Goal: Task Accomplishment & Management: Manage account settings

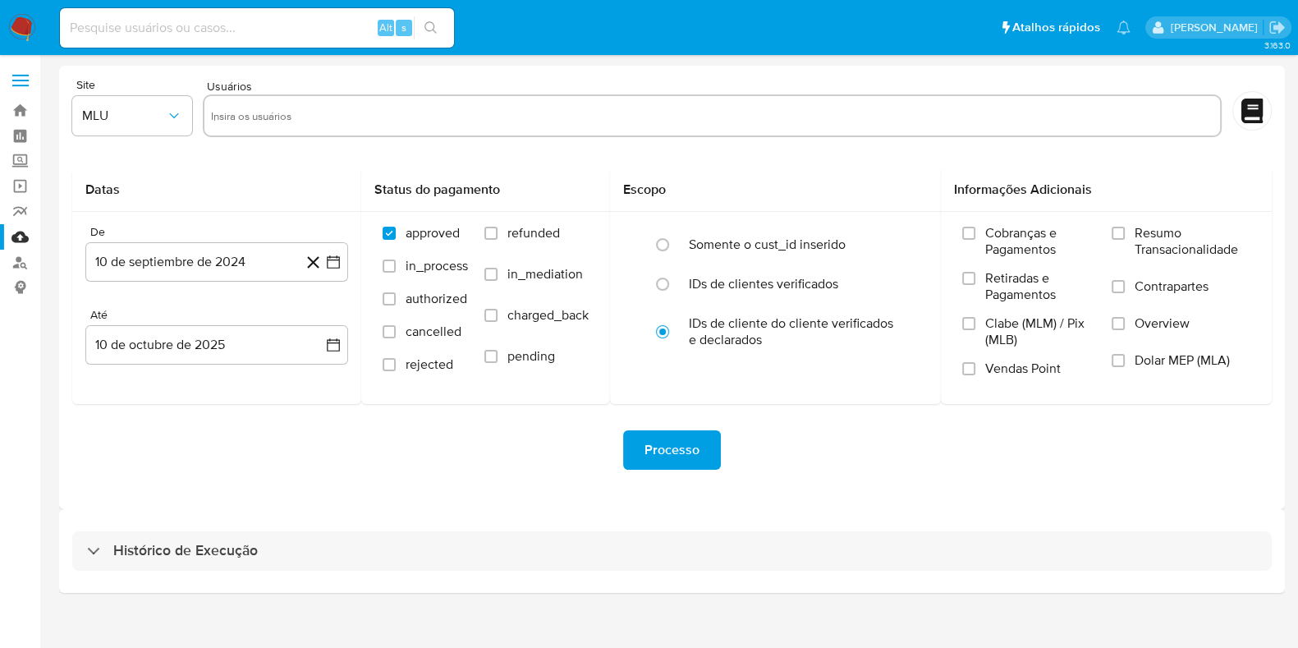
click at [12, 27] on img at bounding box center [22, 28] width 28 height 28
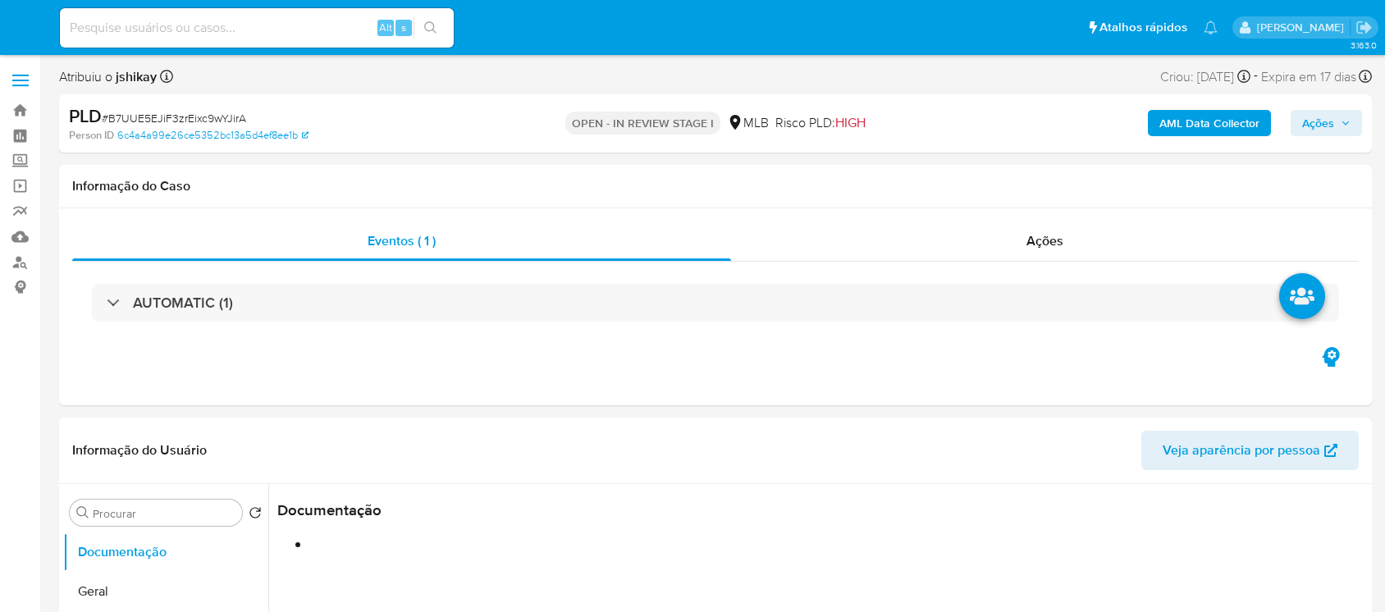
select select "10"
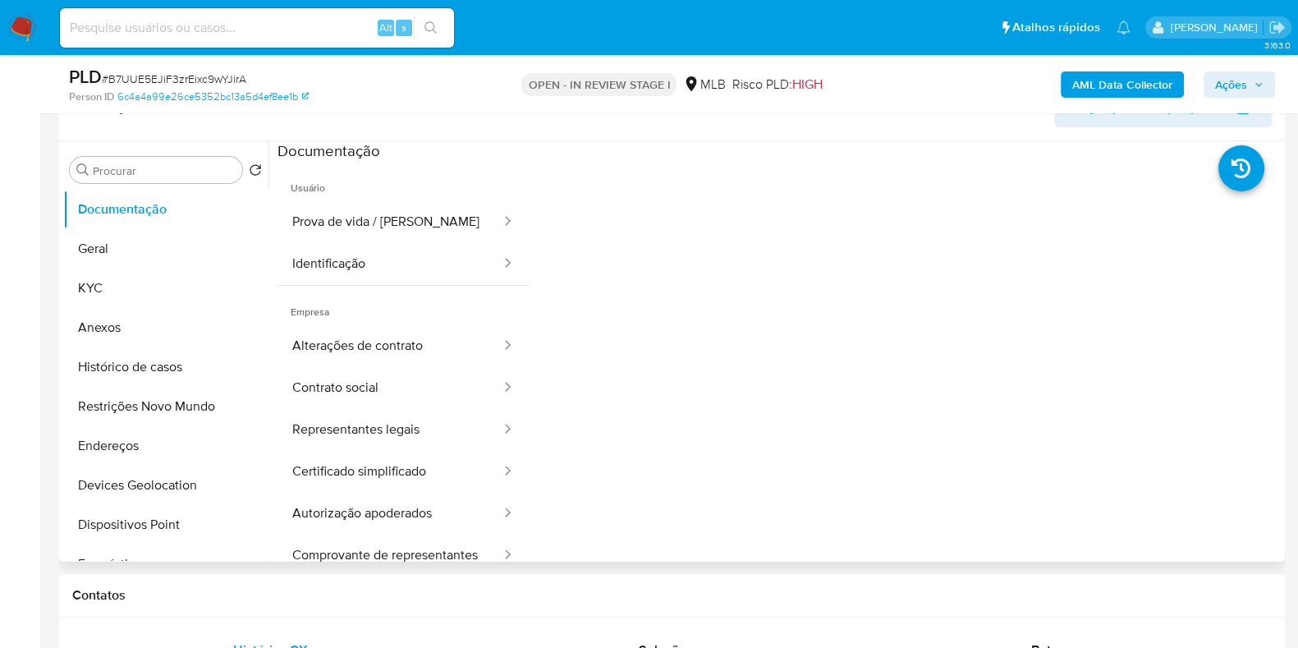
scroll to position [308, 0]
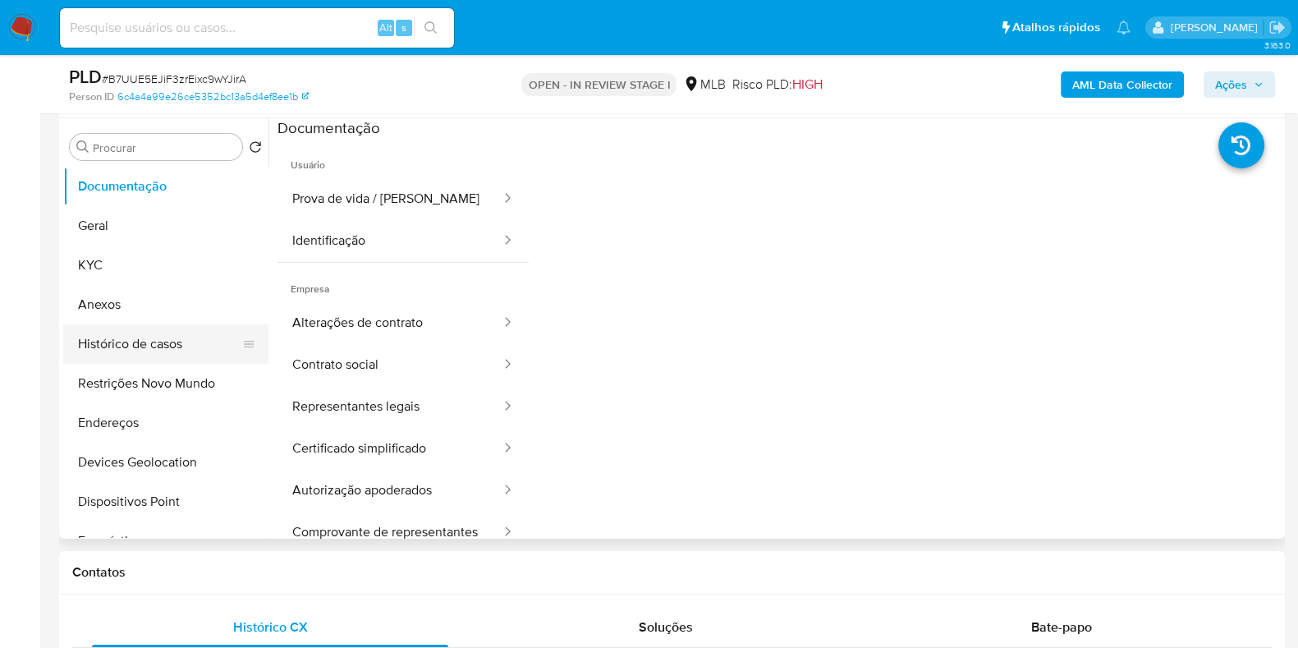
click at [185, 345] on button "Histórico de casos" at bounding box center [159, 343] width 192 height 39
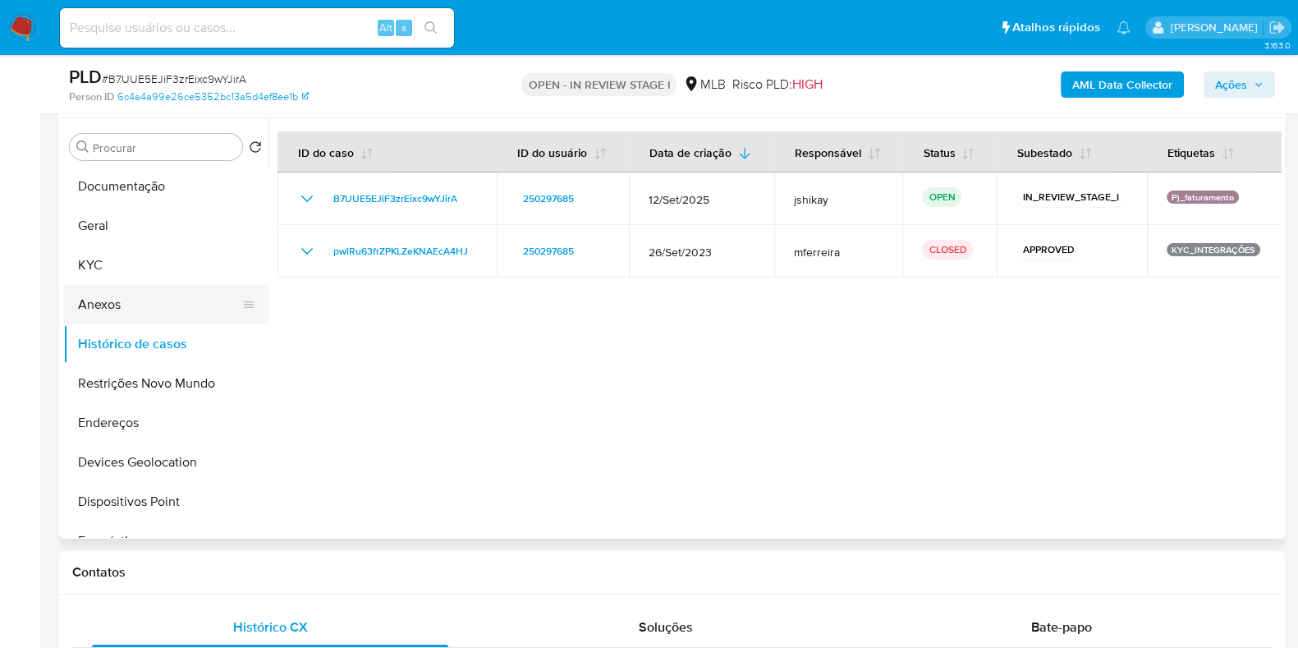
click at [135, 285] on button "Anexos" at bounding box center [159, 304] width 192 height 39
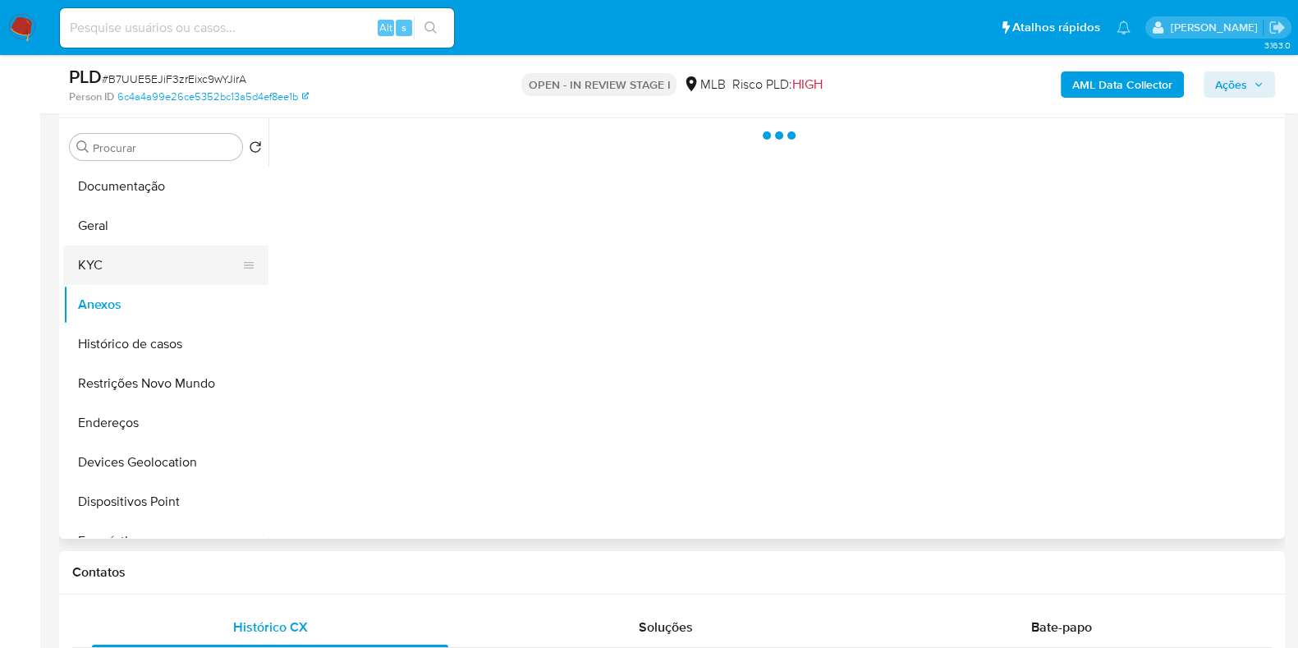
click at [134, 268] on button "KYC" at bounding box center [159, 264] width 192 height 39
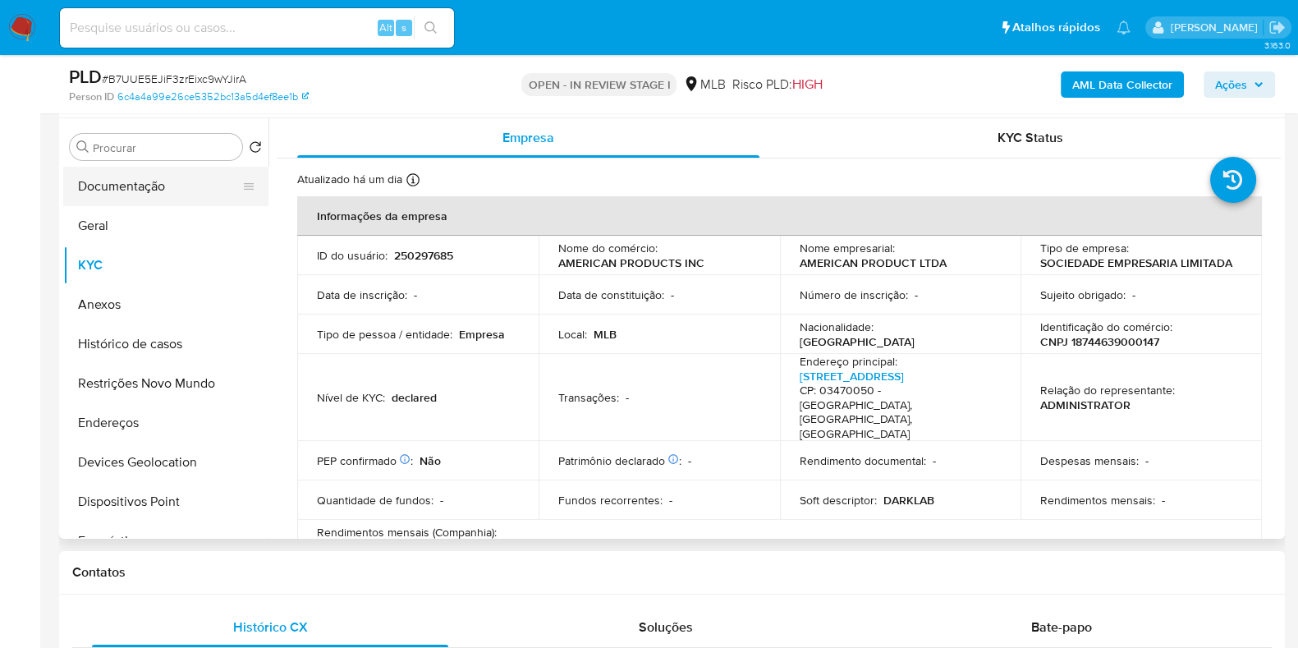
click at [144, 180] on button "Documentação" at bounding box center [159, 186] width 192 height 39
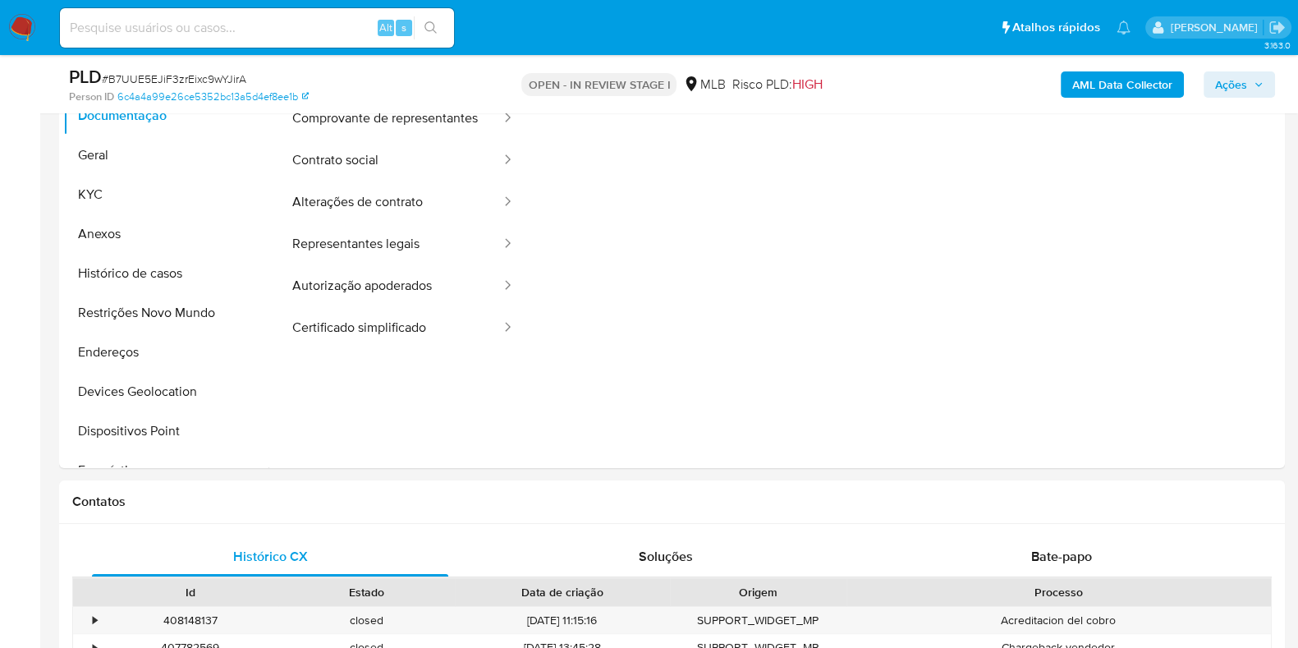
scroll to position [410, 0]
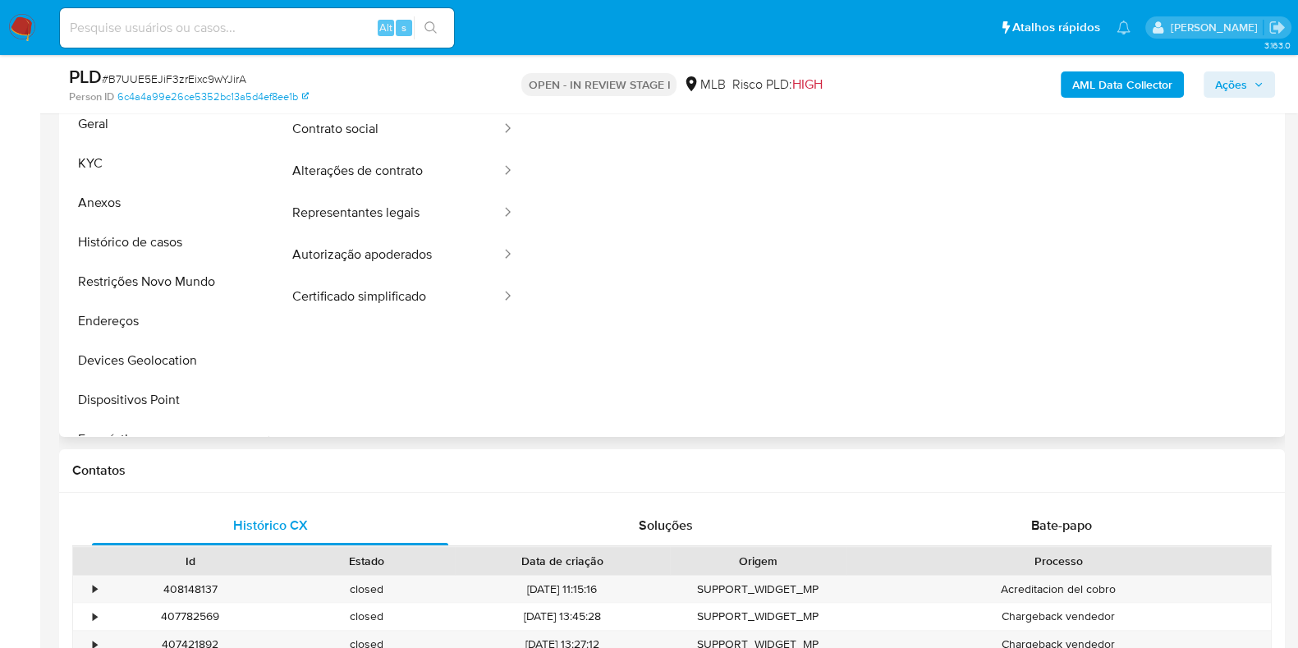
click at [509, 367] on ul "Usuário Prova de vida / Selfie Identificação Empresa Comprovante de representan…" at bounding box center [402, 139] width 251 height 473
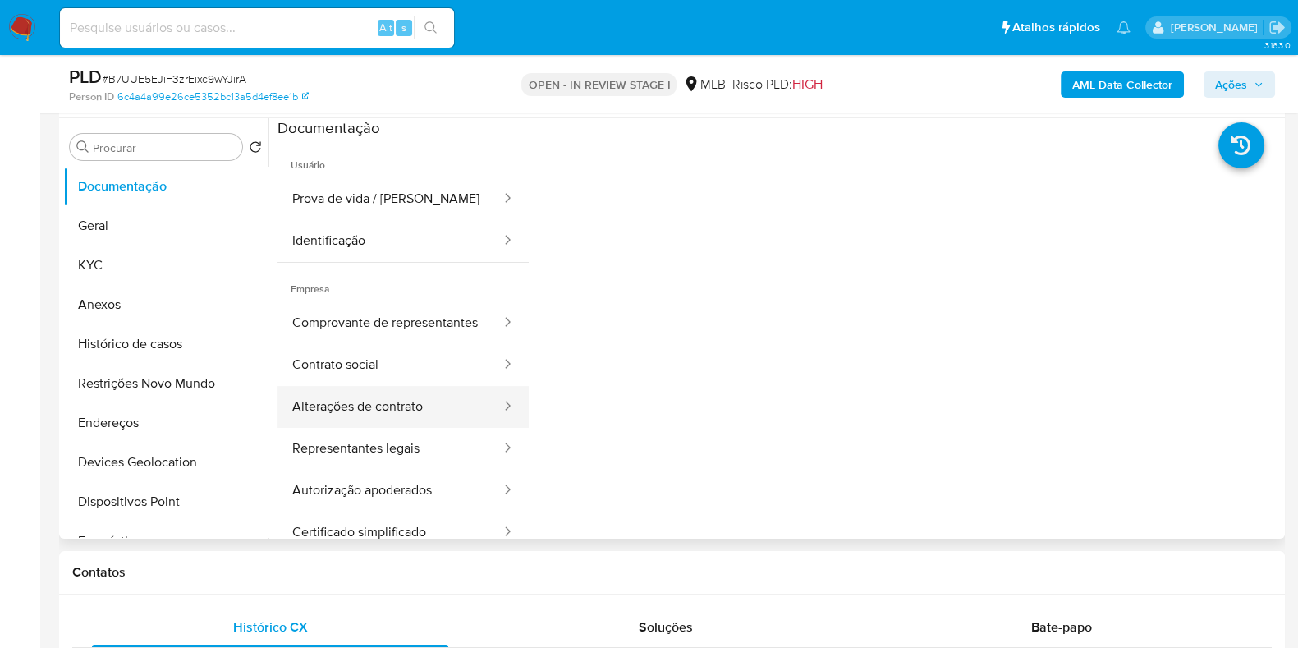
scroll to position [204, 0]
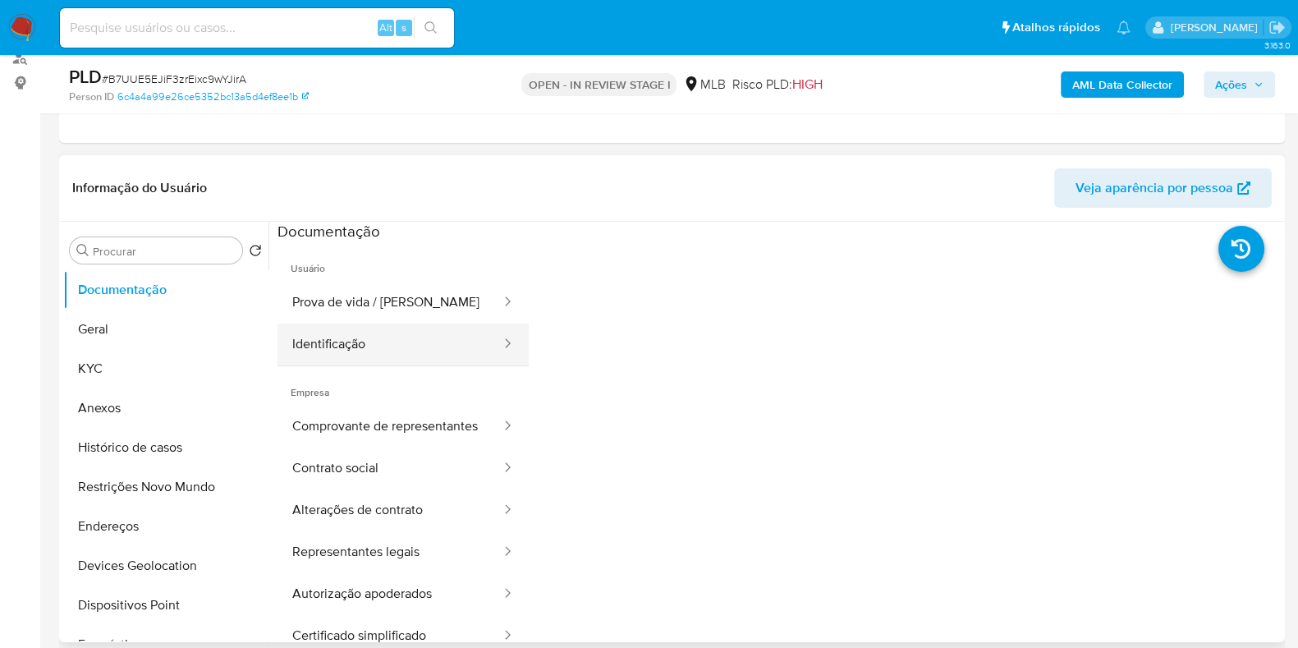
click at [346, 350] on button "Identificação" at bounding box center [389, 344] width 225 height 42
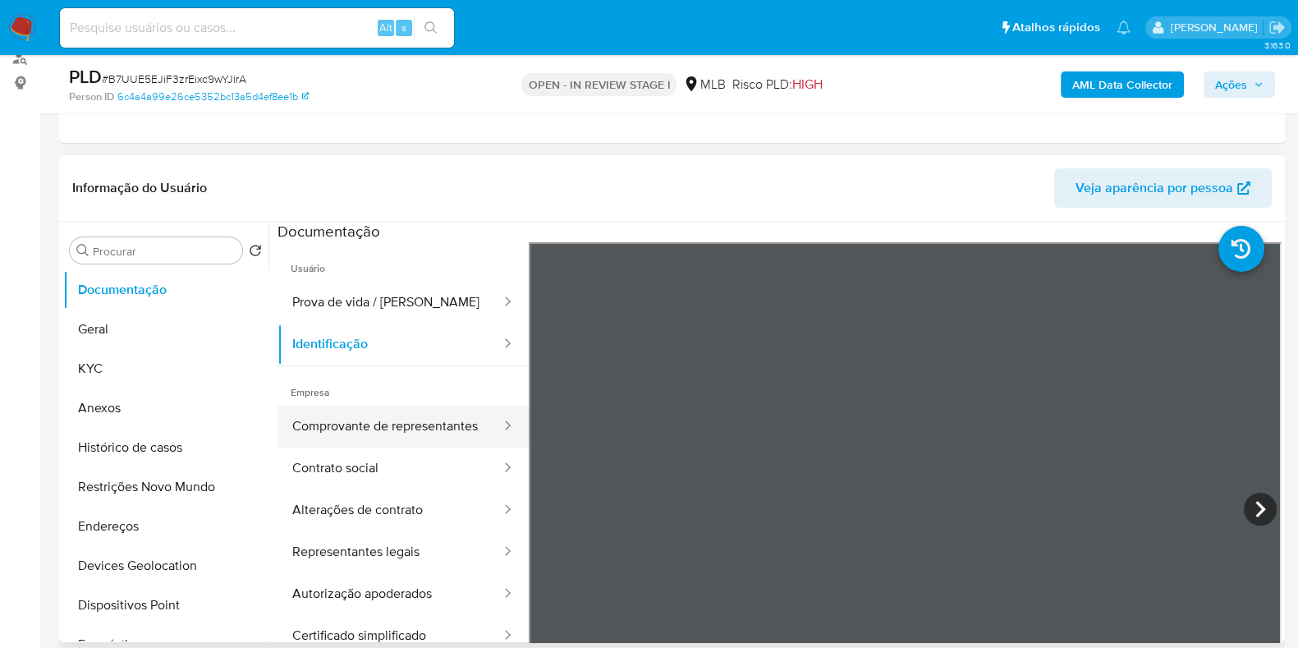
click at [338, 426] on button "Comprovante de representantes" at bounding box center [389, 426] width 225 height 42
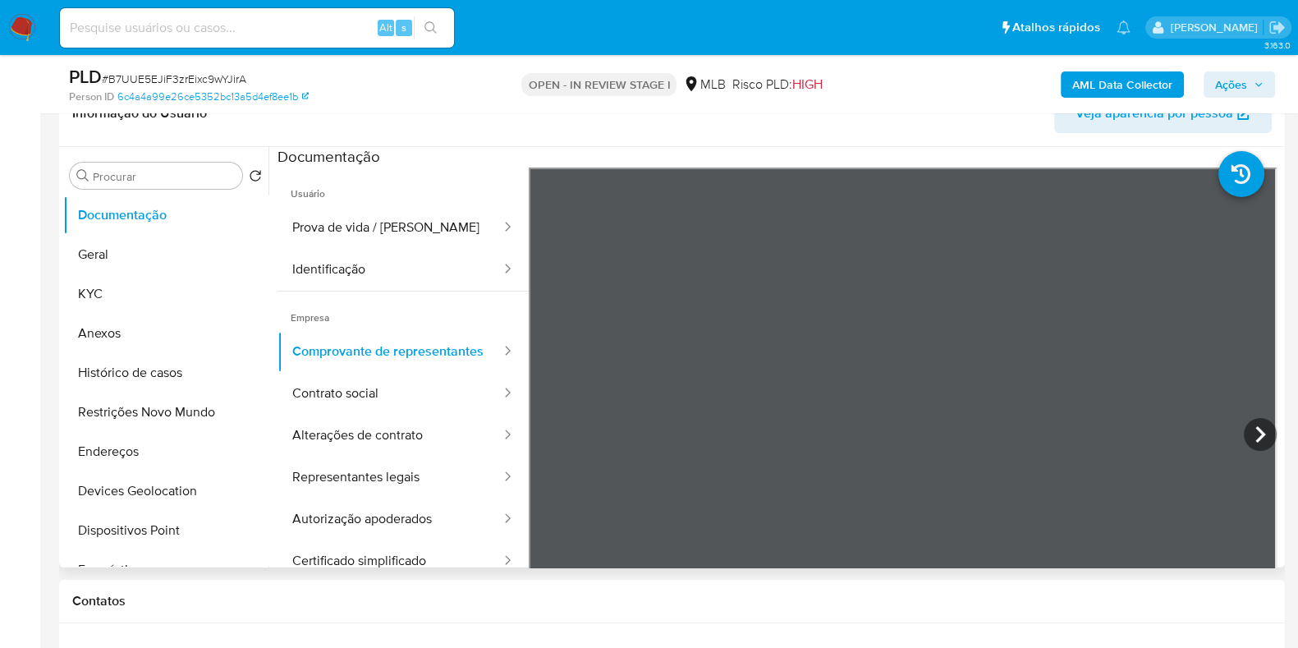
scroll to position [308, 0]
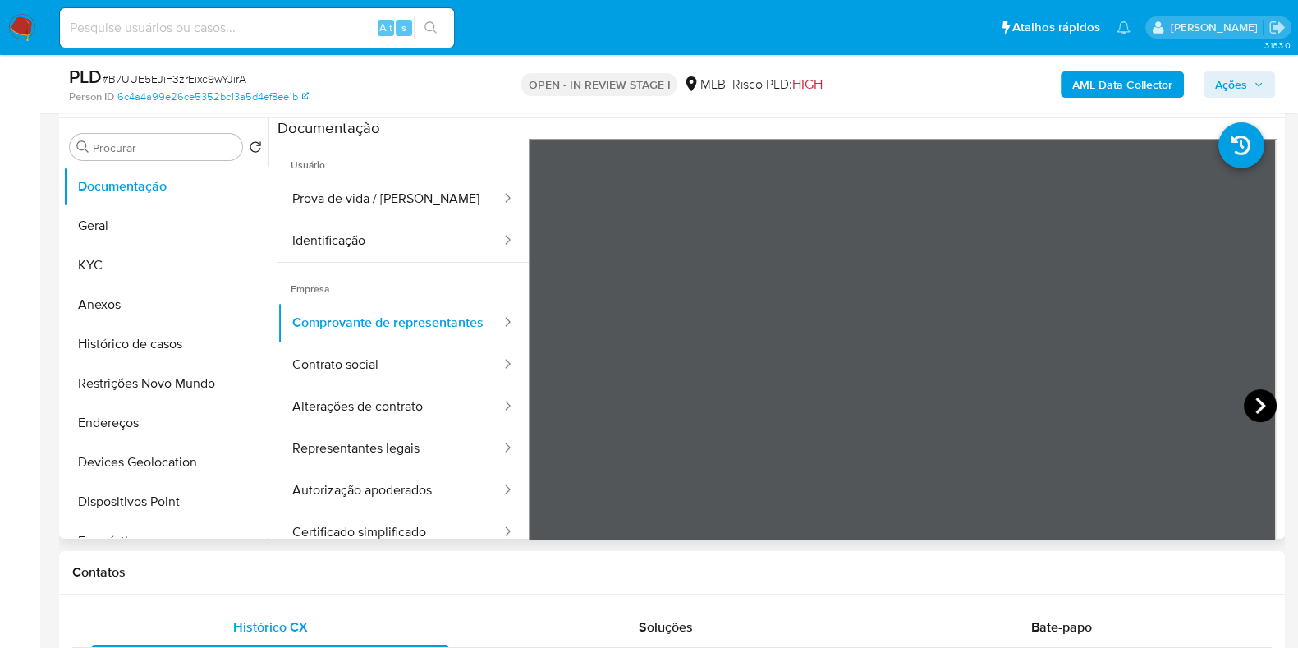
click at [1247, 407] on icon at bounding box center [1259, 405] width 33 height 33
click at [402, 380] on button "Contrato social" at bounding box center [389, 365] width 225 height 42
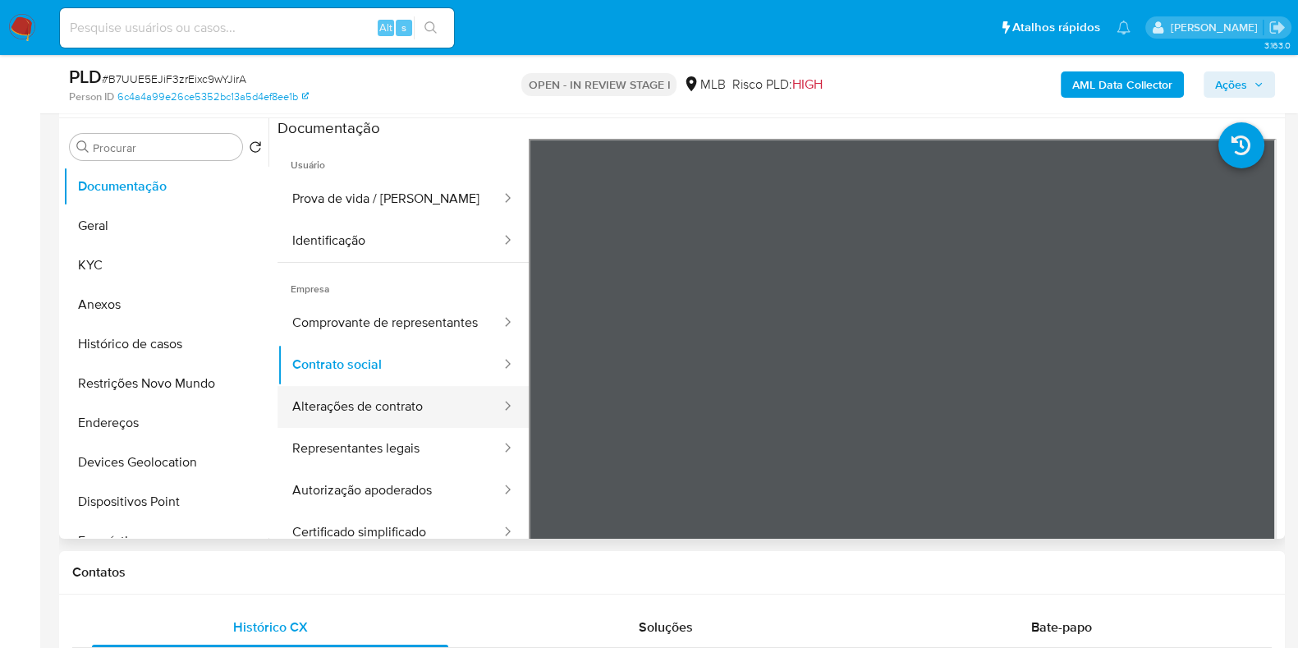
click at [398, 428] on button "Alterações de contrato" at bounding box center [389, 407] width 225 height 42
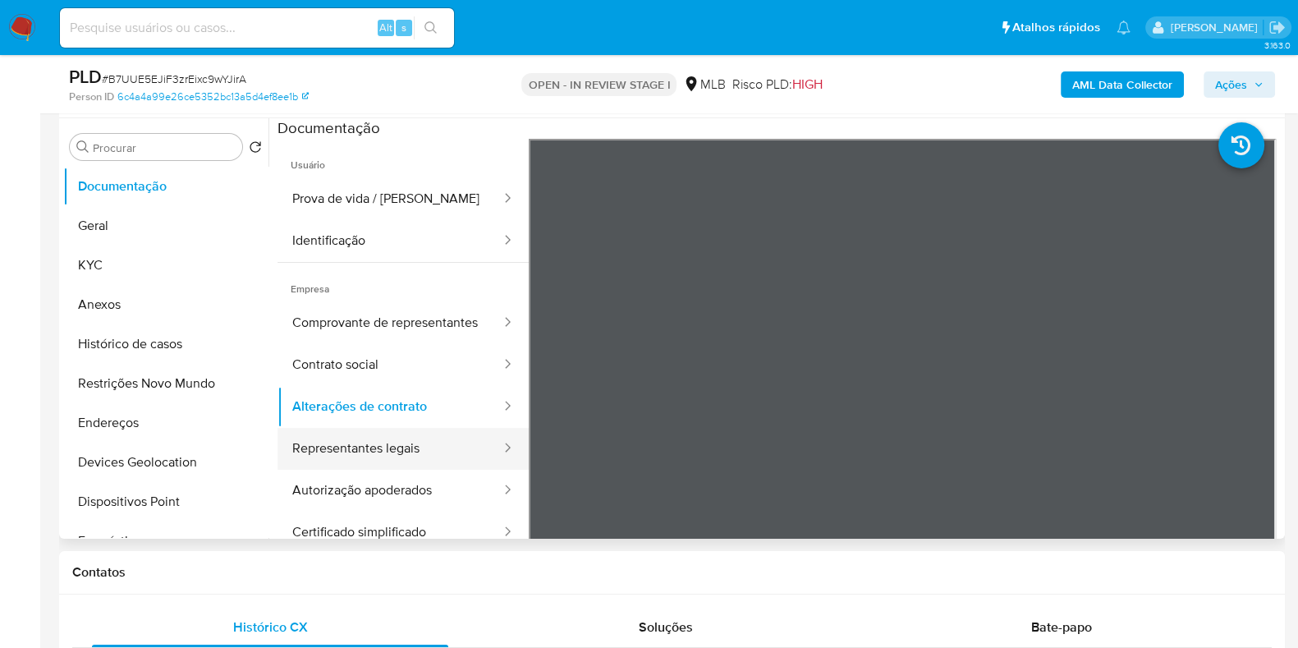
click at [390, 450] on button "Representantes legais" at bounding box center [389, 449] width 225 height 42
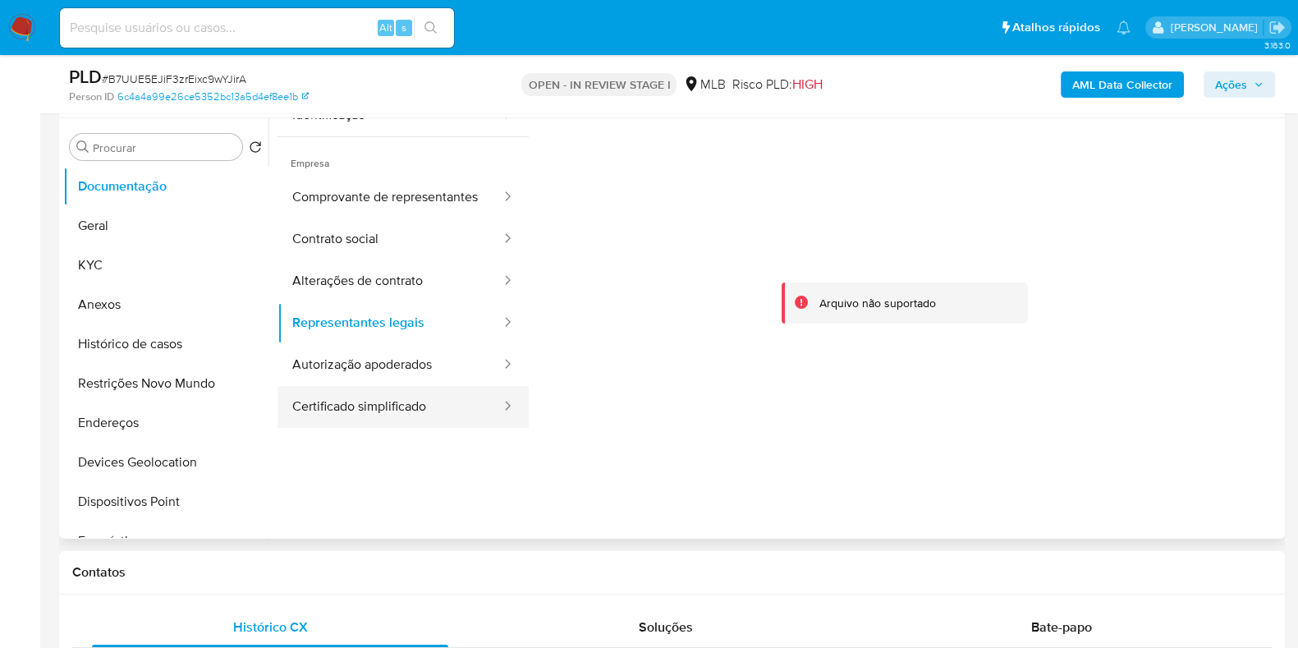
scroll to position [139, 0]
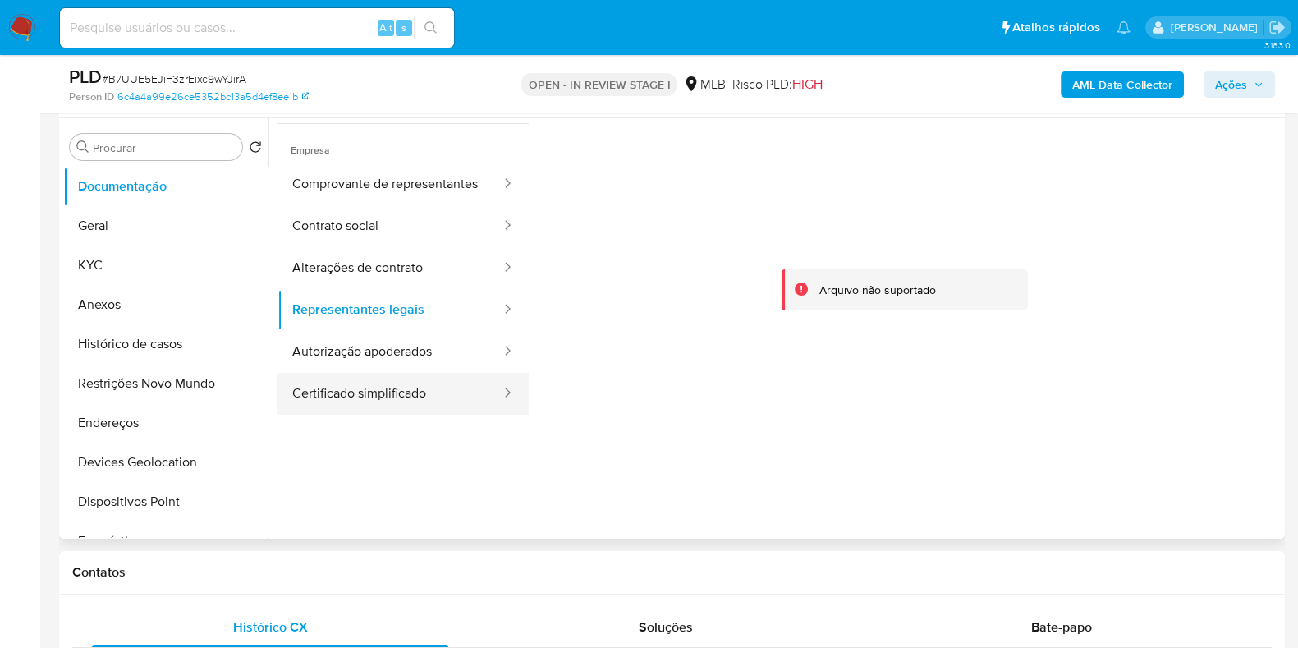
click at [421, 385] on button "Certificado simplificado" at bounding box center [389, 394] width 225 height 42
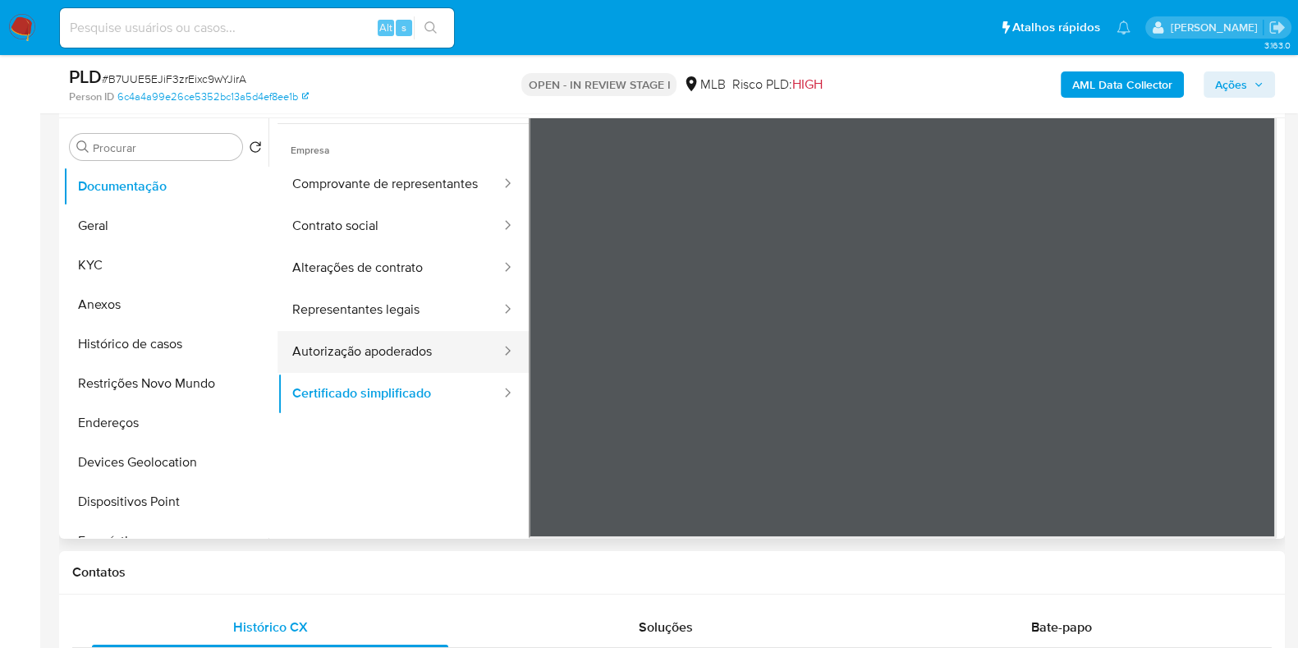
click at [424, 371] on button "Autorização apoderados" at bounding box center [389, 352] width 225 height 42
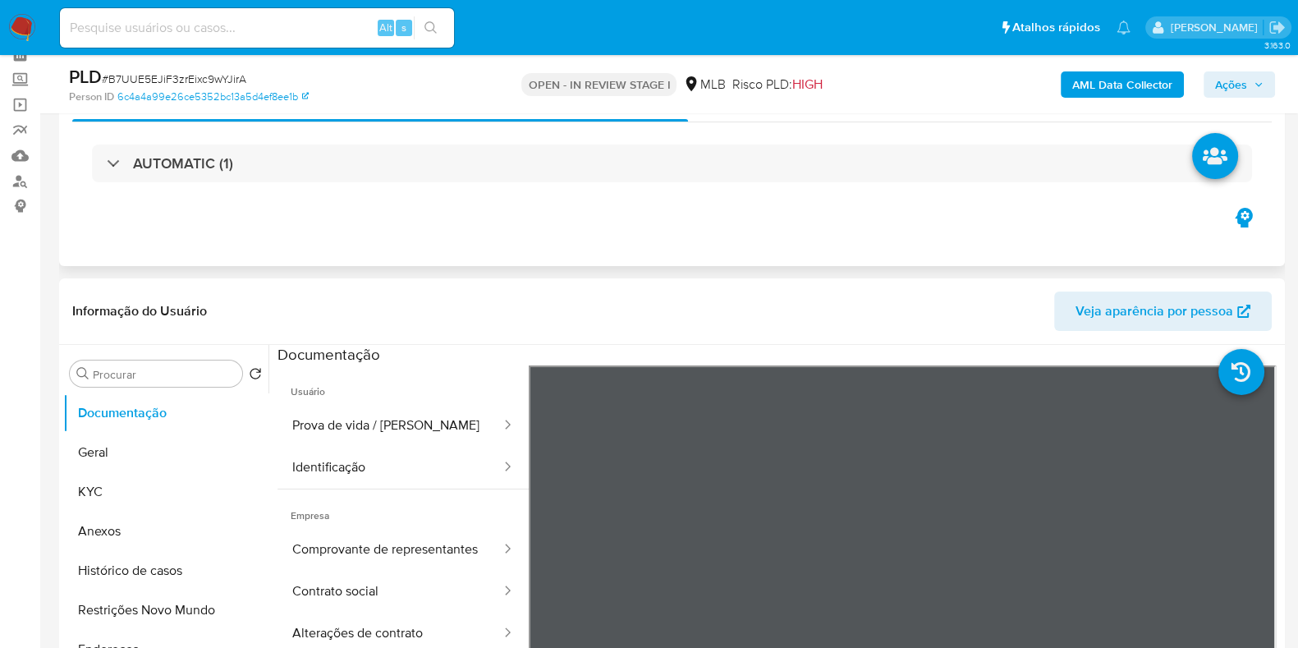
scroll to position [308, 0]
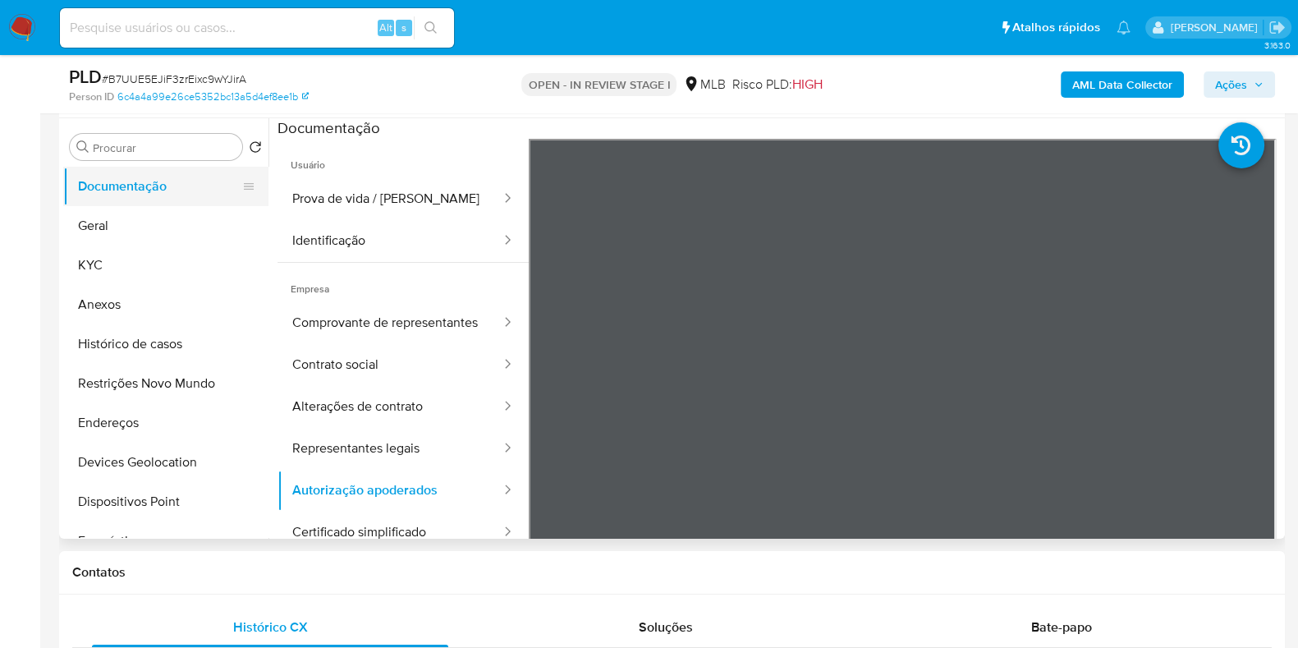
click at [167, 197] on button "Documentação" at bounding box center [159, 186] width 192 height 39
click at [343, 203] on button "Prova de vida / [PERSON_NAME]" at bounding box center [389, 199] width 225 height 42
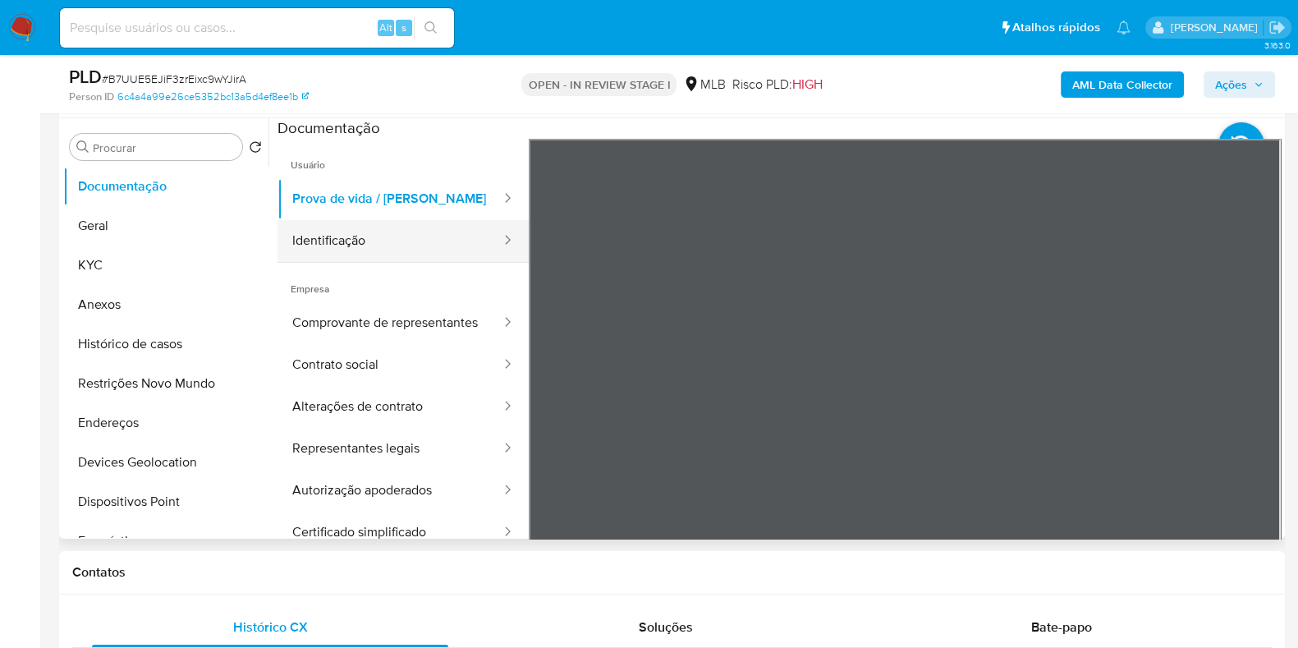
click at [405, 240] on button "Identificação" at bounding box center [389, 241] width 225 height 42
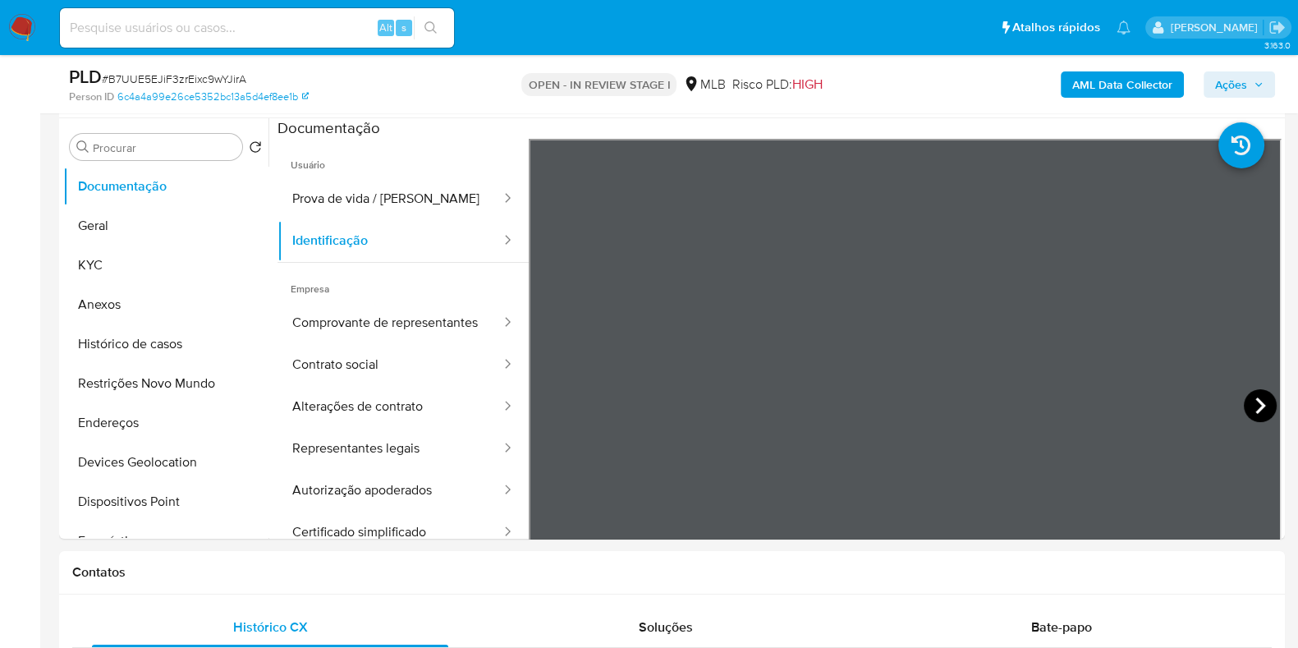
click at [1245, 397] on icon at bounding box center [1259, 405] width 33 height 33
click at [537, 395] on icon at bounding box center [549, 405] width 33 height 33
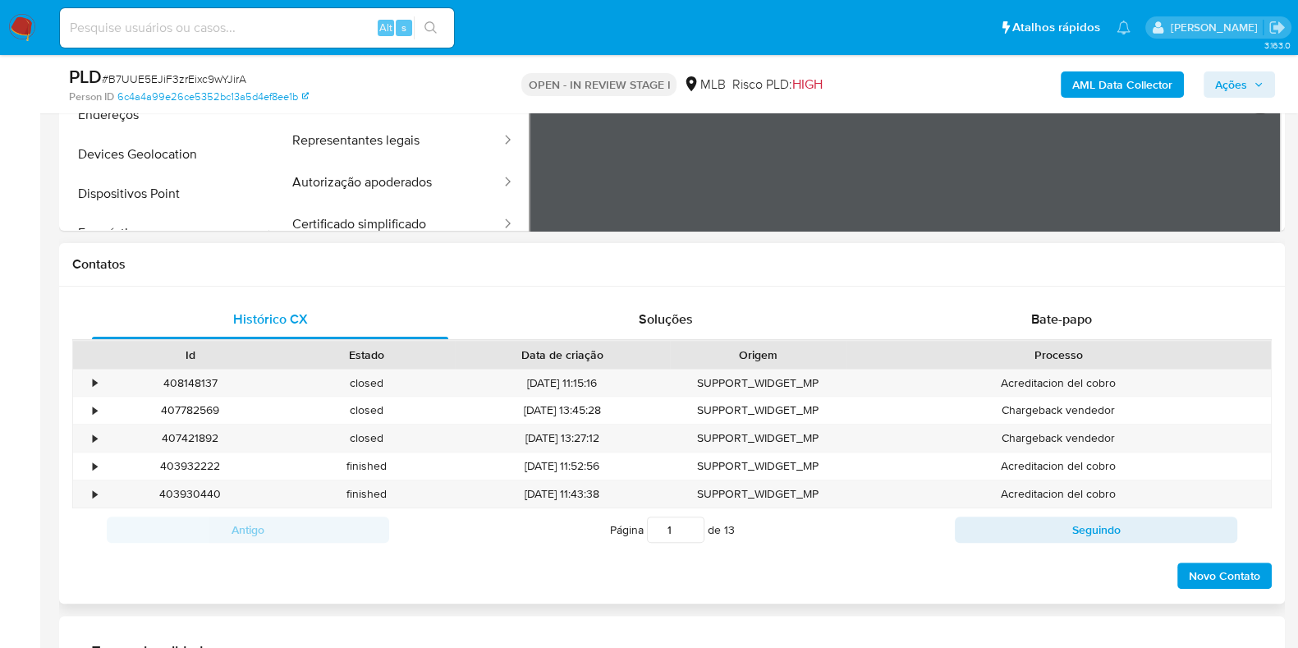
click at [1028, 341] on div "Processo" at bounding box center [1058, 355] width 424 height 28
click at [1031, 327] on span "Bate-papo" at bounding box center [1061, 318] width 61 height 19
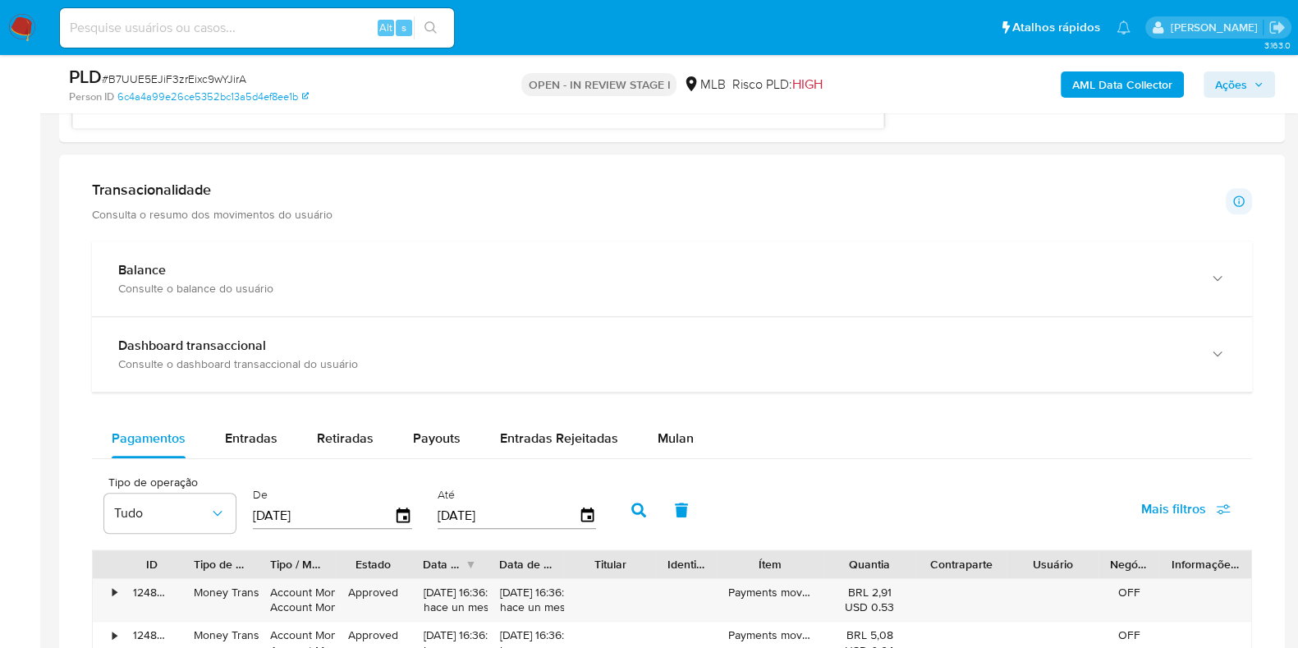
scroll to position [1538, 0]
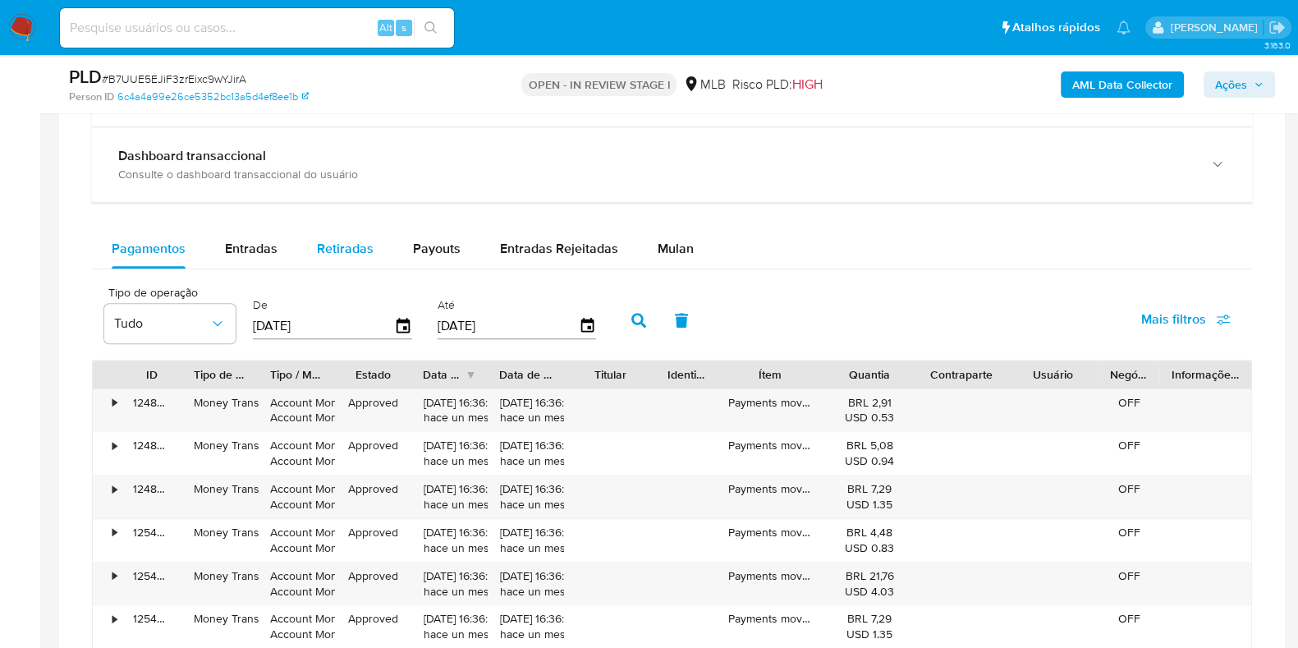
click at [358, 231] on div "Retiradas" at bounding box center [345, 248] width 57 height 39
select select "10"
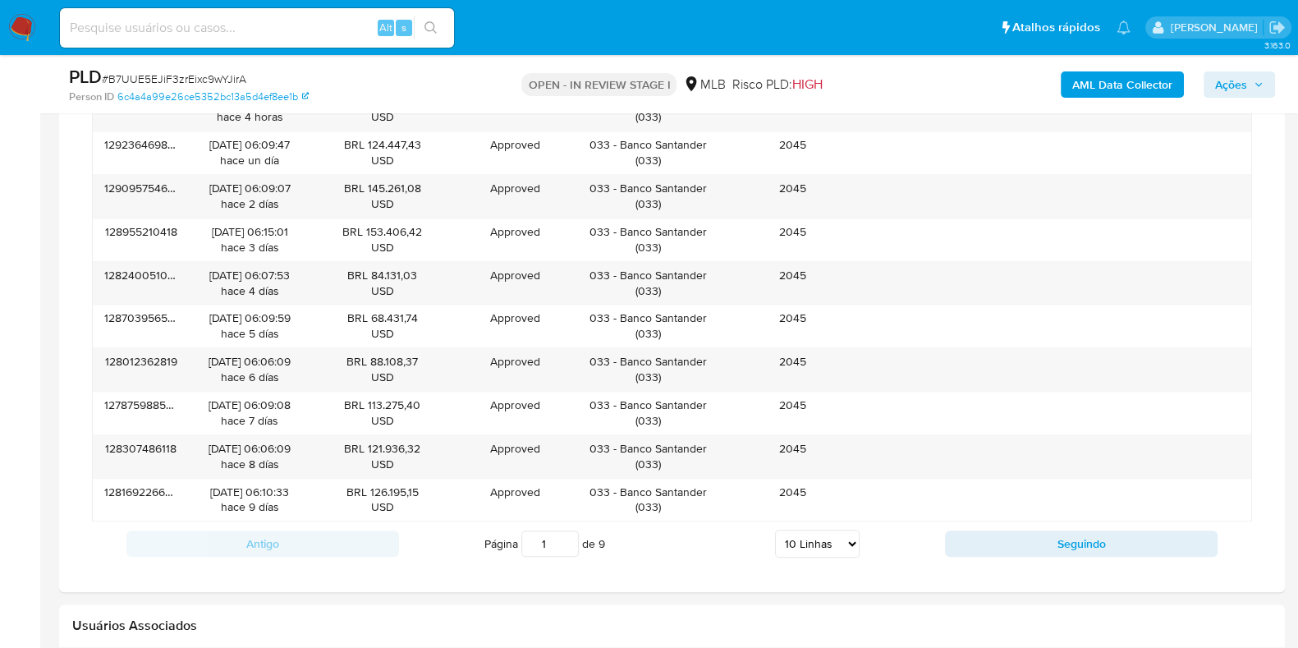
scroll to position [1847, 0]
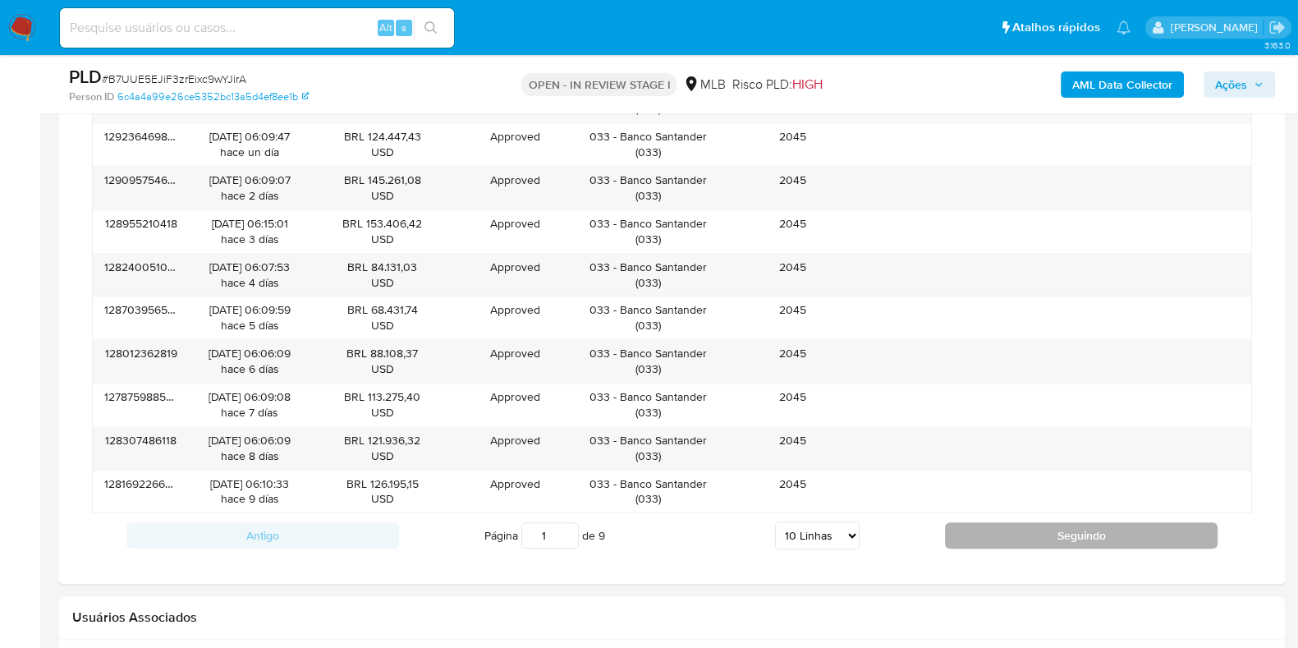
click at [1014, 548] on button "Seguindo" at bounding box center [1081, 535] width 272 height 26
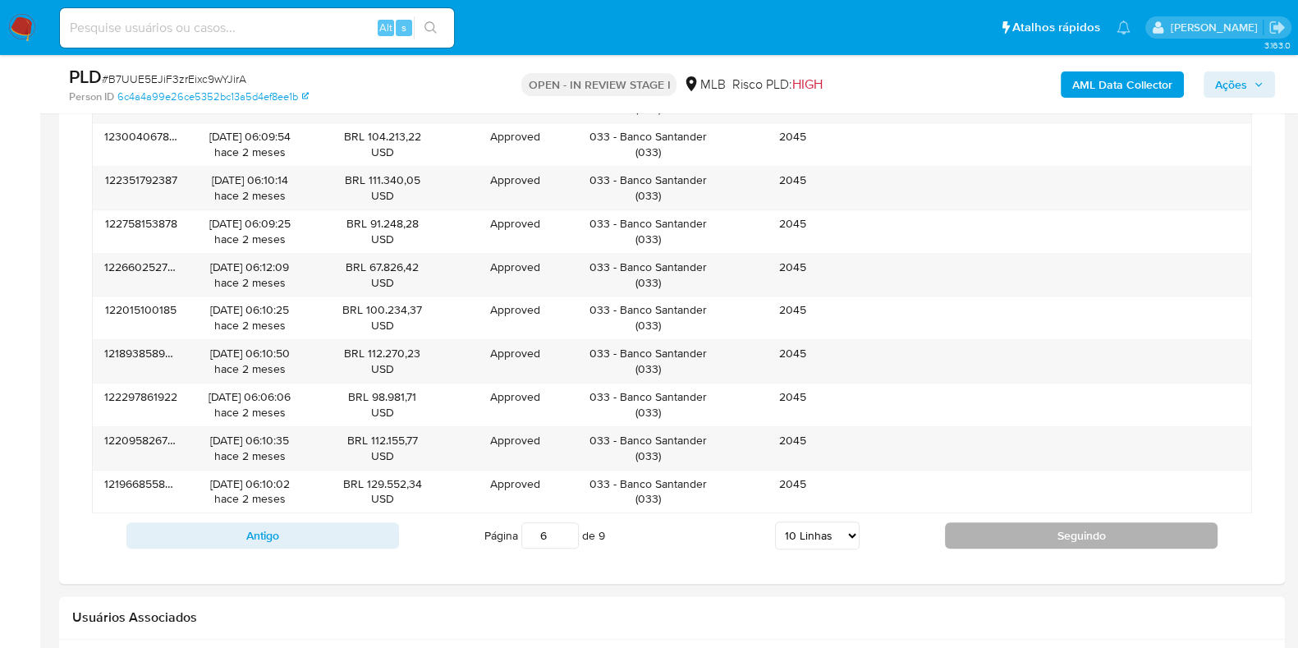
click at [1014, 548] on button "Seguindo" at bounding box center [1081, 535] width 272 height 26
type input "9"
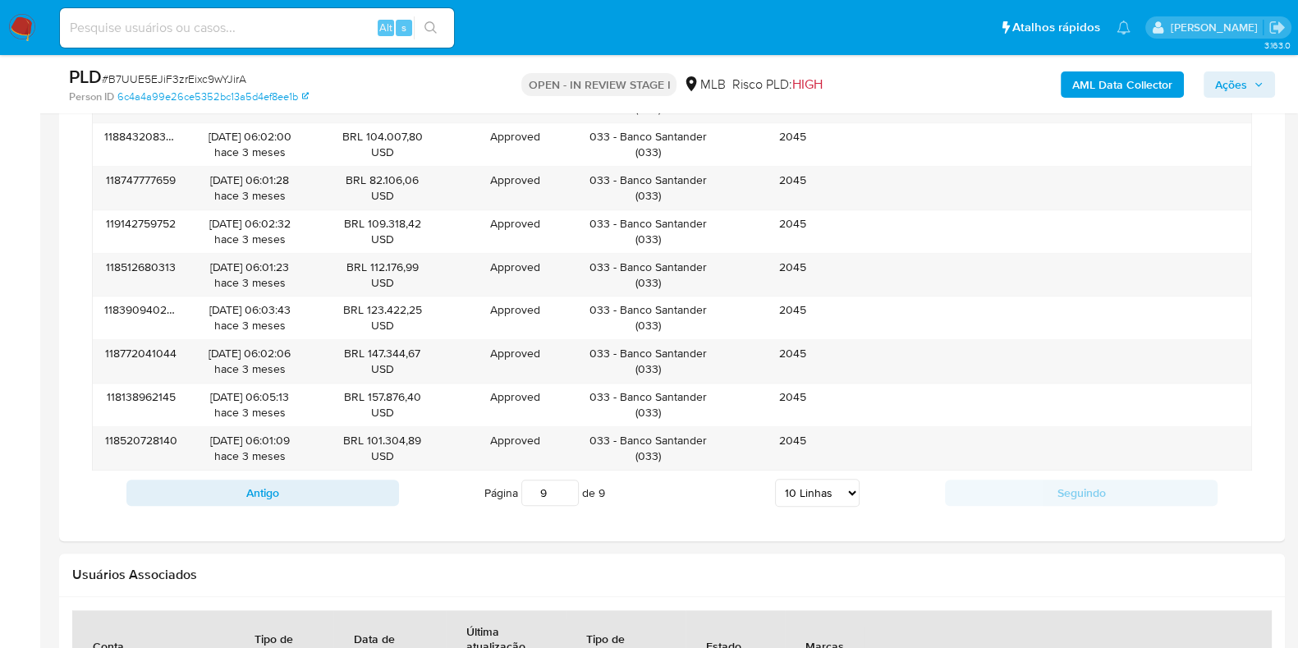
click at [1014, 541] on div at bounding box center [671, 98] width 1225 height 885
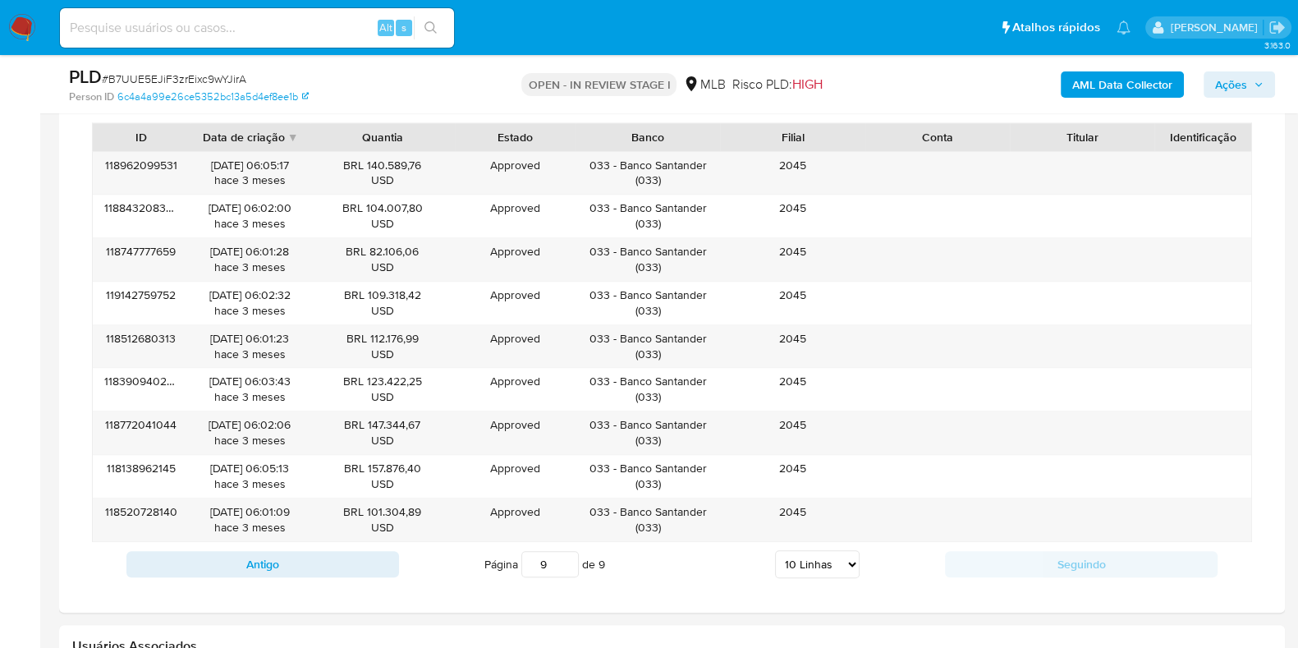
scroll to position [1744, 0]
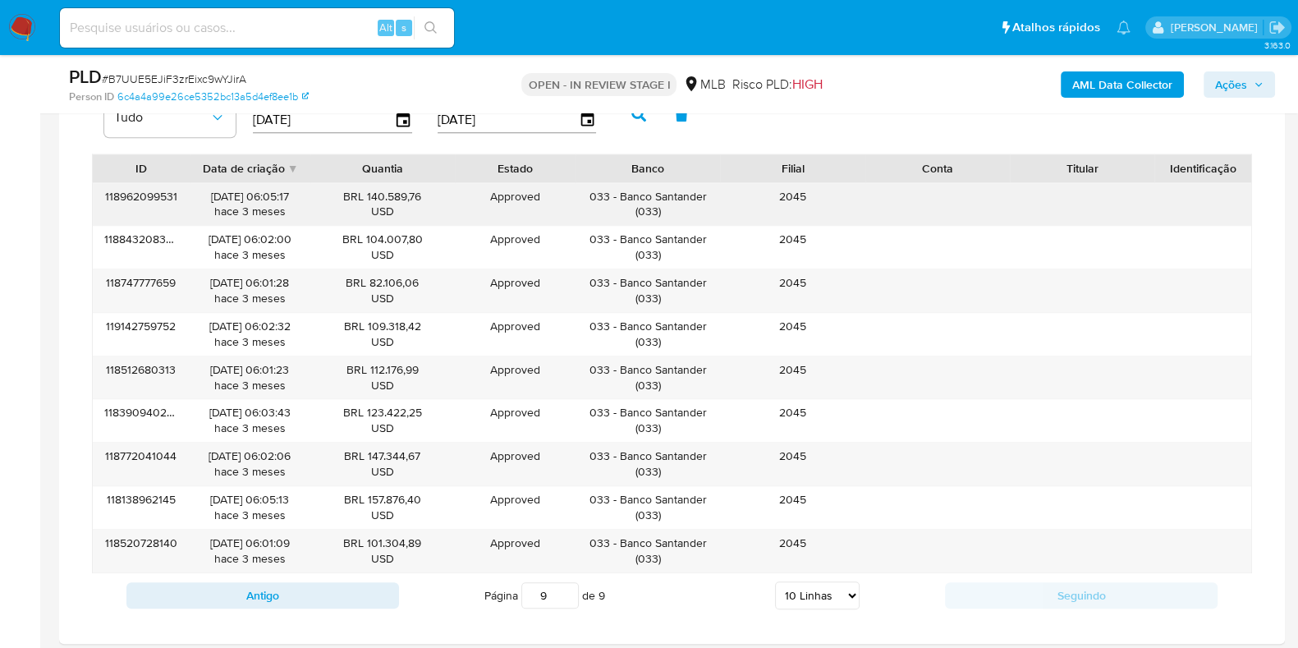
drag, startPoint x: 620, startPoint y: 195, endPoint x: 710, endPoint y: 197, distance: 89.5
click at [710, 197] on div "033 - Banco Santander ( 033 )" at bounding box center [647, 204] width 144 height 43
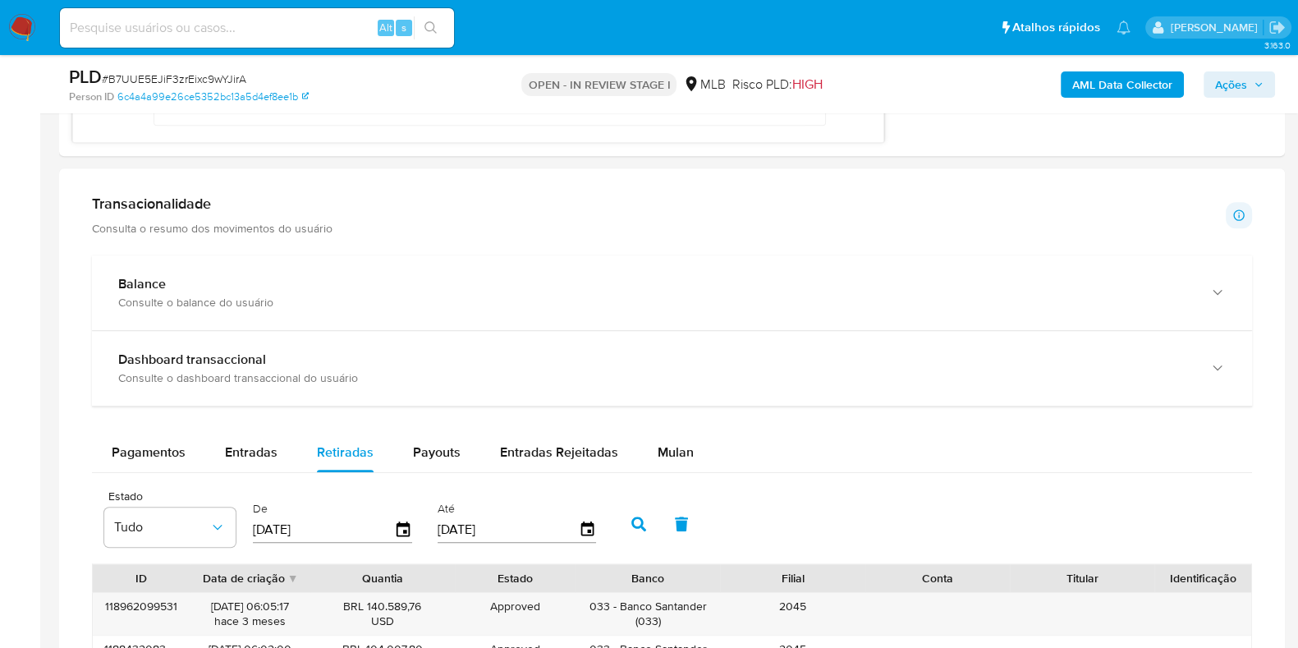
scroll to position [1333, 0]
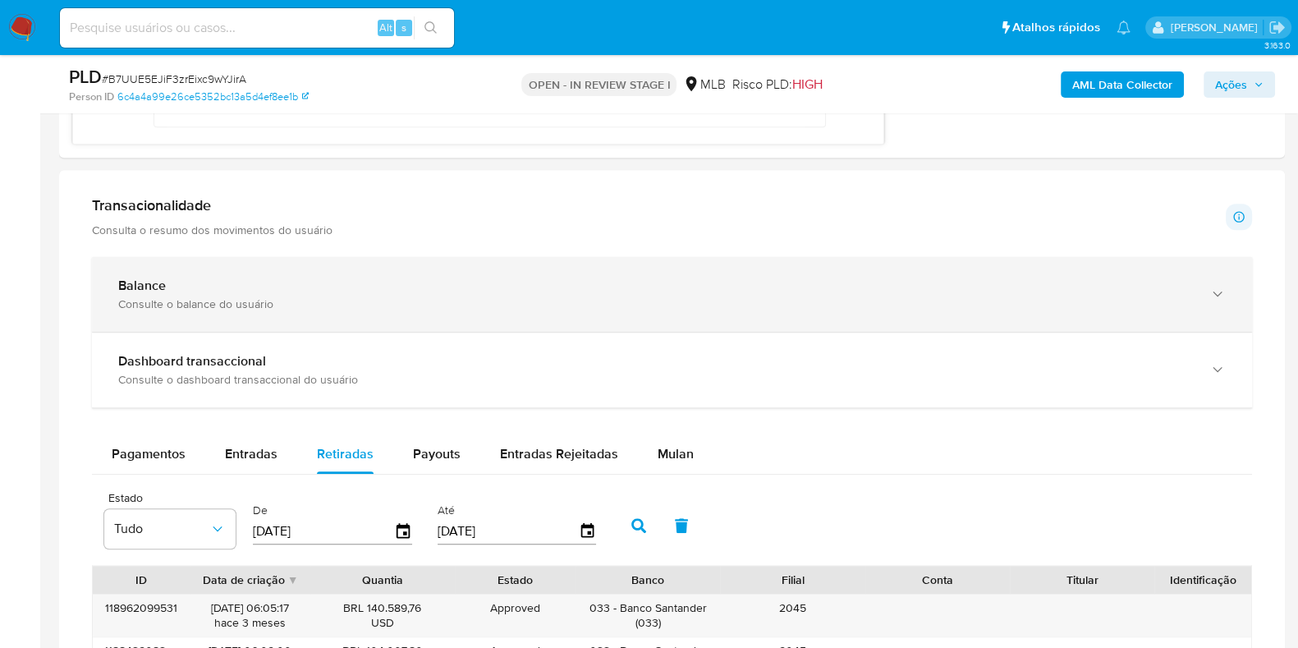
click at [414, 280] on div "Balance" at bounding box center [655, 285] width 1074 height 16
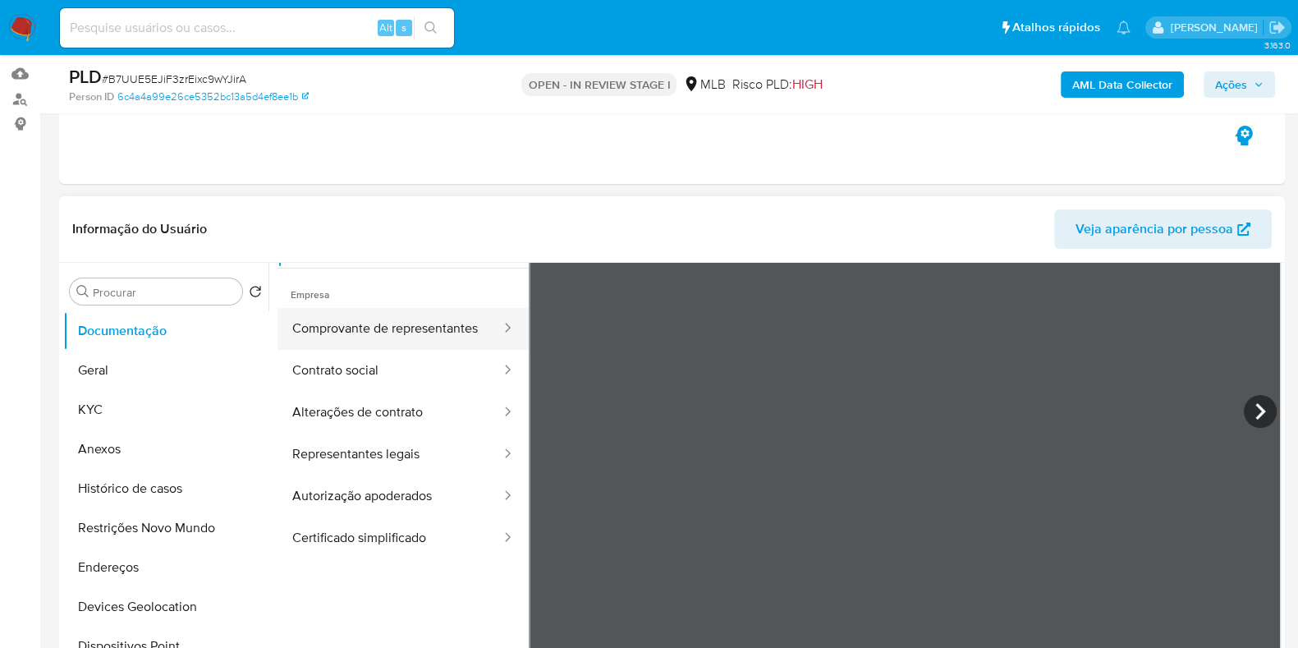
scroll to position [204, 0]
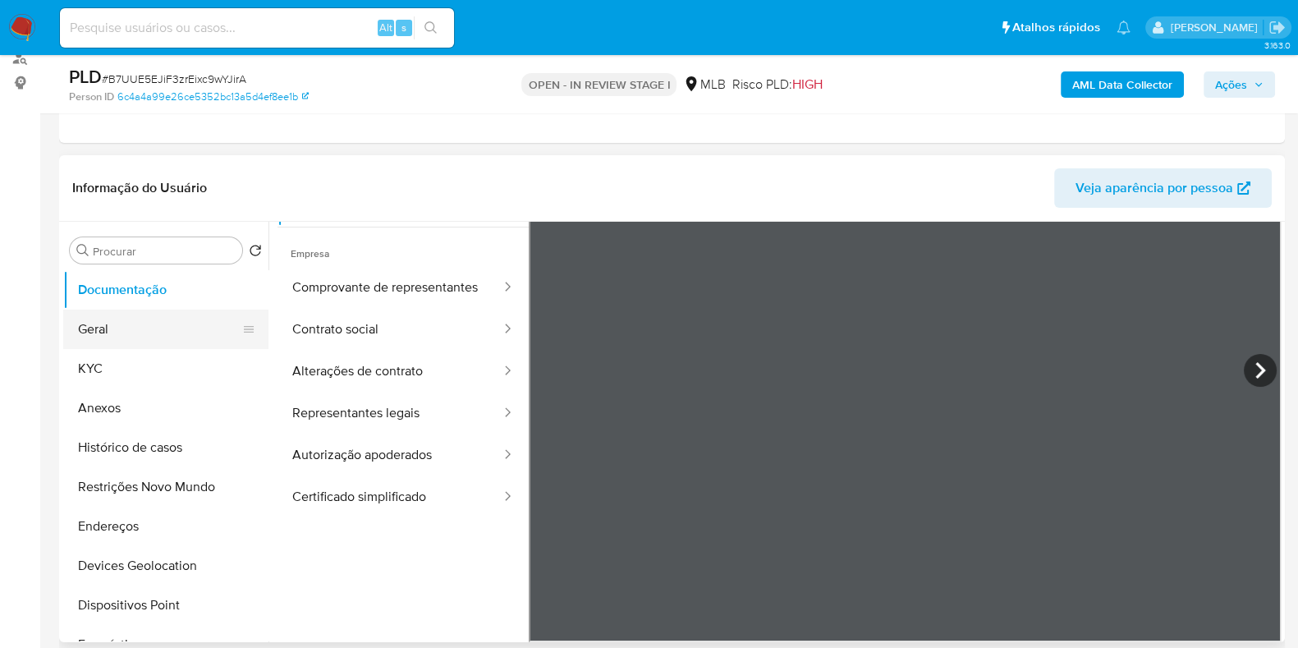
click at [109, 324] on button "Geral" at bounding box center [159, 328] width 192 height 39
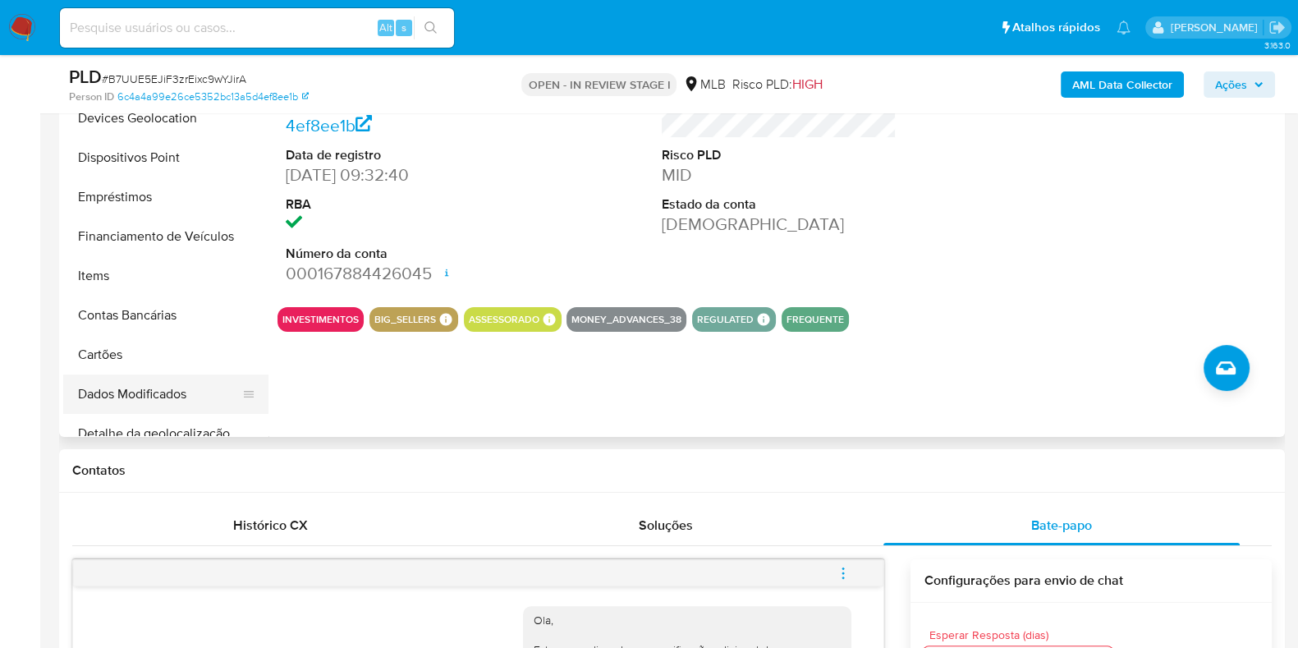
scroll to position [308, 0]
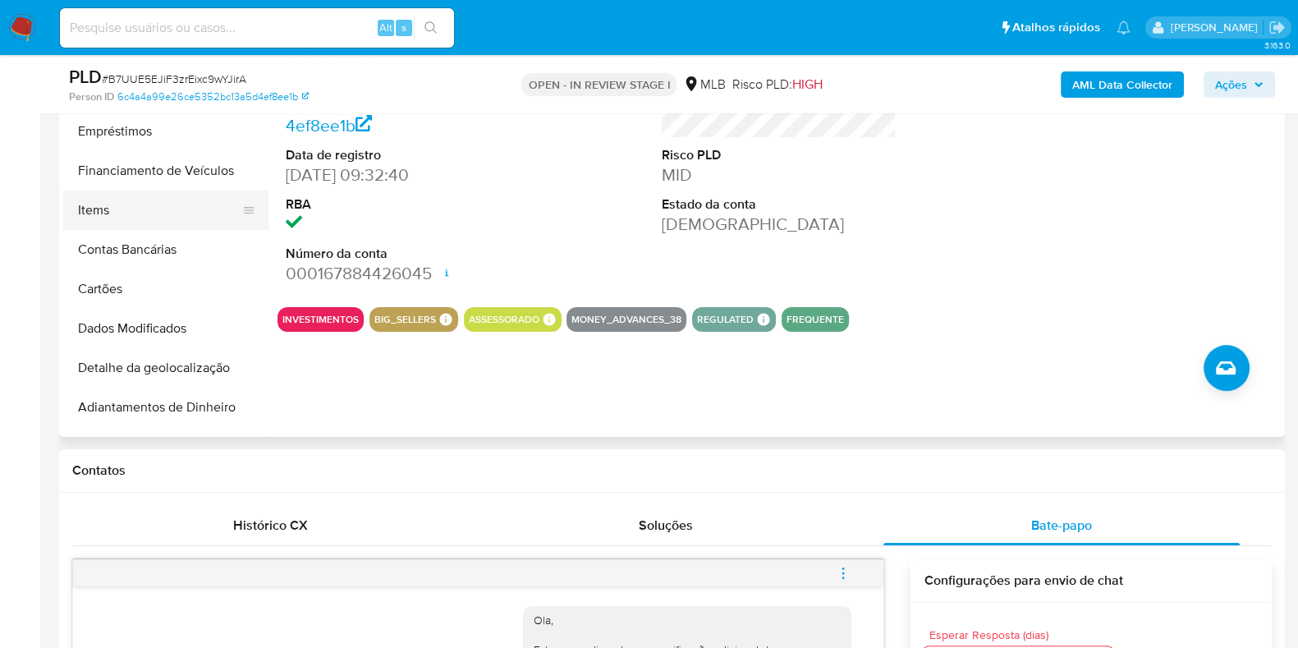
click at [136, 223] on button "Items" at bounding box center [159, 209] width 192 height 39
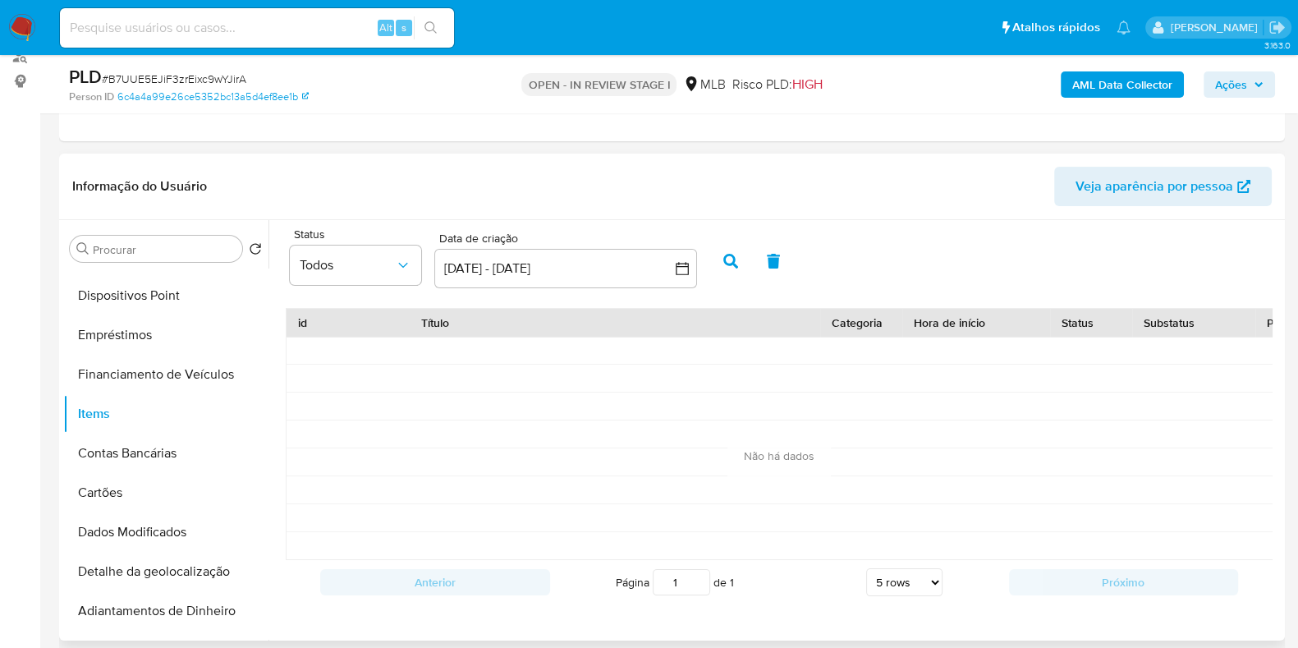
scroll to position [204, 0]
click at [387, 252] on button "Todos" at bounding box center [355, 266] width 131 height 39
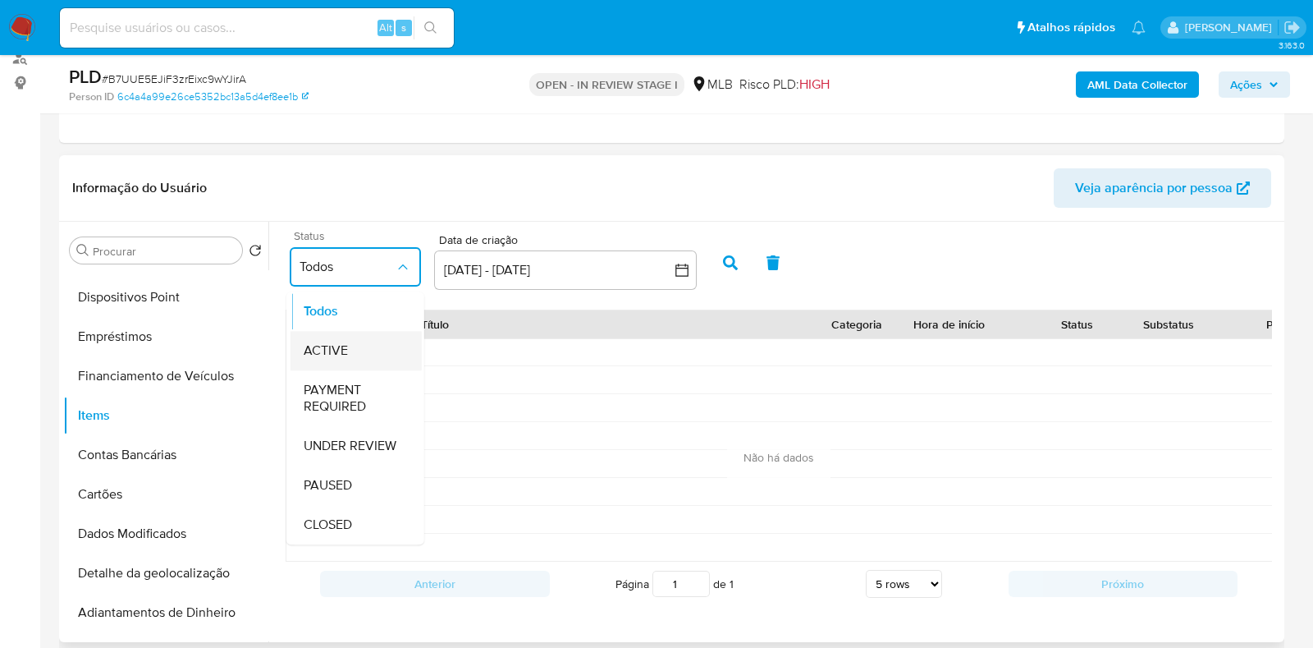
click at [378, 343] on div "ACTIVE" at bounding box center [356, 350] width 105 height 39
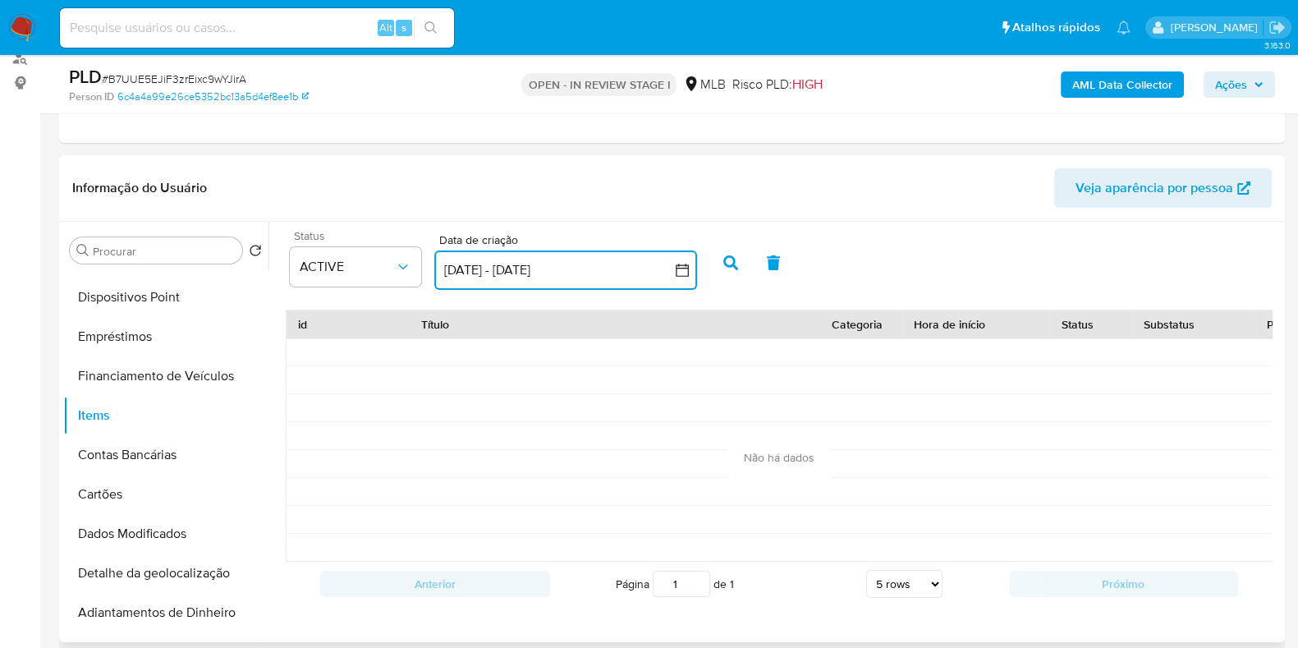
click at [678, 264] on icon "button" at bounding box center [681, 269] width 13 height 13
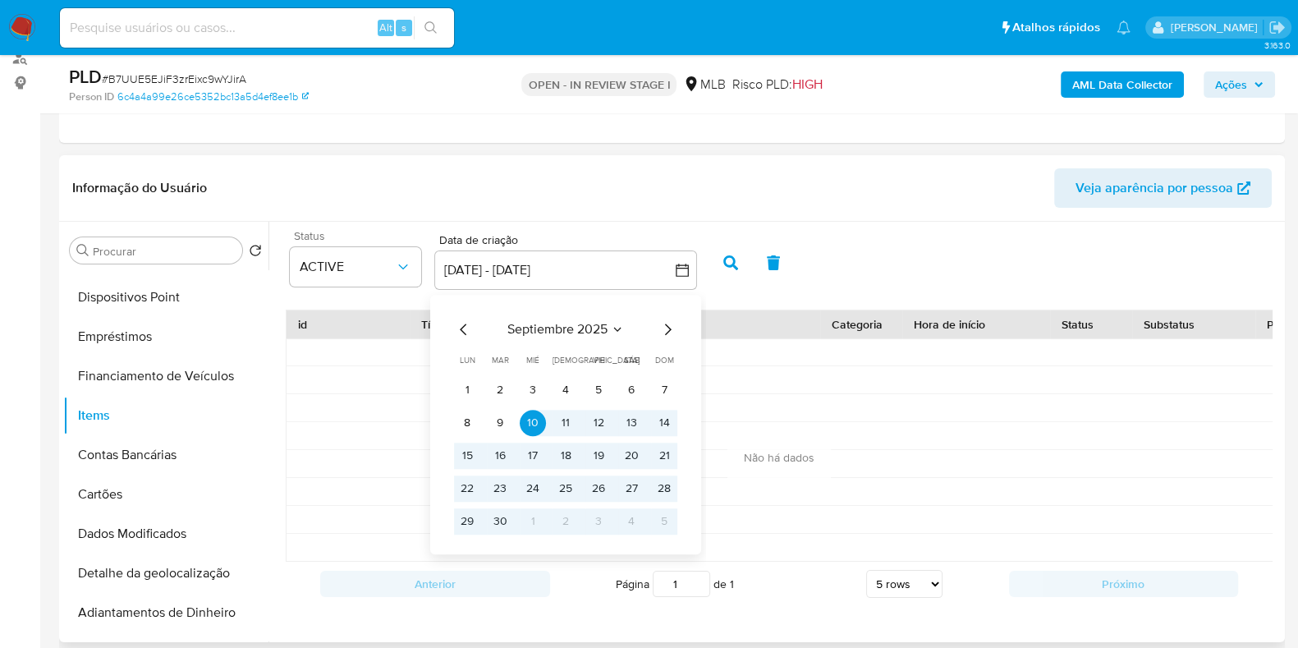
click at [450, 325] on div "septiembre 2025 septiembre 2025 lun lunes mar martes mié miércoles jue jueves v…" at bounding box center [565, 424] width 263 height 259
click at [463, 323] on icon "Mes anterior" at bounding box center [464, 329] width 20 height 20
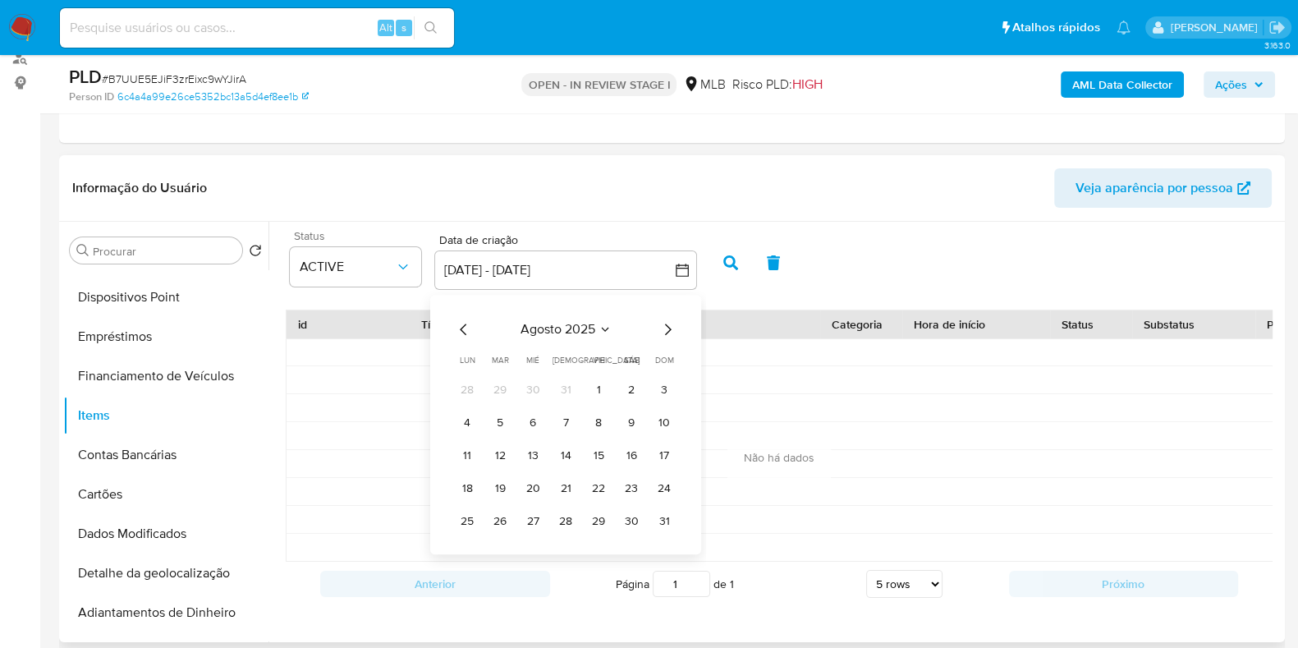
click at [463, 323] on icon "Mes anterior" at bounding box center [464, 329] width 20 height 20
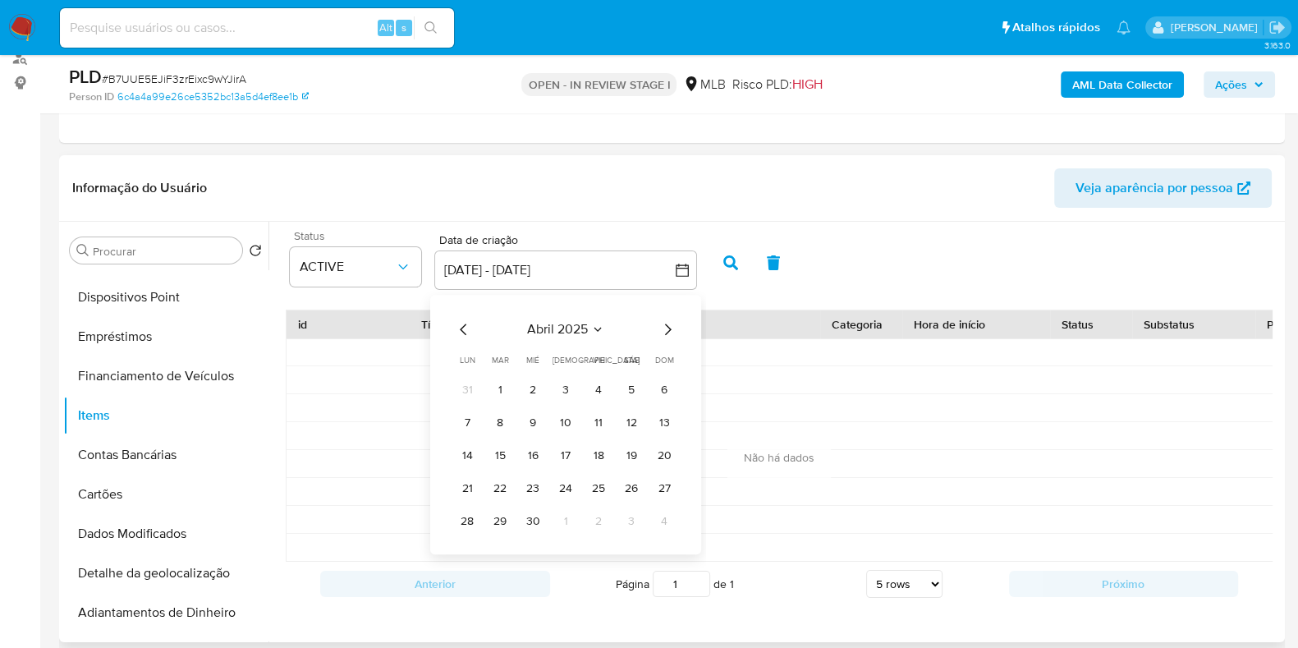
click at [463, 323] on icon "Mes anterior" at bounding box center [464, 329] width 20 height 20
click at [628, 383] on button "1" at bounding box center [631, 390] width 26 height 26
click at [670, 319] on icon "Mes siguiente" at bounding box center [667, 329] width 20 height 20
click at [667, 329] on icon "Mes siguiente" at bounding box center [667, 329] width 20 height 20
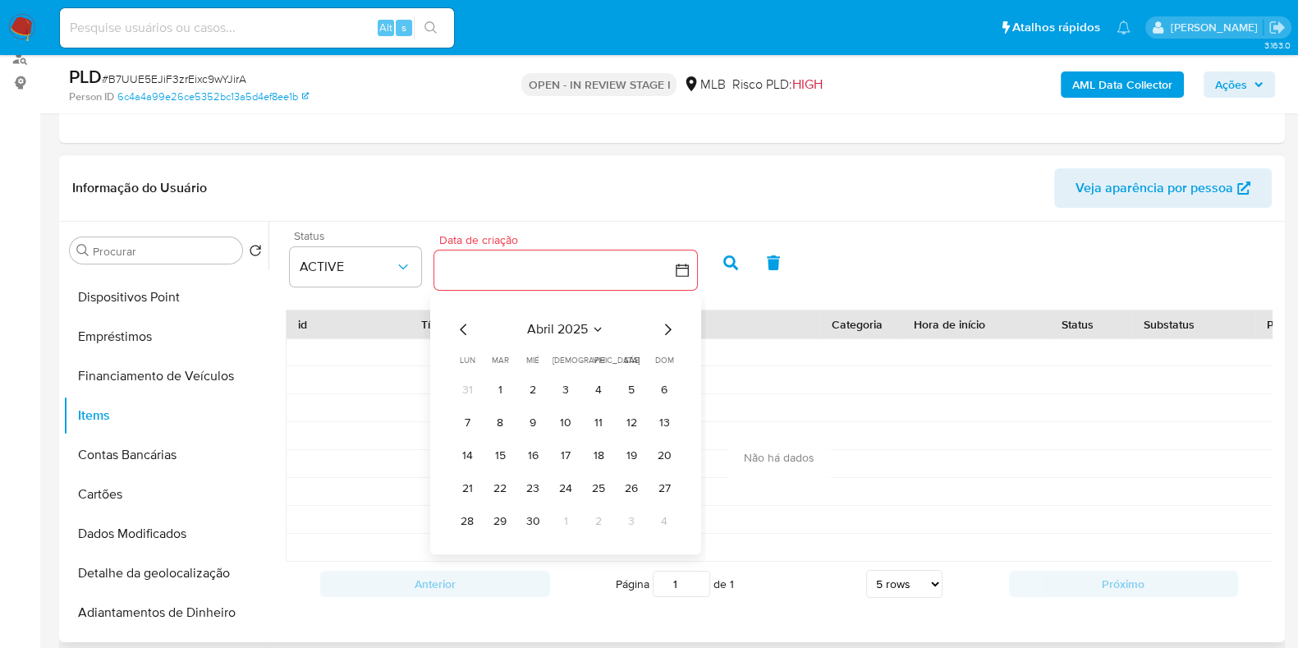
click at [667, 329] on icon "Mes siguiente" at bounding box center [667, 329] width 20 height 20
click at [667, 330] on icon "Mes siguiente" at bounding box center [667, 329] width 20 height 20
click at [667, 330] on icon "Mes siguiente" at bounding box center [668, 328] width 7 height 11
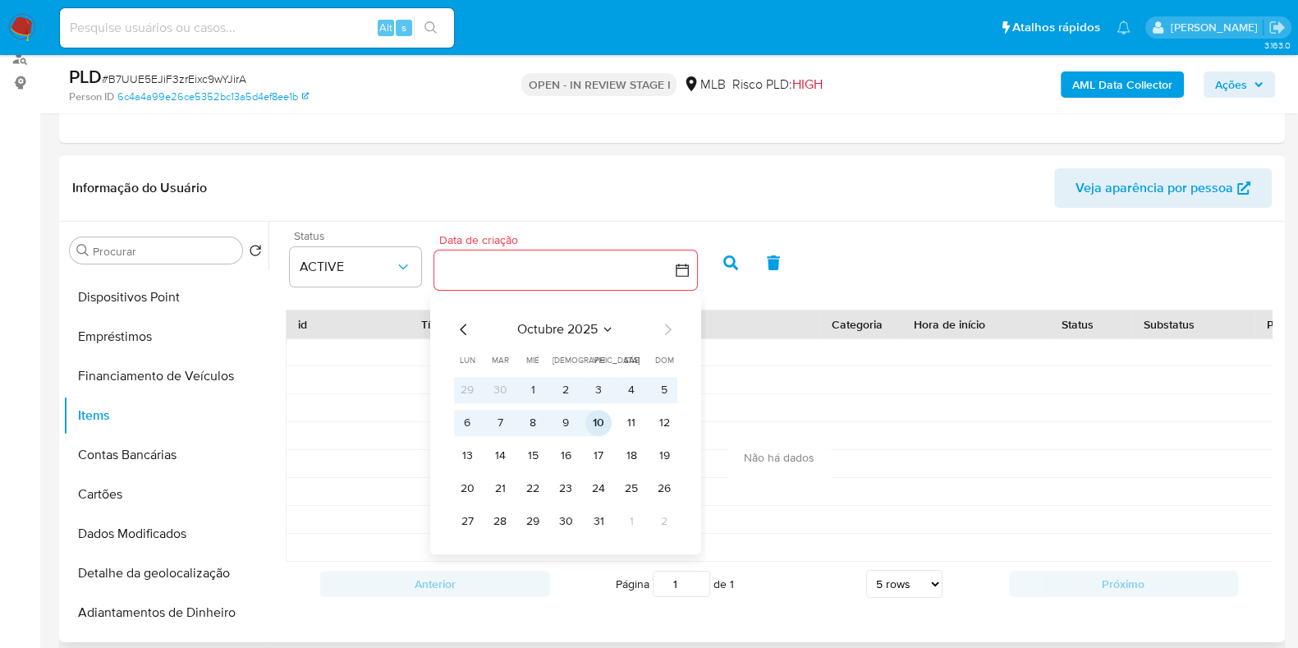
click at [602, 424] on button "10" at bounding box center [598, 423] width 26 height 26
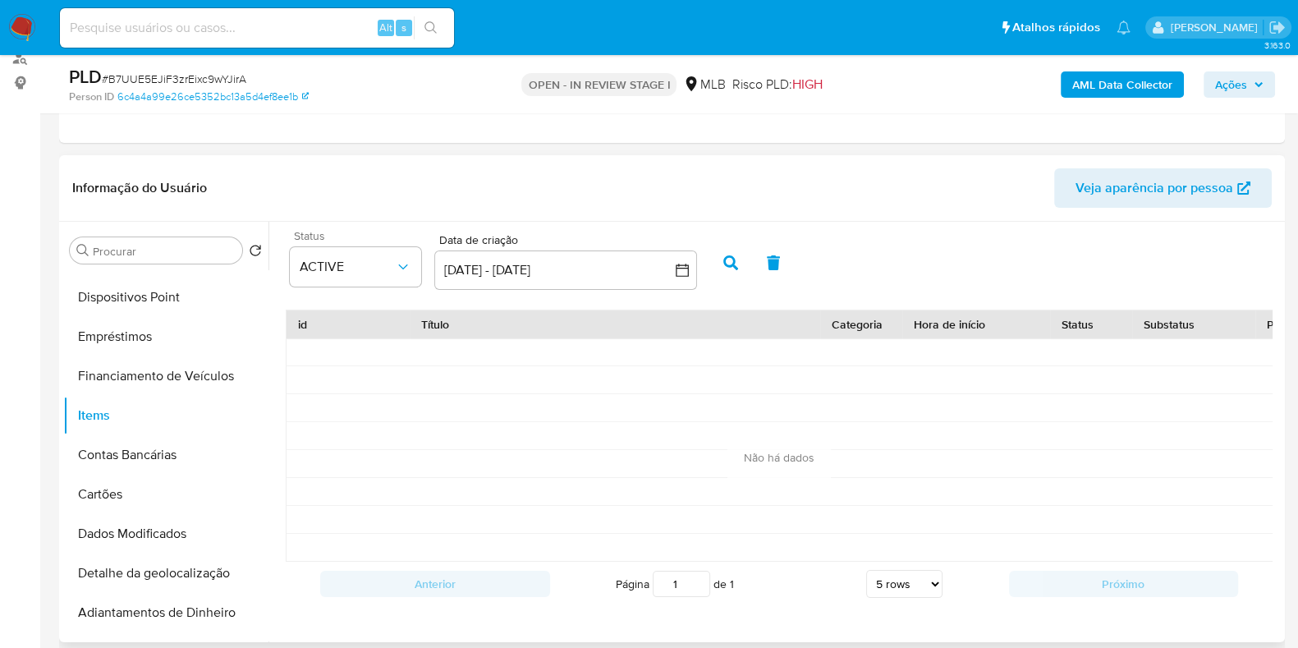
click at [719, 255] on button "button" at bounding box center [730, 262] width 43 height 39
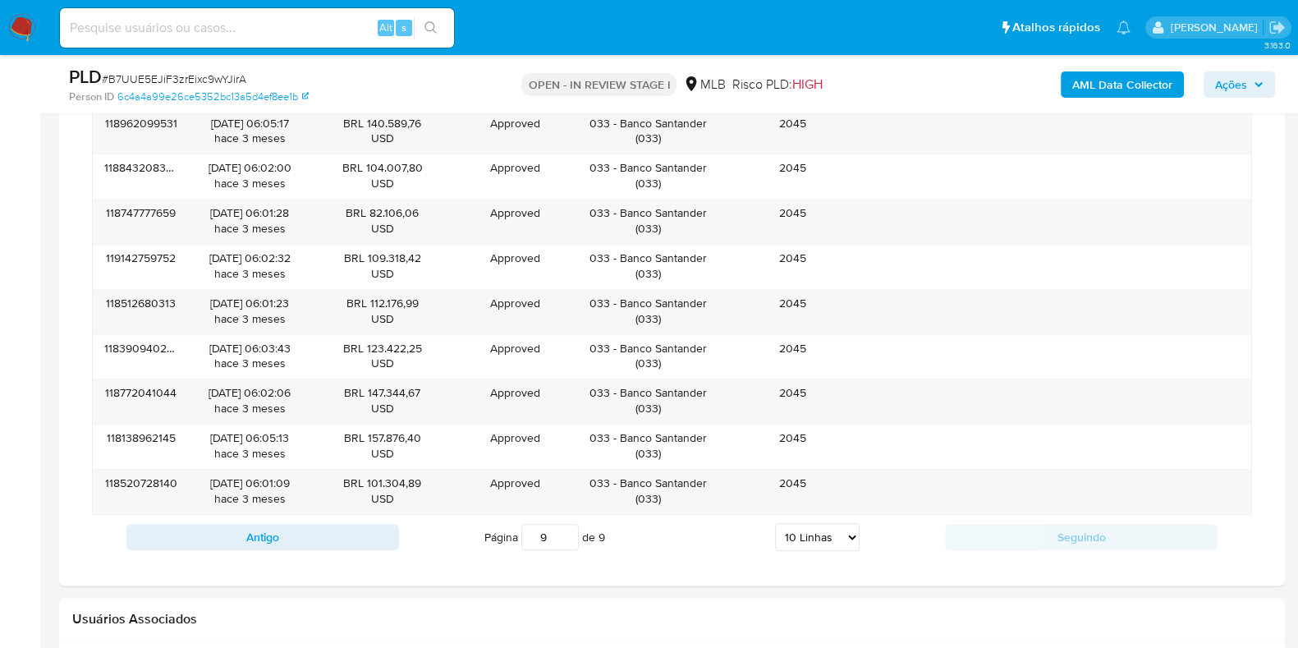
scroll to position [2052, 0]
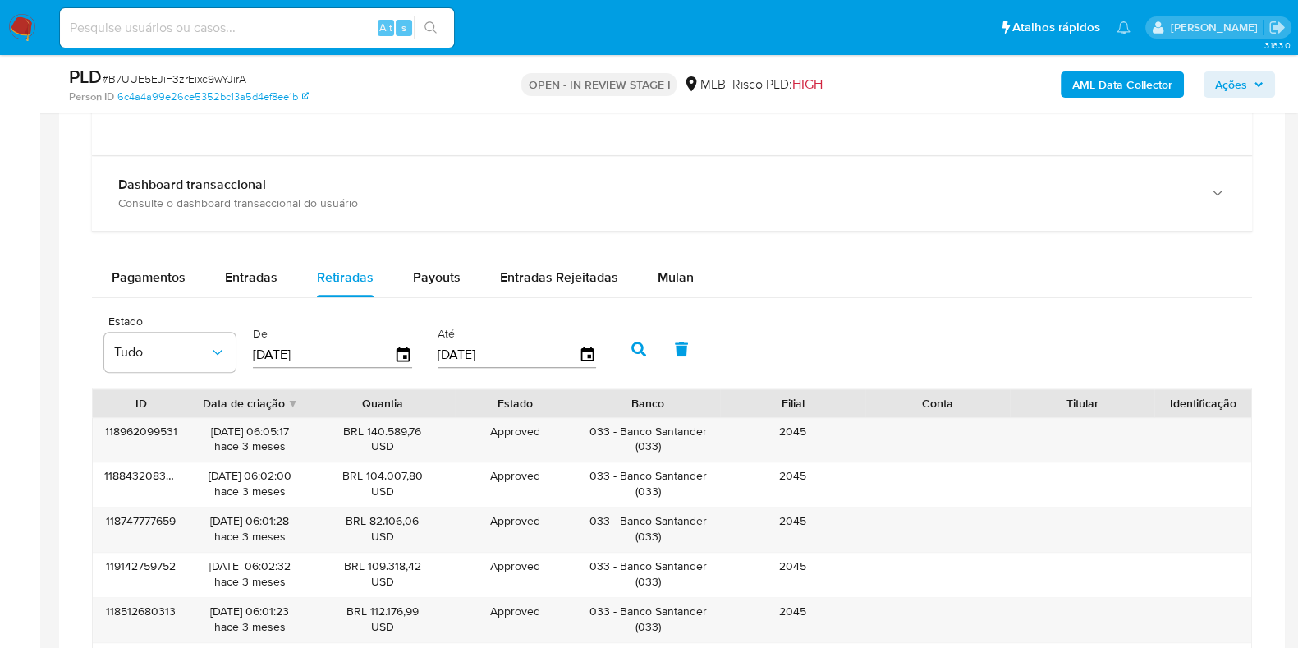
click at [245, 295] on div "Pagamentos Entradas Retiradas Payouts Entradas Rejeitadas Mulan" at bounding box center [672, 278] width 1160 height 40
click at [246, 281] on span "Entradas" at bounding box center [251, 277] width 53 height 19
select select "10"
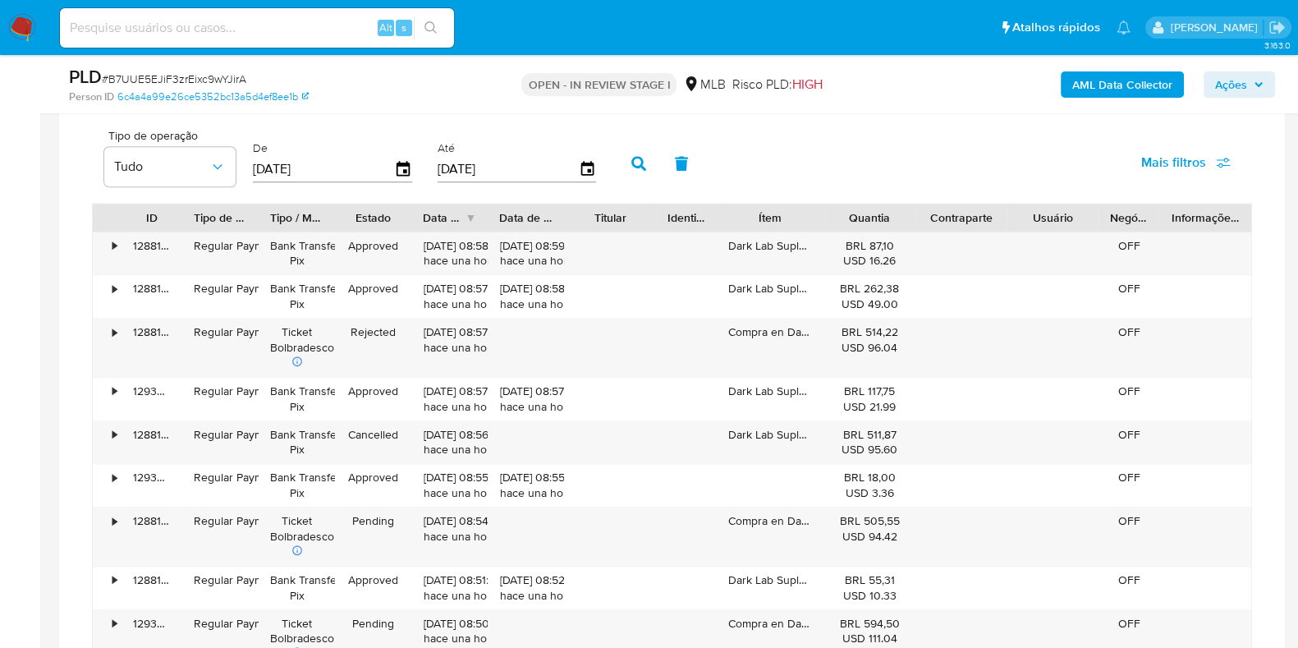
scroll to position [2257, 0]
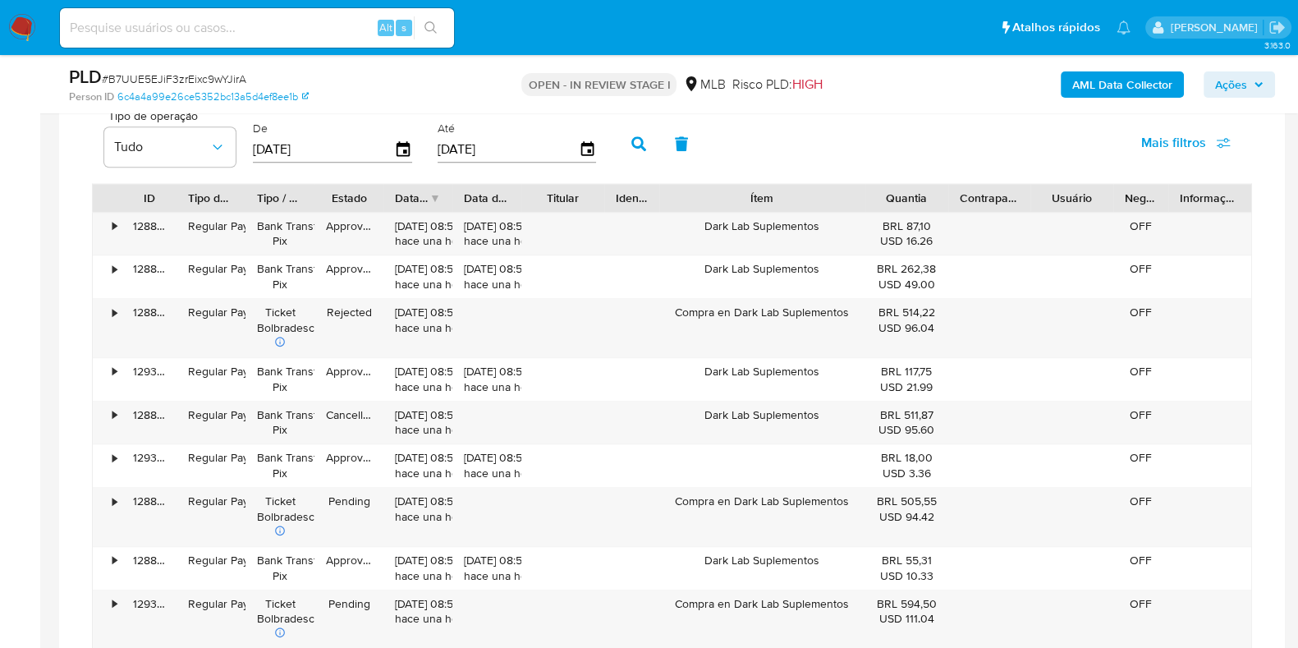
drag, startPoint x: 827, startPoint y: 182, endPoint x: 927, endPoint y: 201, distance: 101.1
click at [927, 201] on div "ID Tipo de operação Tipo / Método Estado Data de criação Data de aprovação Titu…" at bounding box center [672, 198] width 1158 height 28
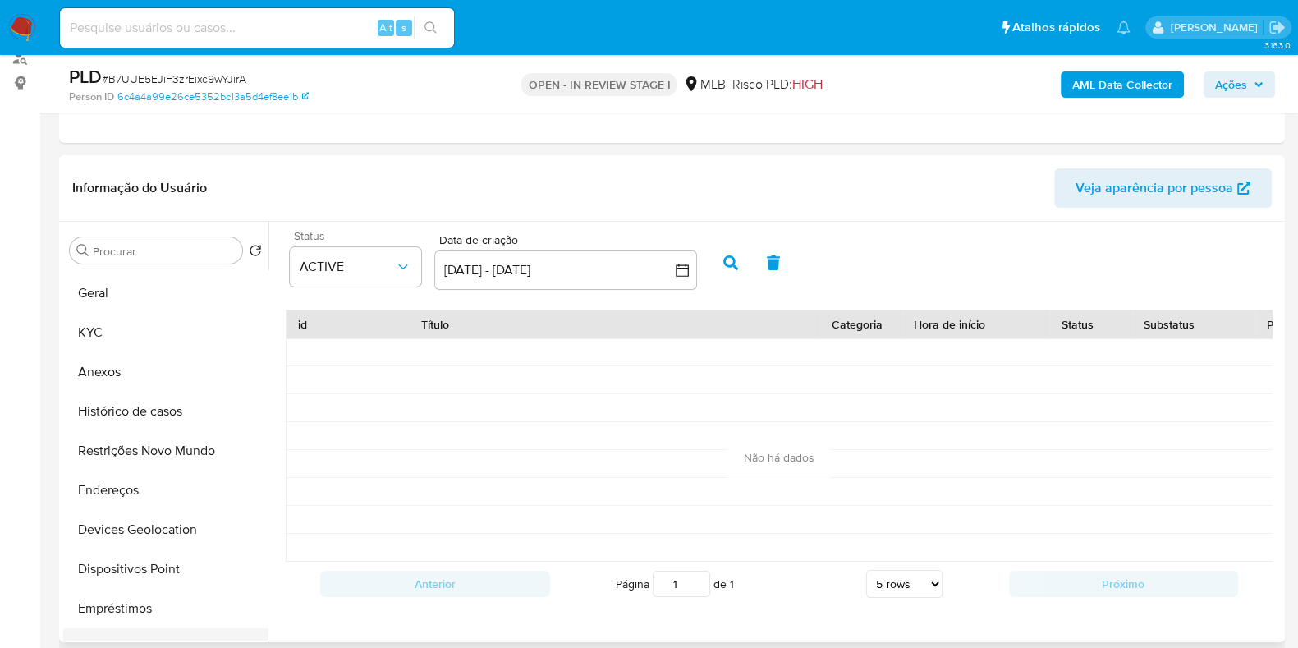
scroll to position [0, 0]
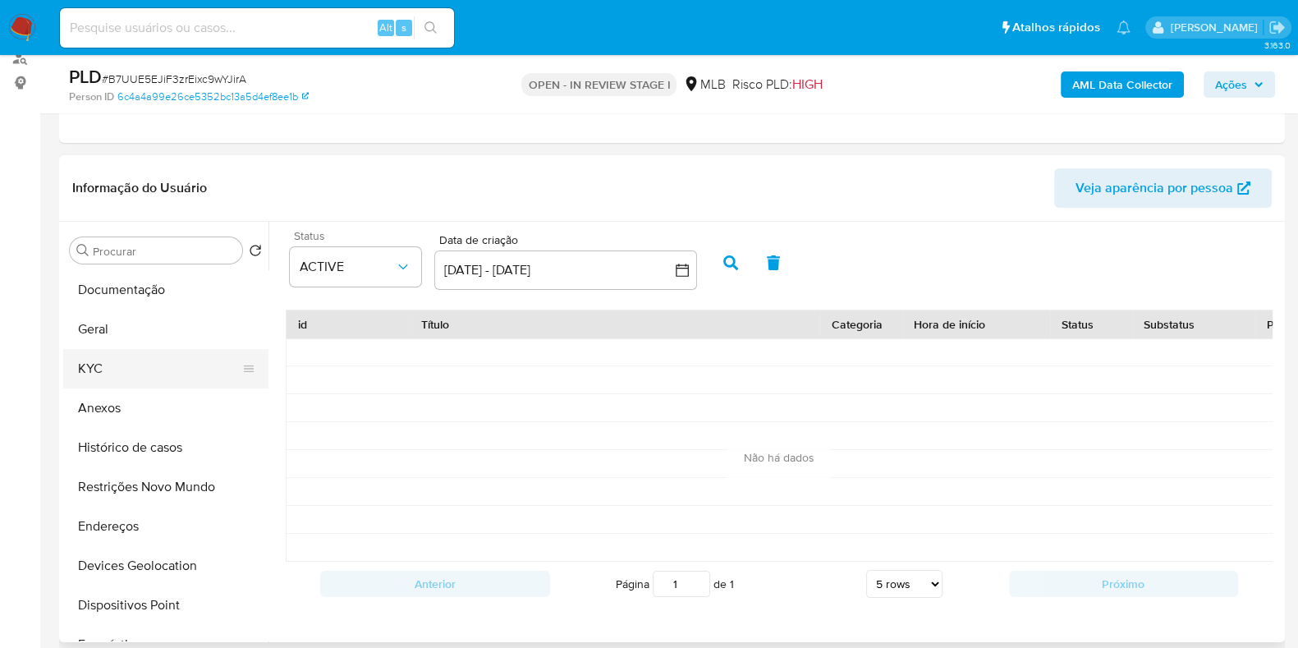
click at [121, 362] on button "KYC" at bounding box center [159, 368] width 192 height 39
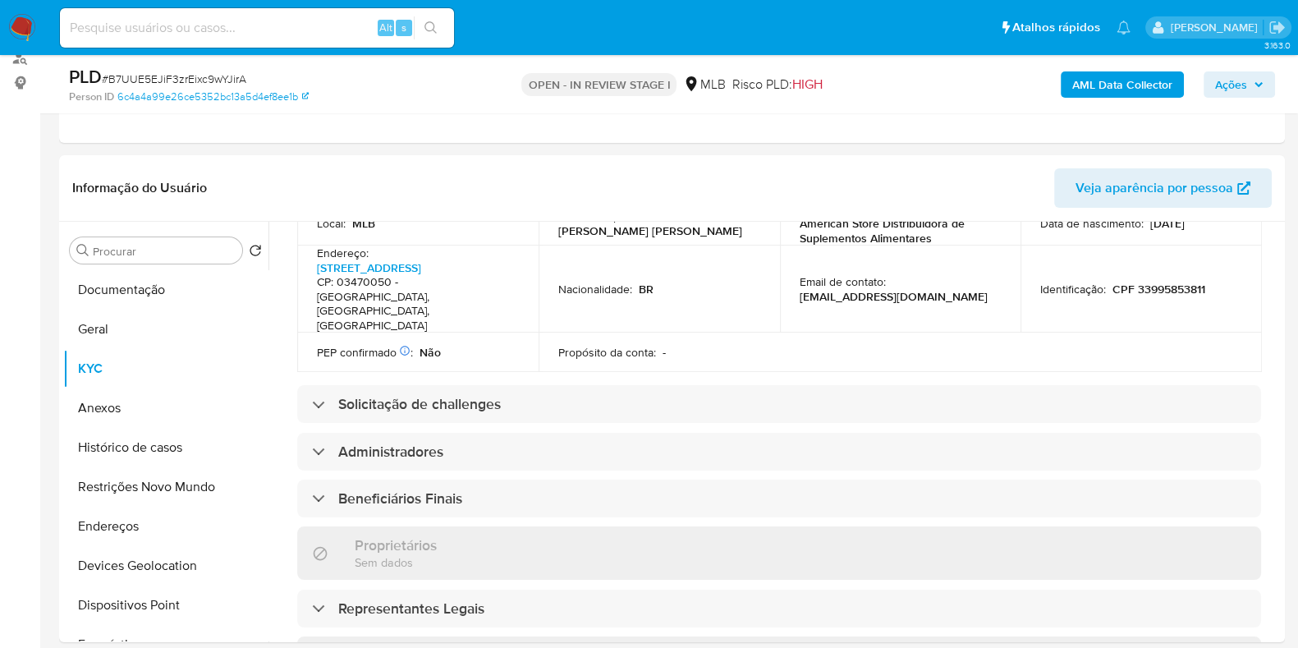
scroll to position [1001, 0]
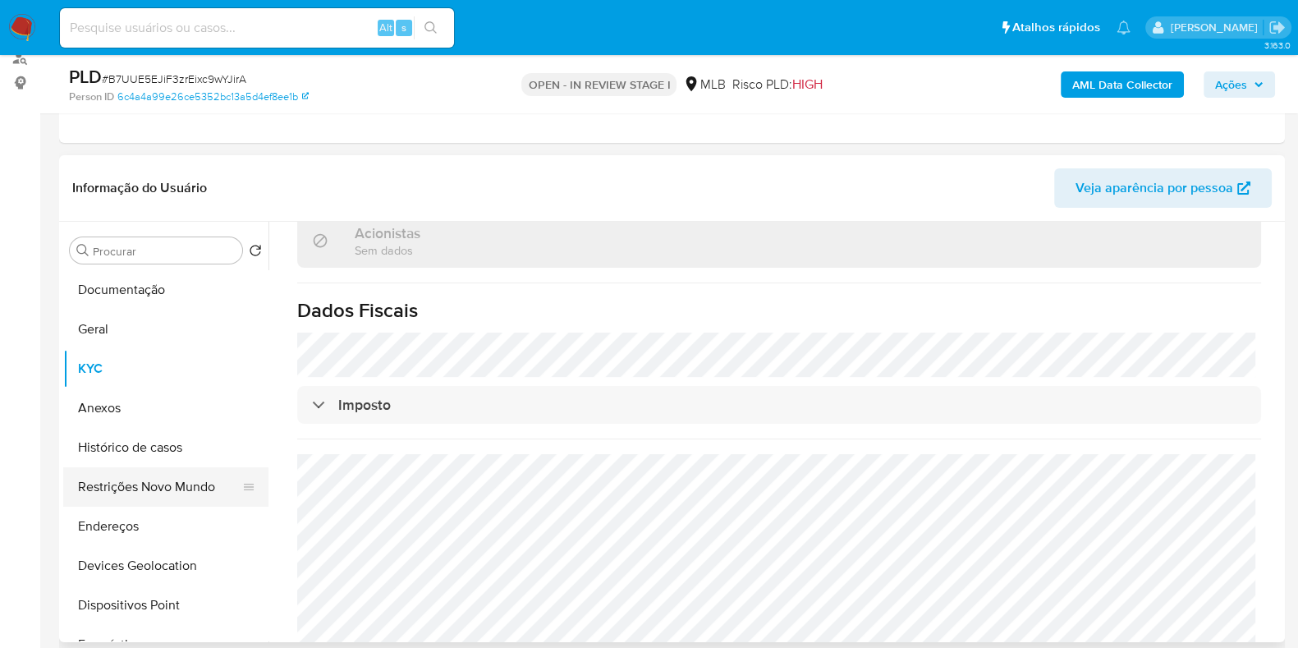
click at [167, 486] on button "Restrições Novo Mundo" at bounding box center [159, 486] width 192 height 39
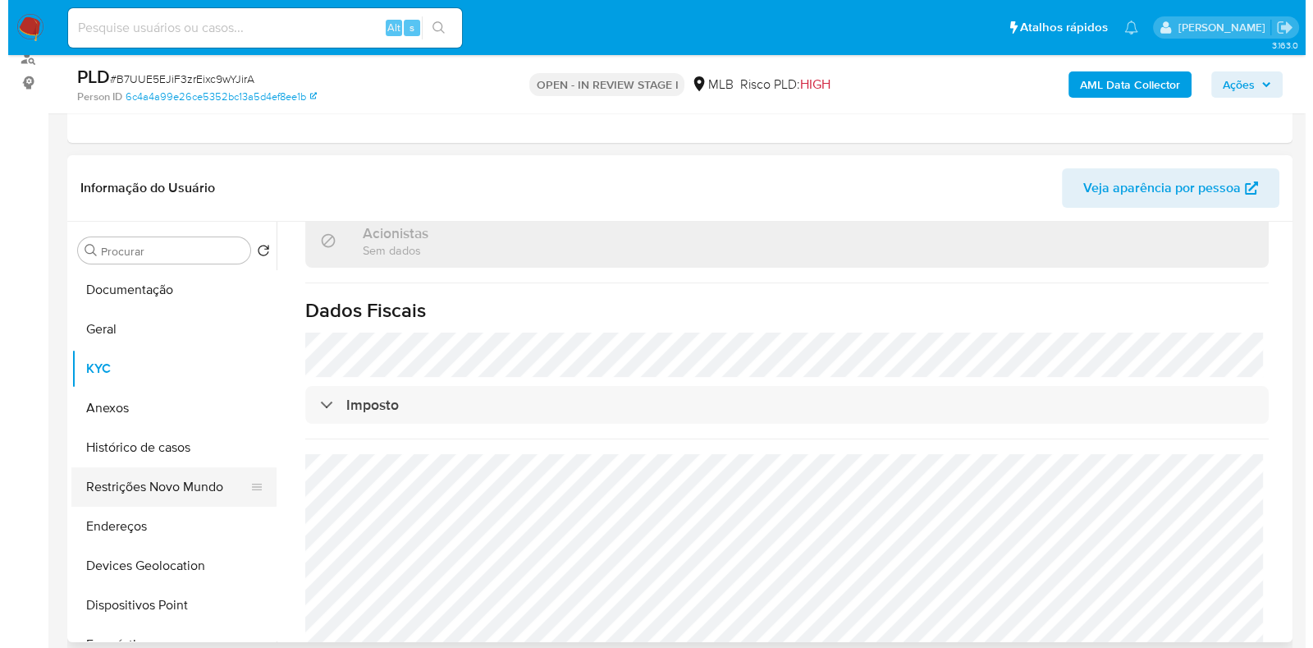
scroll to position [0, 0]
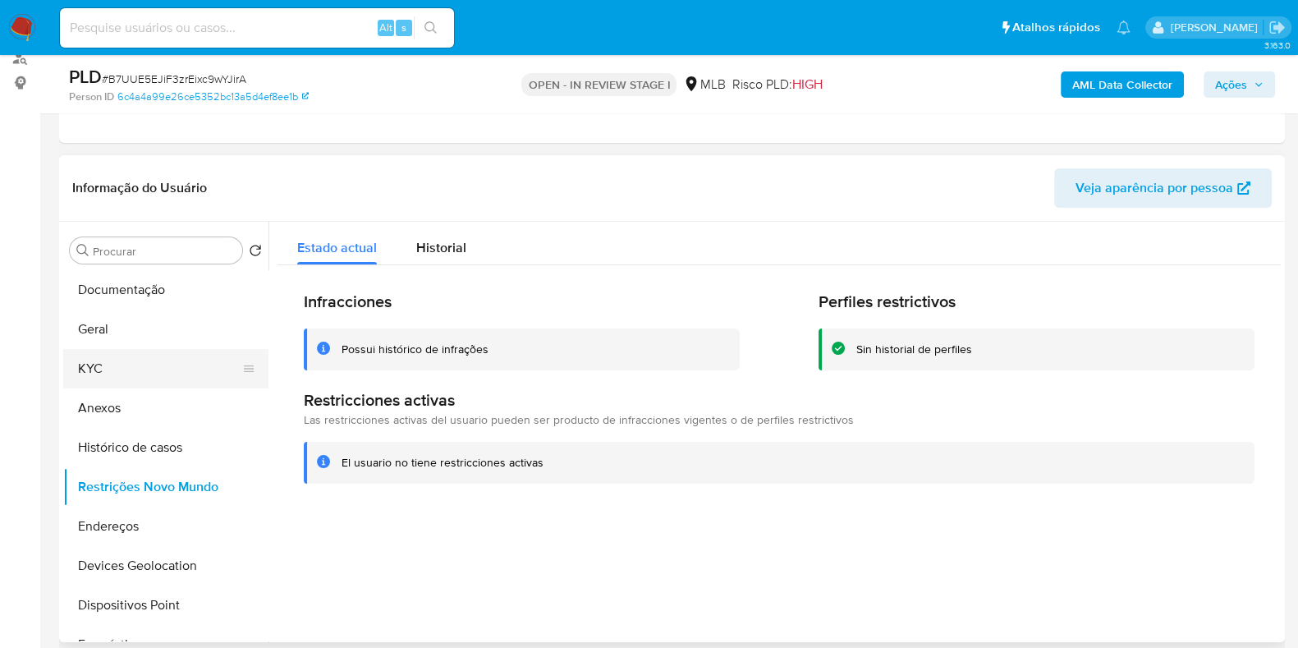
click at [144, 349] on button "KYC" at bounding box center [159, 368] width 192 height 39
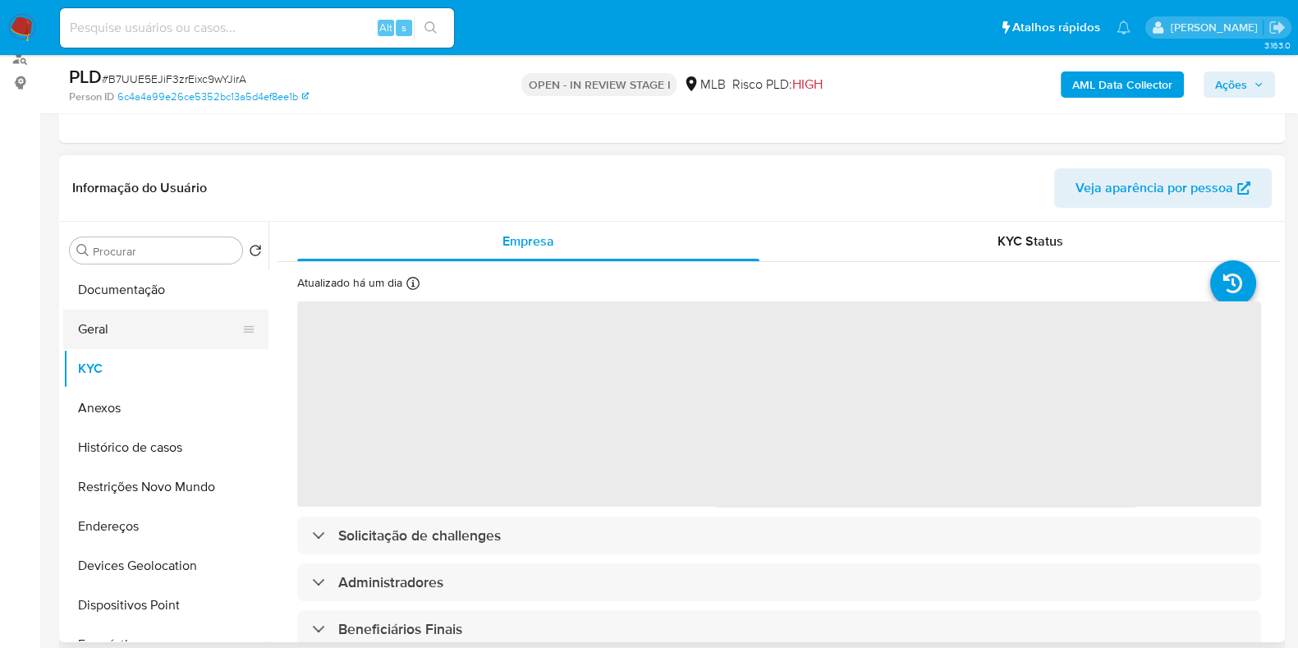
click at [222, 321] on button "Geral" at bounding box center [159, 328] width 192 height 39
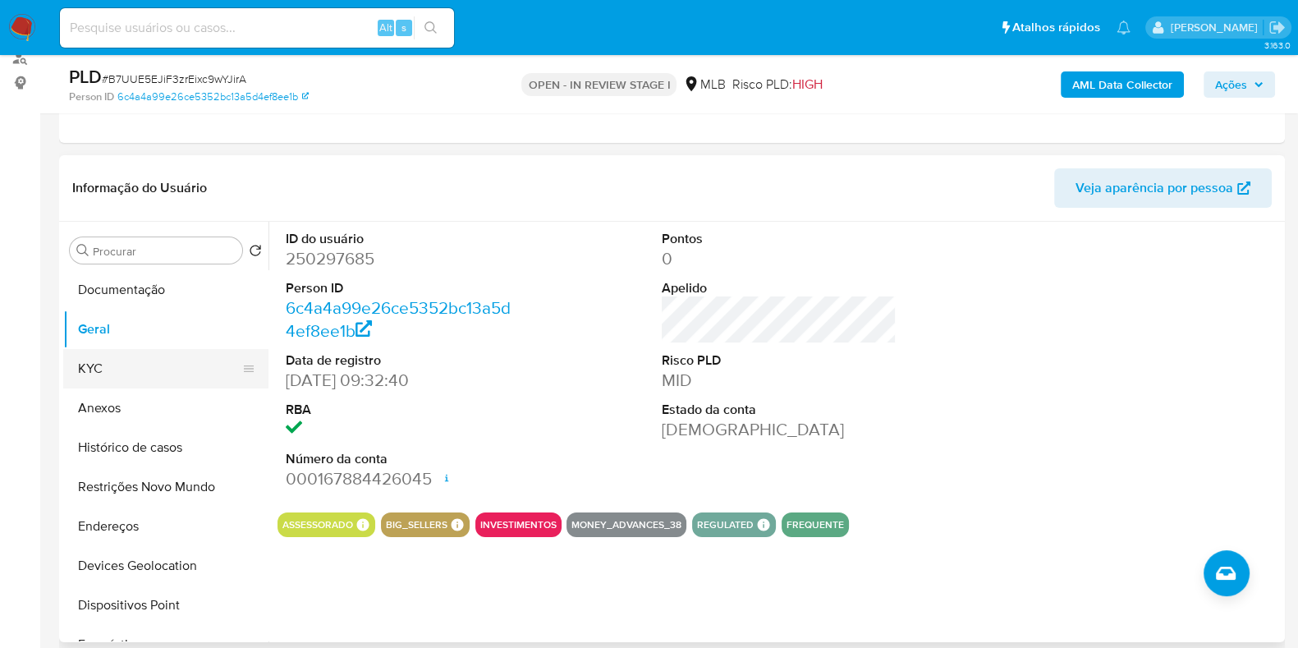
click at [90, 369] on button "KYC" at bounding box center [159, 368] width 192 height 39
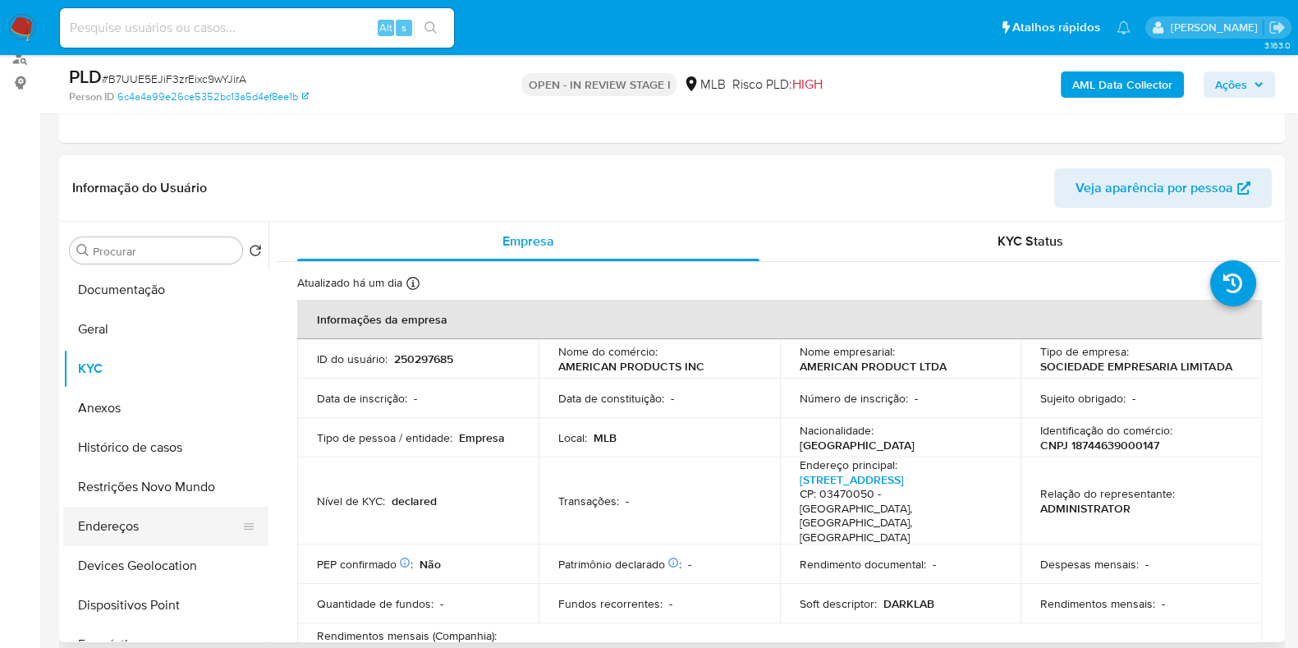
click at [144, 531] on button "Endereços" at bounding box center [159, 525] width 192 height 39
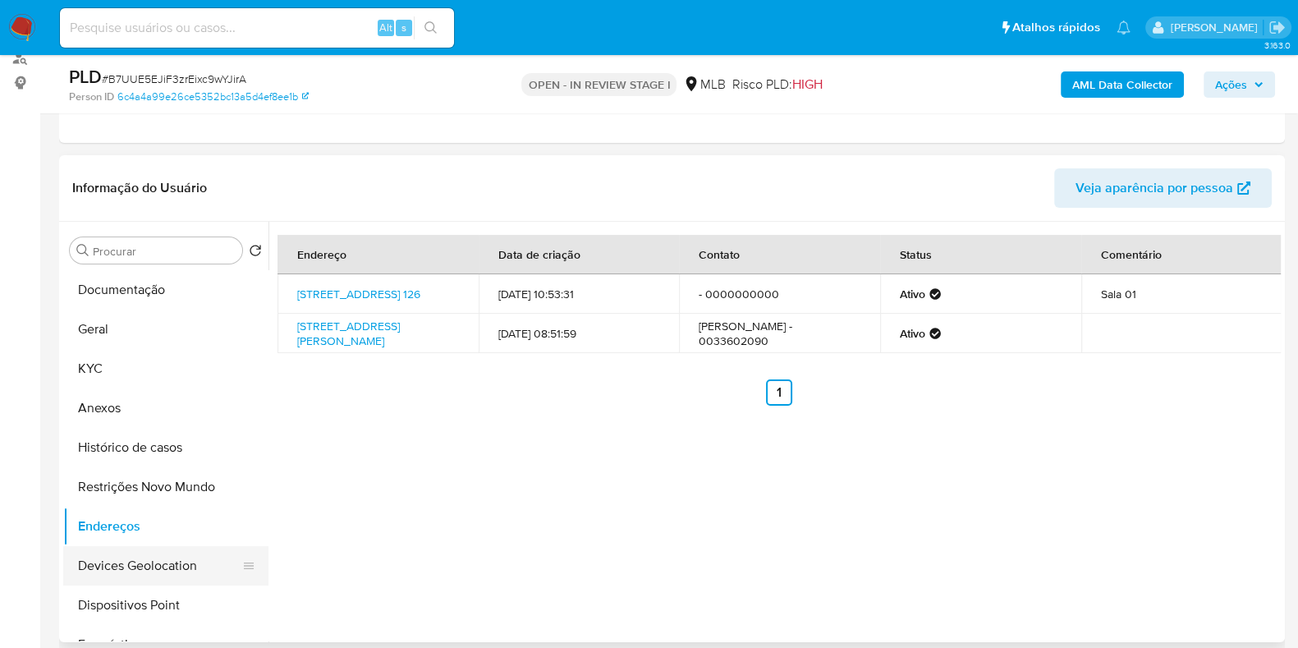
click at [135, 568] on button "Devices Geolocation" at bounding box center [159, 565] width 192 height 39
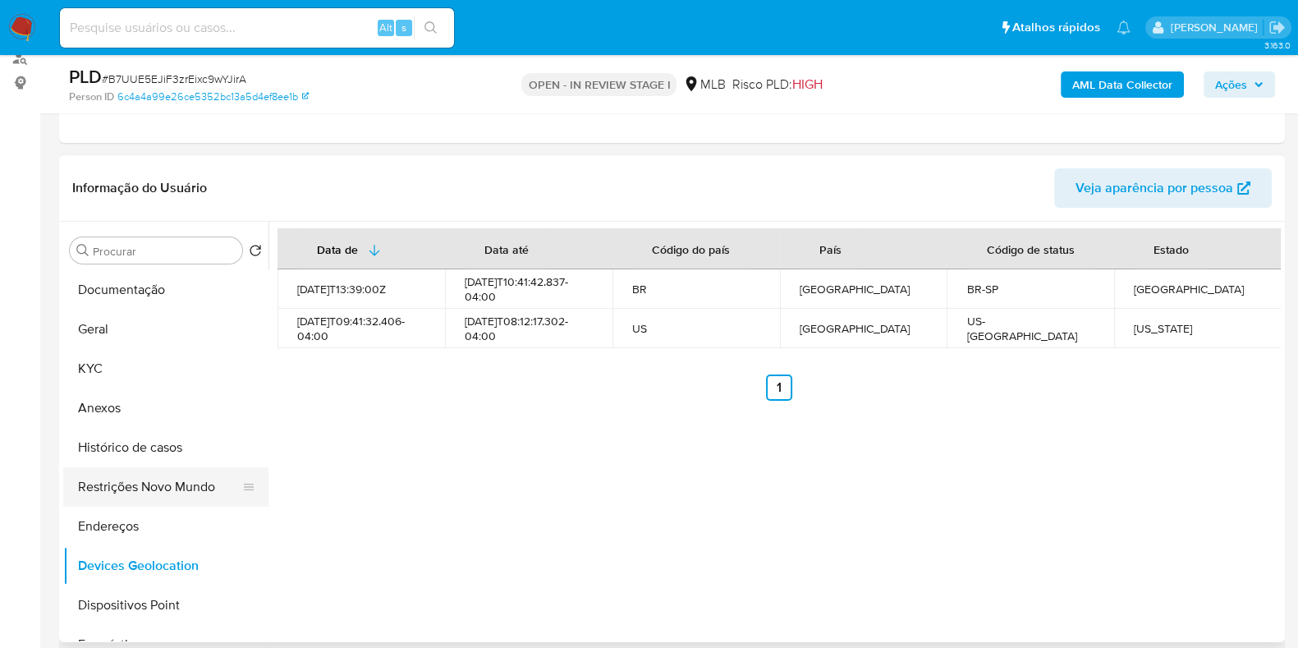
click at [141, 494] on button "Restrições Novo Mundo" at bounding box center [159, 486] width 192 height 39
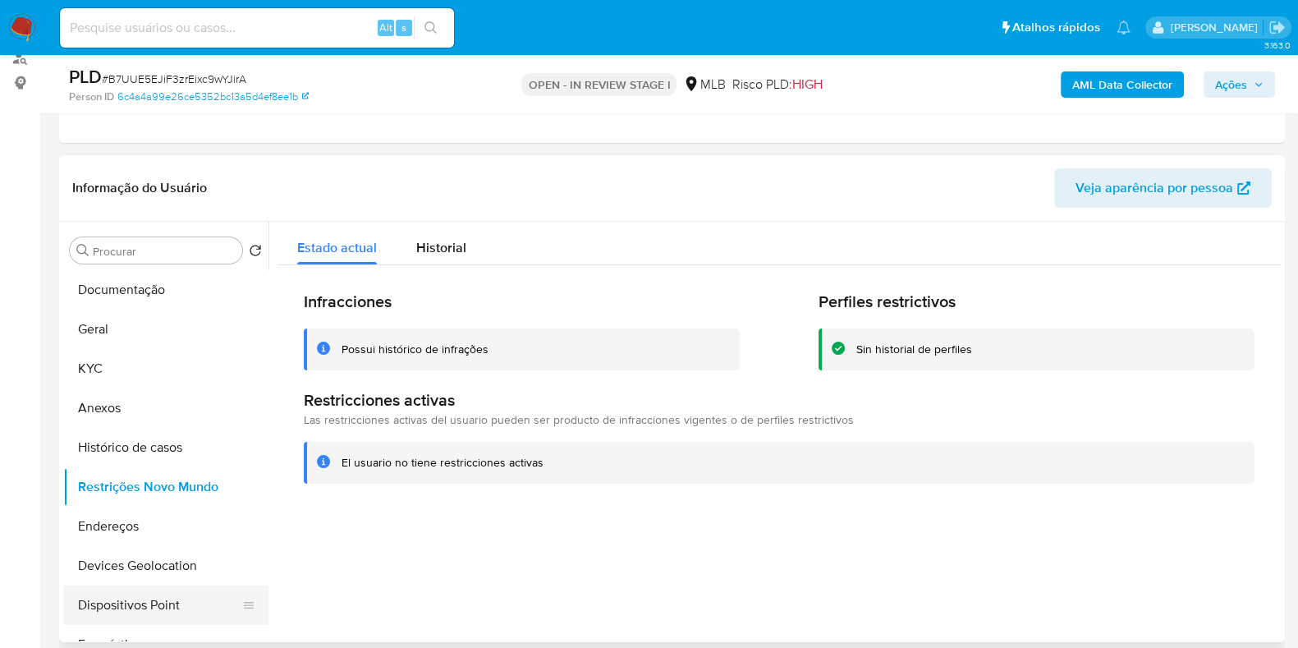
click at [130, 600] on button "Dispositivos Point" at bounding box center [159, 604] width 192 height 39
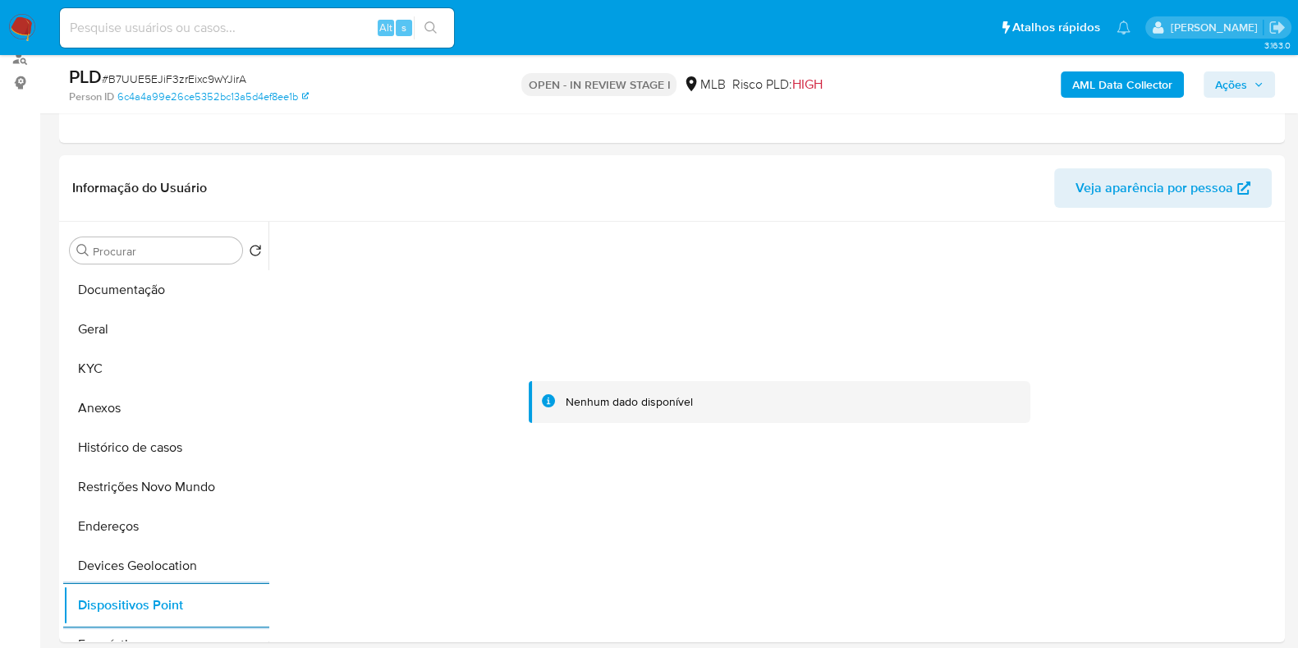
click at [1088, 79] on b "AML Data Collector" at bounding box center [1122, 84] width 100 height 26
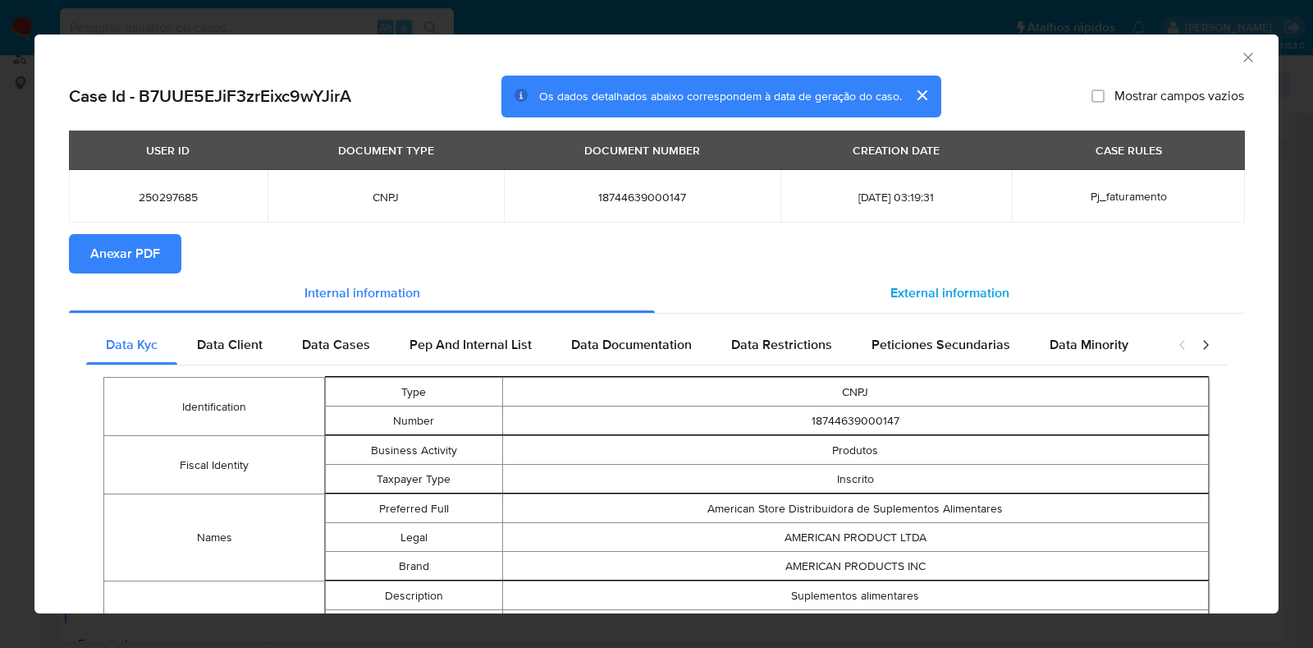
click at [809, 297] on div "External information" at bounding box center [949, 292] width 589 height 39
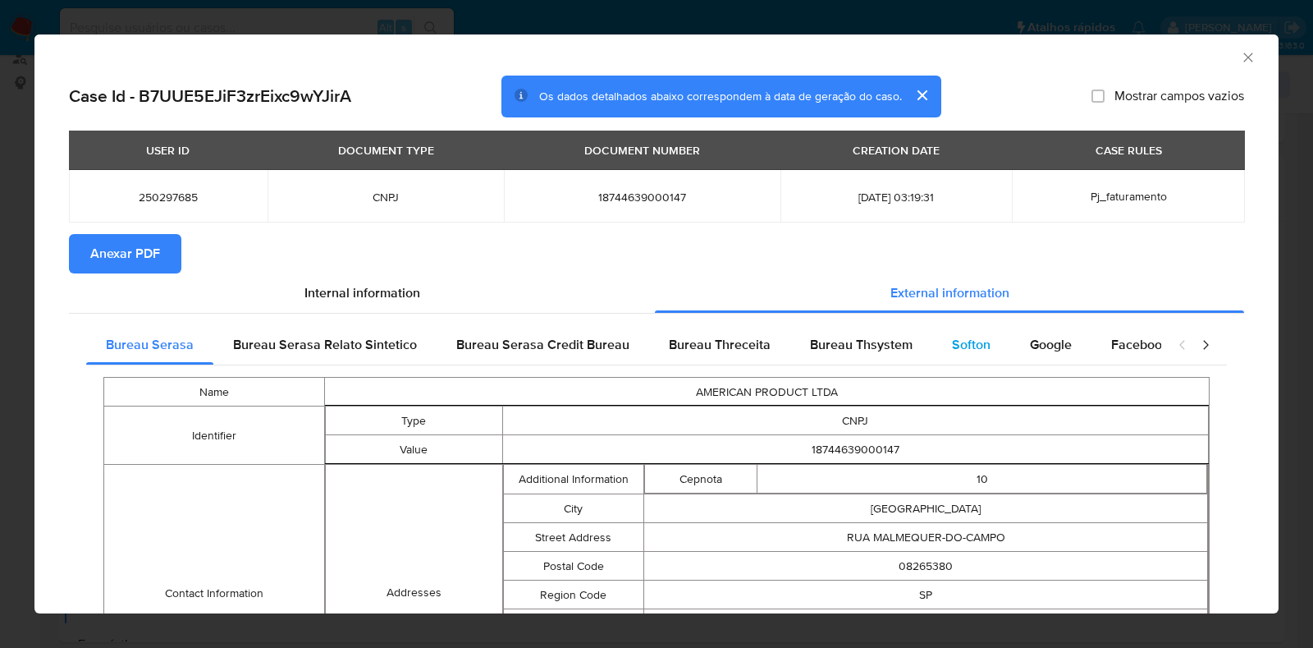
click at [932, 350] on div "Softon" at bounding box center [971, 344] width 78 height 39
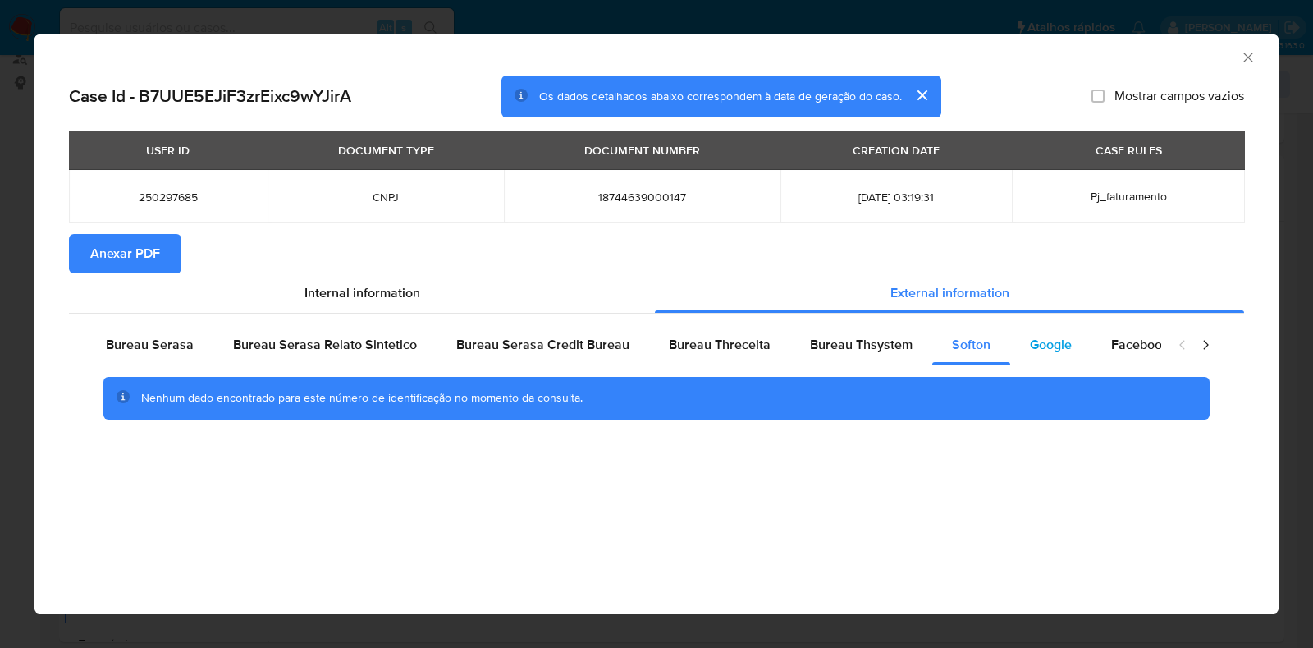
click at [1030, 346] on span "Google" at bounding box center [1051, 344] width 42 height 19
click at [140, 260] on span "Anexar PDF" at bounding box center [125, 254] width 70 height 36
click at [1248, 66] on div "AML Data Collector" at bounding box center [656, 54] width 1244 height 41
click at [1248, 54] on icon "Fechar a janela" at bounding box center [1248, 57] width 16 height 16
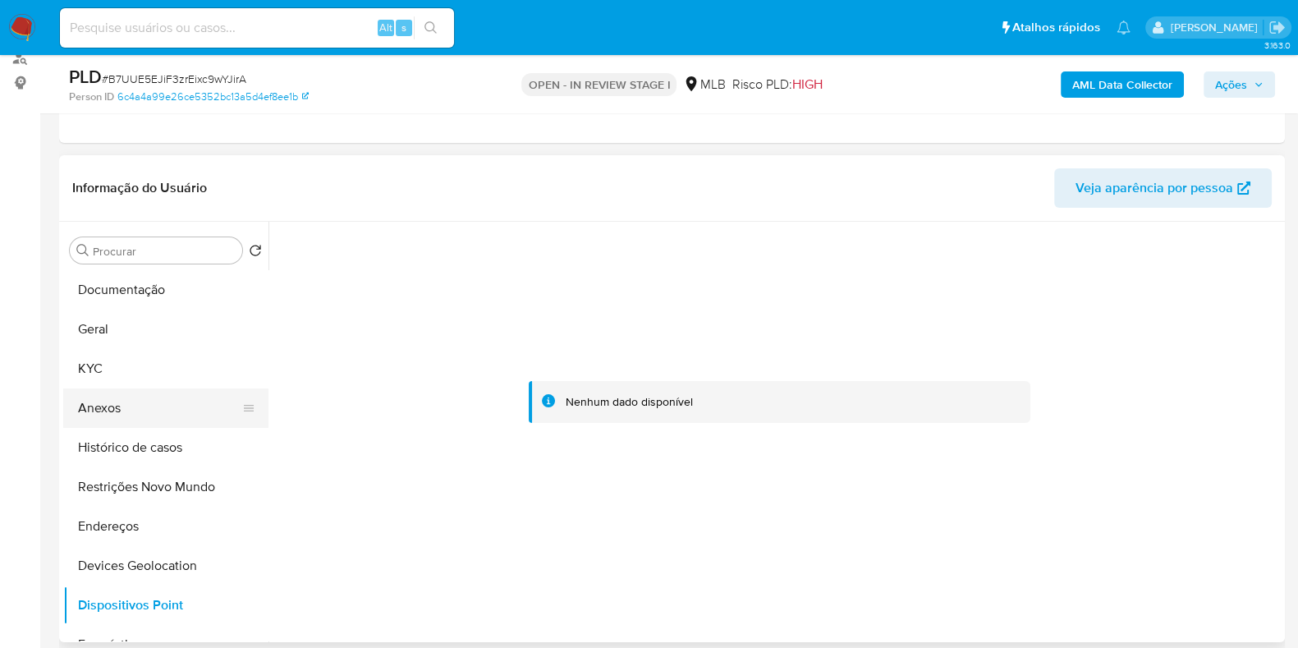
click at [110, 408] on button "Anexos" at bounding box center [159, 407] width 192 height 39
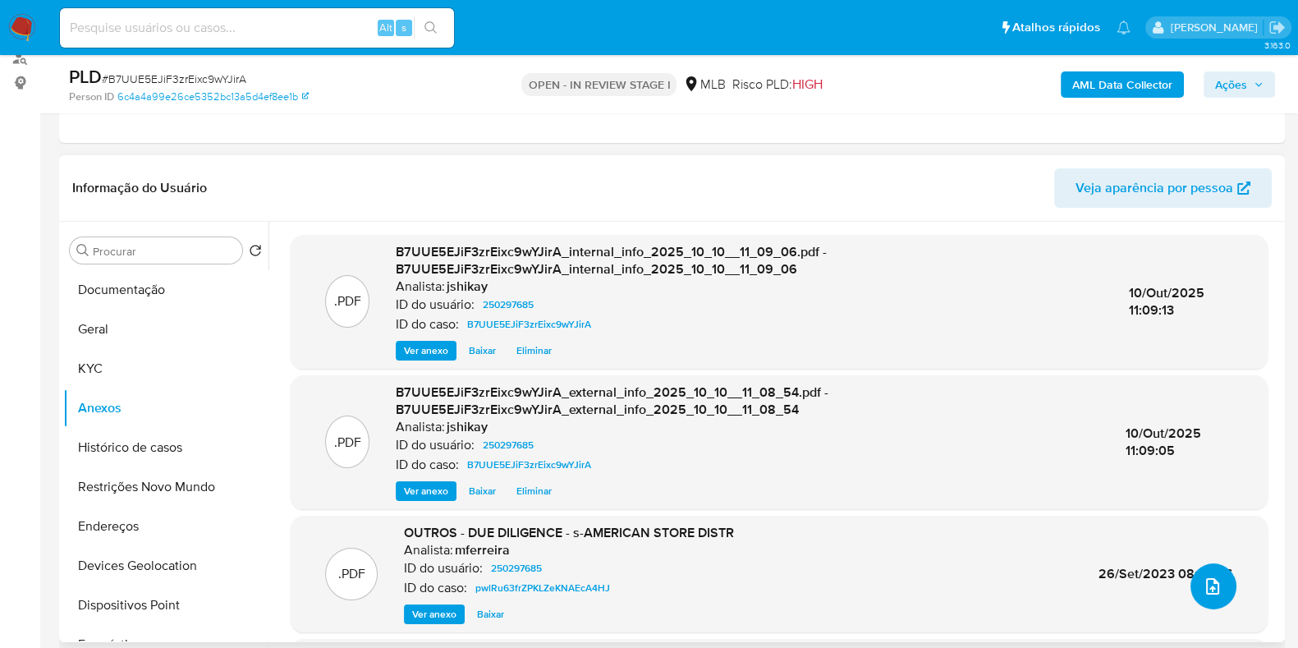
click at [1202, 591] on icon "upload-file" at bounding box center [1212, 586] width 20 height 20
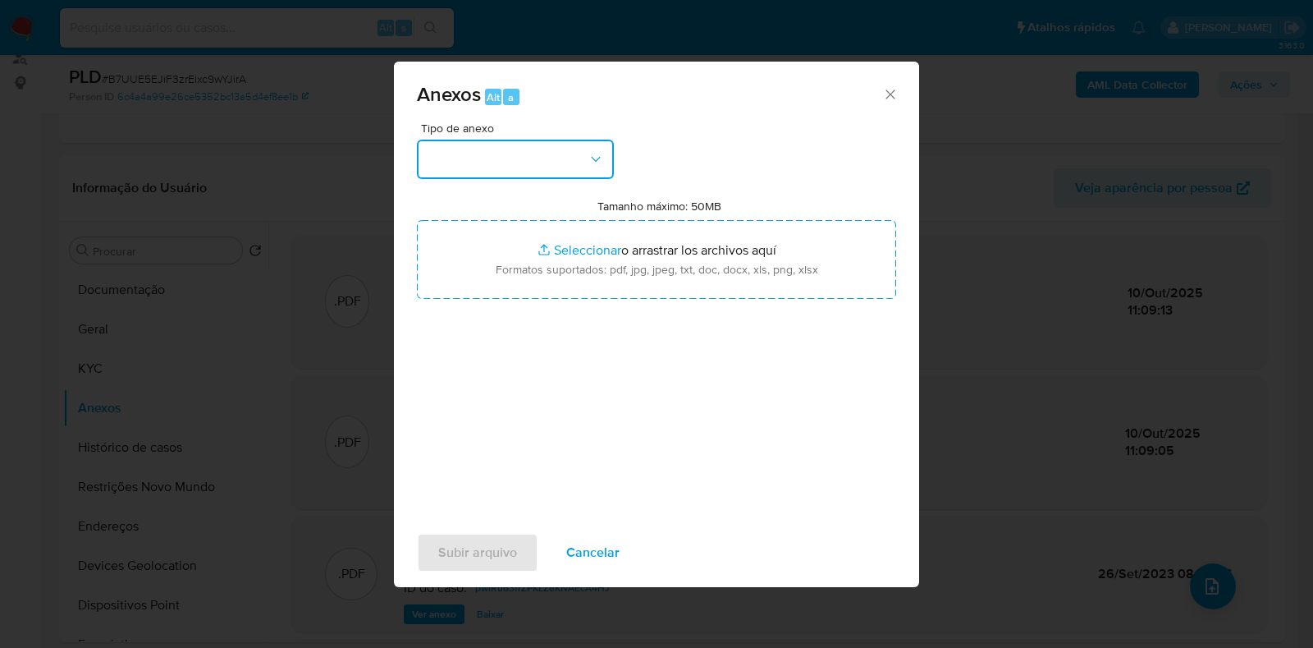
click at [520, 144] on button "button" at bounding box center [515, 159] width 197 height 39
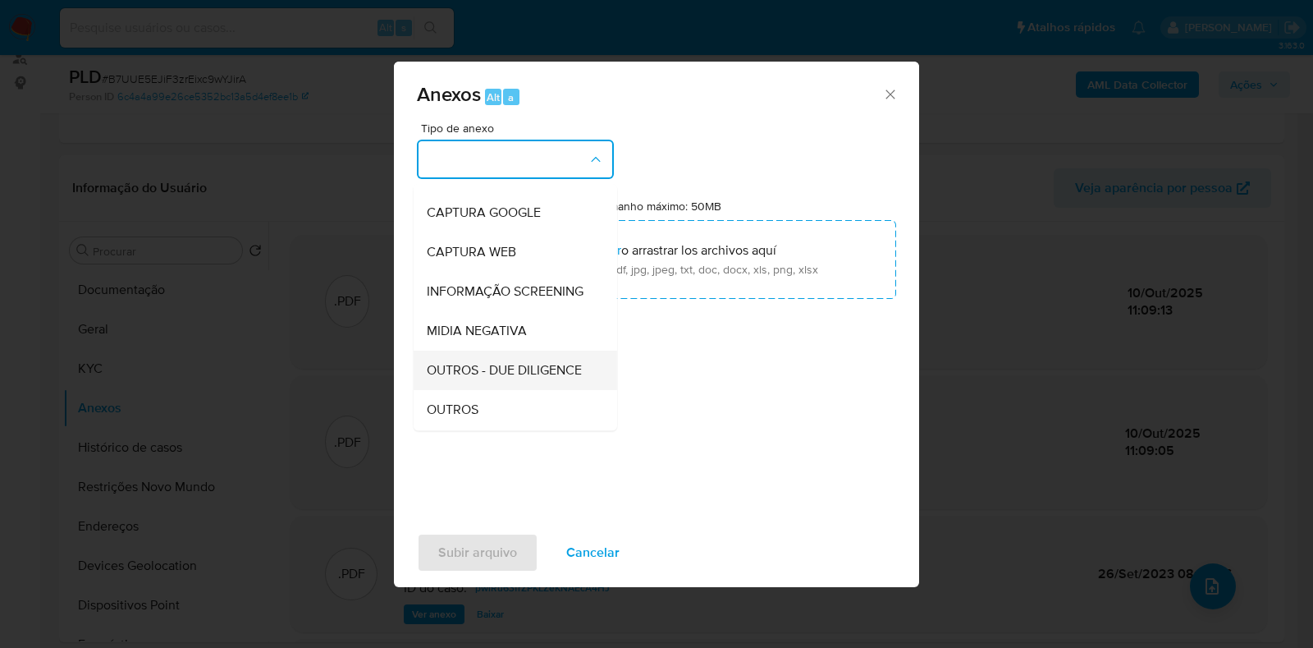
scroll to position [102, 0]
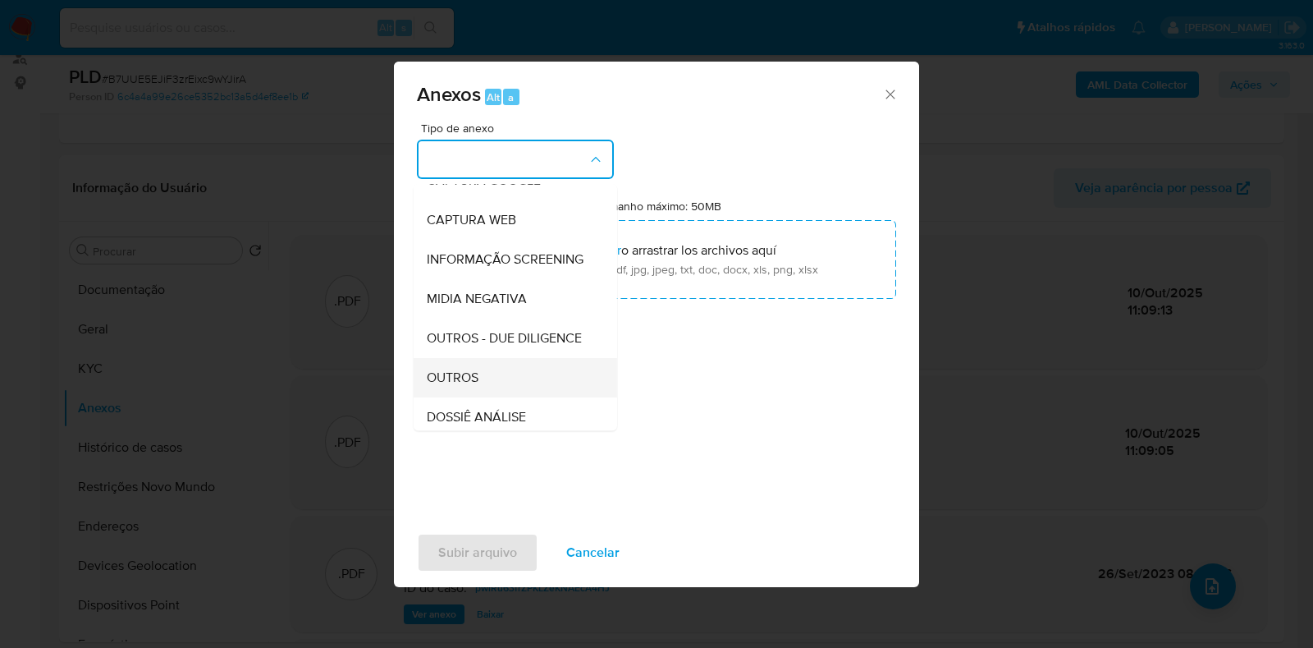
click at [476, 386] on span "OUTROS" at bounding box center [453, 377] width 52 height 16
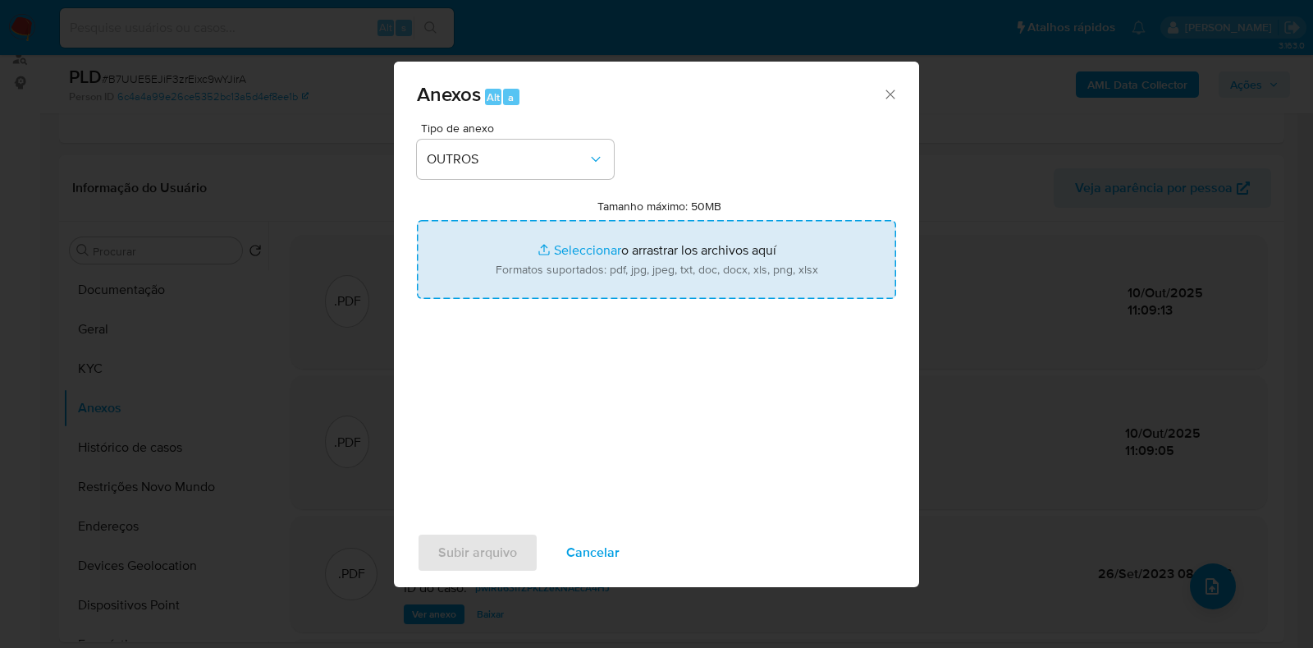
click at [558, 277] on input "Tamanho máximo: 50MB Seleccionar archivos" at bounding box center [656, 259] width 479 height 79
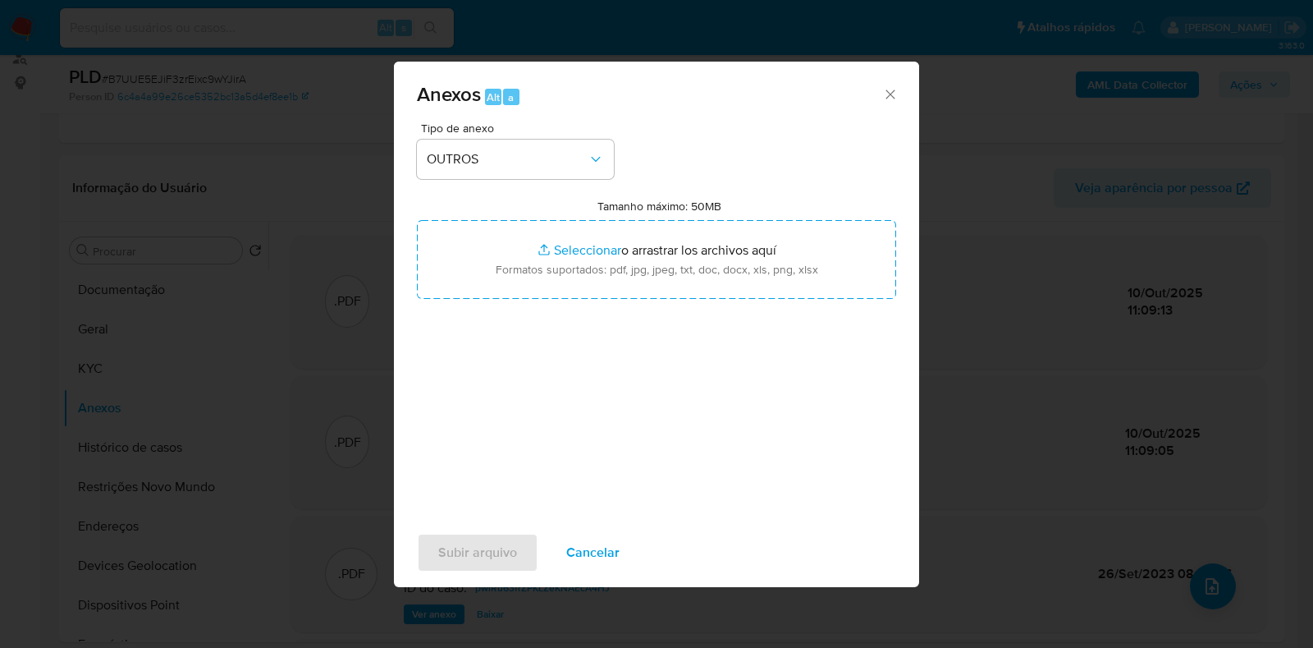
click at [895, 80] on div "Anexos Alt a" at bounding box center [656, 93] width 525 height 62
click at [886, 79] on div "Anexos Alt a" at bounding box center [656, 93] width 525 height 62
click at [891, 92] on icon "Cerrar" at bounding box center [890, 94] width 16 height 16
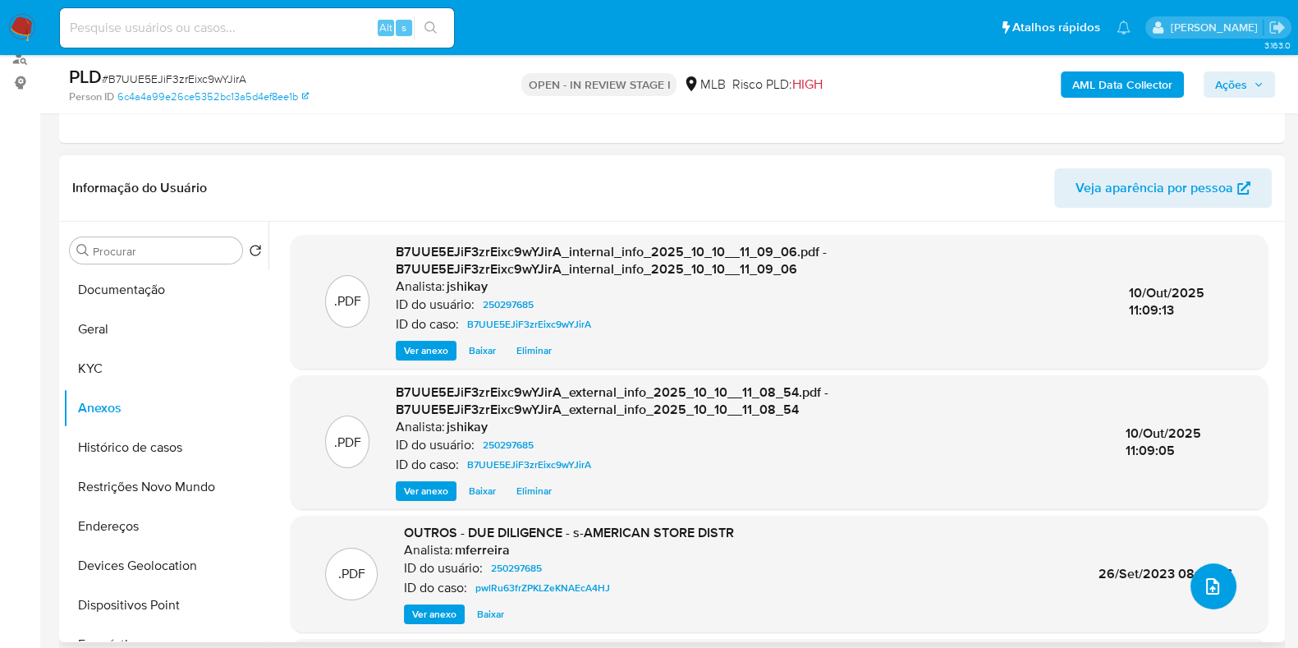
click at [1202, 583] on icon "upload-file" at bounding box center [1212, 586] width 20 height 20
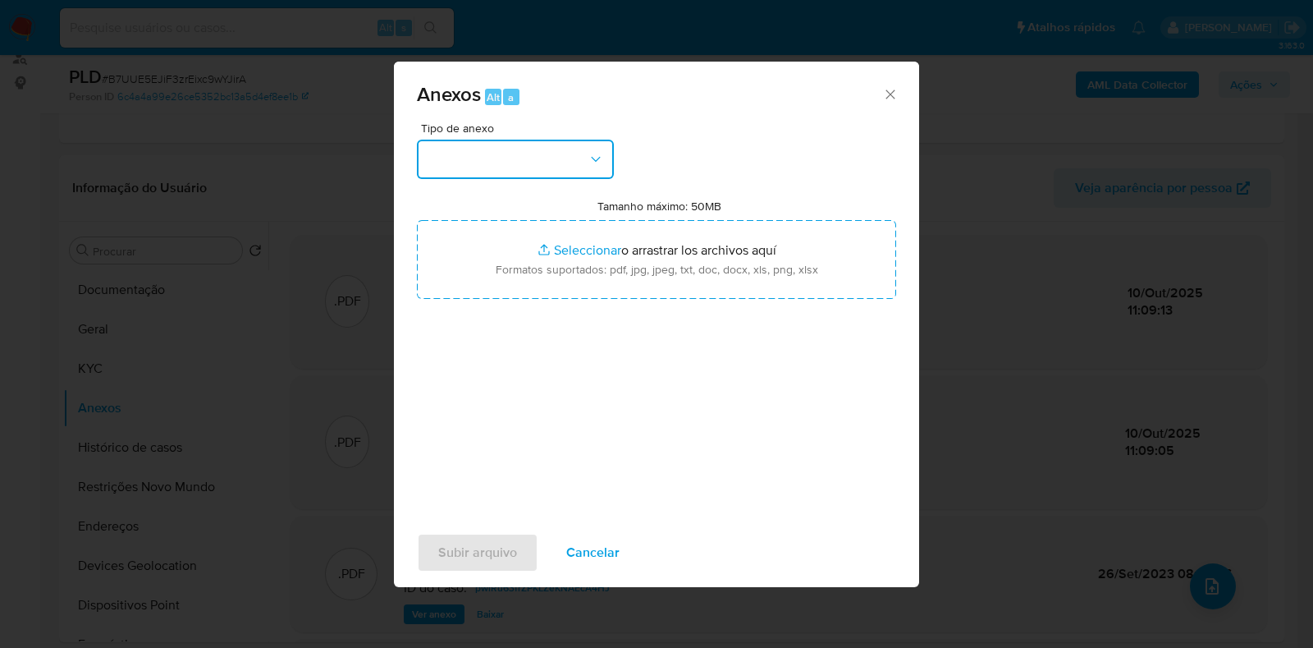
click at [435, 153] on button "button" at bounding box center [515, 159] width 197 height 39
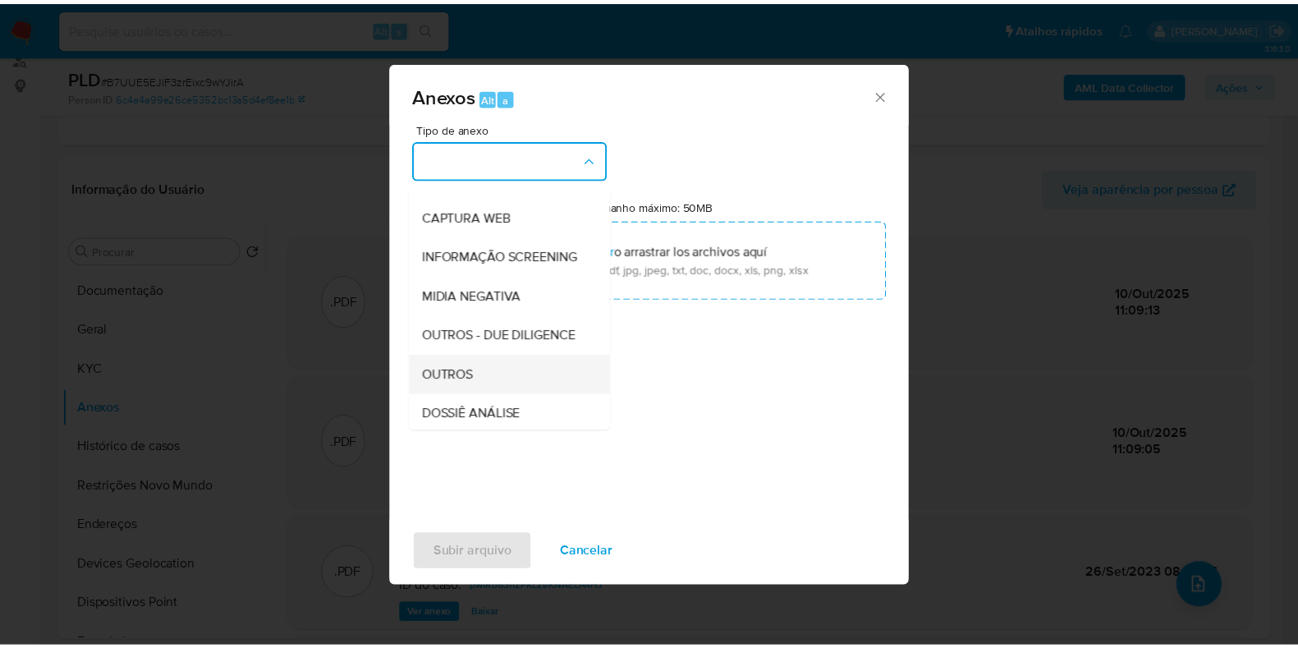
scroll to position [204, 0]
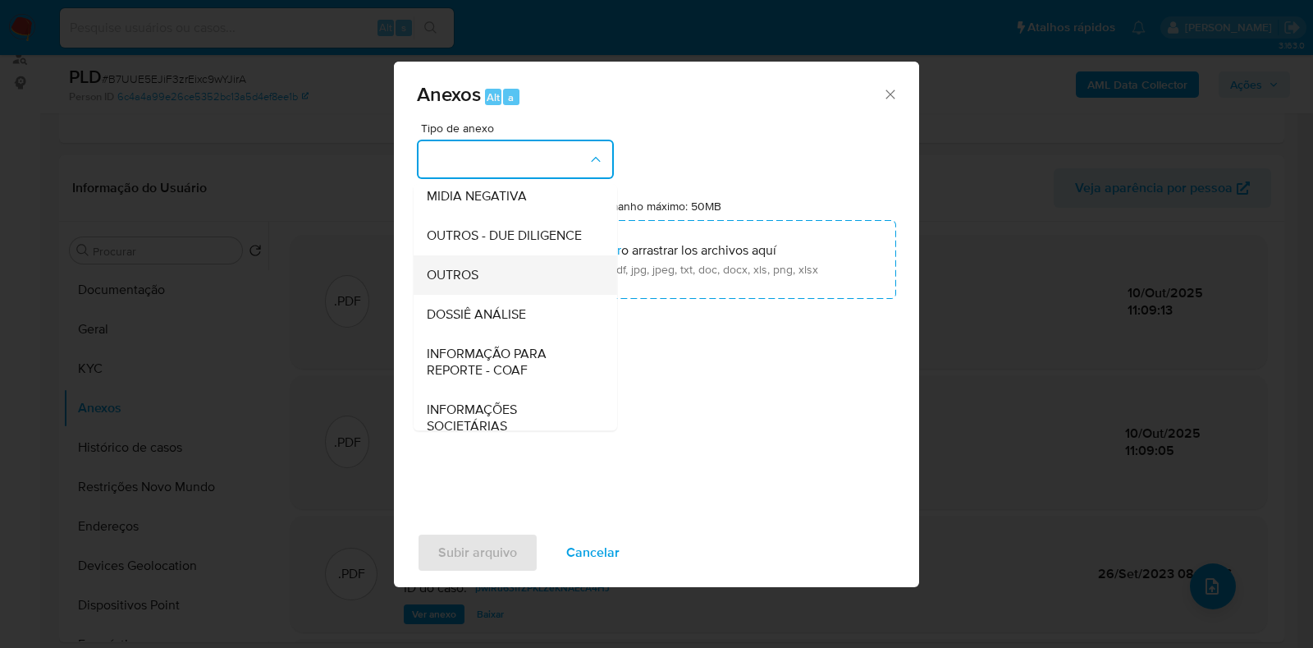
click at [481, 295] on div "OUTROS" at bounding box center [510, 274] width 167 height 39
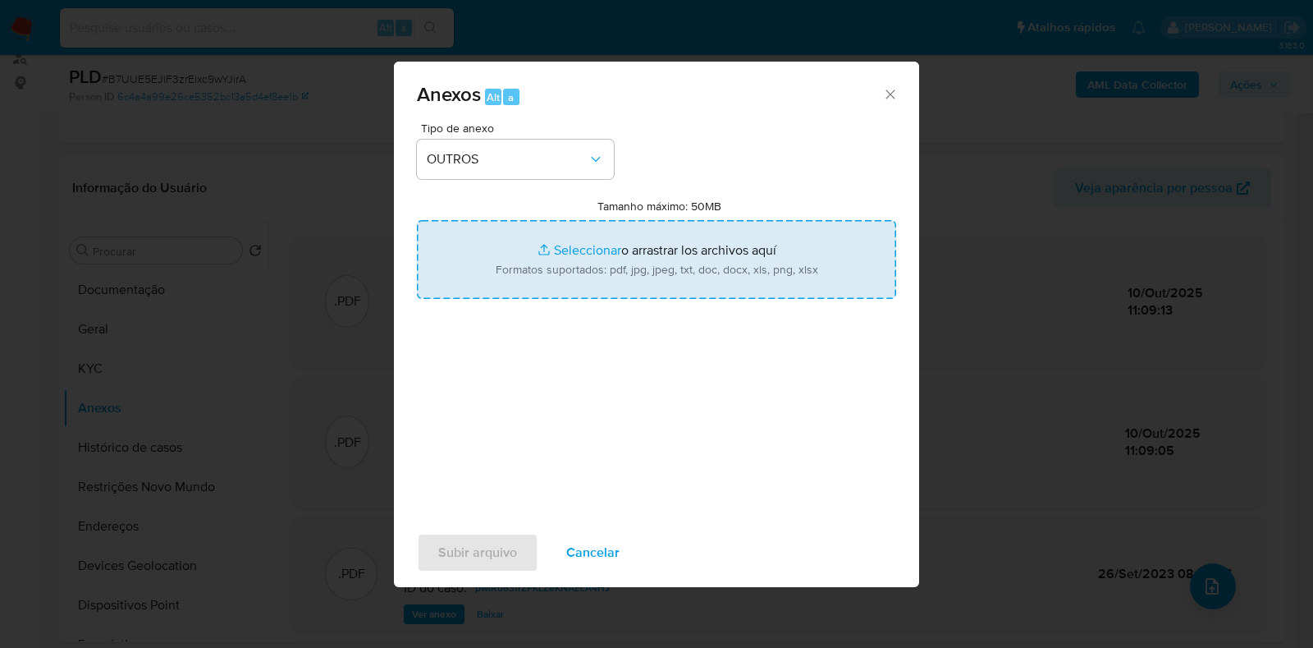
click at [553, 250] on input "Tamanho máximo: 50MB Seleccionar archivos" at bounding box center [656, 259] width 479 height 79
type input "C:\fakepath\Mulan 250297685_2025_10_09_17_07_26 - Resumen TX.pdf"
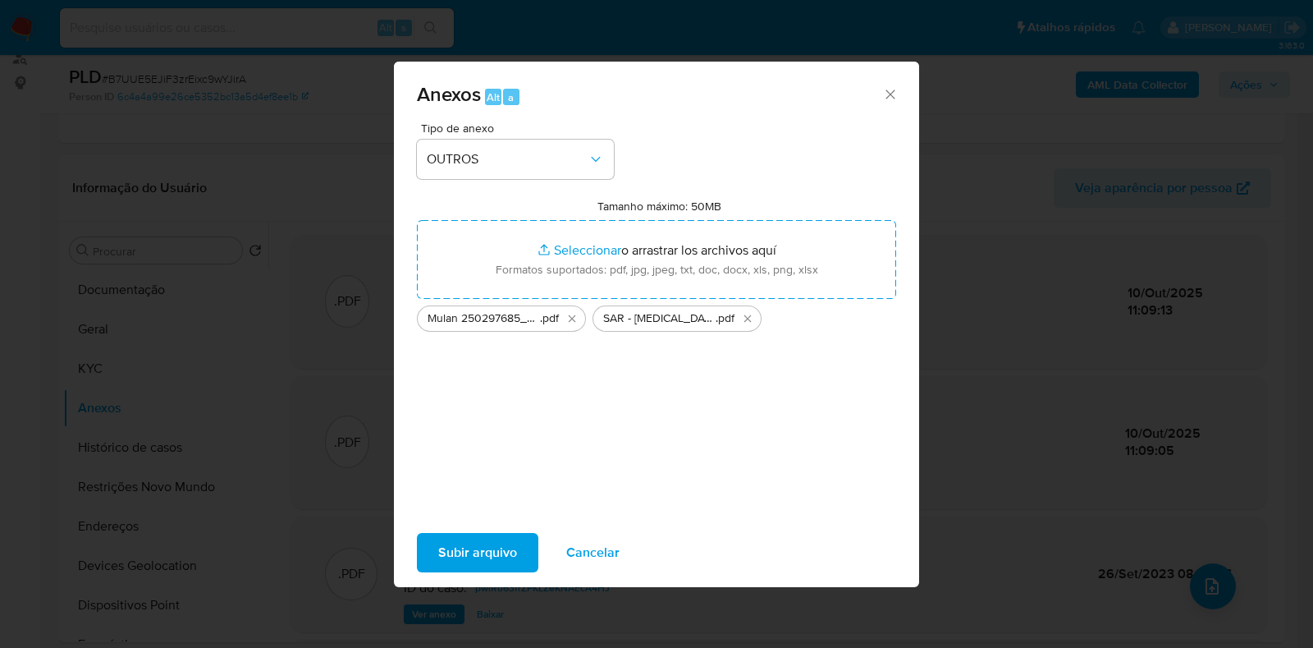
click at [458, 536] on span "Subir arquivo" at bounding box center [477, 552] width 79 height 36
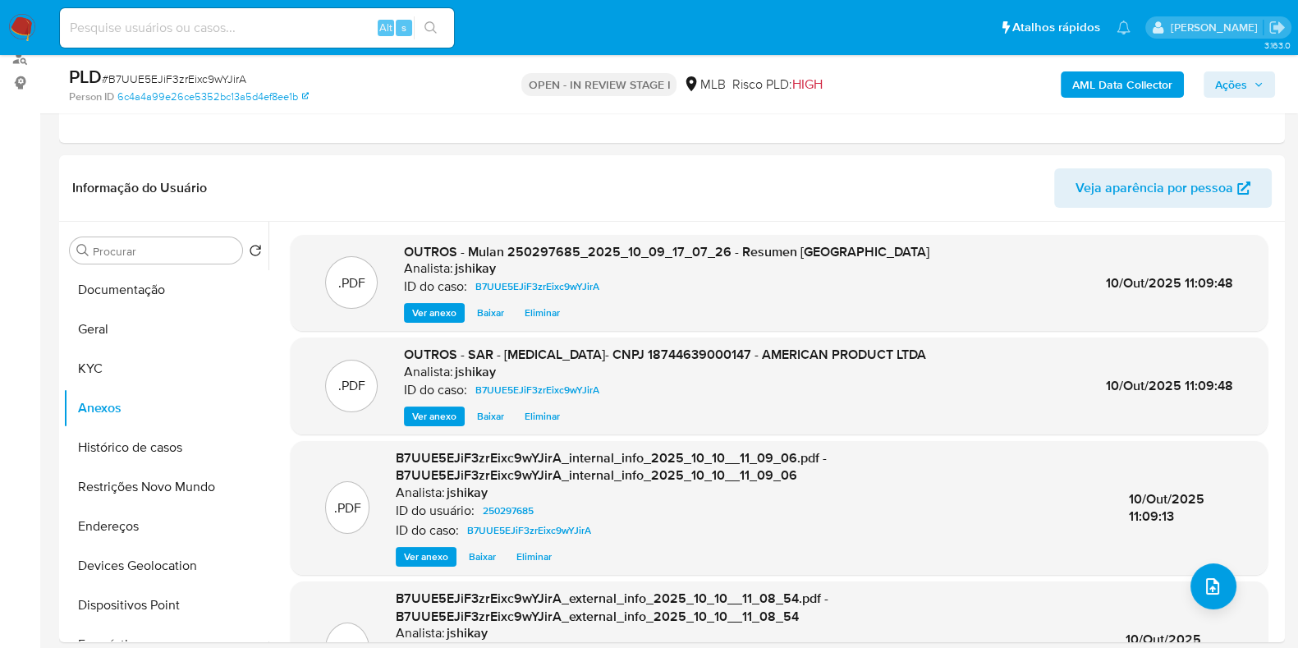
click at [1244, 85] on span "Ações" at bounding box center [1231, 84] width 32 height 26
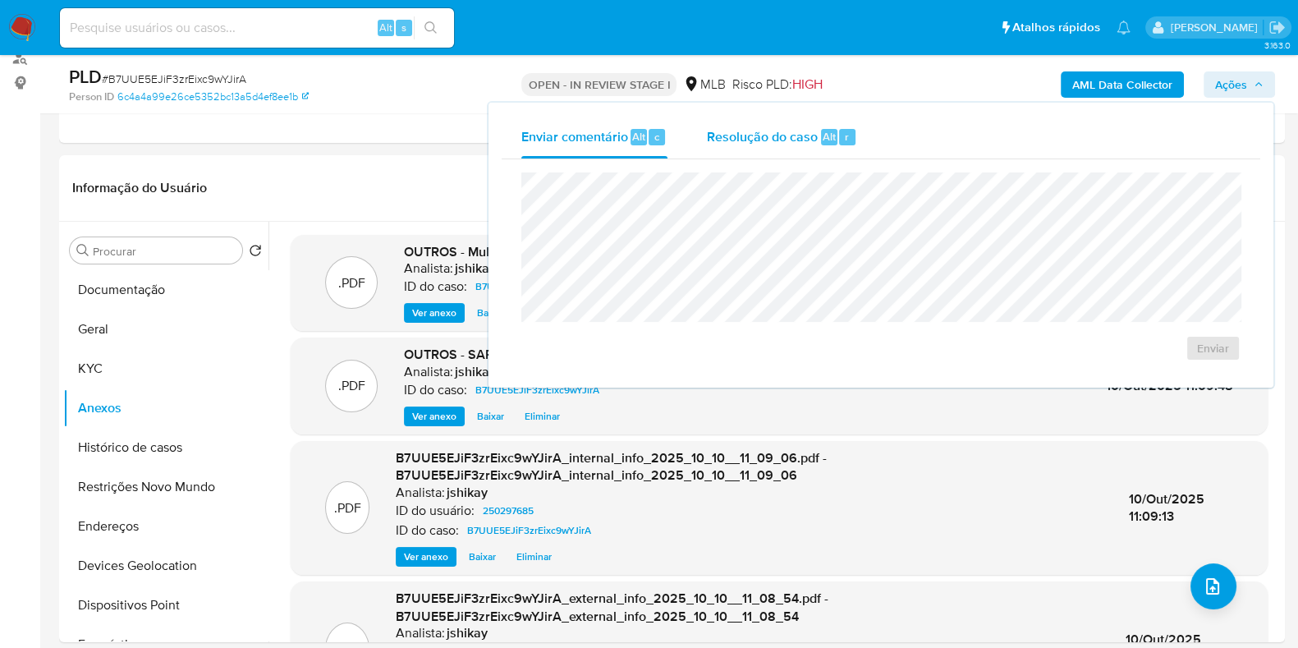
click at [776, 130] on span "Resolução do caso" at bounding box center [762, 135] width 111 height 19
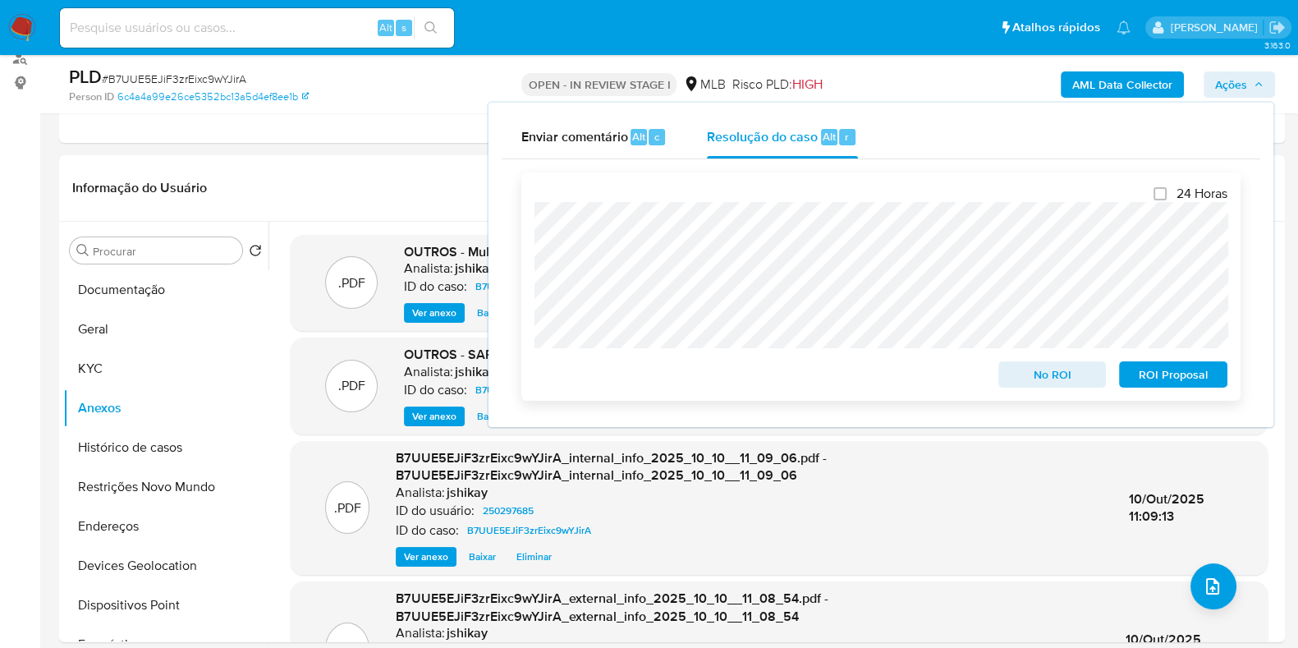
click at [1178, 377] on span "ROI Proposal" at bounding box center [1172, 374] width 85 height 23
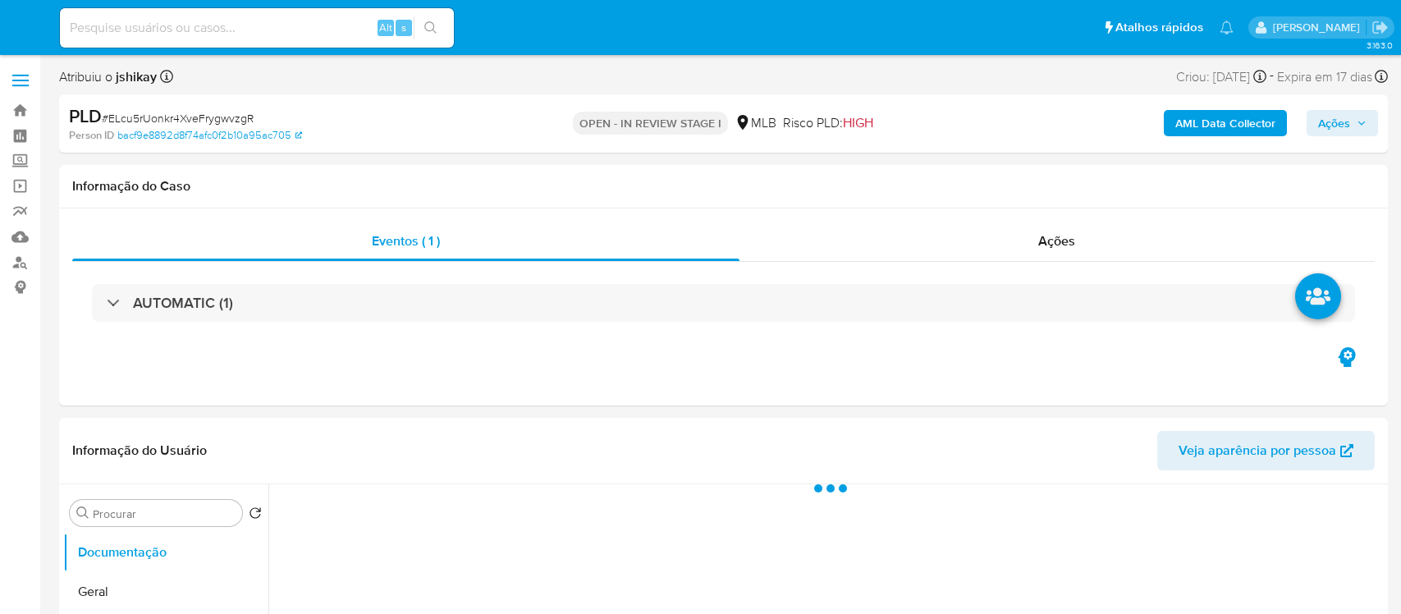
select select "10"
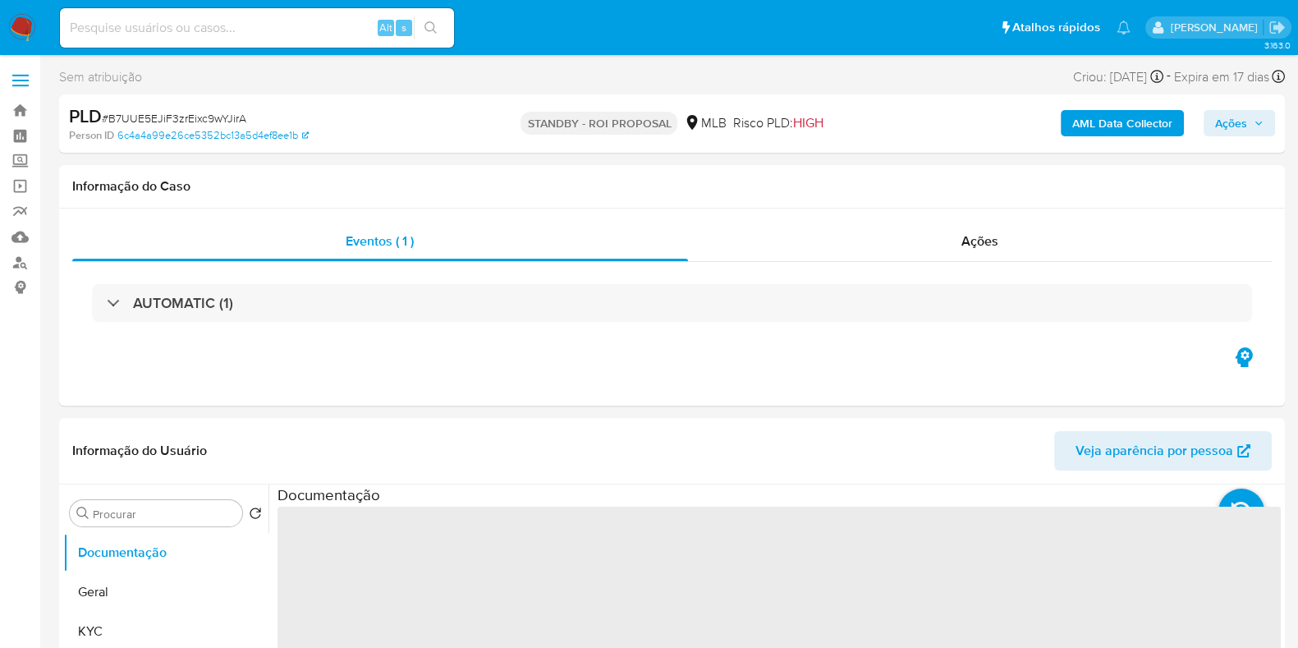
select select "10"
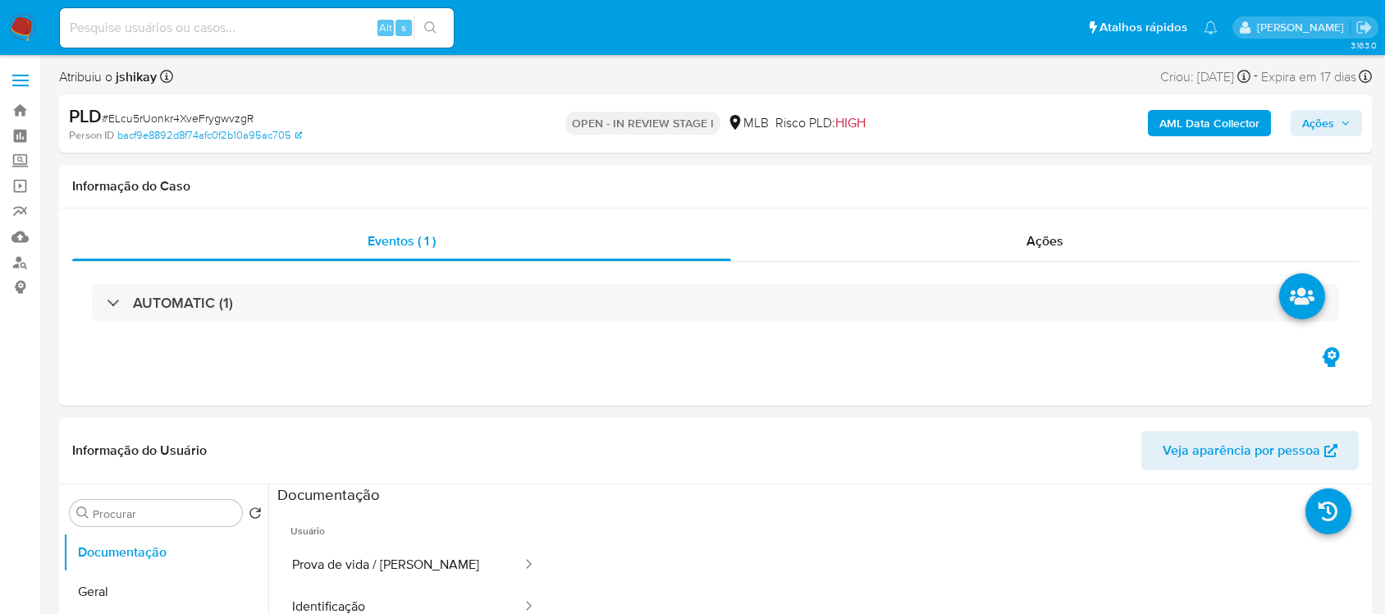
select select "10"
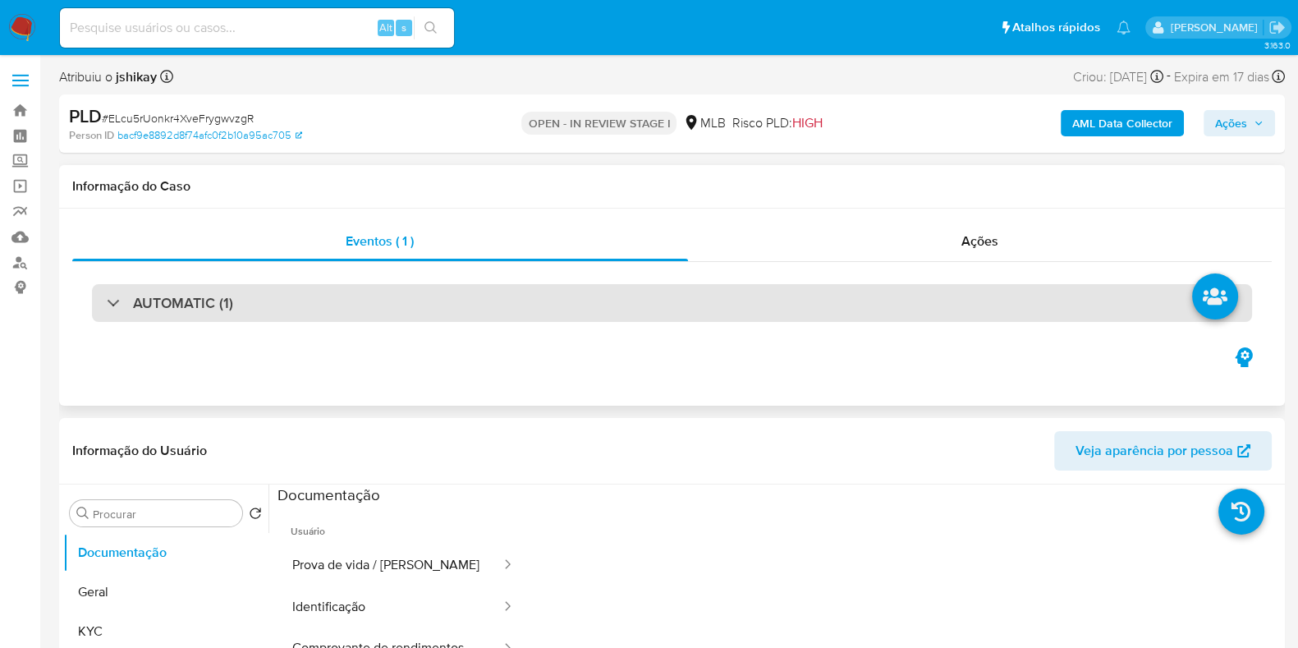
scroll to position [204, 0]
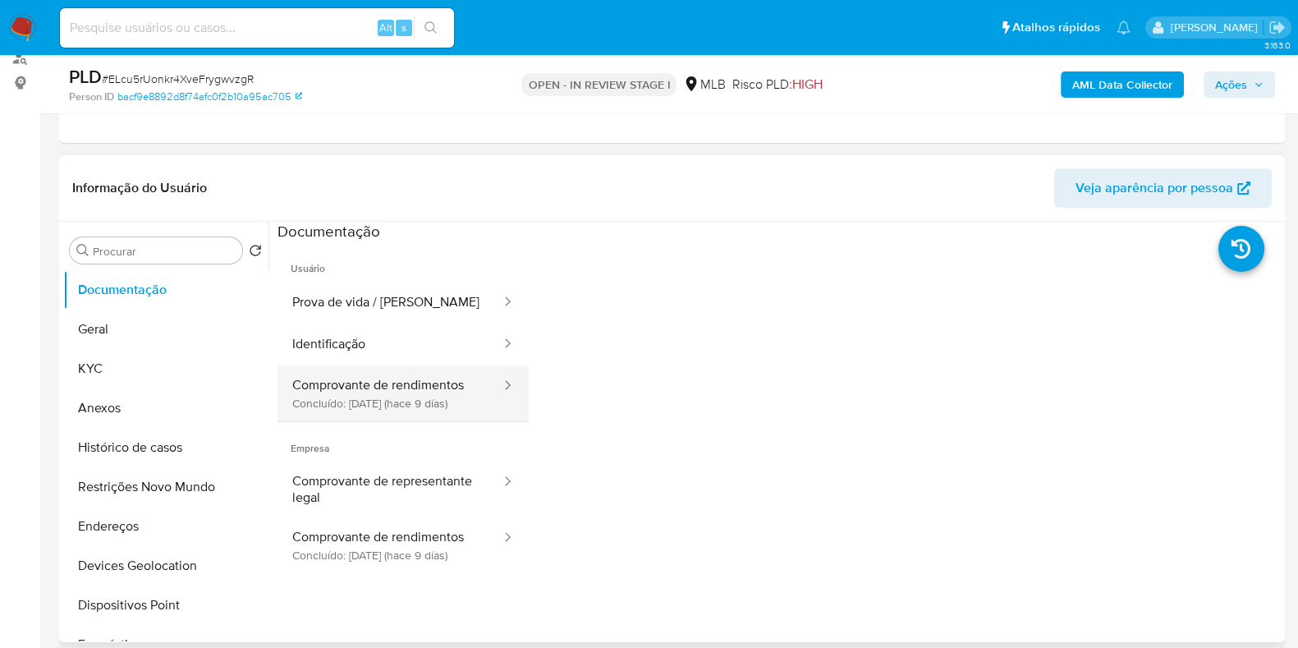
click at [424, 383] on button "Comprovante de rendimentos Concluído: 01/10/2025 (hace 9 días)" at bounding box center [389, 393] width 225 height 56
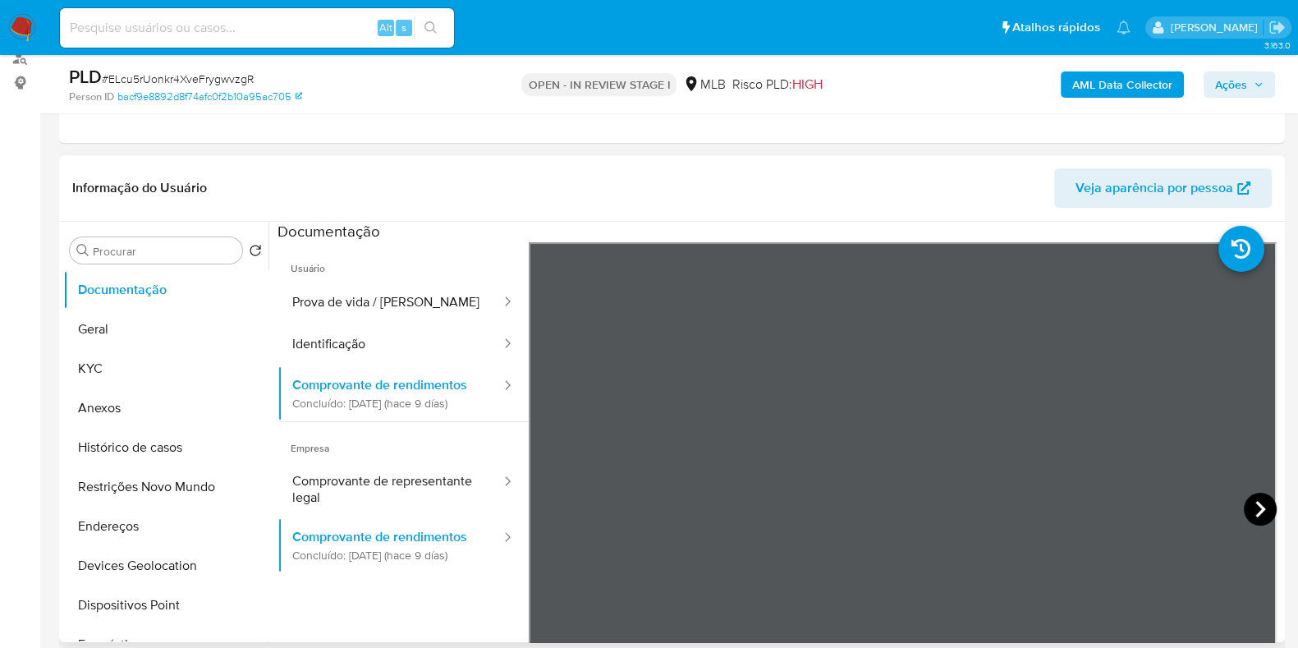
click at [1255, 513] on icon at bounding box center [1260, 509] width 10 height 16
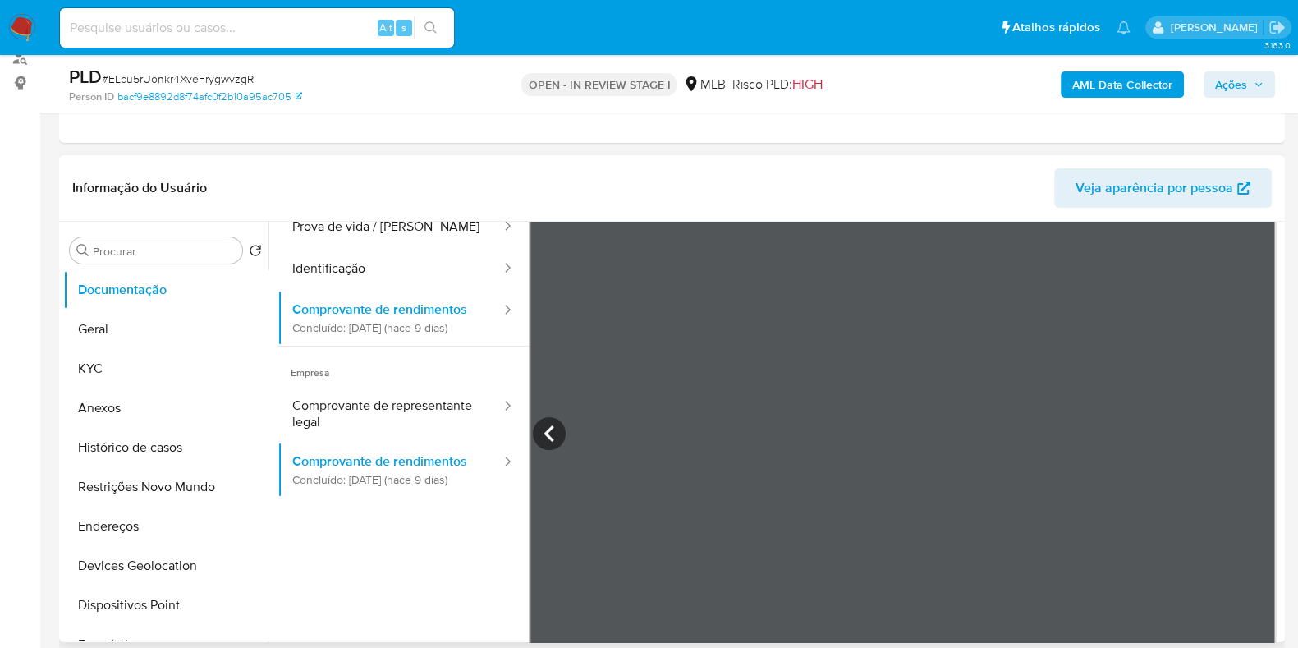
scroll to position [102, 0]
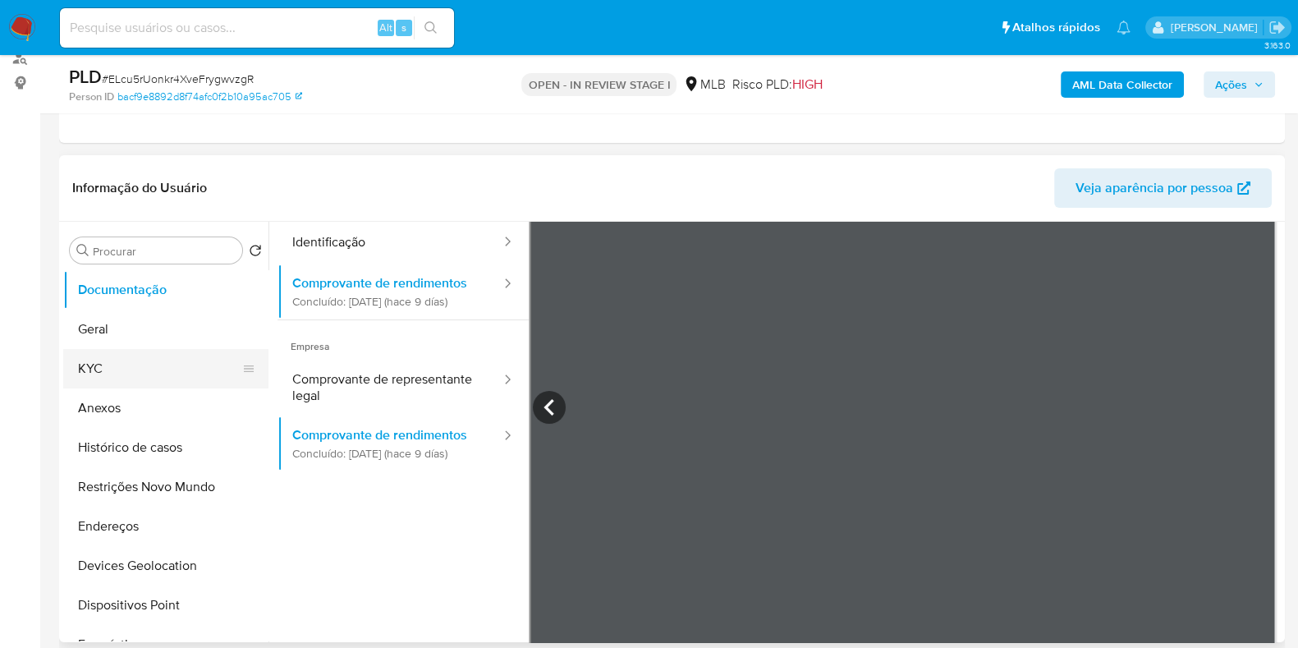
click at [135, 373] on button "KYC" at bounding box center [159, 368] width 192 height 39
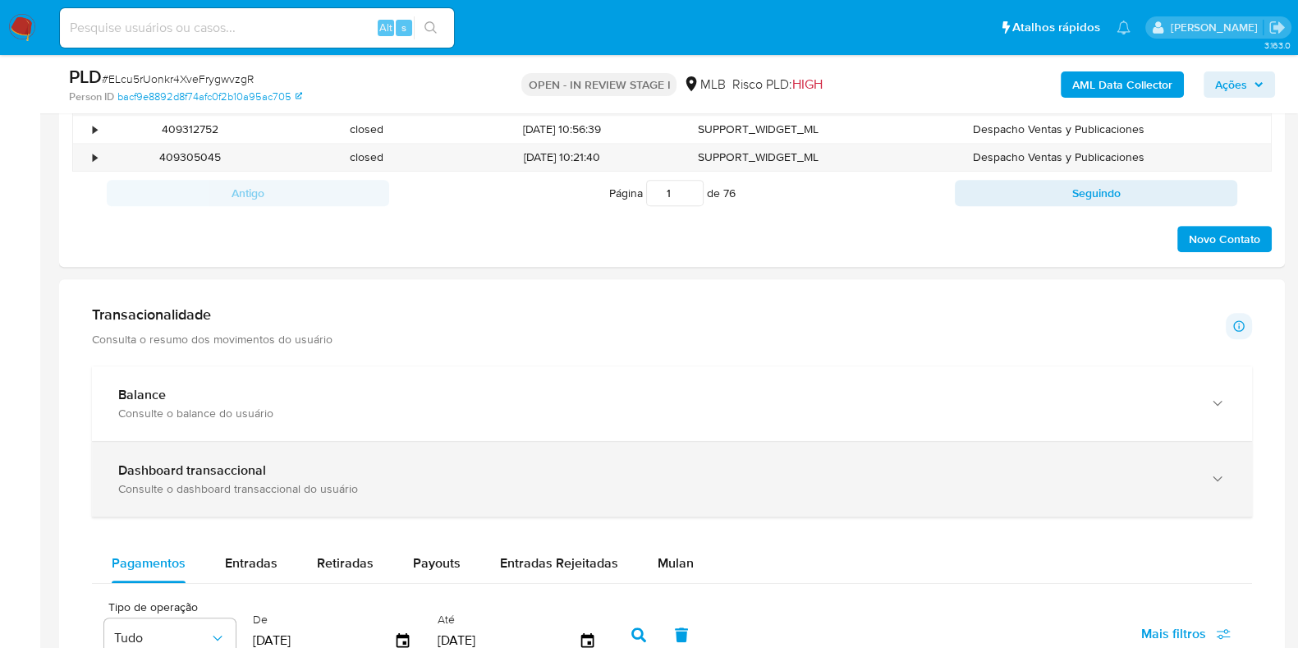
scroll to position [1129, 0]
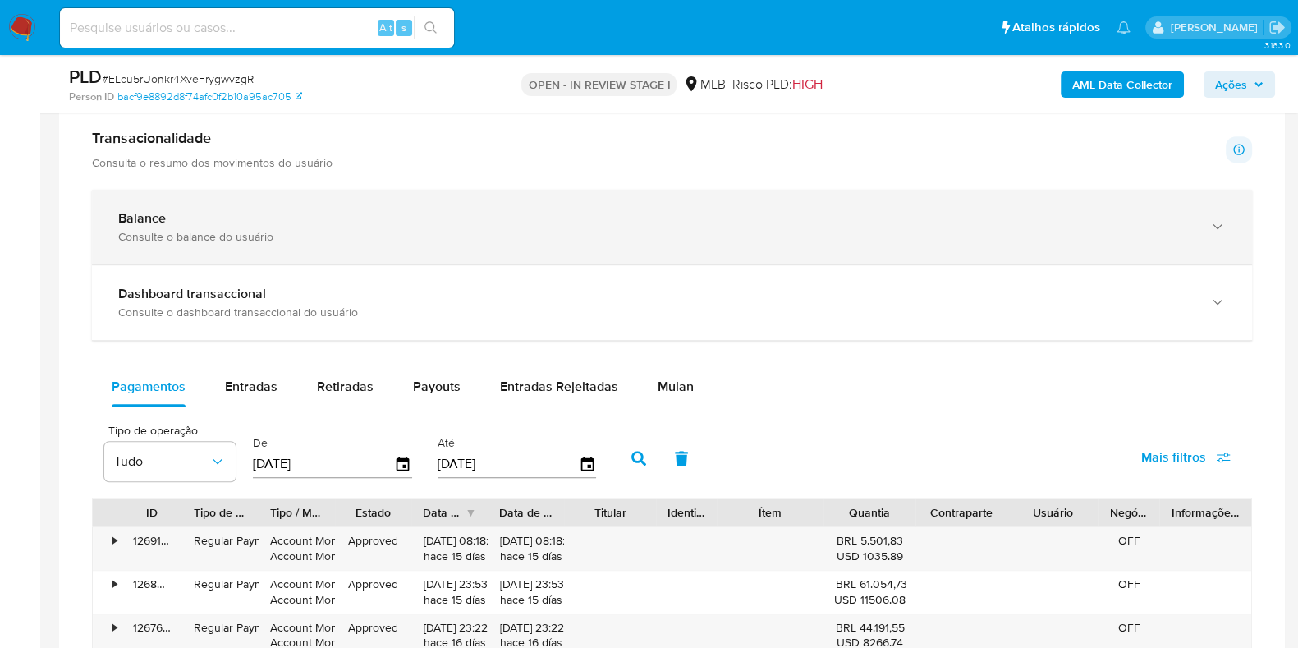
click at [417, 245] on div "Balance Consulte o balance do usuário" at bounding box center [672, 227] width 1160 height 75
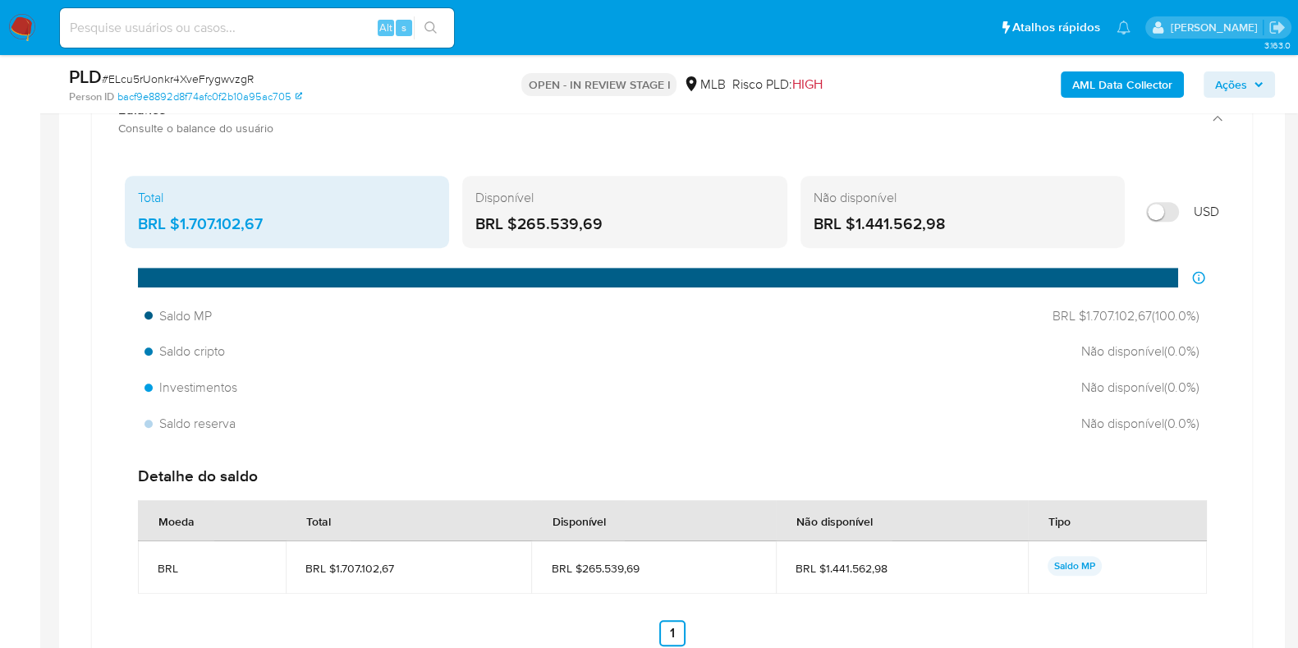
scroll to position [1333, 0]
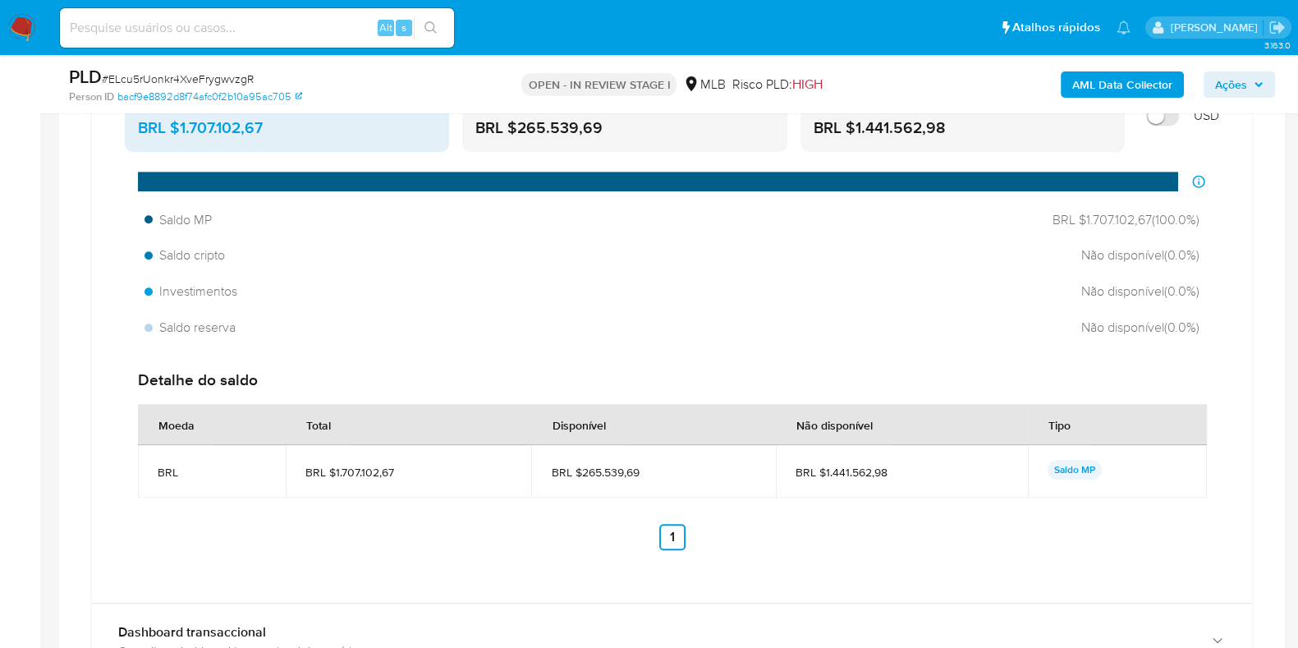
drag, startPoint x: 648, startPoint y: 473, endPoint x: 579, endPoint y: 477, distance: 68.2
click at [579, 477] on td "BRL $265.539,69" at bounding box center [653, 471] width 244 height 53
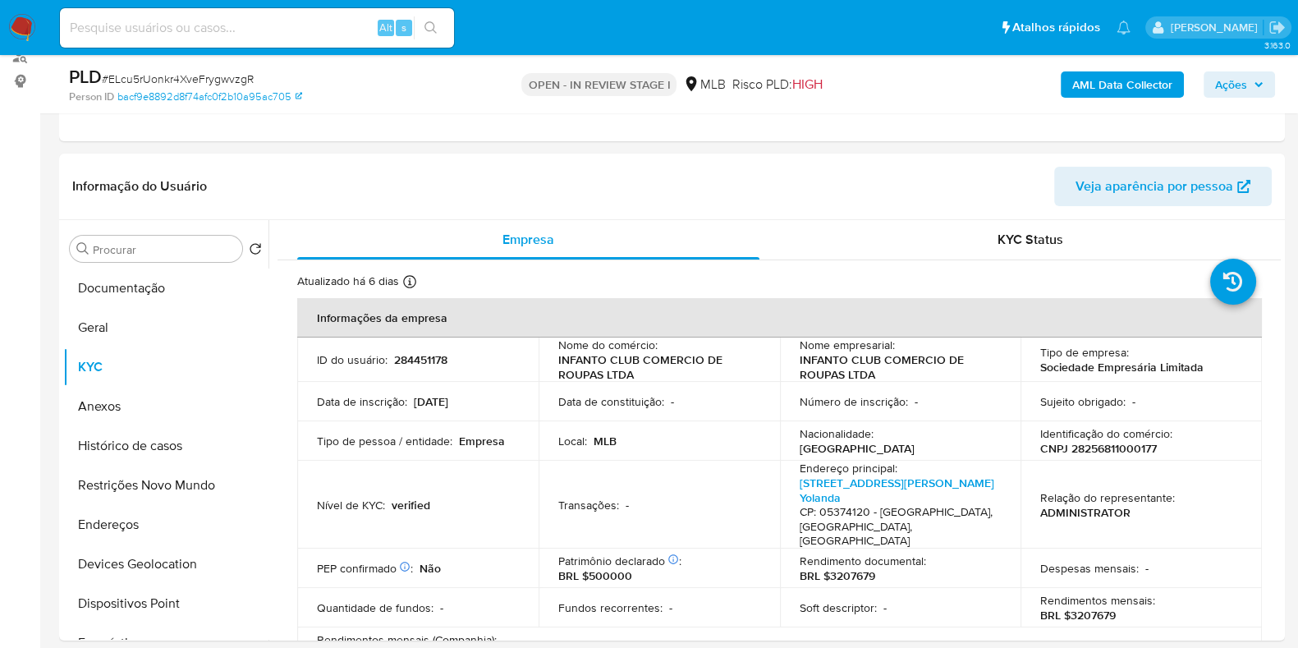
scroll to position [204, 0]
click at [137, 342] on button "Geral" at bounding box center [159, 328] width 192 height 39
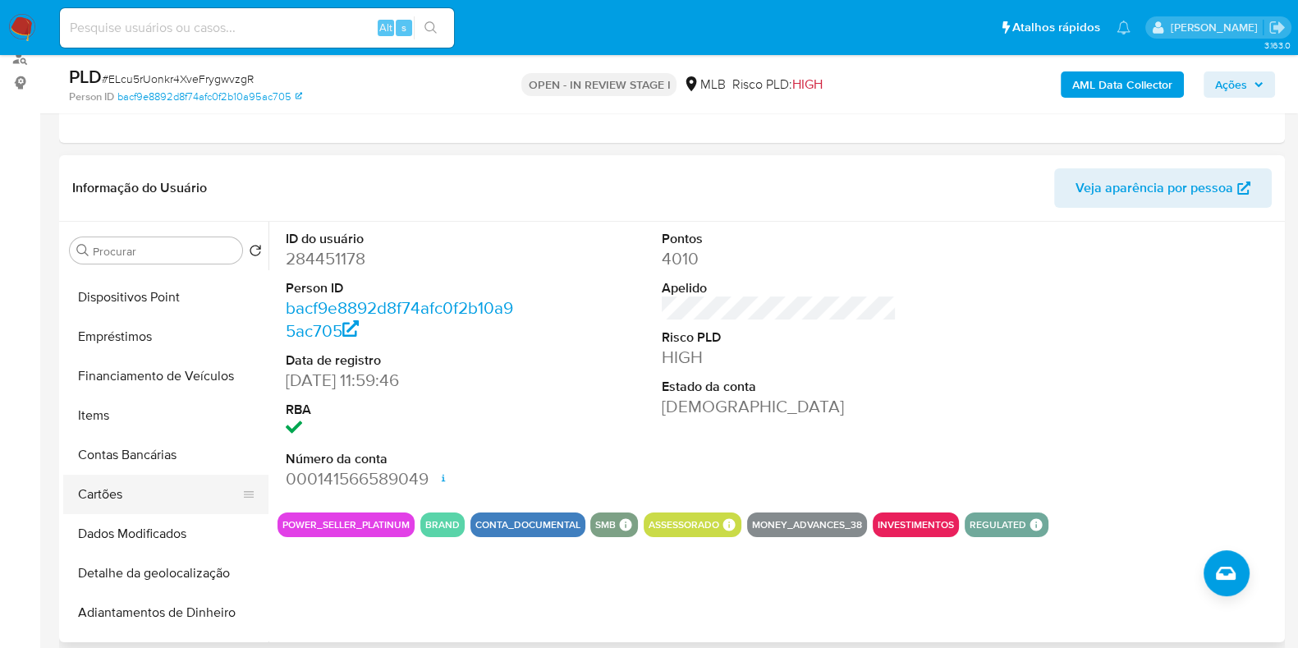
scroll to position [307, 0]
click at [140, 410] on button "Items" at bounding box center [159, 415] width 192 height 39
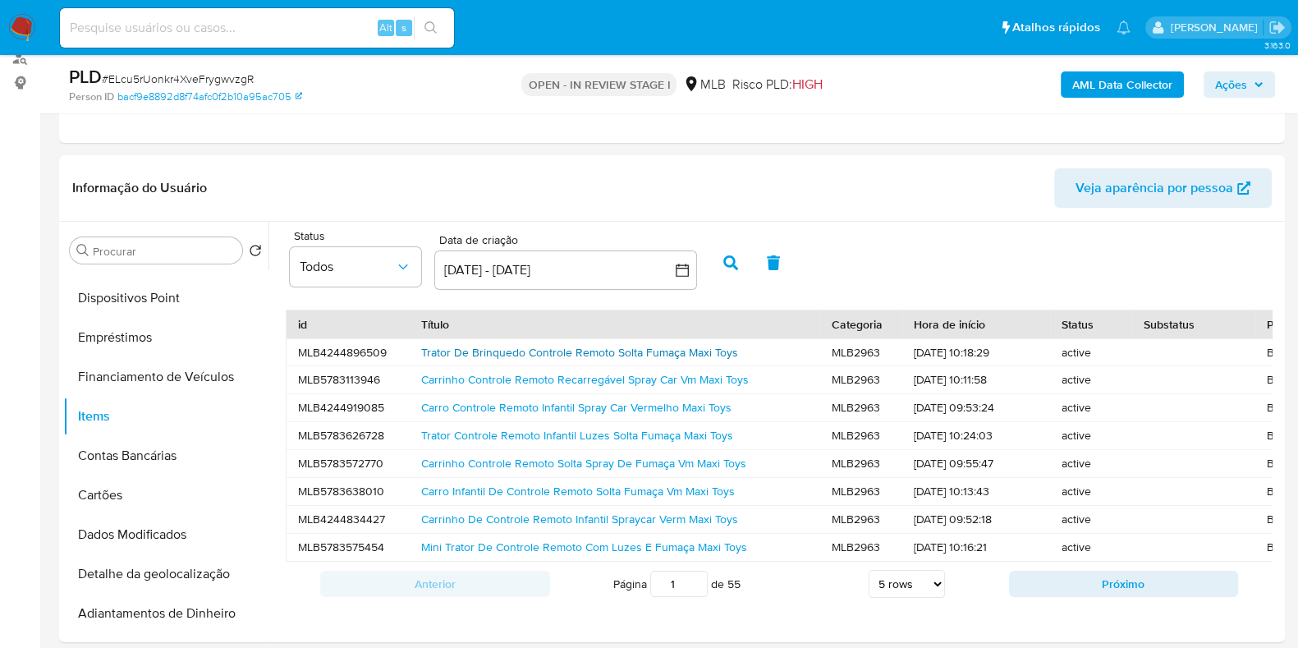
click at [637, 350] on link "Trator De Brinquedo Controle Remoto Solta Fumaça Maxi Toys" at bounding box center [579, 352] width 317 height 16
click at [1029, 595] on button "Próximo" at bounding box center [1124, 583] width 230 height 26
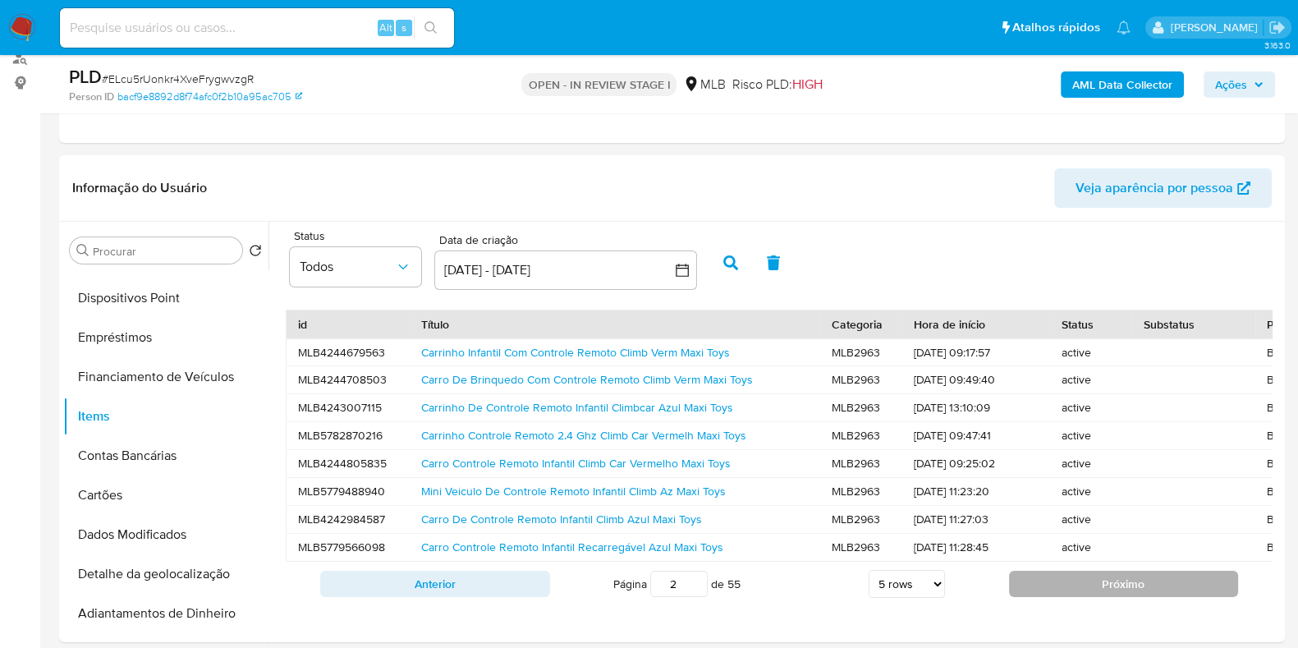
click at [1060, 597] on button "Próximo" at bounding box center [1124, 583] width 230 height 26
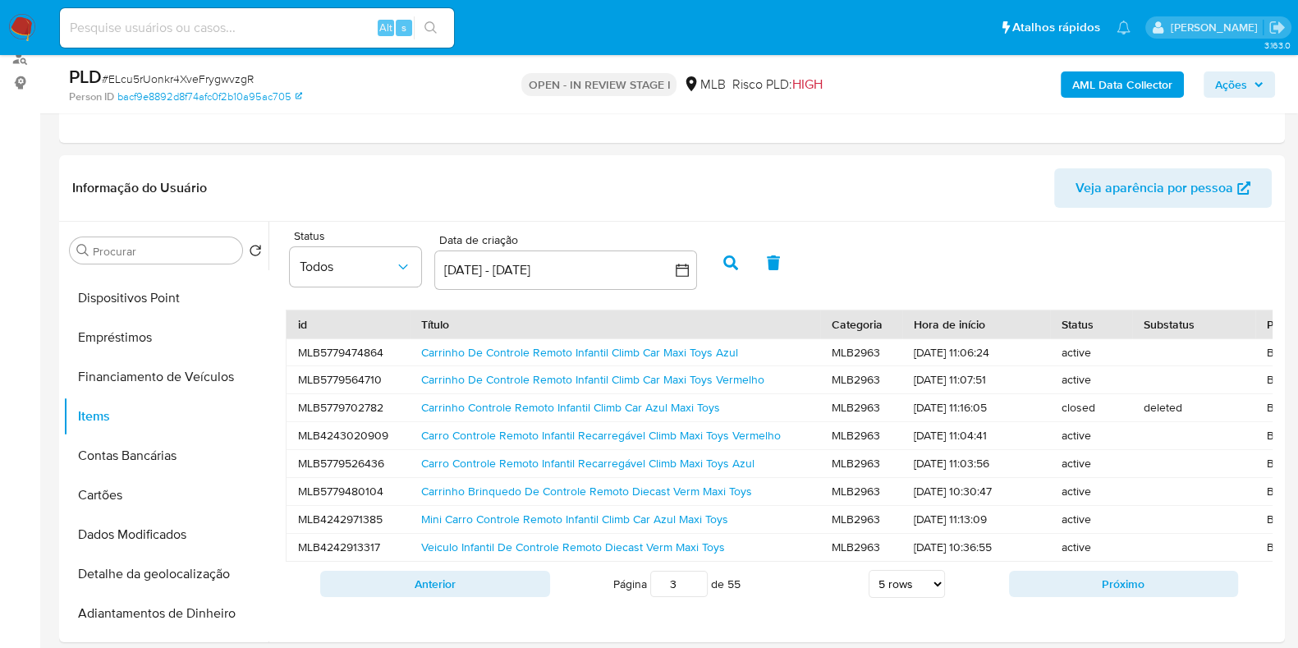
click at [1060, 597] on button "Próximo" at bounding box center [1124, 583] width 230 height 26
click at [554, 460] on link "Carrinho Controle Remoto Infantil Off-road Vermel Maxi Toys" at bounding box center [573, 463] width 305 height 16
click at [557, 511] on link "Carro De Controle Remoto Recarregável Infantil Maxi Toys Azul" at bounding box center [581, 519] width 320 height 16
click at [565, 538] on link "Carro De Controle Remoto Infantil Recarregável Vm Maxi Toys" at bounding box center [578, 546] width 314 height 16
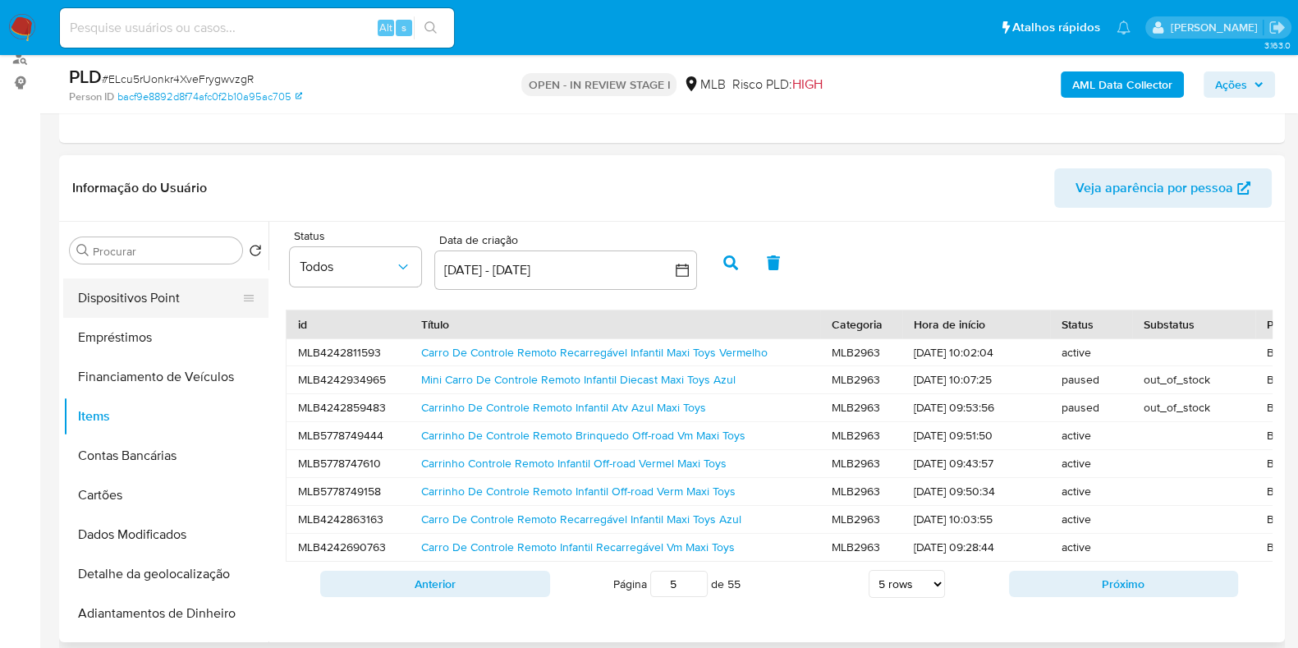
scroll to position [0, 0]
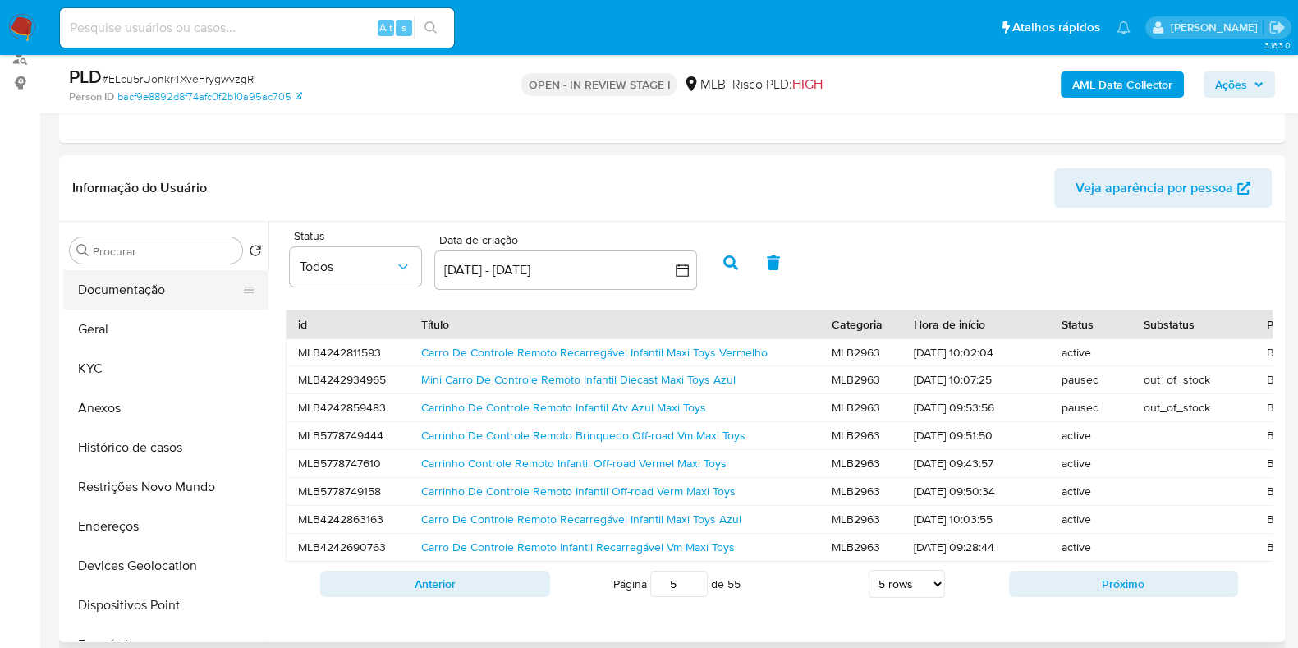
click at [144, 292] on button "Documentação" at bounding box center [159, 289] width 192 height 39
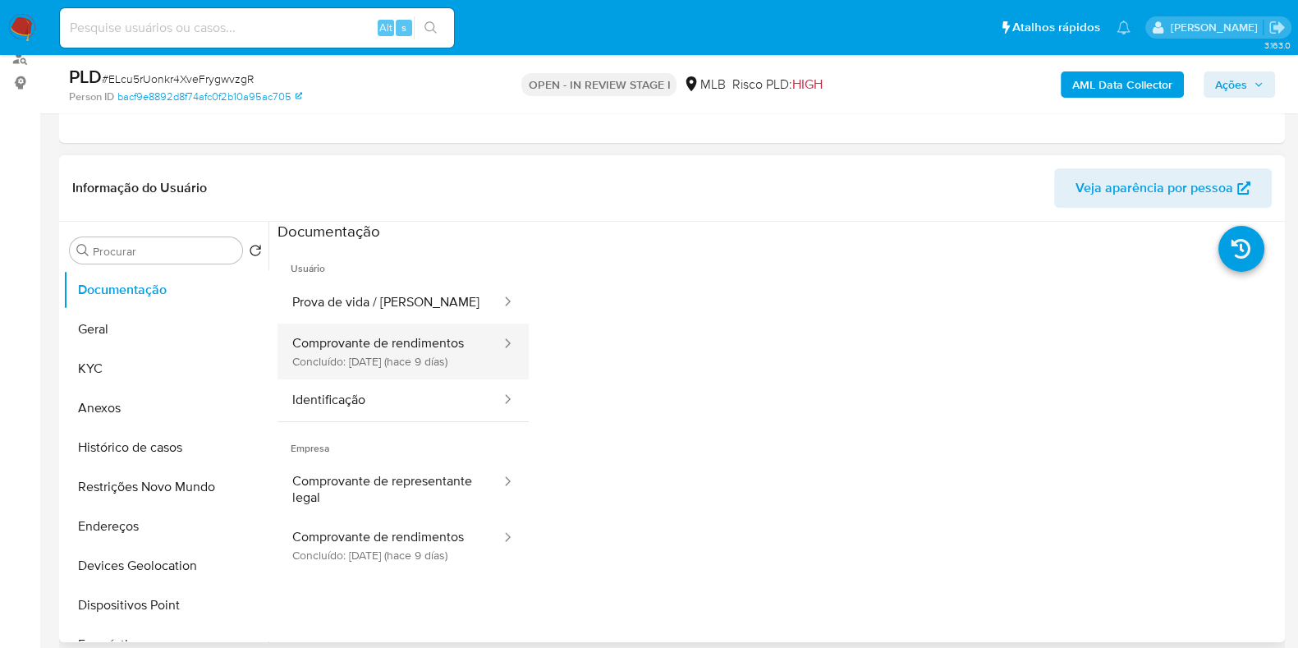
click at [375, 353] on button "Comprovante de rendimentos Concluído: 01/10/2025 (hace 9 días)" at bounding box center [389, 351] width 225 height 56
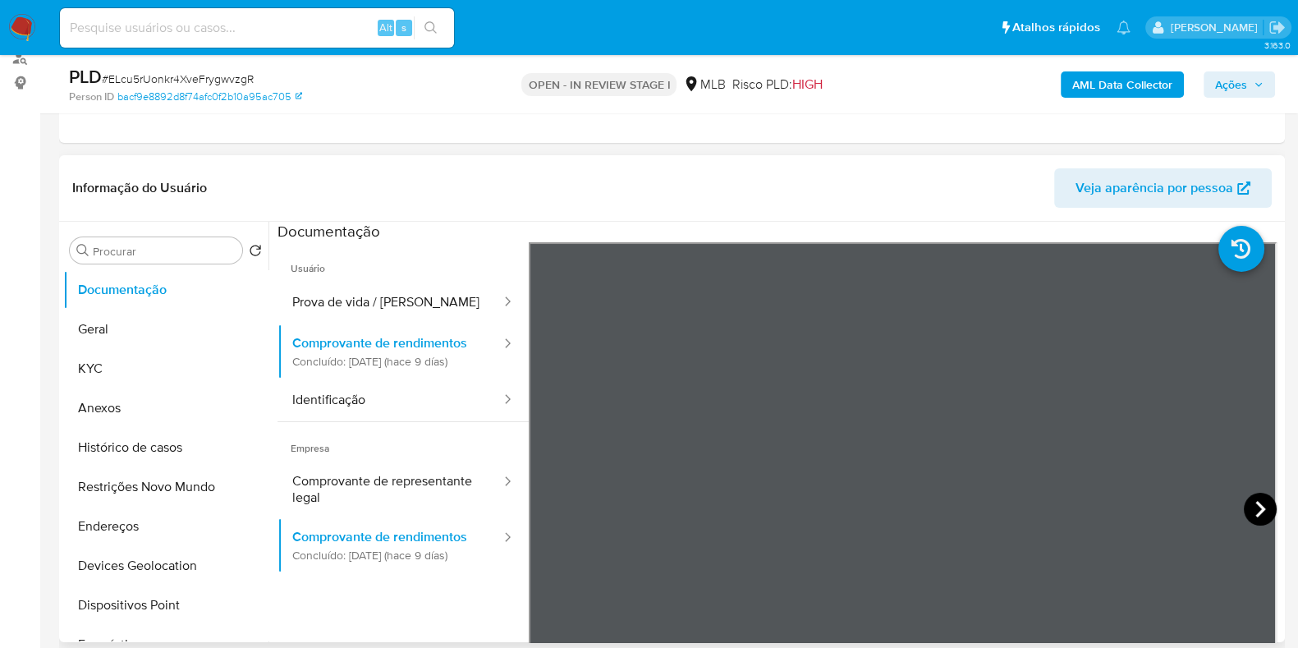
click at [1243, 506] on icon at bounding box center [1259, 508] width 33 height 33
click at [169, 445] on button "Histórico de casos" at bounding box center [159, 447] width 192 height 39
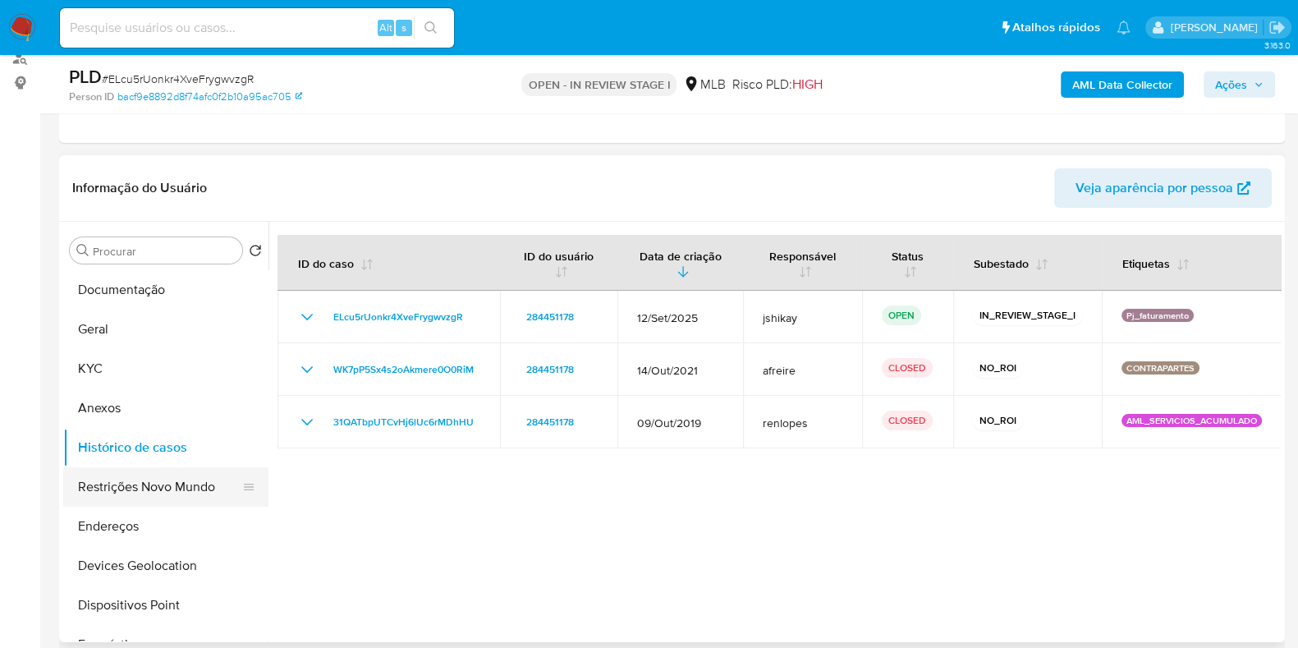
click at [144, 488] on button "Restrições Novo Mundo" at bounding box center [159, 486] width 192 height 39
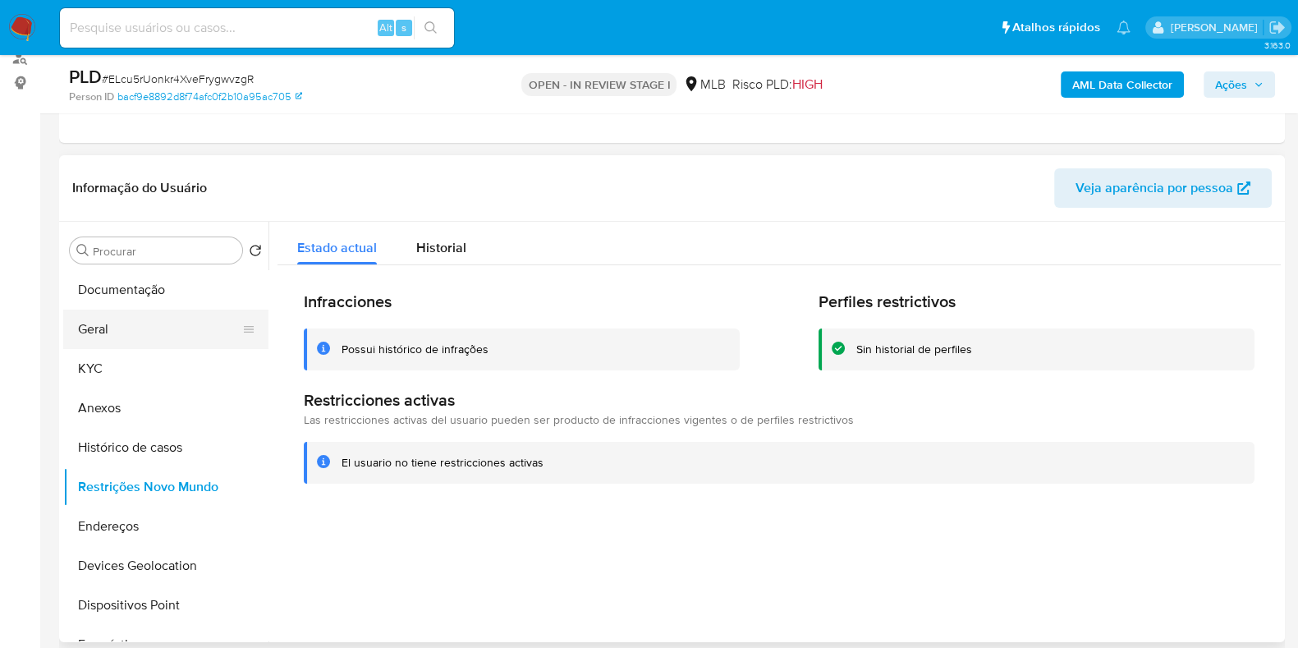
click at [137, 314] on button "Geral" at bounding box center [159, 328] width 192 height 39
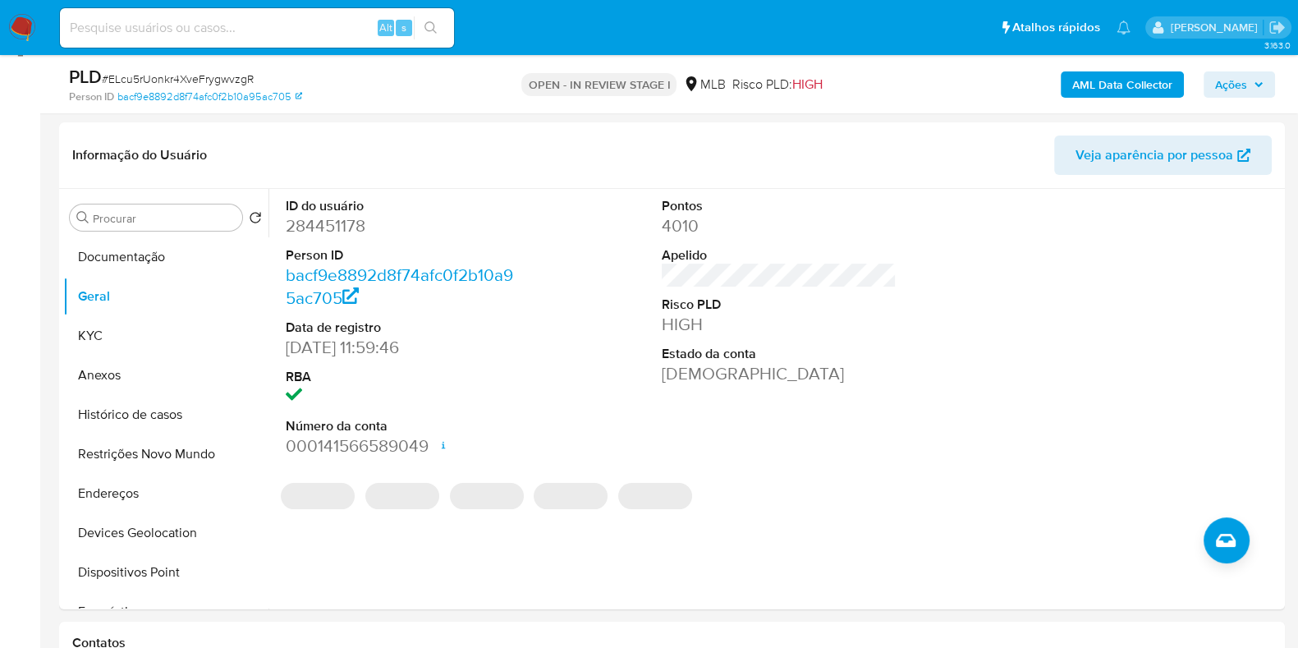
scroll to position [204, 0]
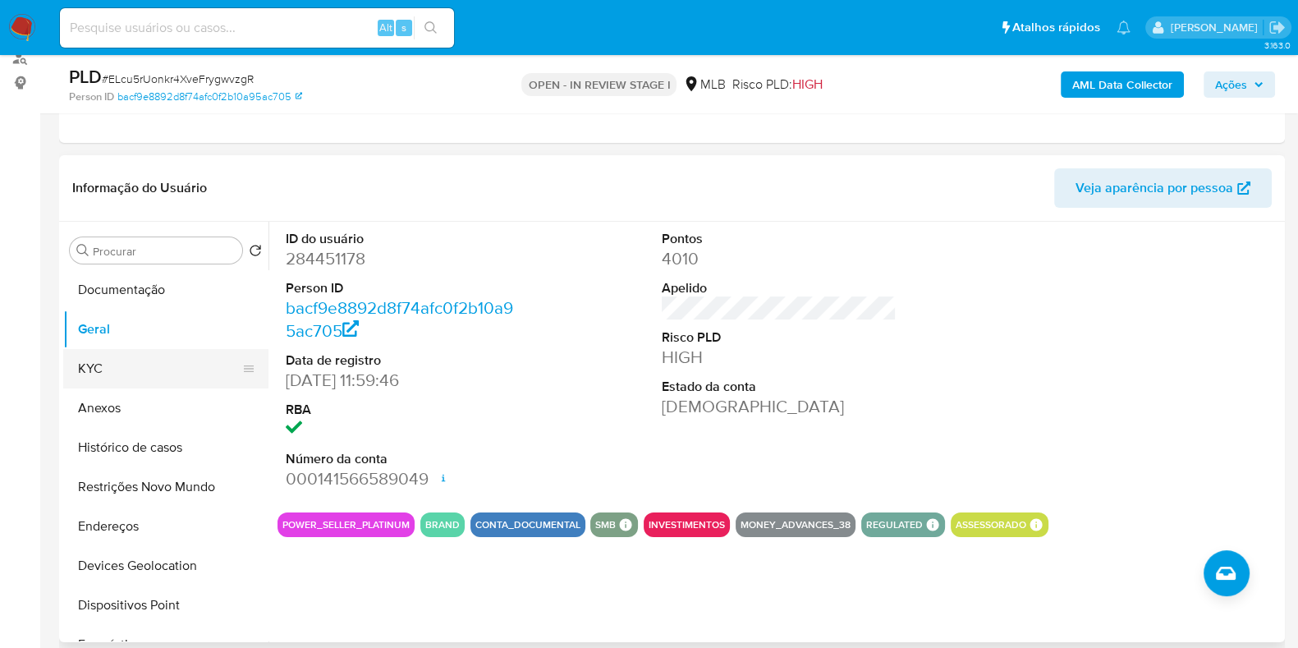
click at [132, 359] on button "KYC" at bounding box center [159, 368] width 192 height 39
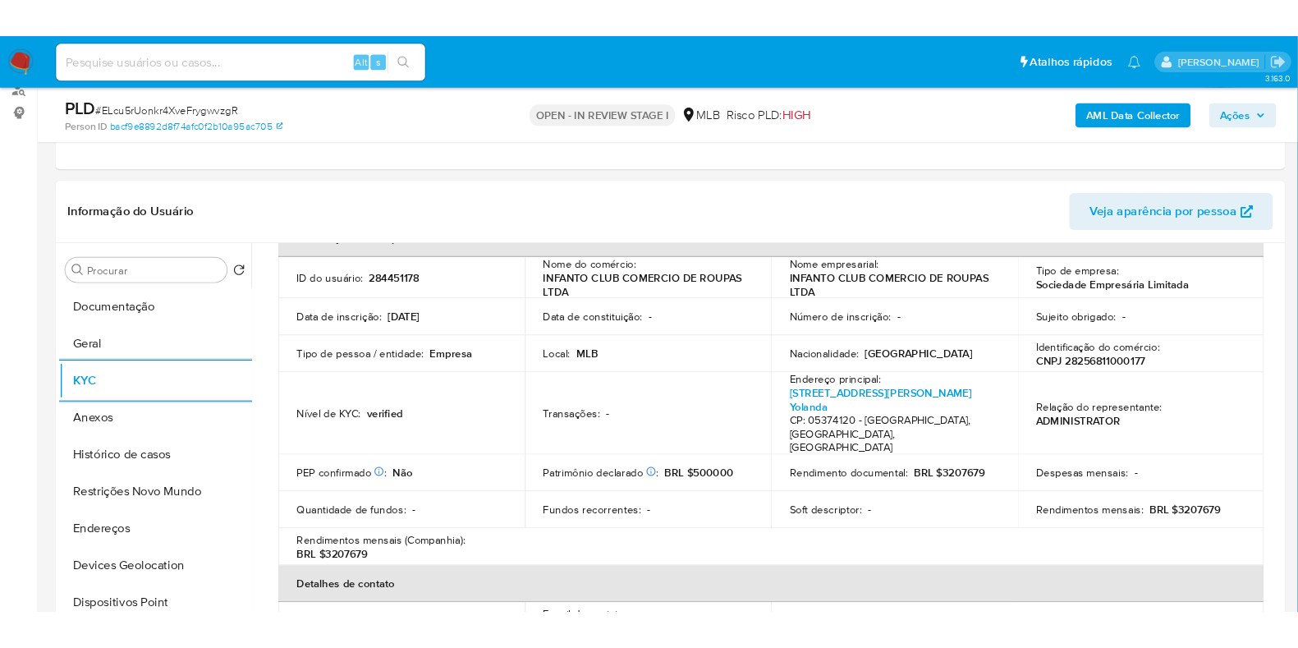
scroll to position [102, 0]
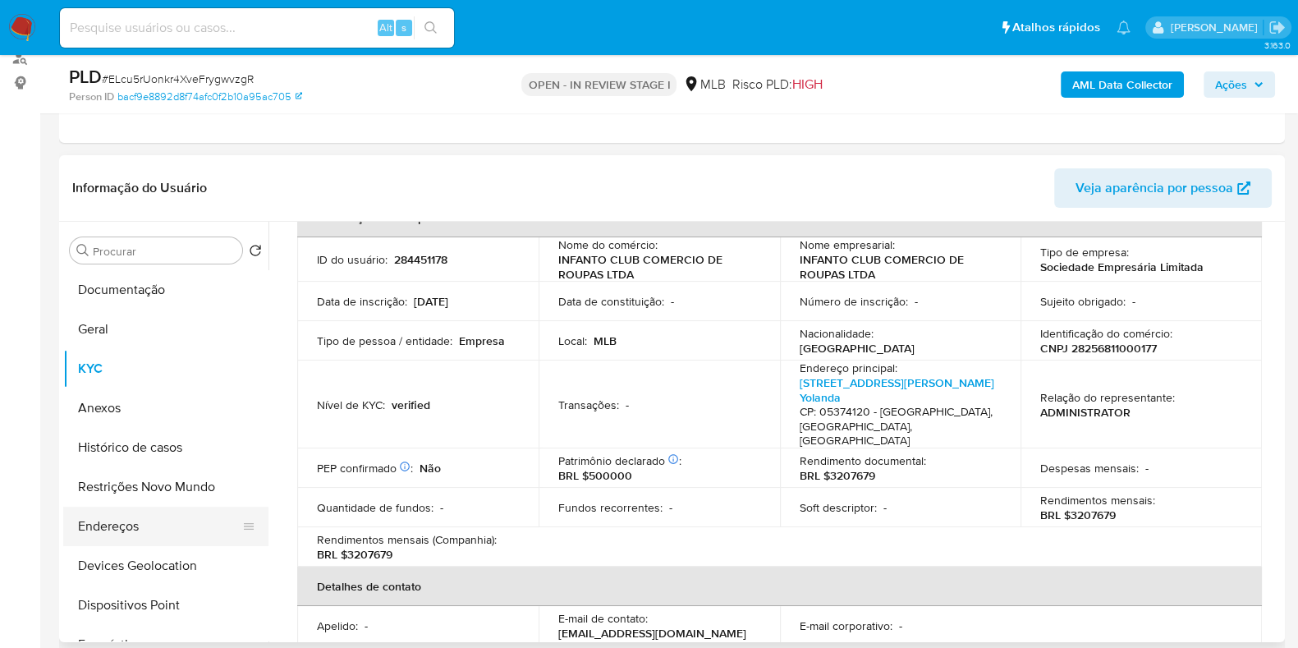
click at [143, 533] on button "Endereços" at bounding box center [159, 525] width 192 height 39
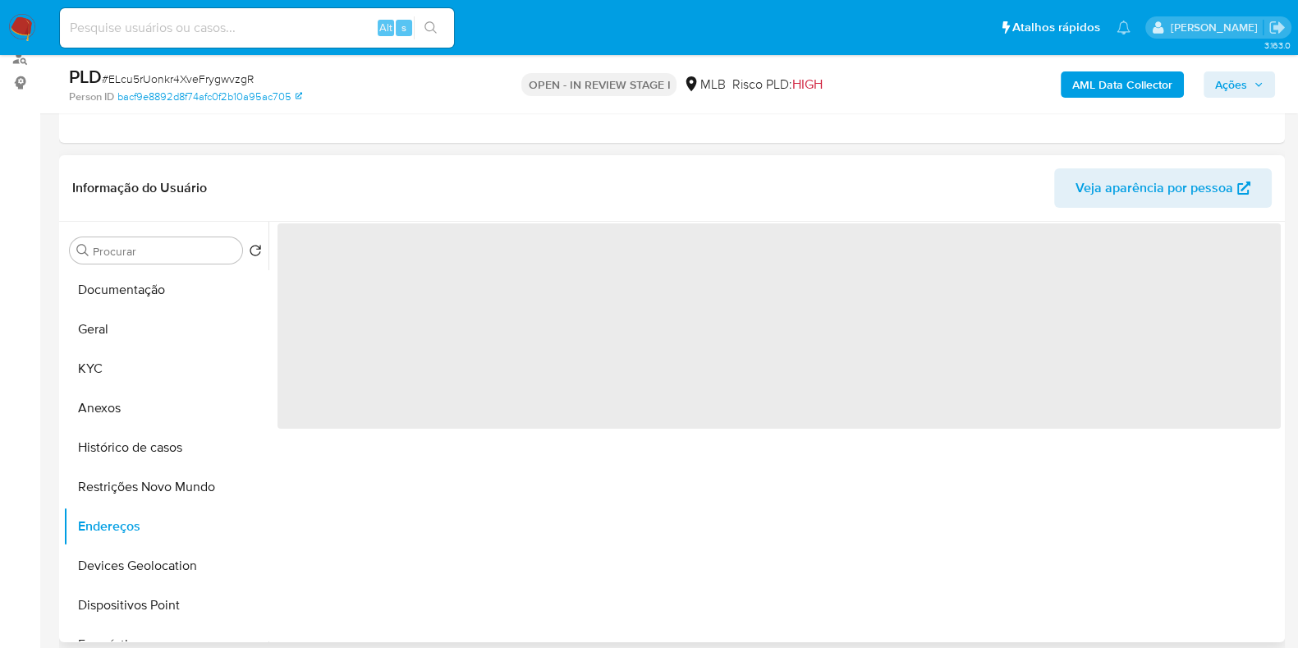
scroll to position [0, 0]
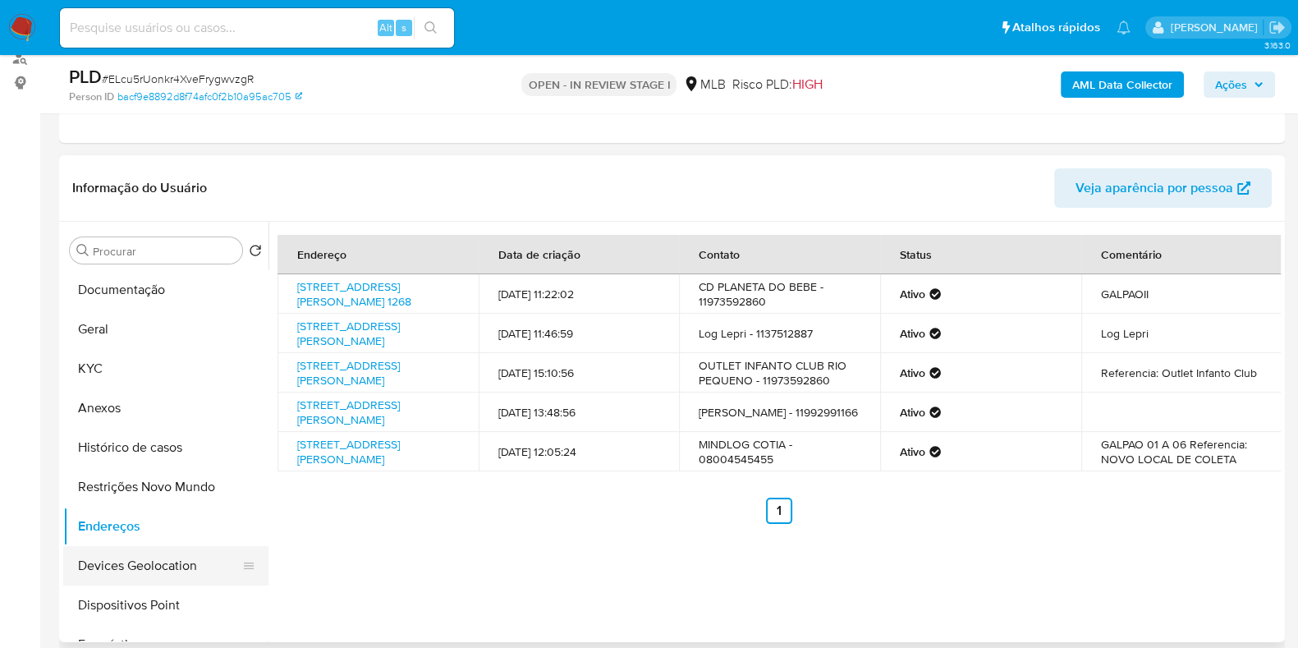
drag, startPoint x: 131, startPoint y: 561, endPoint x: 154, endPoint y: 549, distance: 26.1
click at [131, 561] on button "Devices Geolocation" at bounding box center [159, 565] width 192 height 39
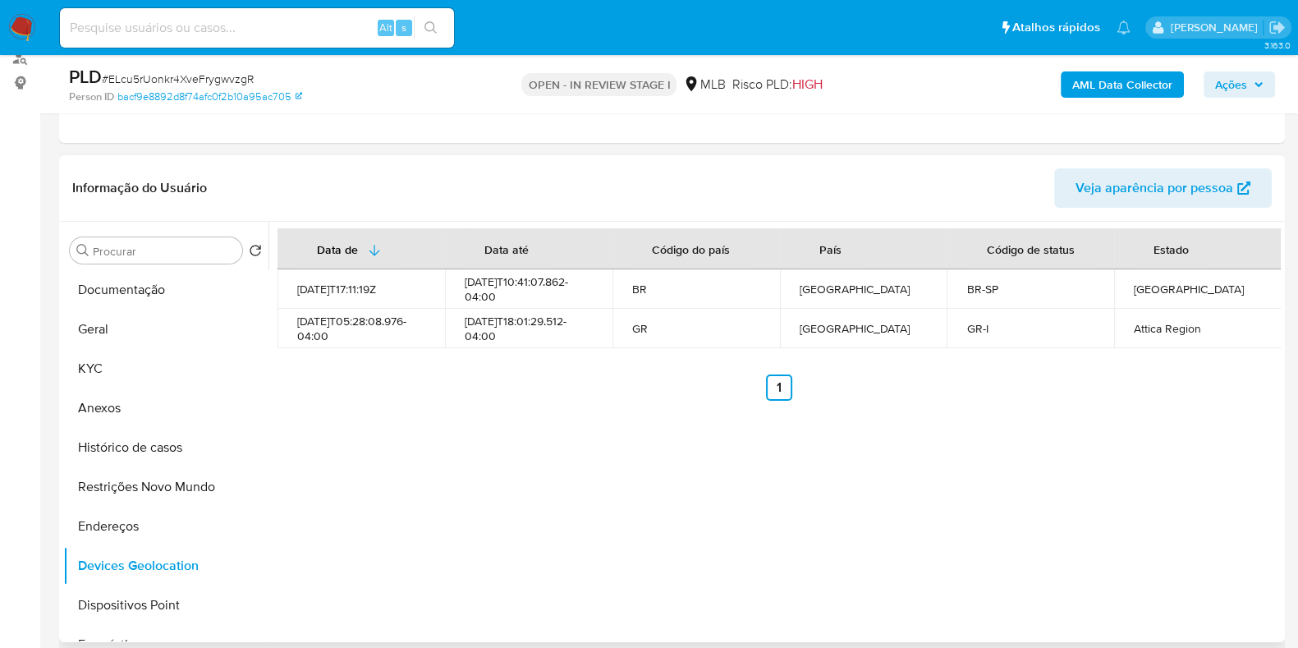
drag, startPoint x: 140, startPoint y: 484, endPoint x: 375, endPoint y: 460, distance: 236.0
click at [144, 483] on button "Restrições Novo Mundo" at bounding box center [165, 486] width 205 height 39
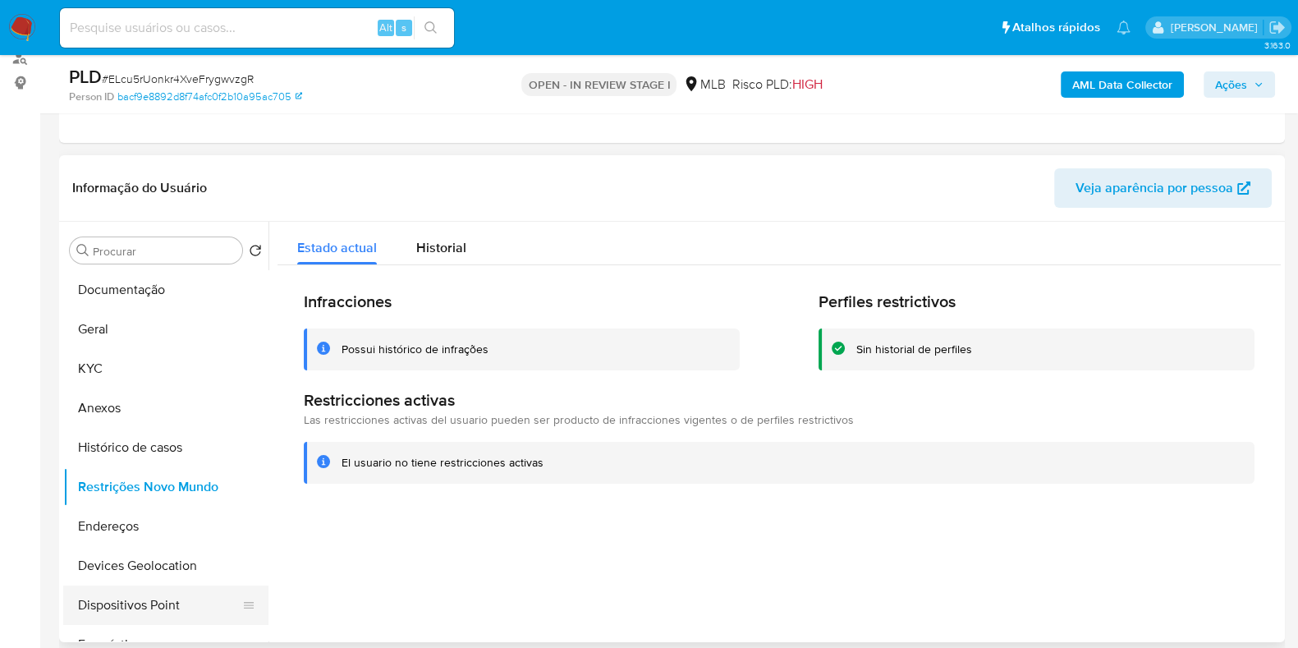
click at [171, 597] on button "Dispositivos Point" at bounding box center [159, 604] width 192 height 39
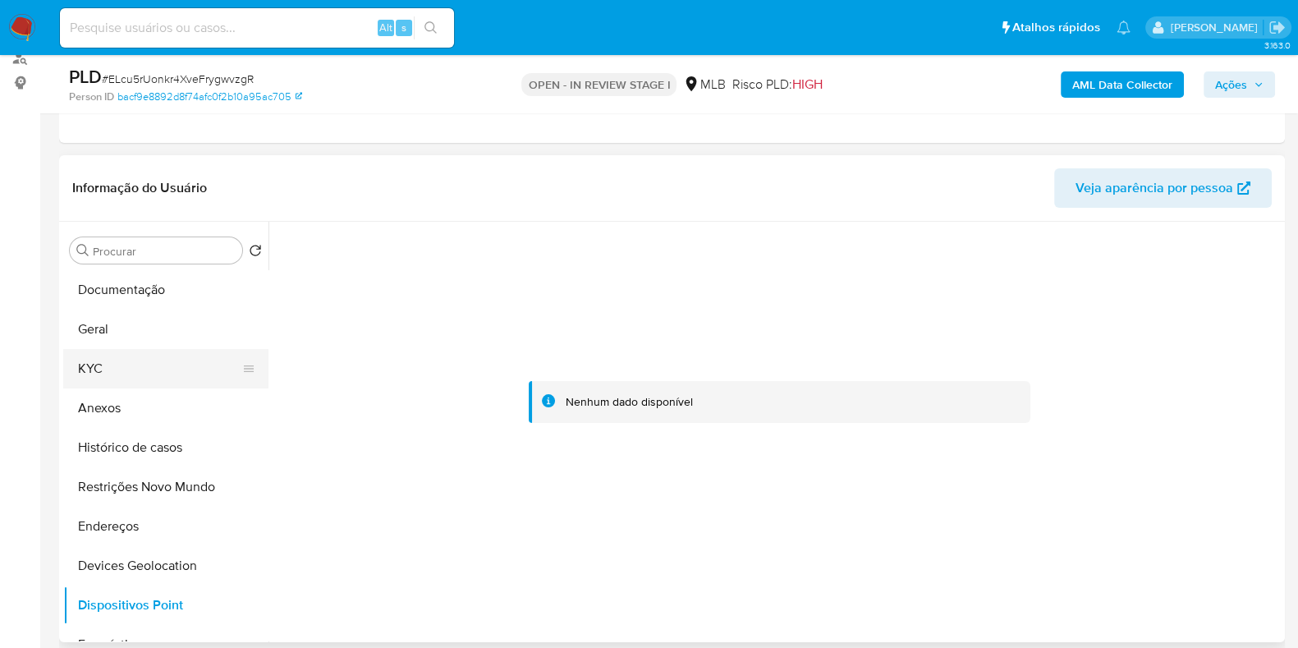
click at [146, 378] on button "KYC" at bounding box center [159, 368] width 192 height 39
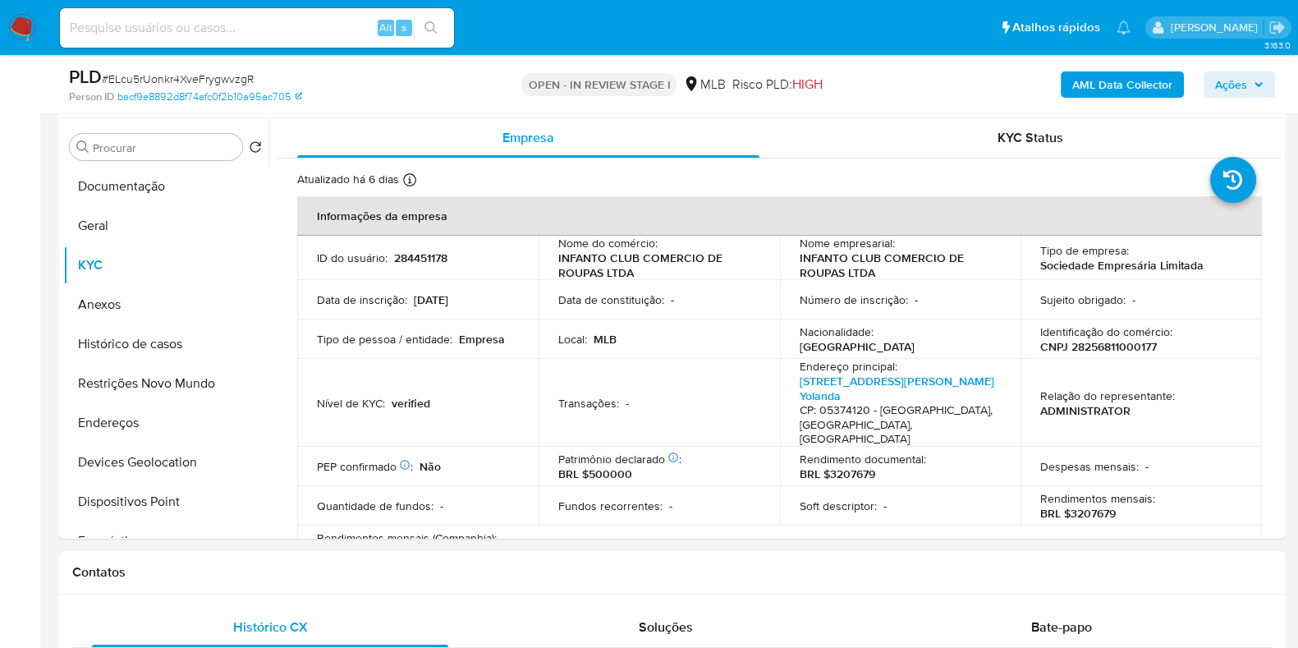
click at [1078, 88] on b "AML Data Collector" at bounding box center [1122, 84] width 100 height 26
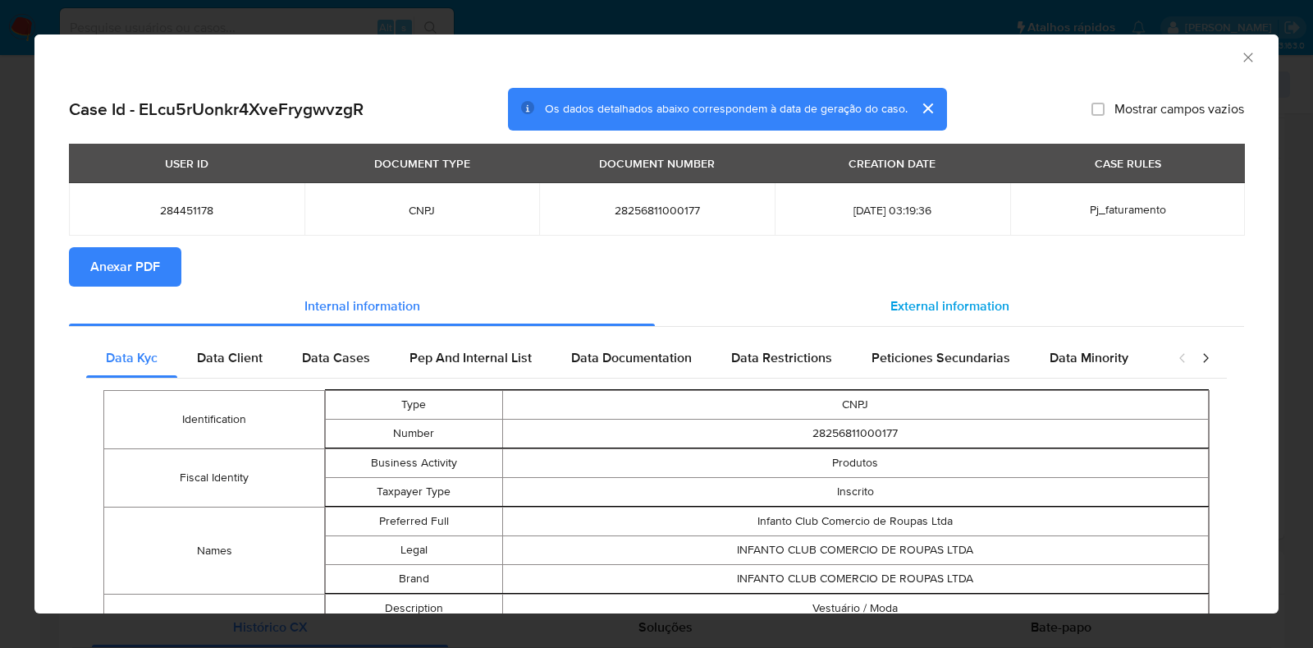
click at [951, 310] on span "External information" at bounding box center [950, 305] width 119 height 19
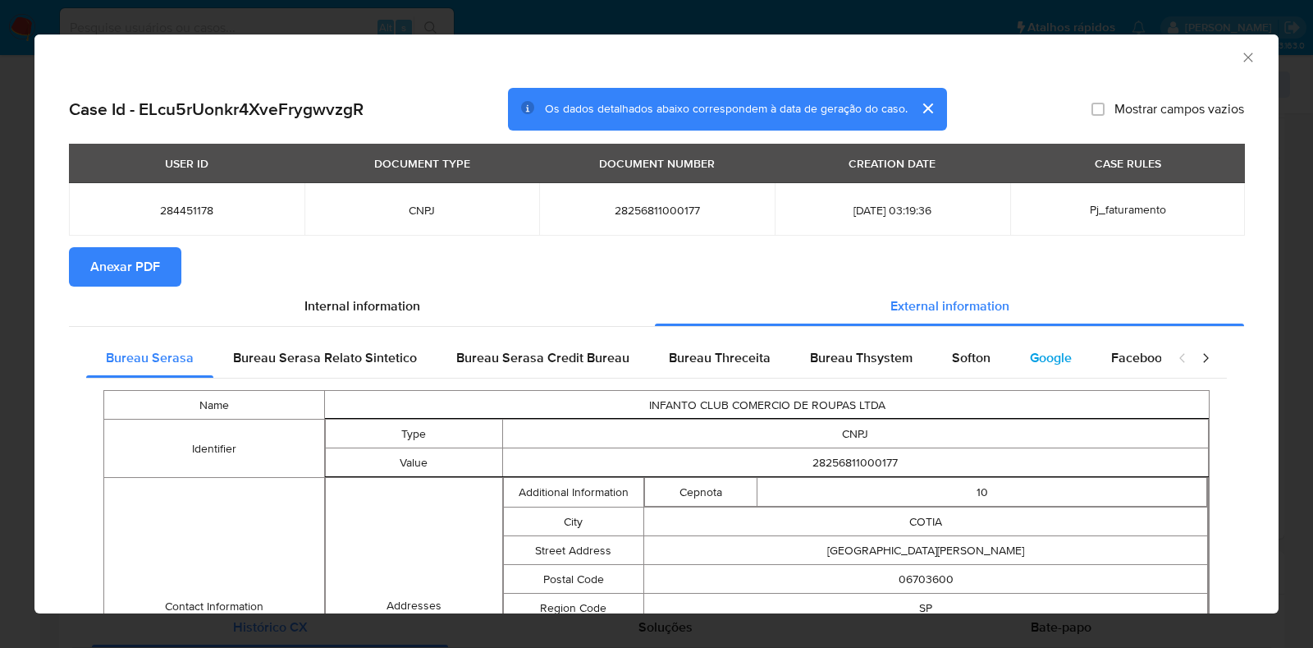
drag, startPoint x: 961, startPoint y: 351, endPoint x: 1030, endPoint y: 359, distance: 69.3
click at [962, 352] on span "Softon" at bounding box center [971, 357] width 39 height 19
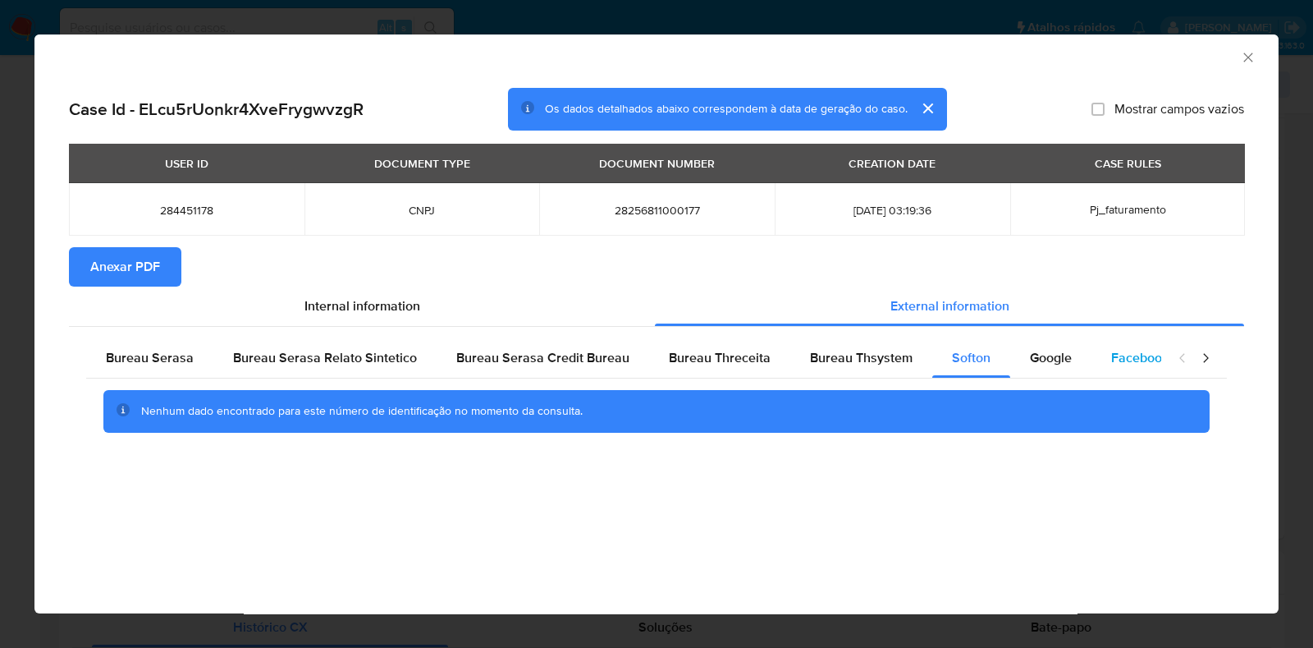
click at [1092, 364] on div "Facebook" at bounding box center [1140, 357] width 97 height 39
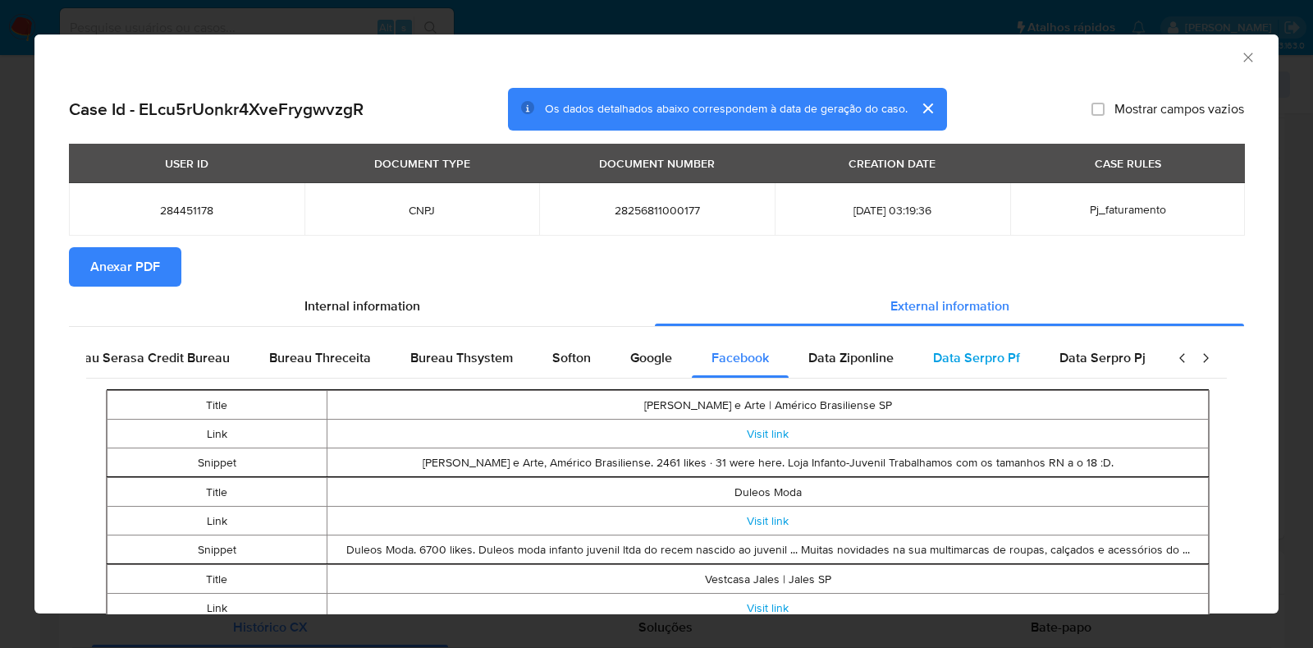
click at [762, 363] on div "Bureau Serasa Bureau Serasa Relato Sintetico Bureau Serasa Credit Bureau Bureau…" at bounding box center [223, 357] width 1075 height 39
click at [662, 352] on div "Google" at bounding box center [647, 357] width 81 height 39
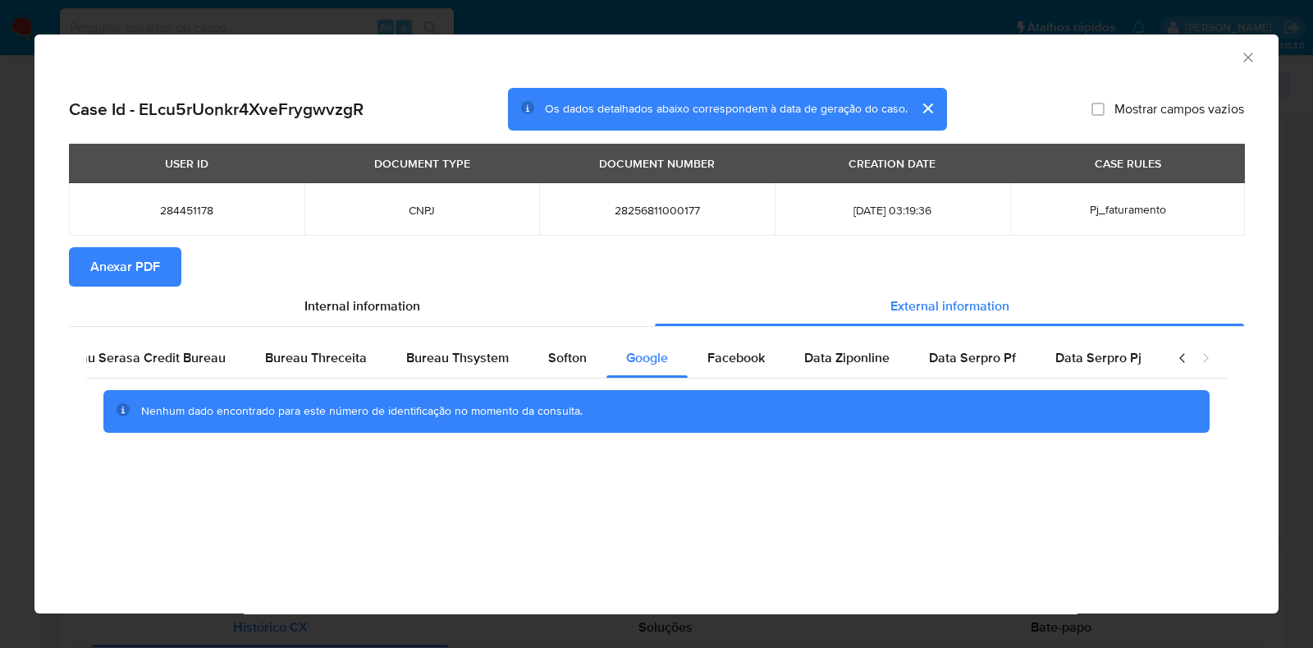
scroll to position [0, 393]
click at [130, 264] on span "Anexar PDF" at bounding box center [125, 267] width 70 height 36
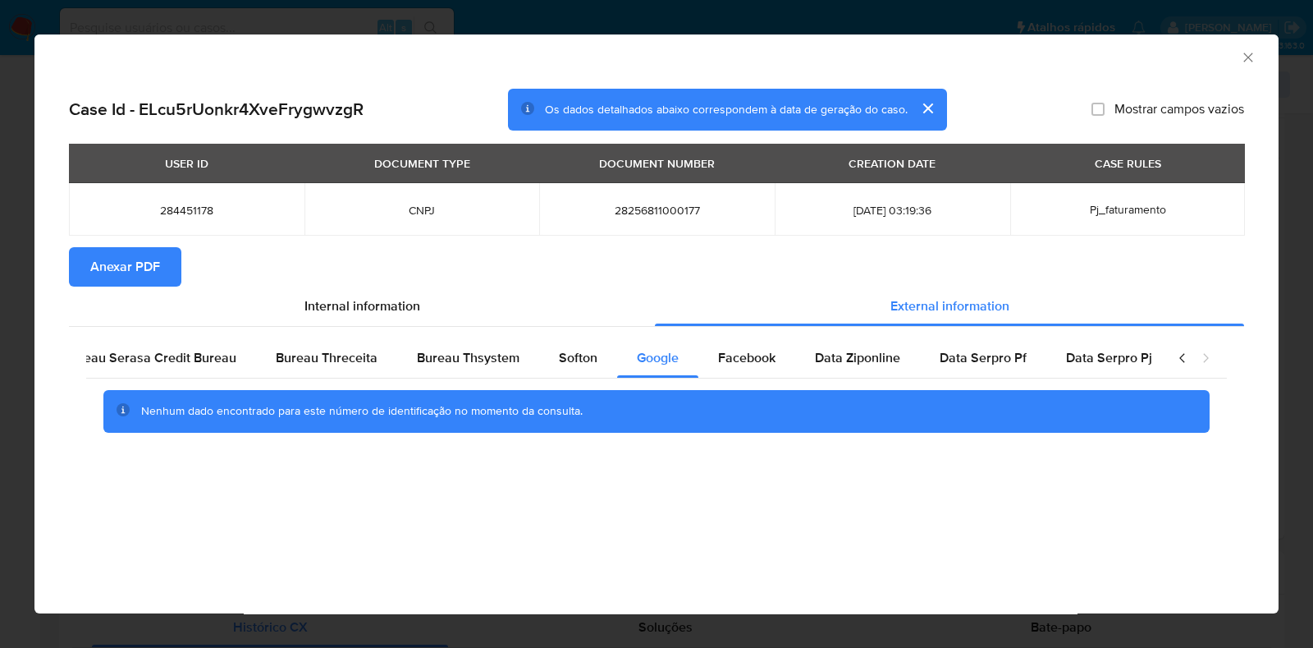
click at [1254, 61] on icon "Fechar a janela" at bounding box center [1248, 57] width 16 height 16
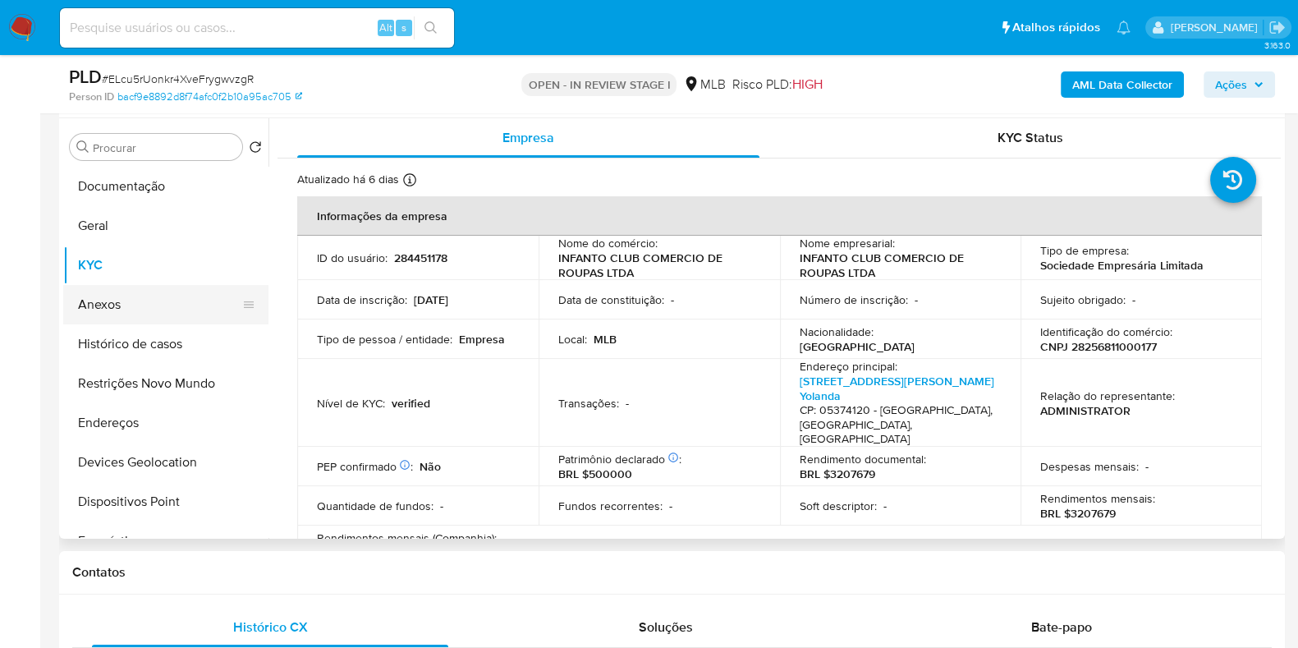
click at [107, 315] on button "Anexos" at bounding box center [159, 304] width 192 height 39
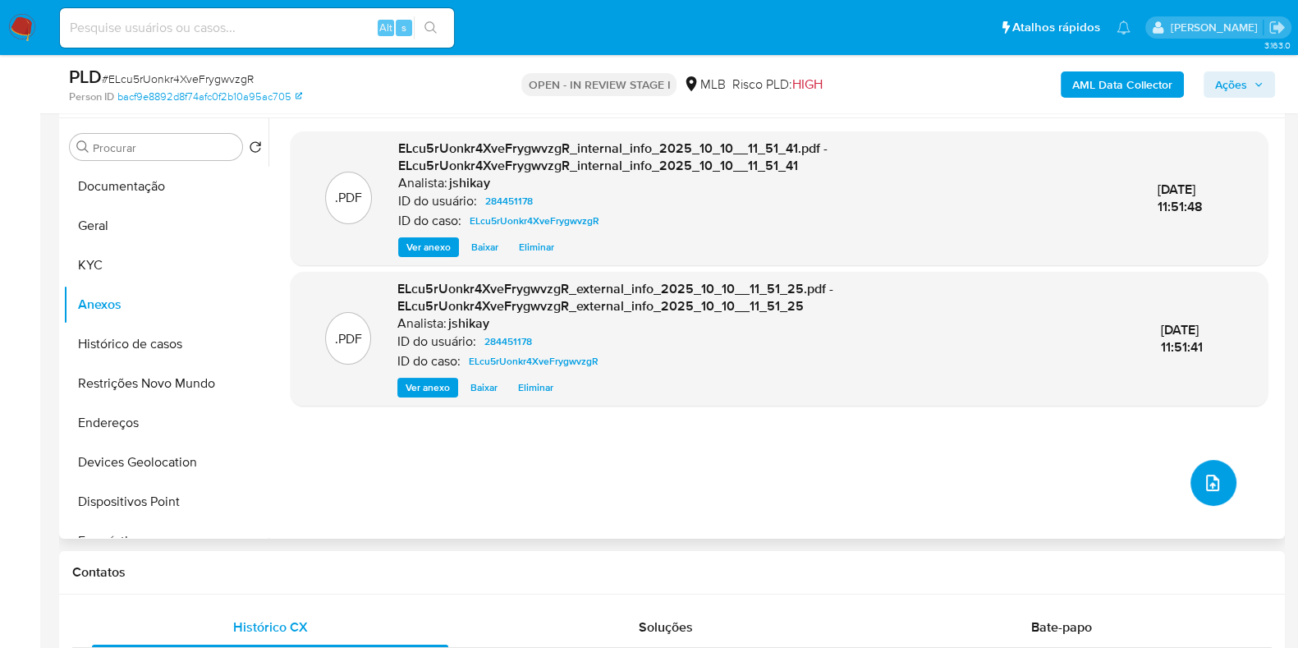
click at [1217, 489] on button "upload-file" at bounding box center [1213, 483] width 46 height 46
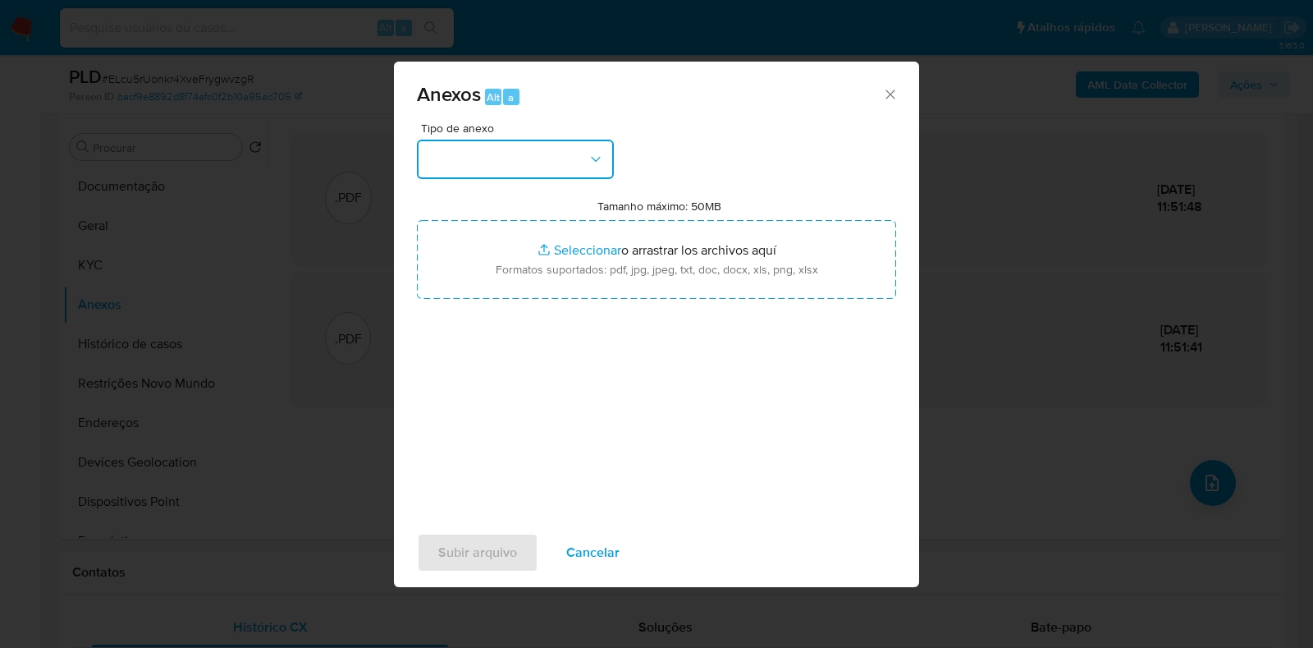
click at [488, 170] on button "button" at bounding box center [515, 159] width 197 height 39
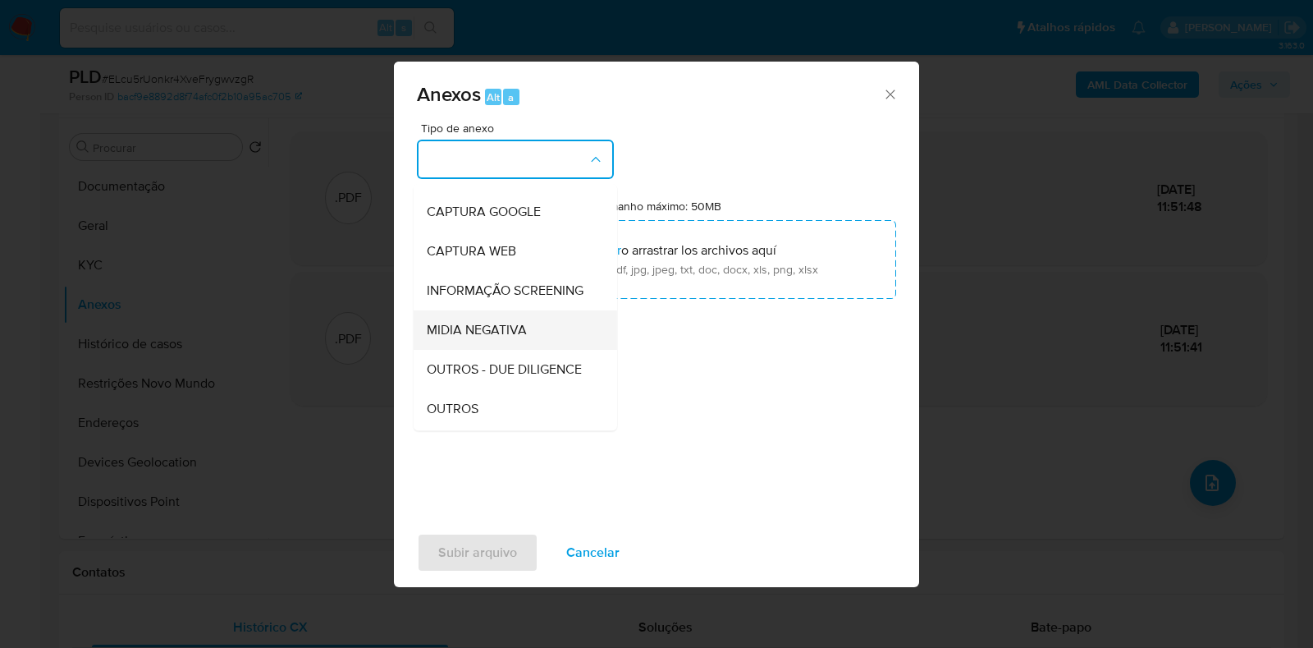
scroll to position [102, 0]
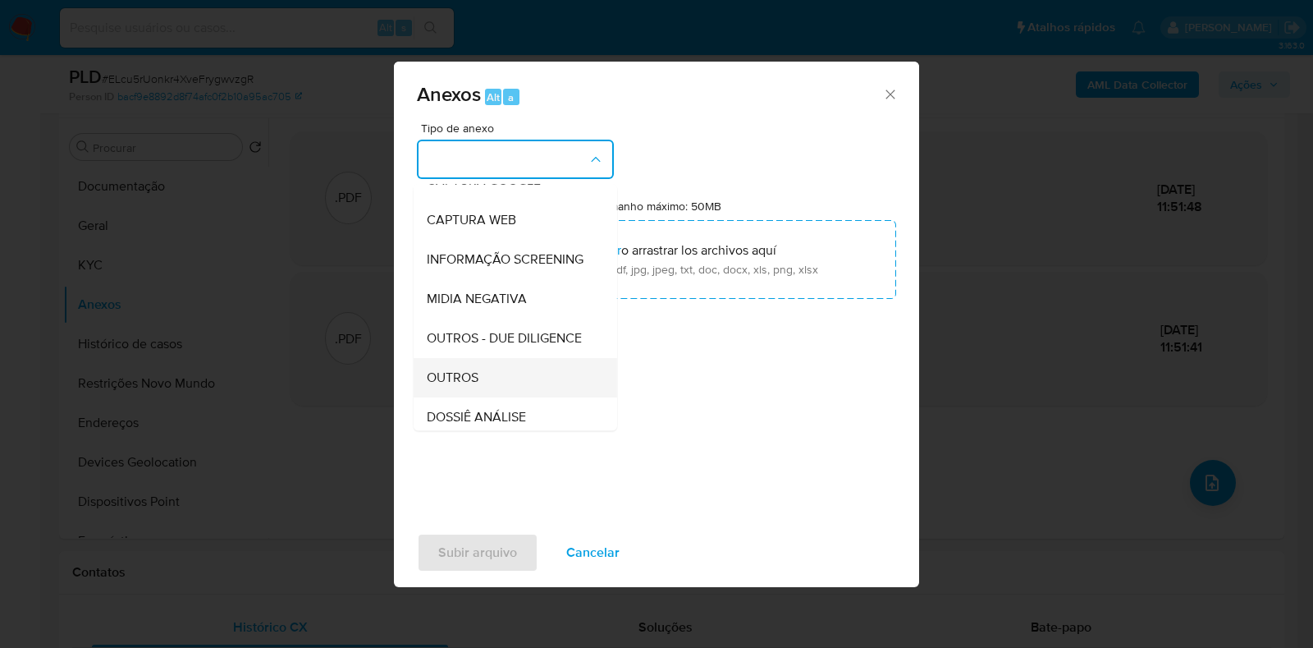
click at [456, 386] on span "OUTROS" at bounding box center [453, 377] width 52 height 16
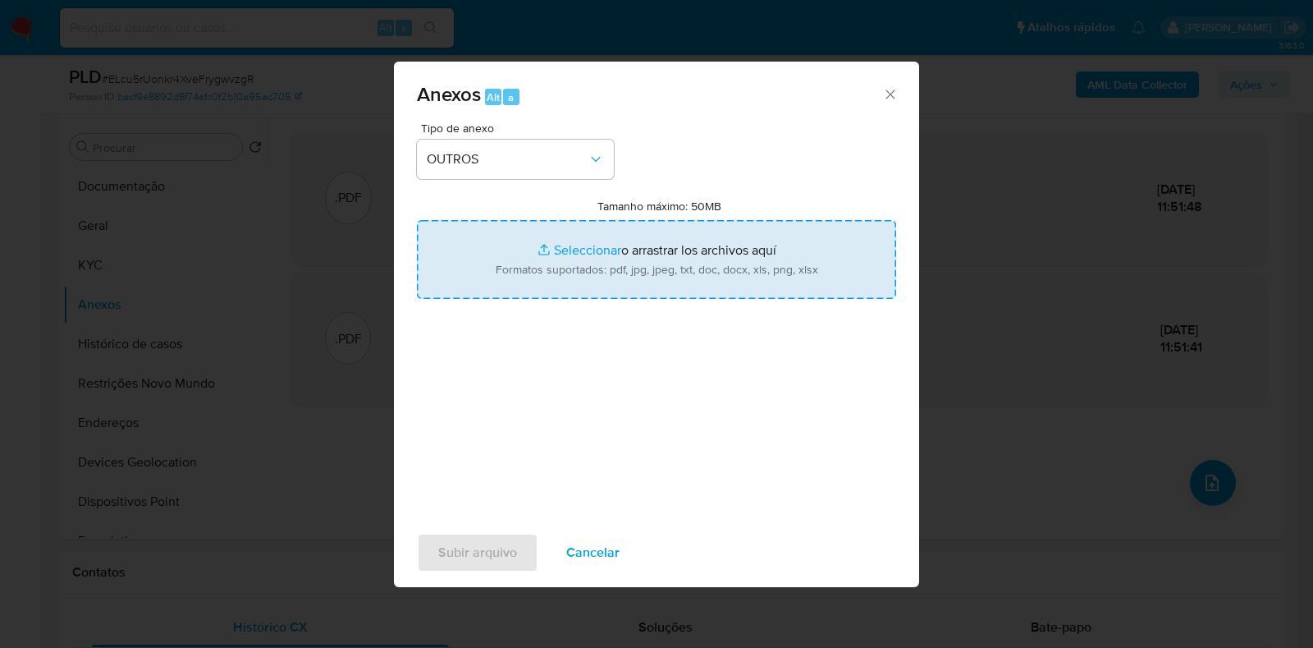
click at [548, 252] on input "Tamanho máximo: 50MB Seleccionar archivos" at bounding box center [656, 259] width 479 height 79
type input "C:\fakepath\Declinio - ELcu5rUonkr4XveFrygwvzgR - CNPJ 28256811000177 - INFANTO…"
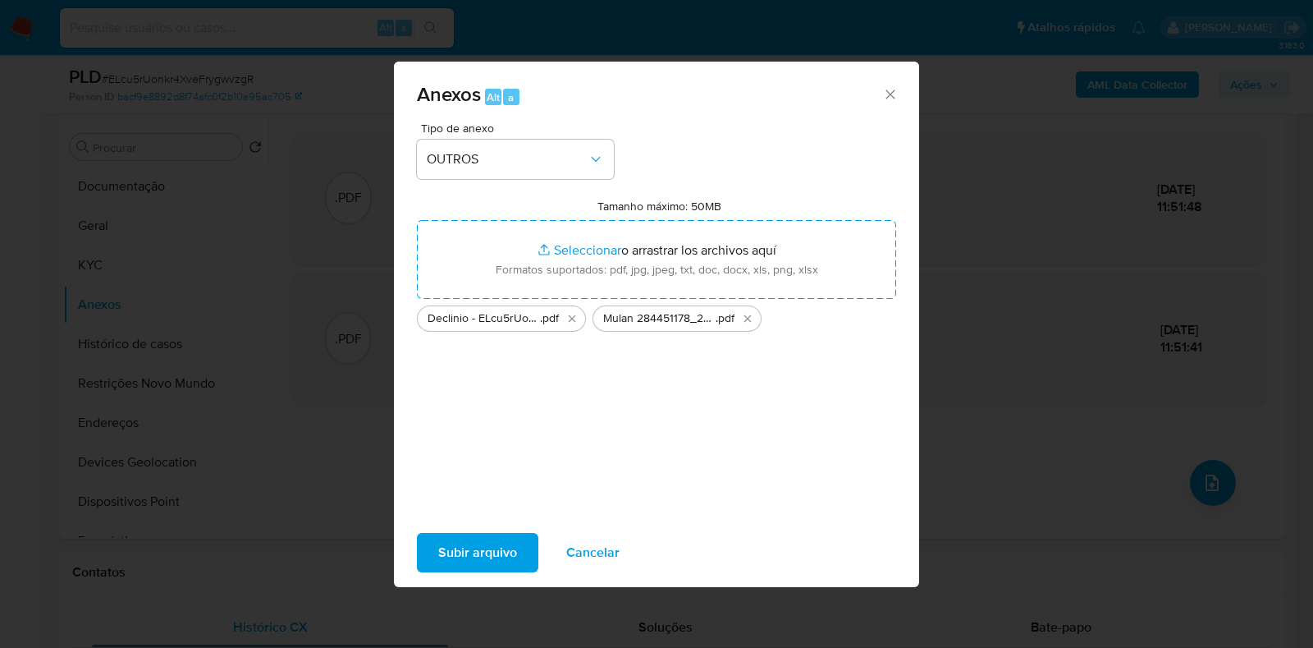
click at [472, 537] on span "Subir arquivo" at bounding box center [477, 552] width 79 height 36
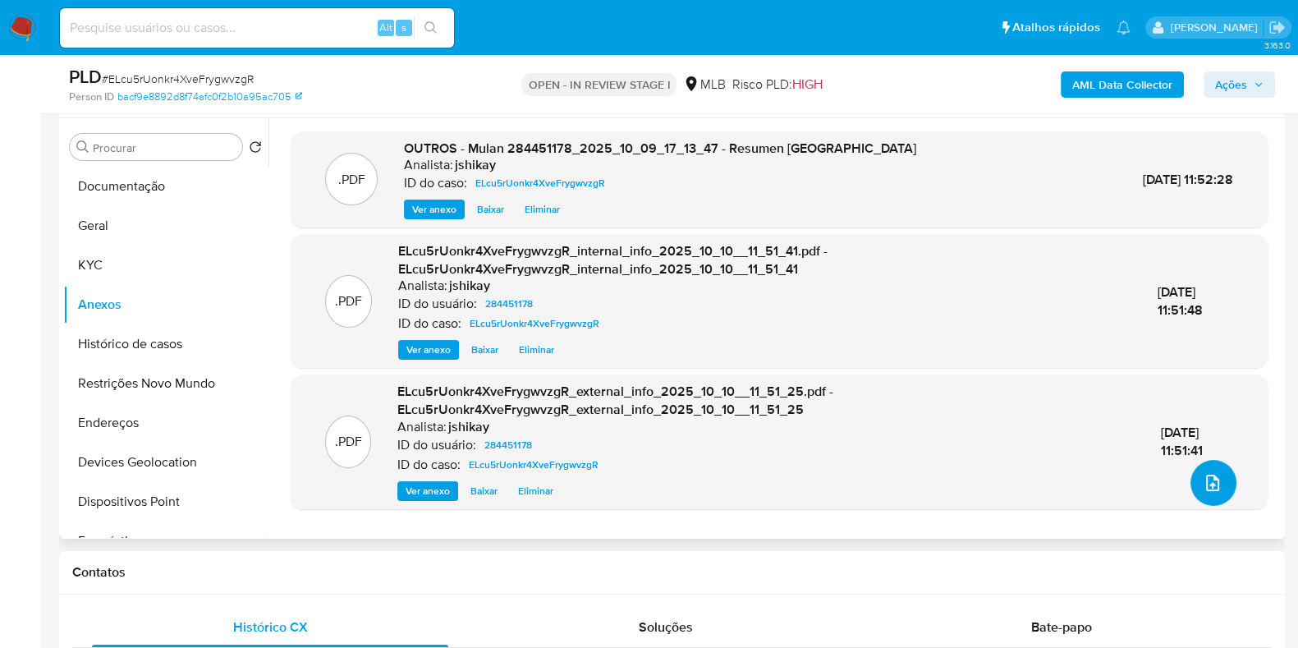
click at [1227, 481] on button "upload-file" at bounding box center [1213, 483] width 46 height 46
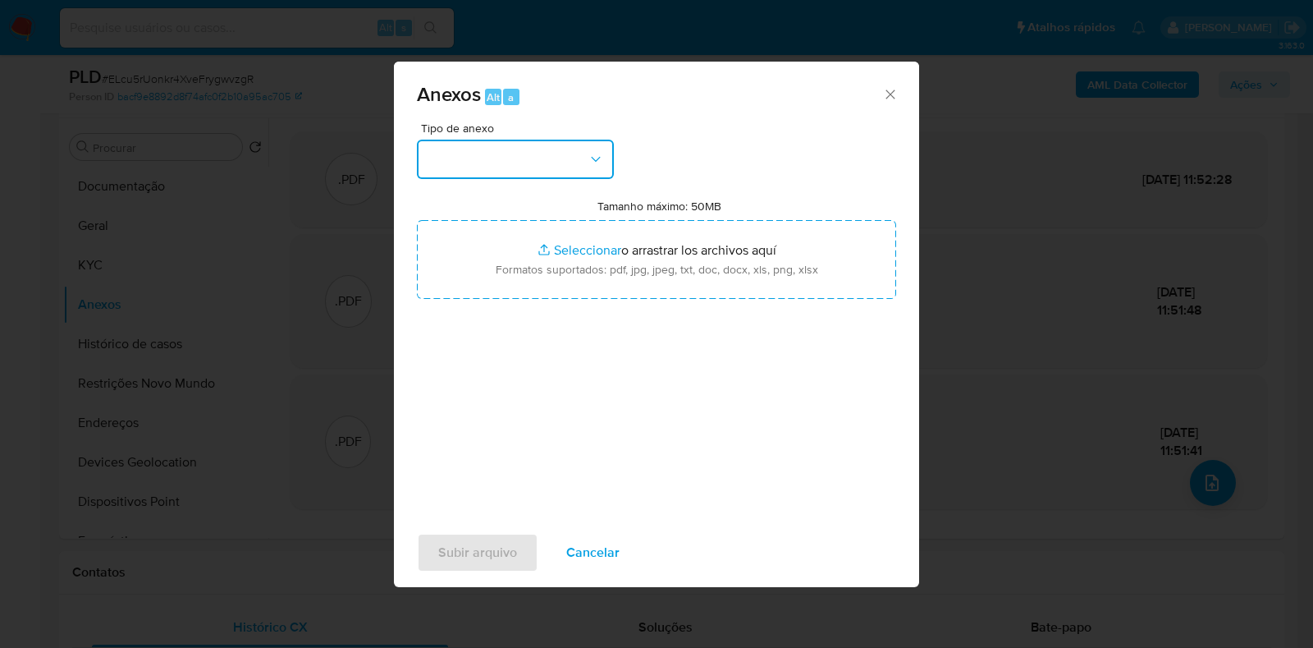
click at [570, 149] on button "button" at bounding box center [515, 159] width 197 height 39
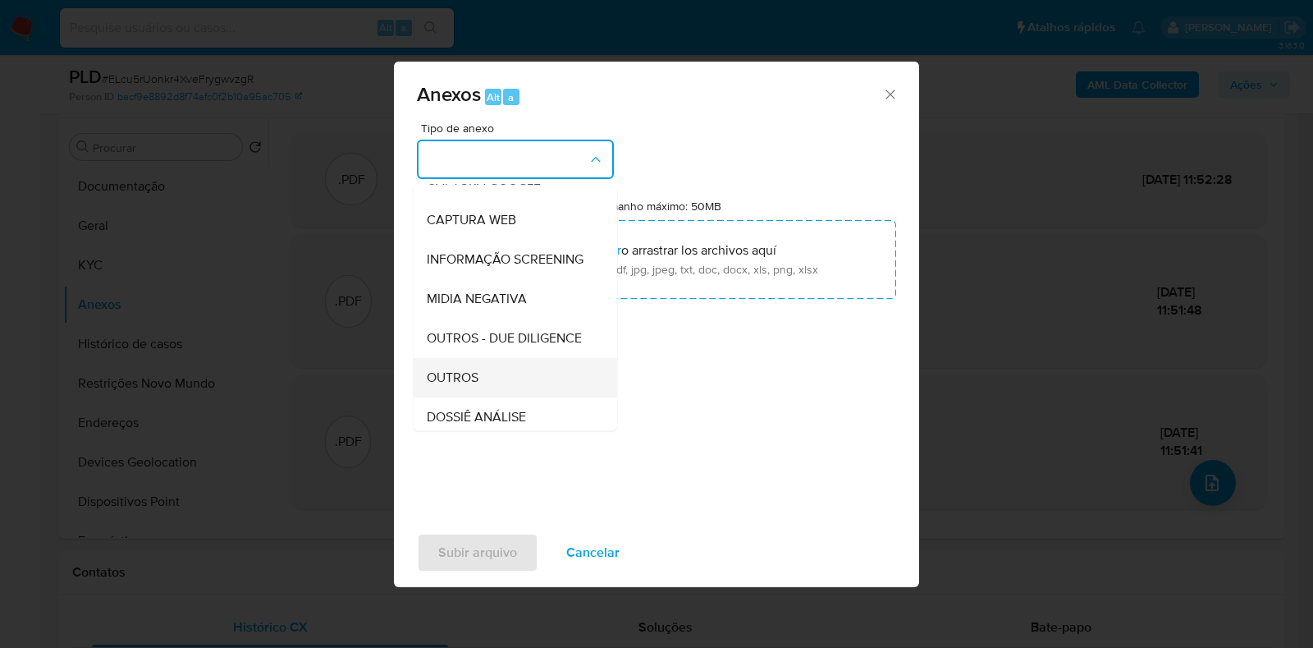
click at [453, 386] on span "OUTROS" at bounding box center [453, 377] width 52 height 16
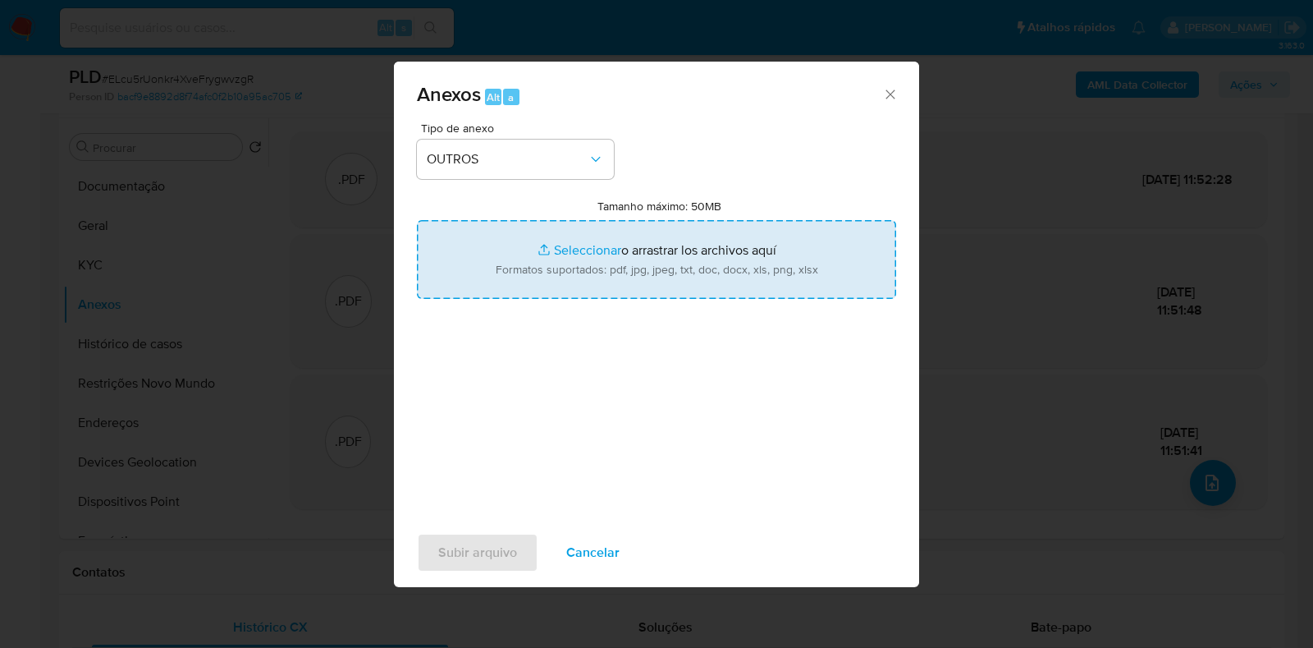
click at [562, 240] on input "Tamanho máximo: 50MB Seleccionar archivos" at bounding box center [656, 259] width 479 height 79
type input "C:\fakepath\Declinio - ELcu5rUonkr4XveFrygwvzgR - CNPJ 28256811000177 - INFANTO…"
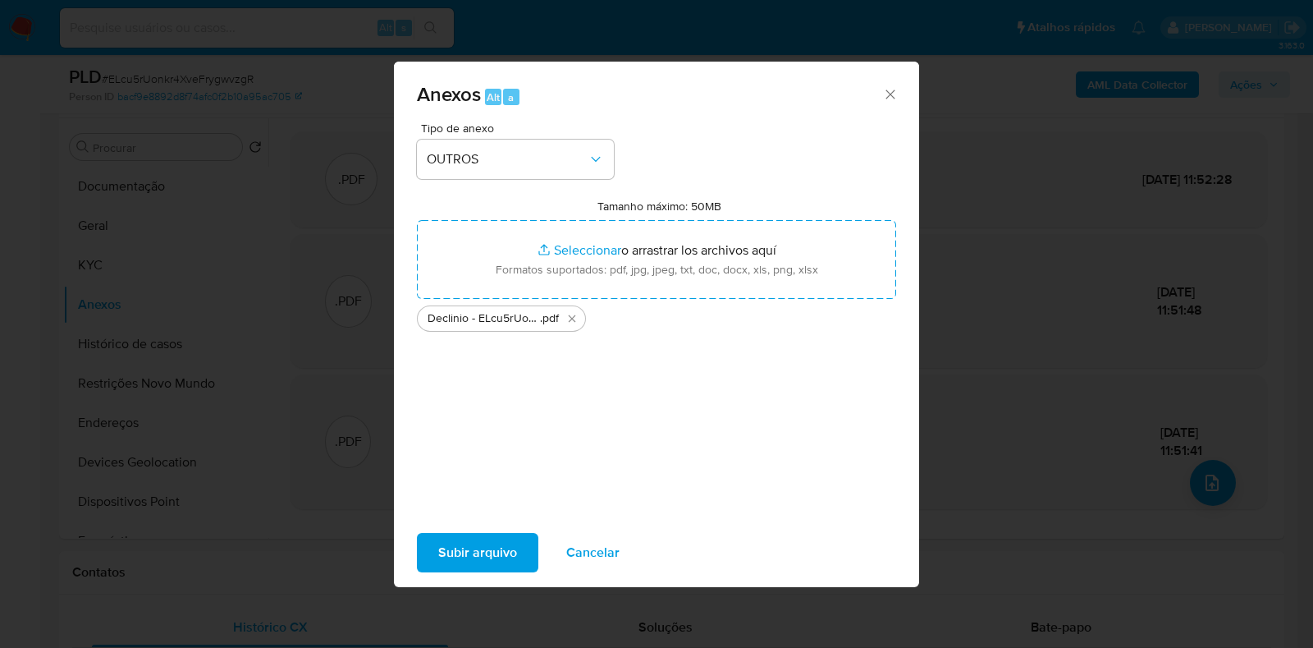
click at [488, 558] on span "Subir arquivo" at bounding box center [477, 552] width 79 height 36
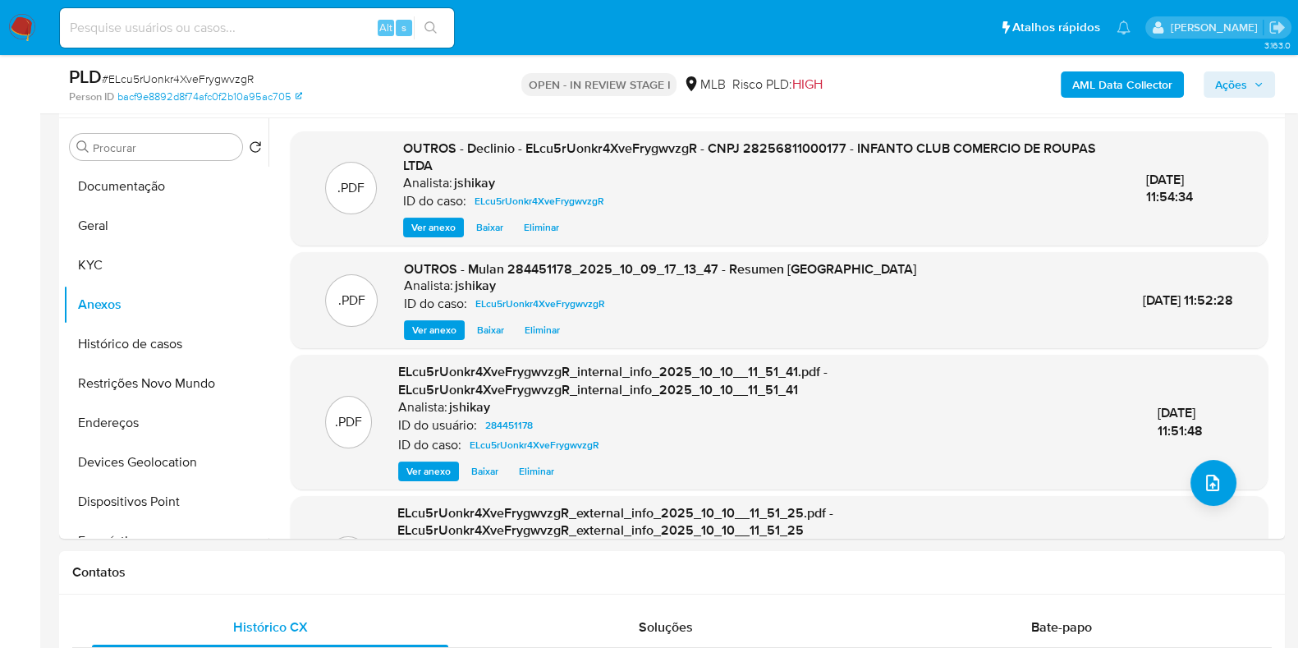
click at [1255, 88] on icon "button" at bounding box center [1258, 85] width 10 height 10
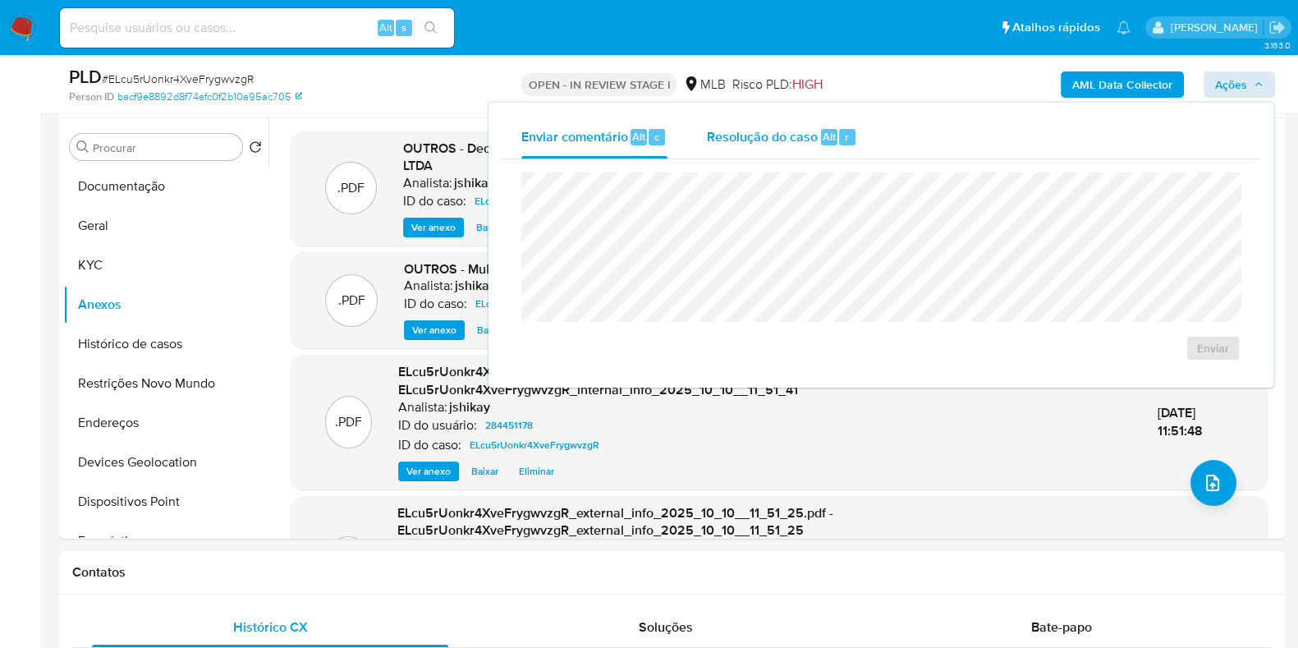
click at [843, 126] on div "Resolução do caso Alt r" at bounding box center [782, 137] width 150 height 43
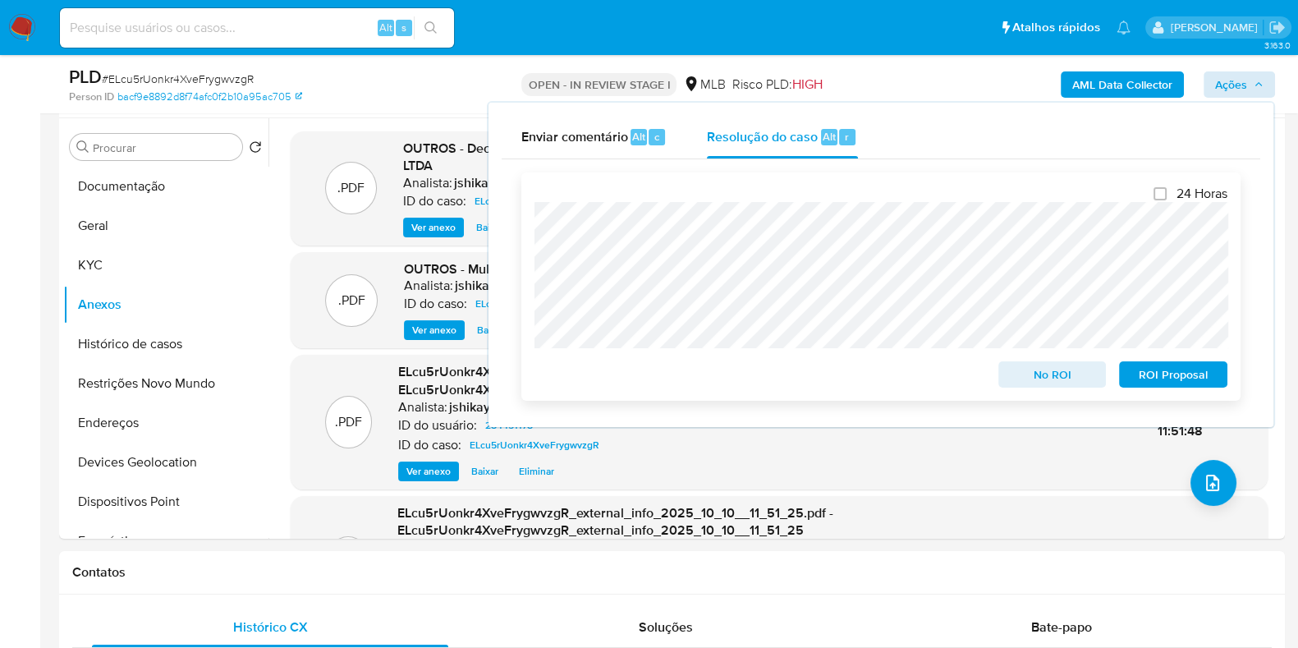
click at [1034, 375] on span "No ROI" at bounding box center [1052, 374] width 85 height 23
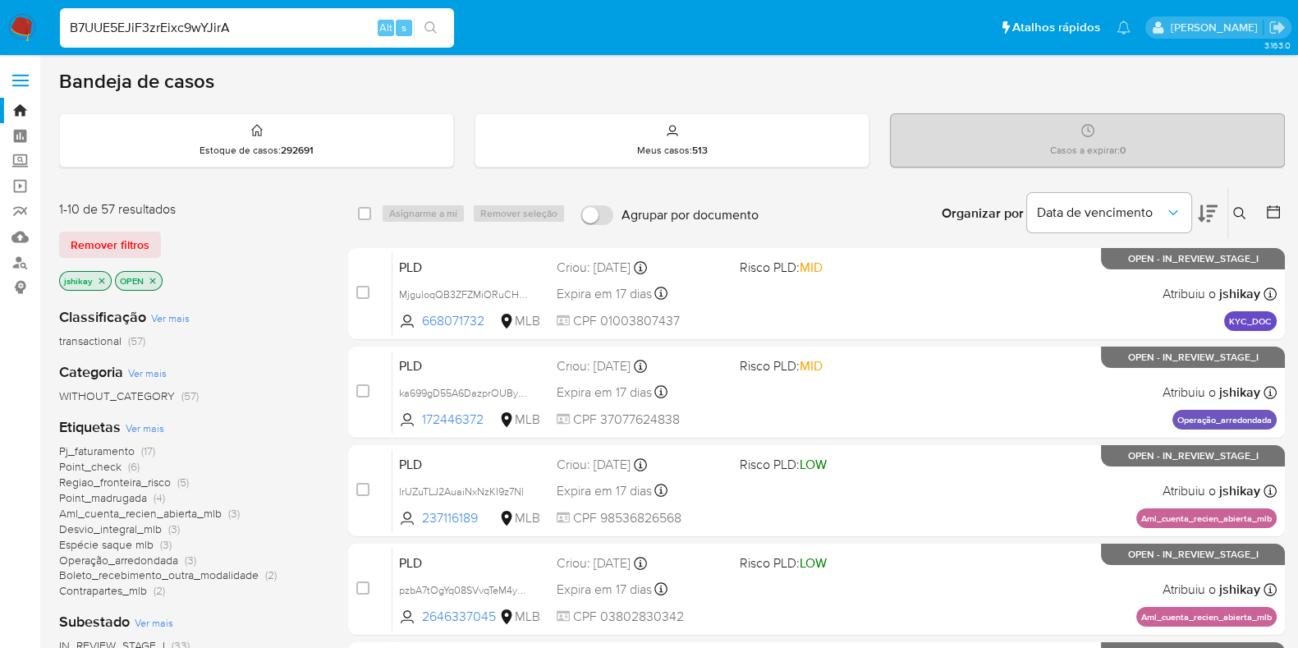
type input "B7UUE5EJiF3zrEixc9wYJirA"
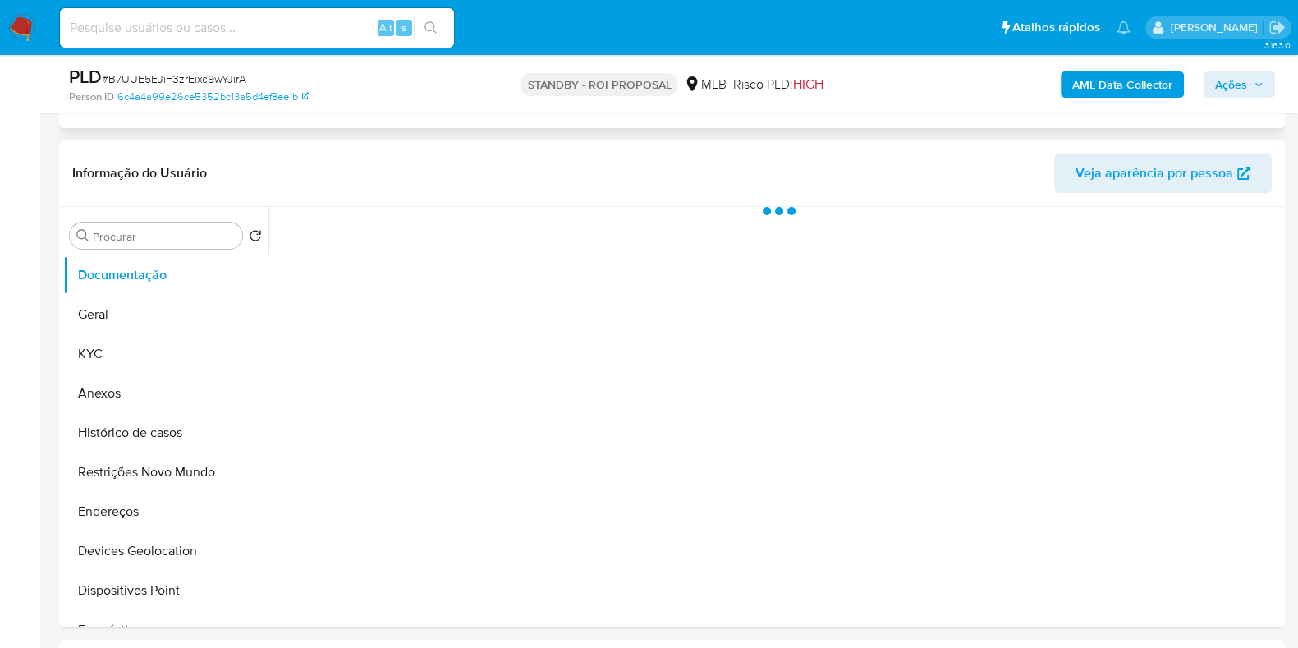
scroll to position [308, 0]
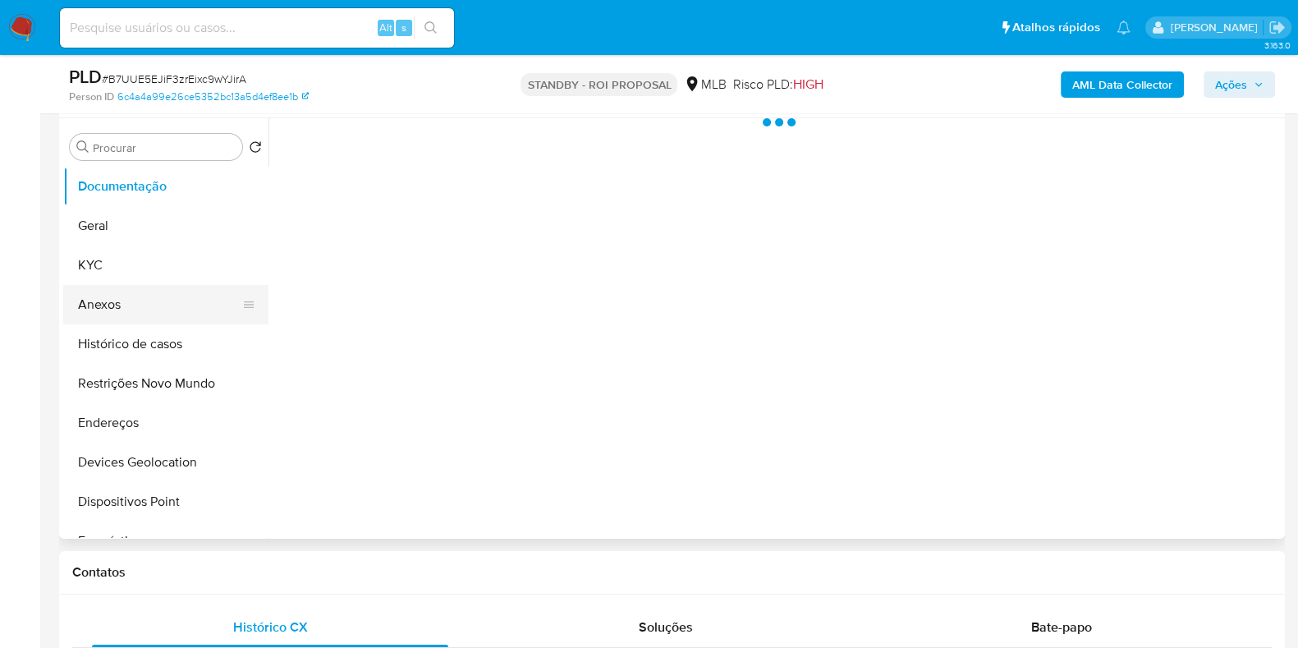
select select "10"
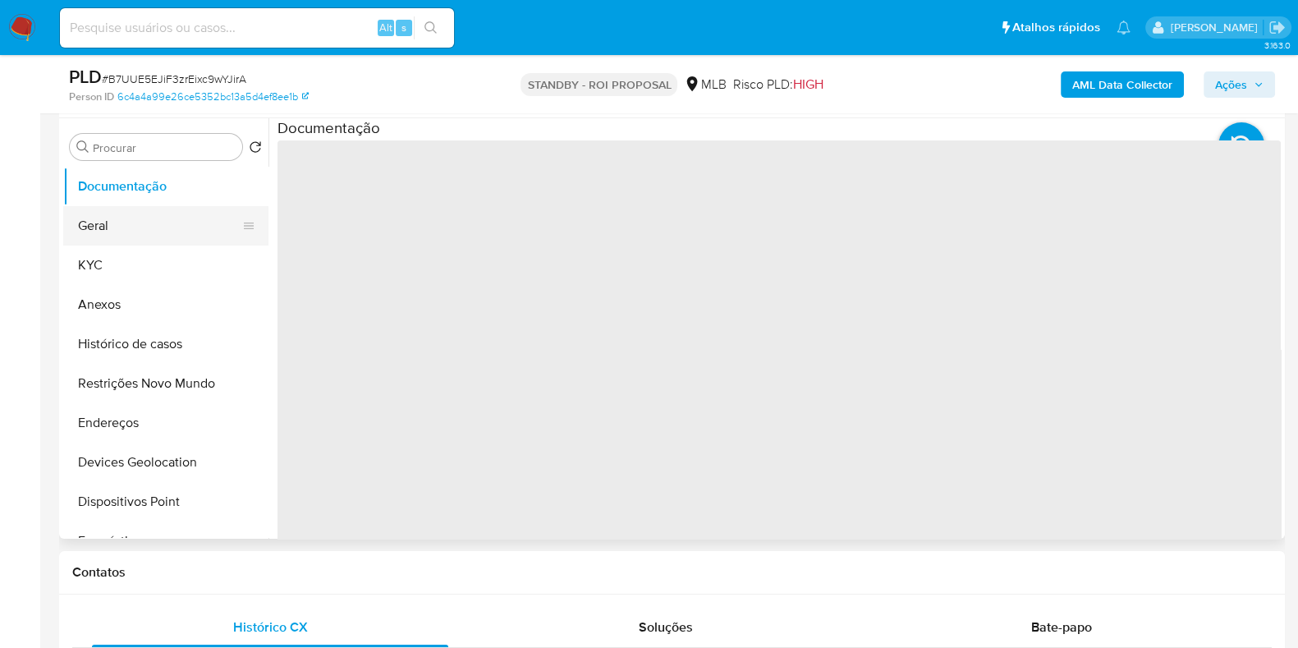
click at [121, 222] on button "Geral" at bounding box center [159, 225] width 192 height 39
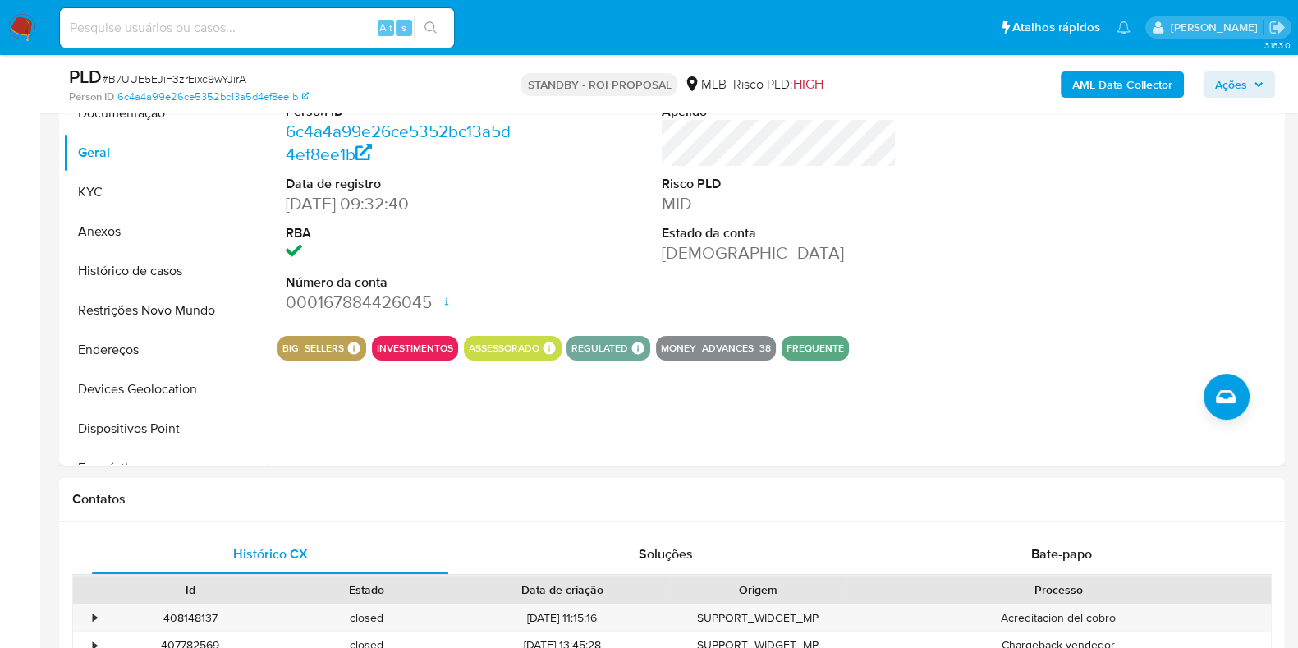
scroll to position [410, 0]
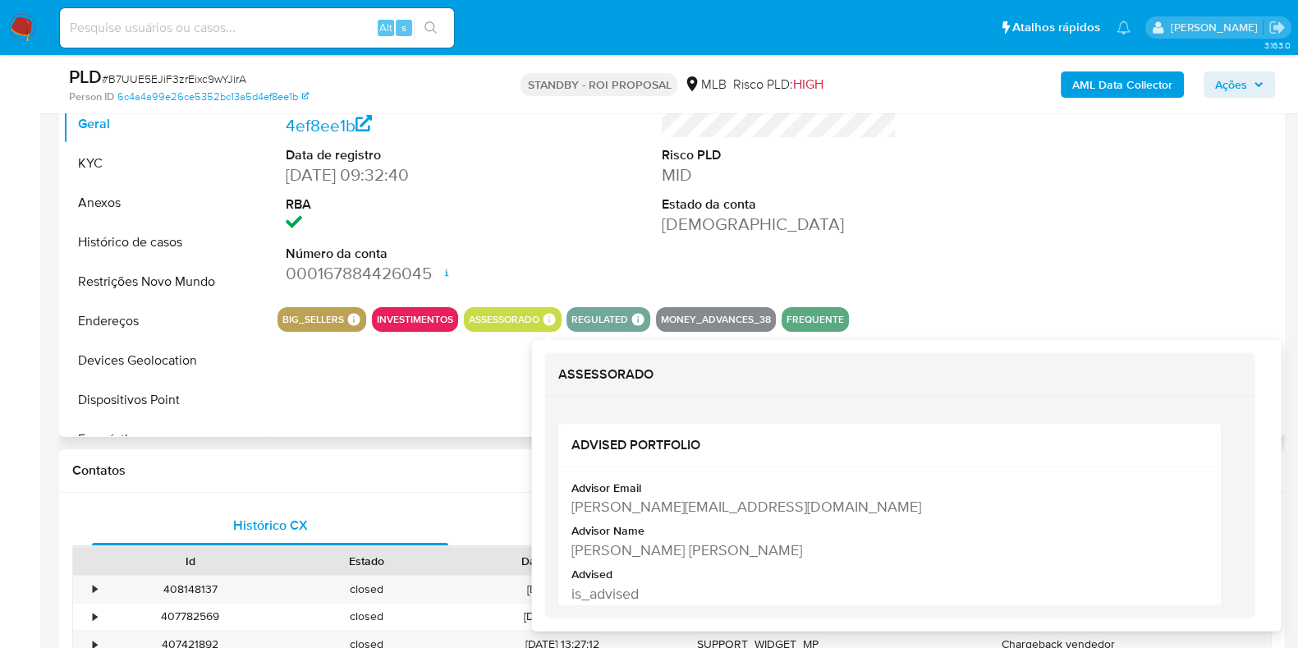
click at [548, 325] on icon at bounding box center [549, 319] width 15 height 15
copy div "Allan Robert Bischof De Carvalho"
drag, startPoint x: 573, startPoint y: 547, endPoint x: 783, endPoint y: 547, distance: 210.1
click at [783, 547] on div "Allan Robert Bischof De Carvalho" at bounding box center [888, 549] width 634 height 21
click at [550, 318] on icon at bounding box center [549, 319] width 12 height 12
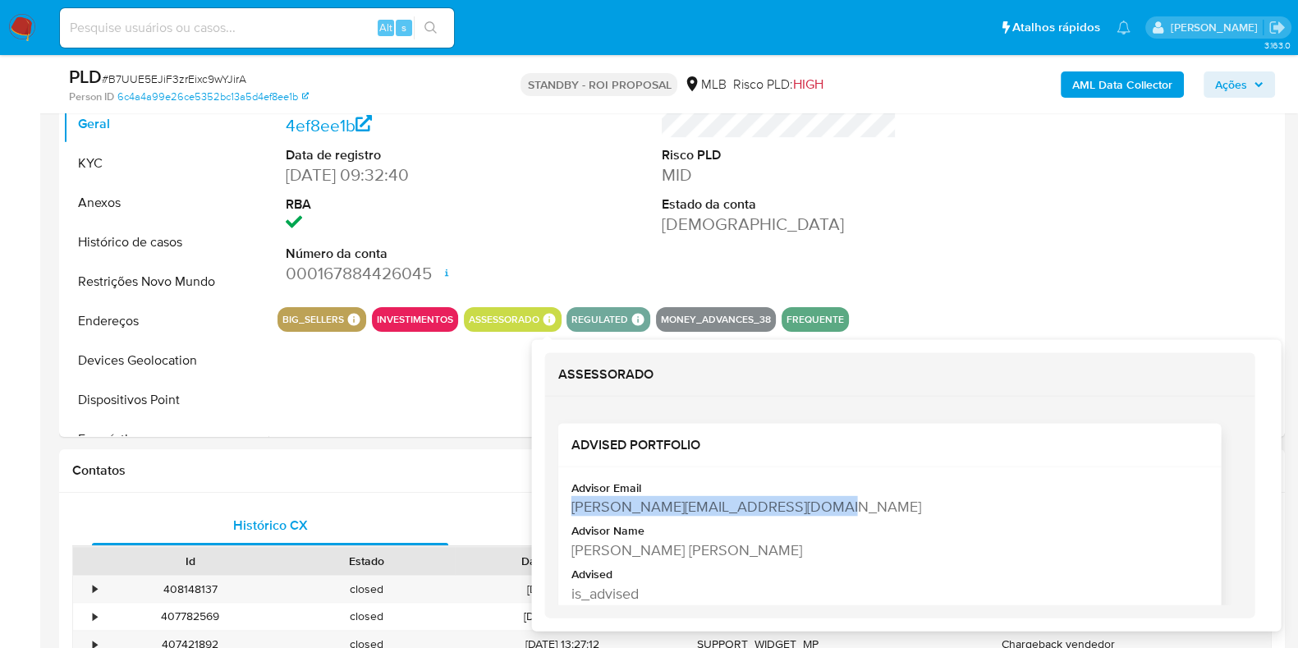
drag, startPoint x: 570, startPoint y: 500, endPoint x: 817, endPoint y: 502, distance: 246.2
click at [817, 502] on div "allan.dcarvalho@mercadopago.com.br" at bounding box center [888, 506] width 634 height 21
copy div "allan.dcarvalho@mercadopago.com.br"
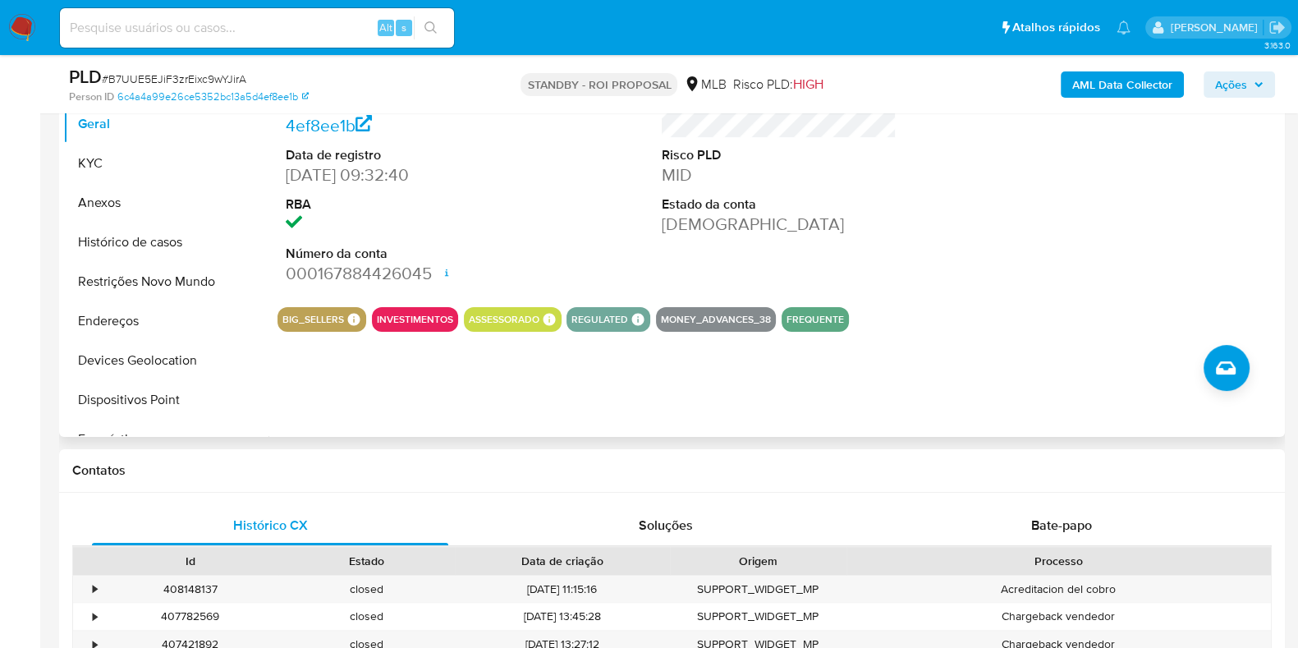
click at [788, 231] on dd "[DEMOGRAPHIC_DATA]" at bounding box center [779, 224] width 235 height 23
click at [19, 31] on img at bounding box center [22, 28] width 28 height 28
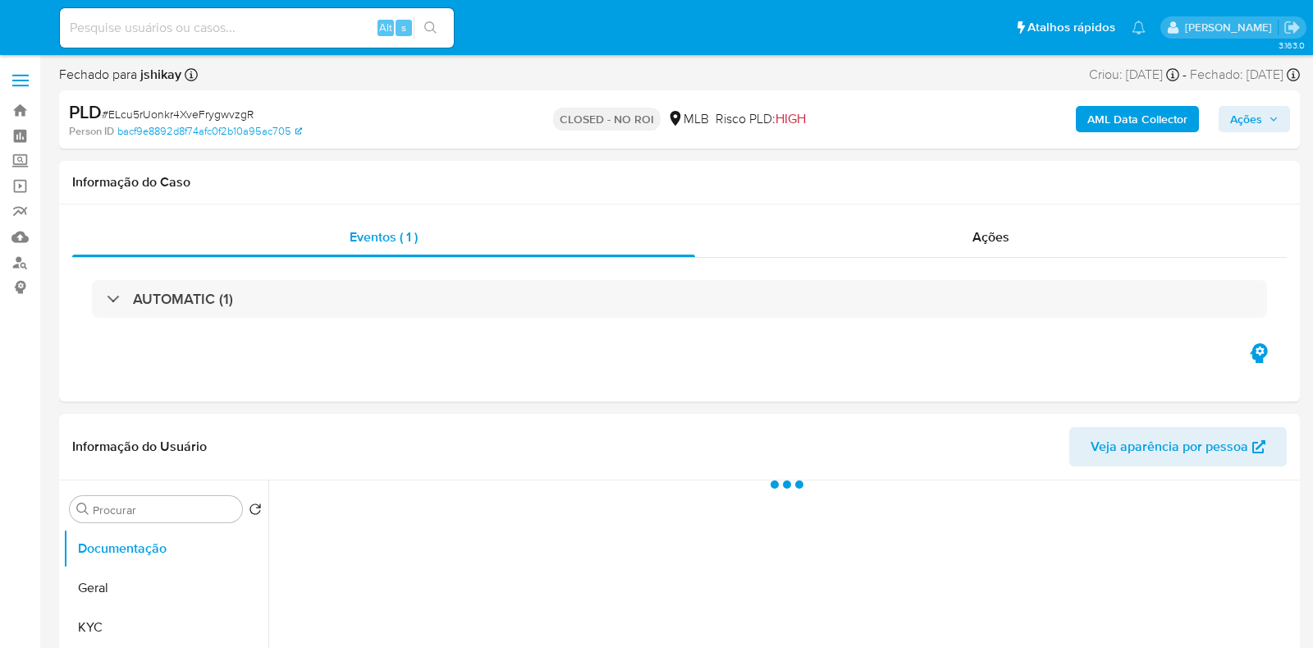
select select "10"
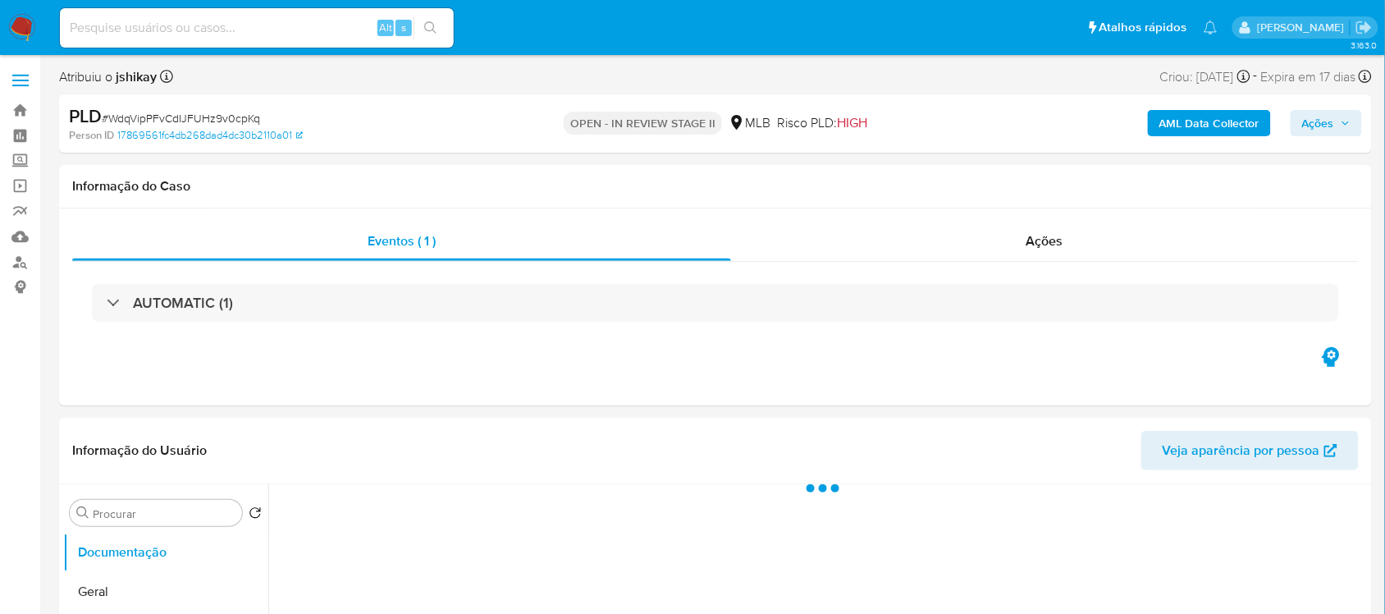
select select "10"
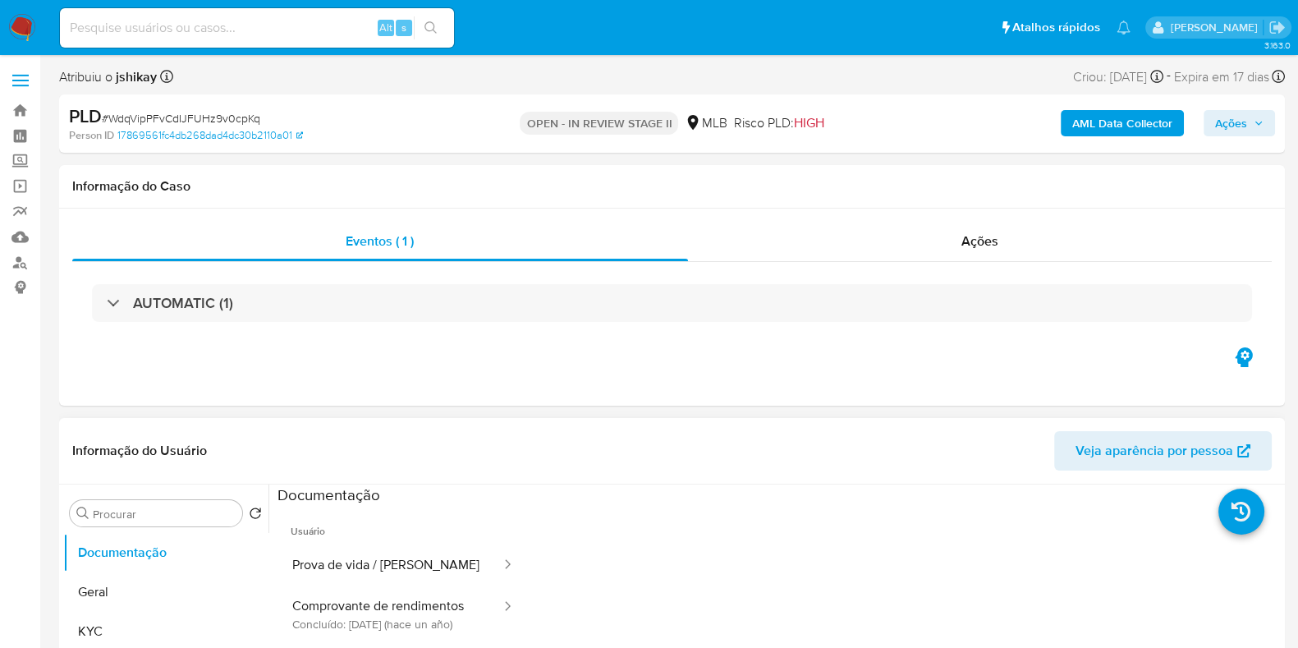
scroll to position [102, 0]
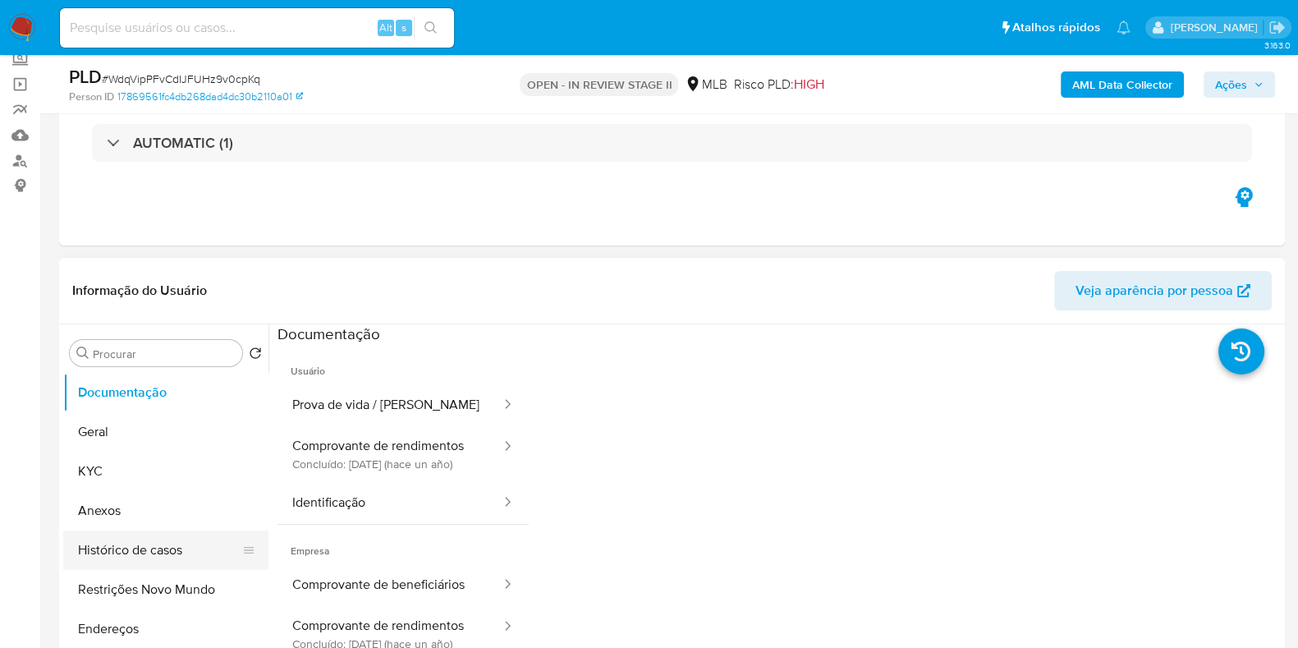
click at [181, 547] on button "Histórico de casos" at bounding box center [159, 549] width 192 height 39
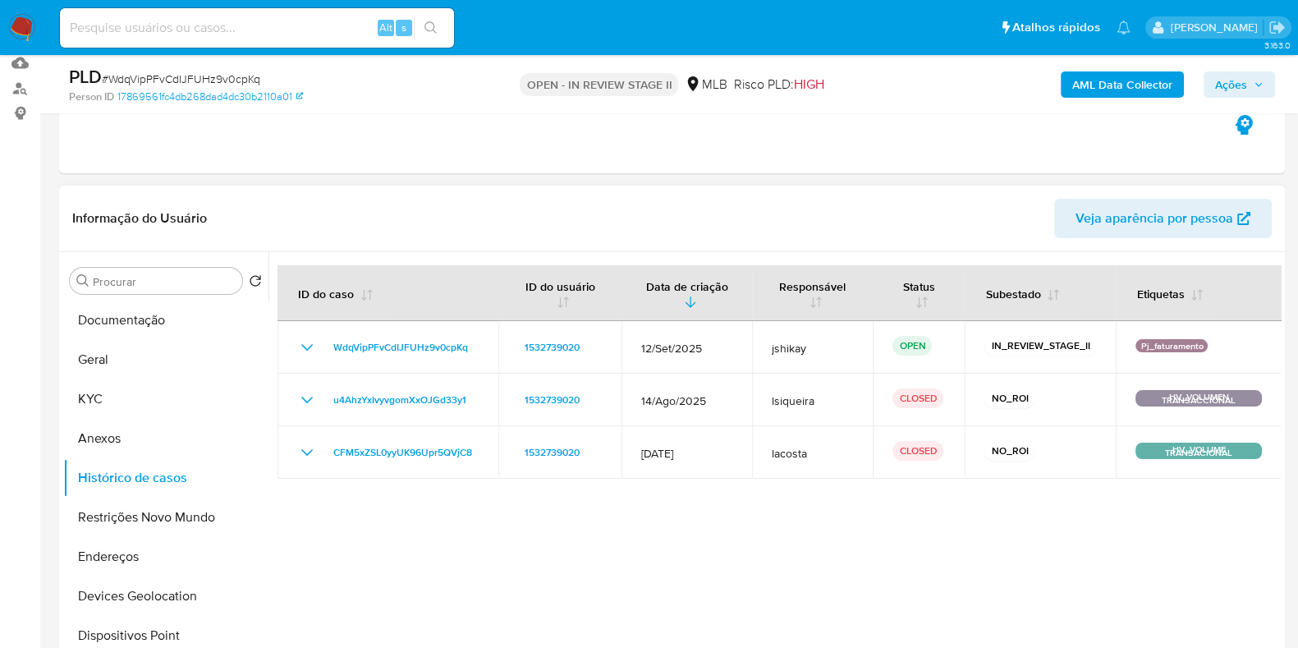
scroll to position [204, 0]
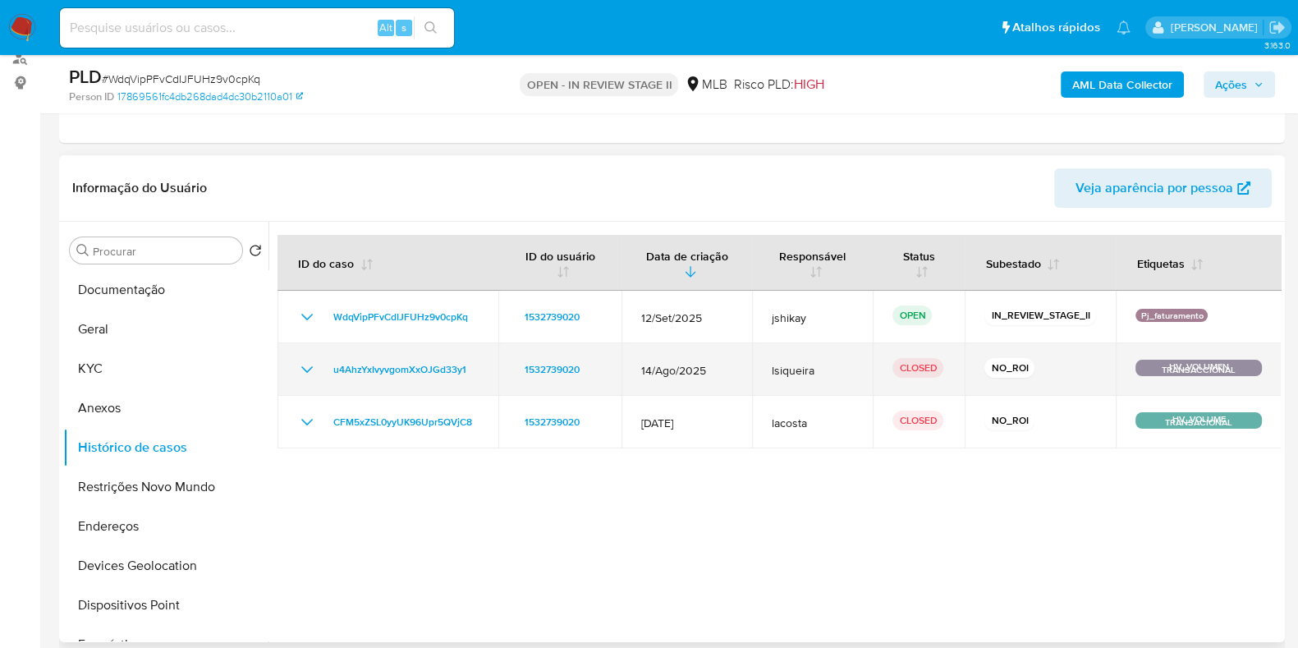
click at [309, 371] on icon "Mostrar/Ocultar" at bounding box center [307, 369] width 20 height 20
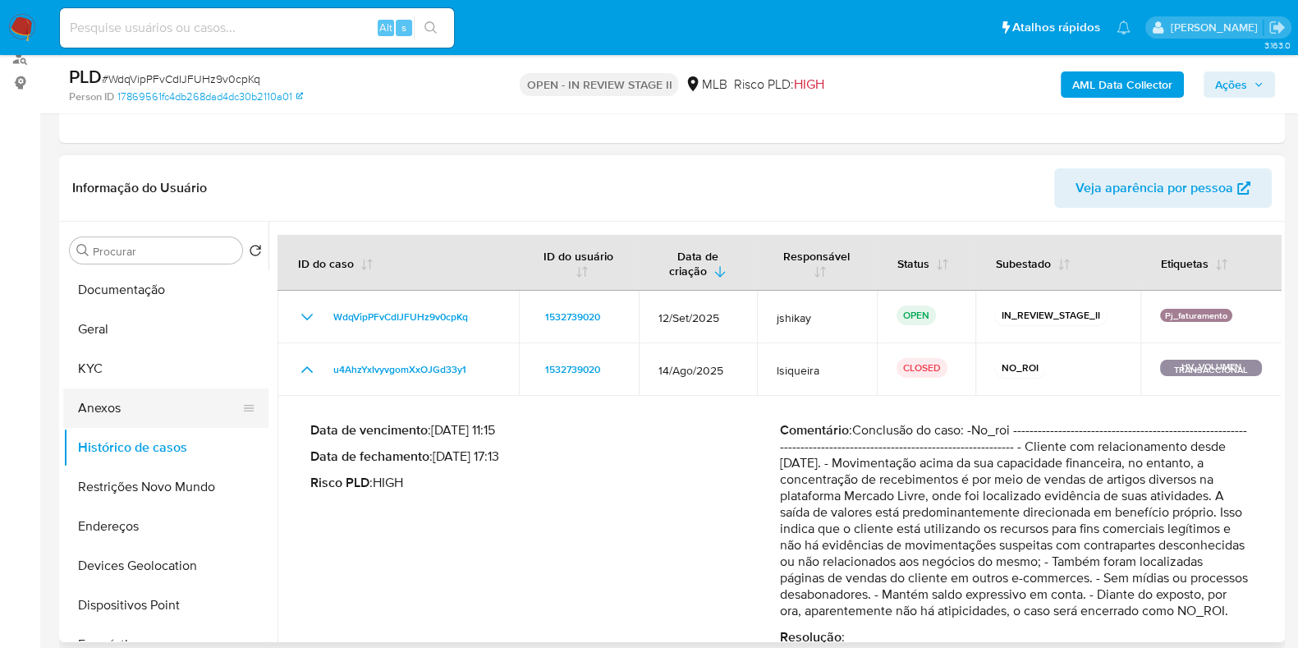
click at [154, 409] on button "Anexos" at bounding box center [159, 407] width 192 height 39
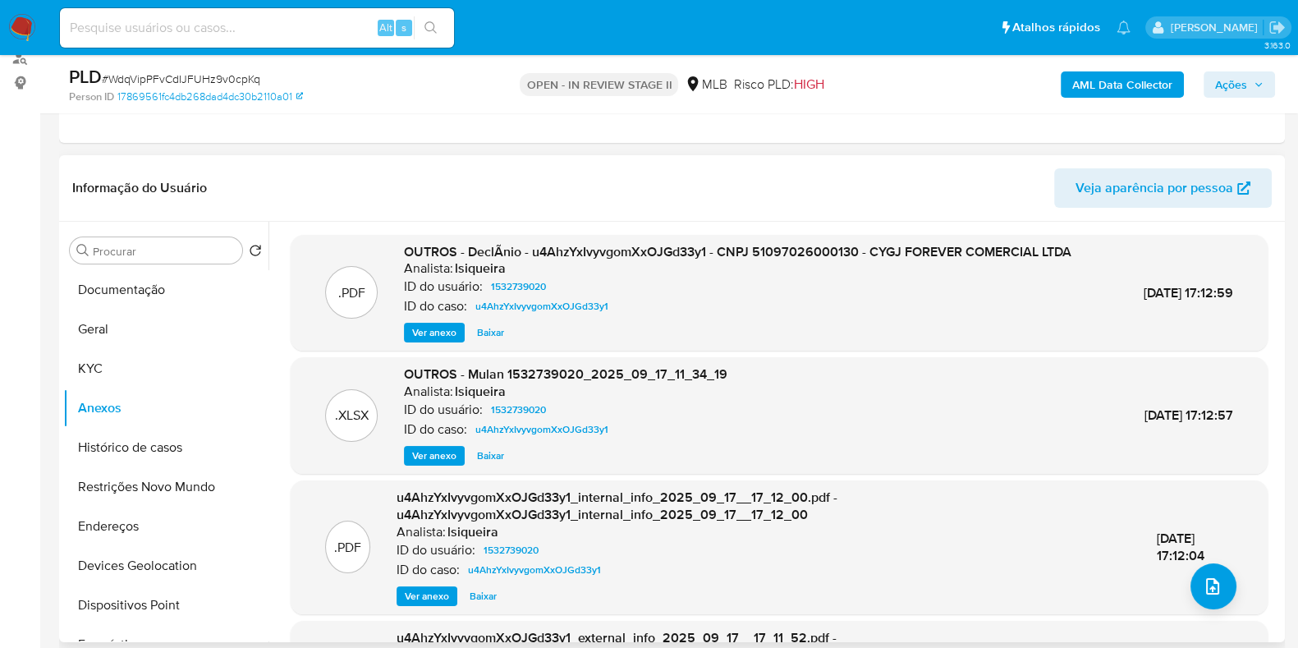
click at [417, 326] on span "Ver anexo" at bounding box center [434, 332] width 44 height 16
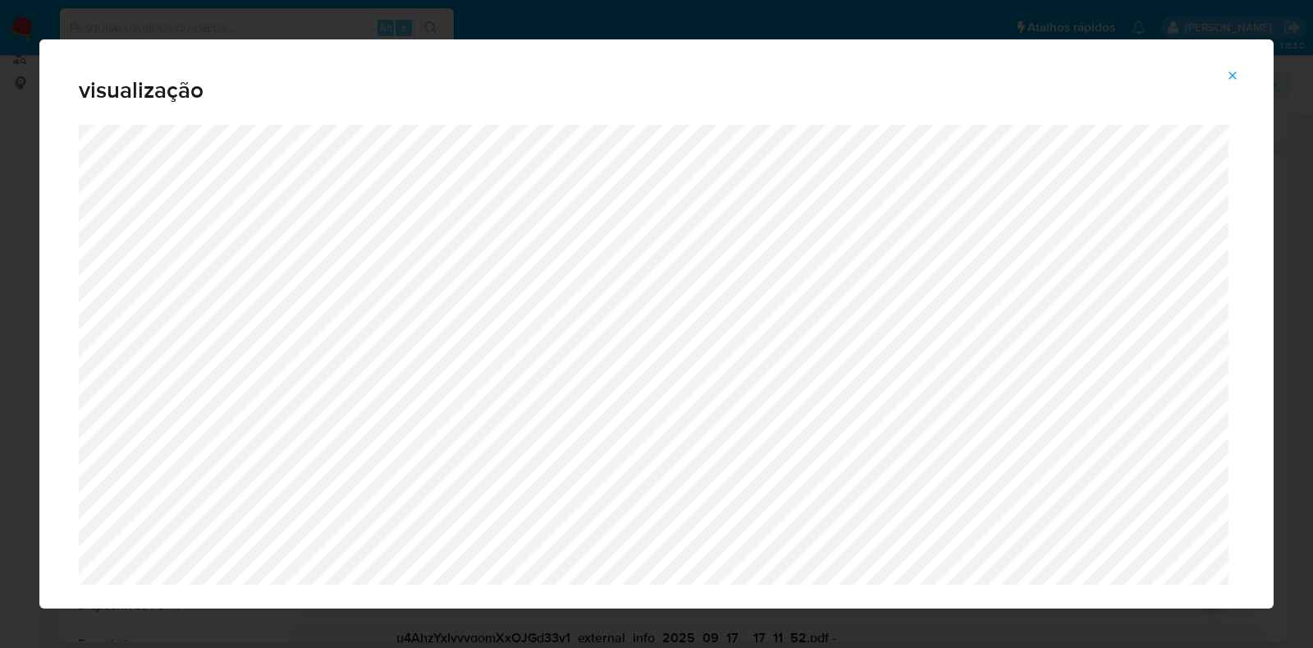
click at [1236, 76] on icon "Attachment preview" at bounding box center [1232, 75] width 13 height 13
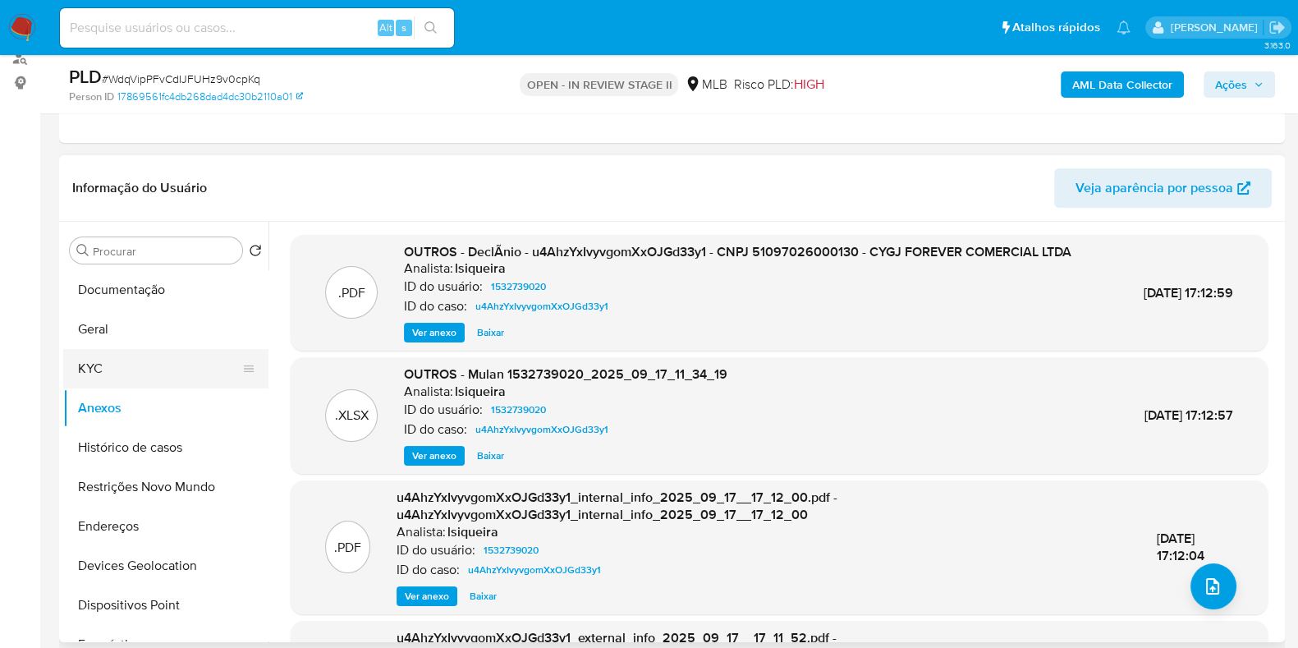
click at [146, 361] on button "KYC" at bounding box center [159, 368] width 192 height 39
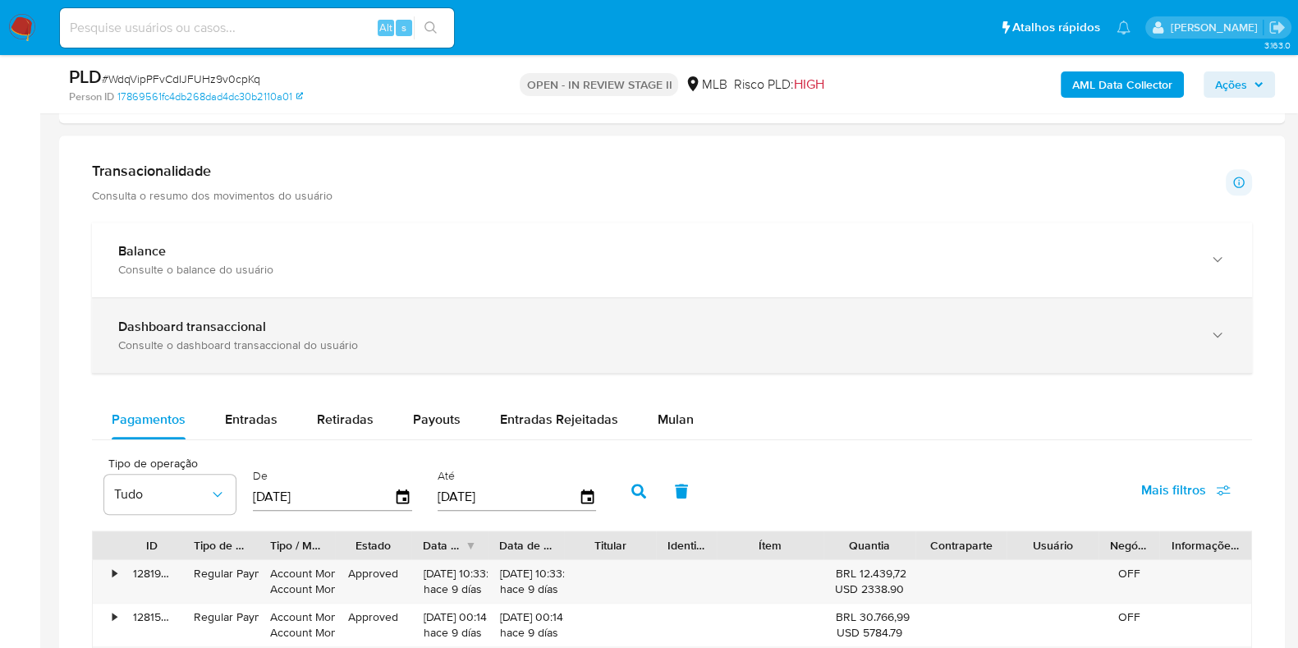
scroll to position [1129, 0]
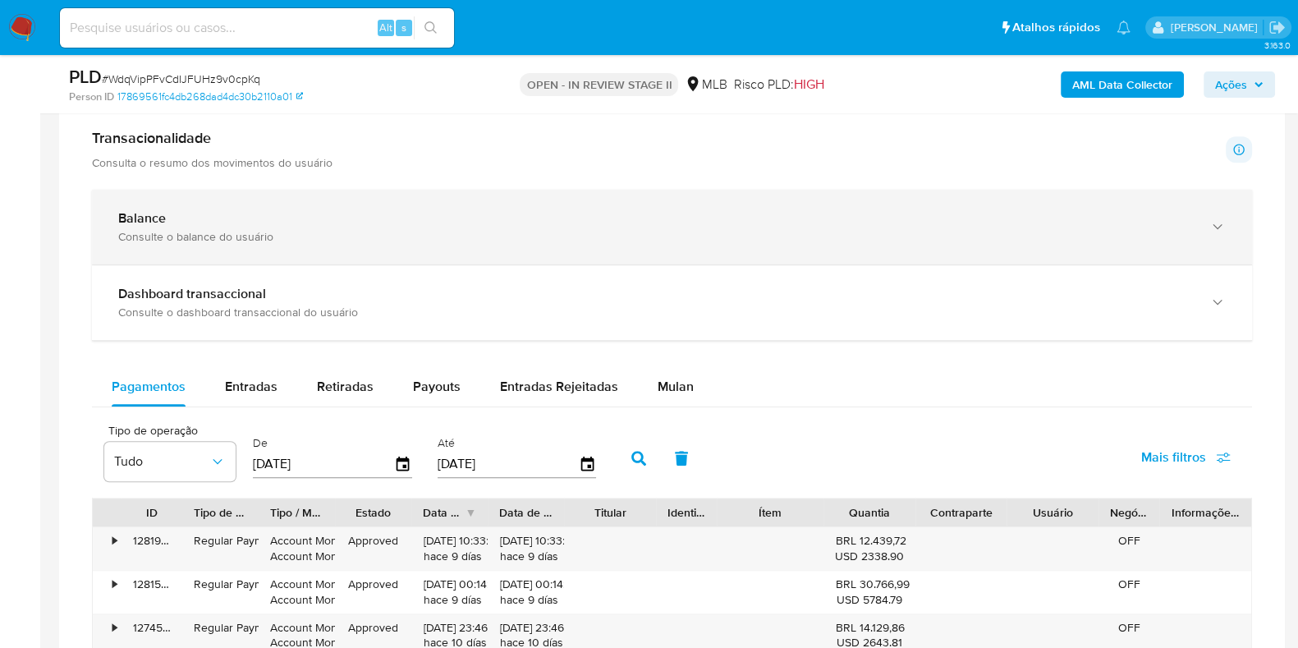
click at [484, 229] on div "Consulte o balance do usuário" at bounding box center [655, 236] width 1074 height 15
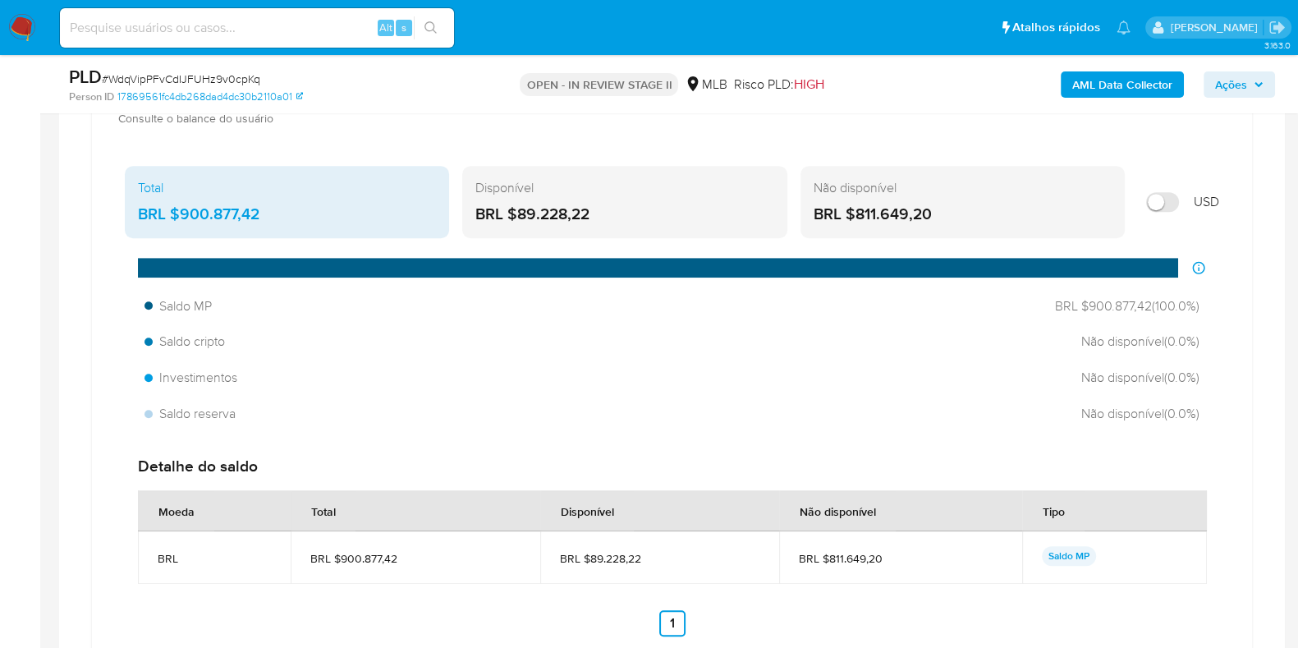
scroll to position [1435, 0]
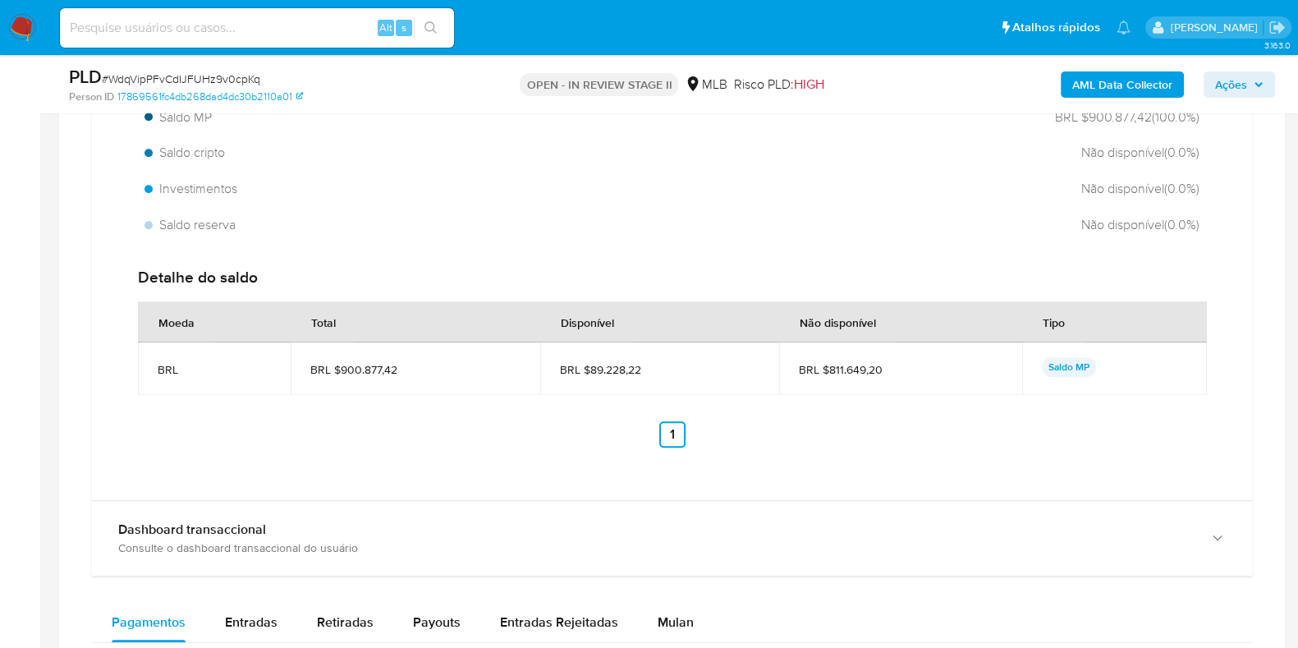
drag, startPoint x: 657, startPoint y: 366, endPoint x: 588, endPoint y: 371, distance: 68.3
click at [588, 371] on span "BRL $89.228,22" at bounding box center [659, 369] width 199 height 15
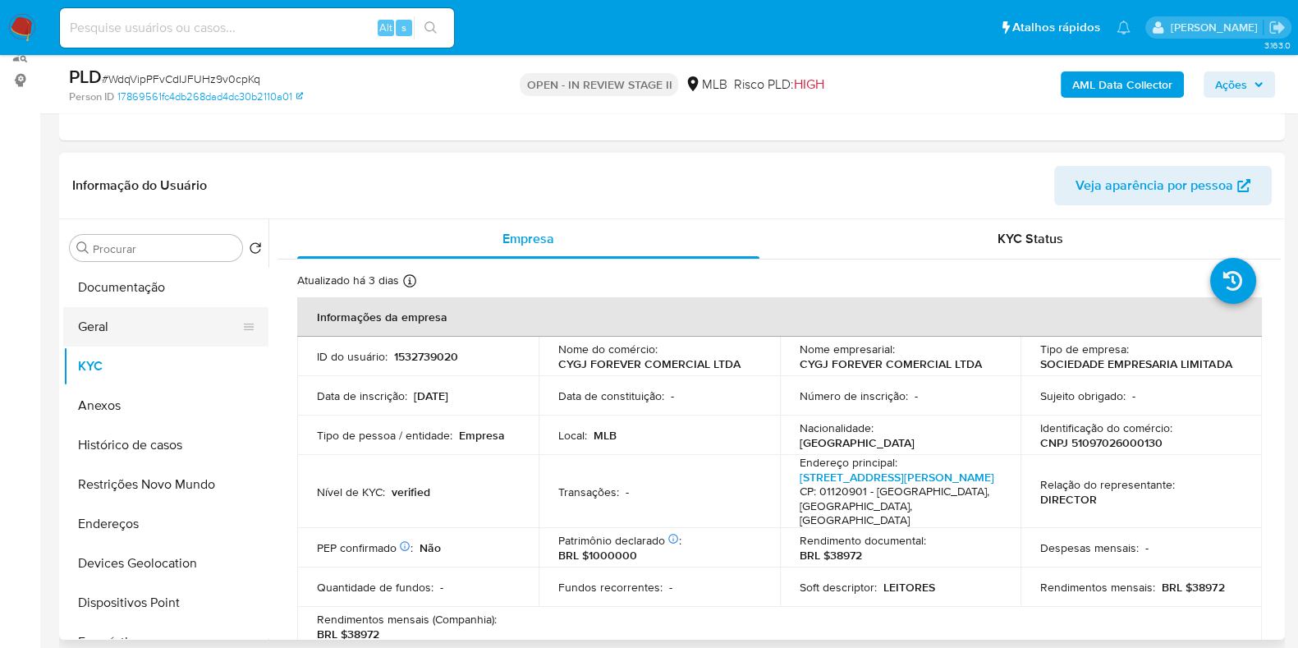
scroll to position [204, 0]
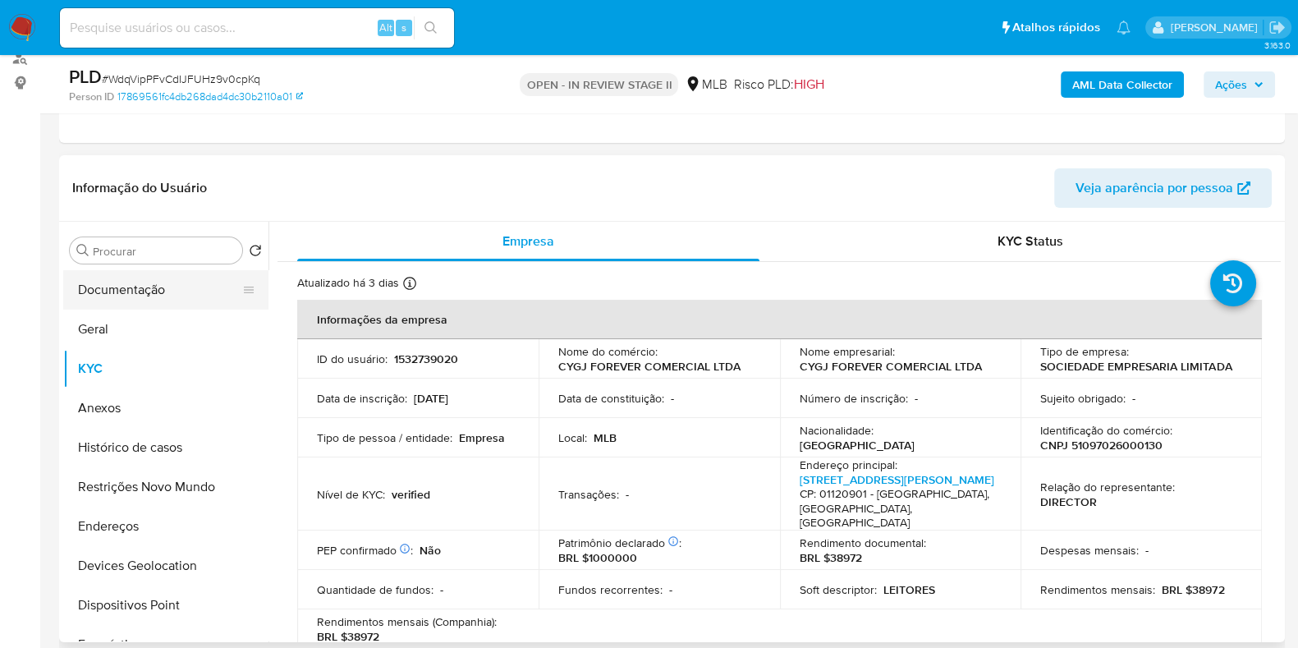
click at [160, 291] on button "Documentação" at bounding box center [159, 289] width 192 height 39
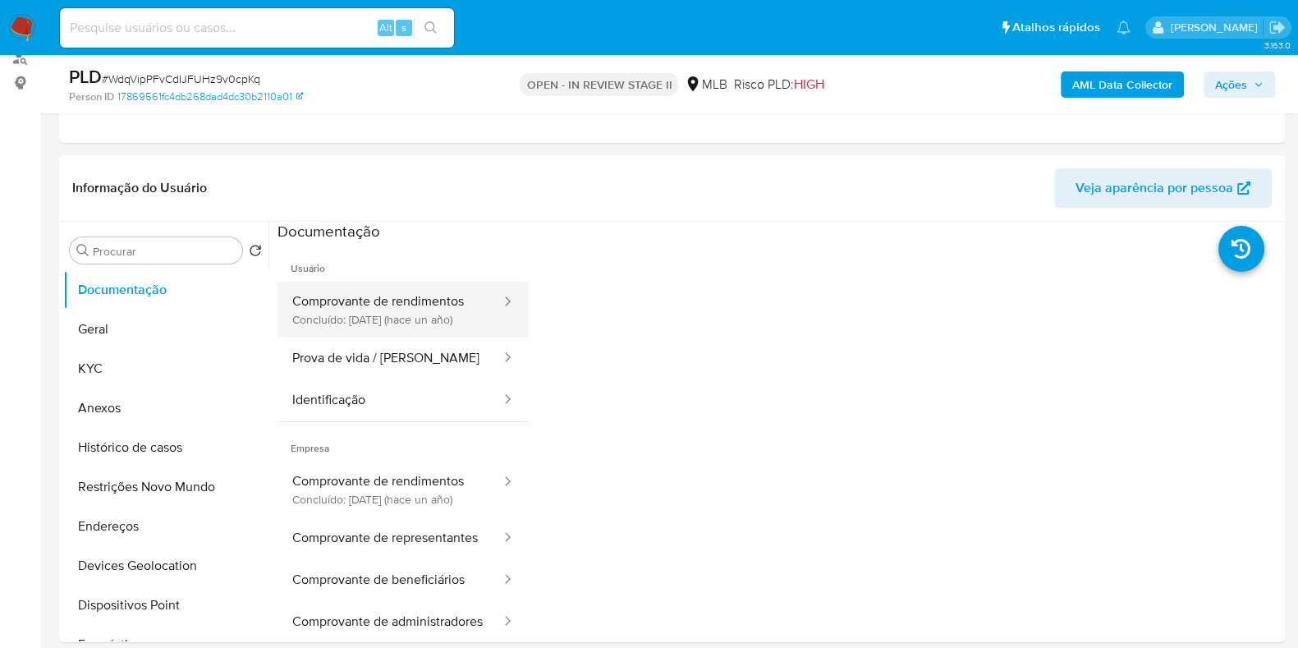
click at [404, 326] on button "Comprovante de rendimentos Concluído: [DATE] (hace un año)" at bounding box center [389, 310] width 225 height 56
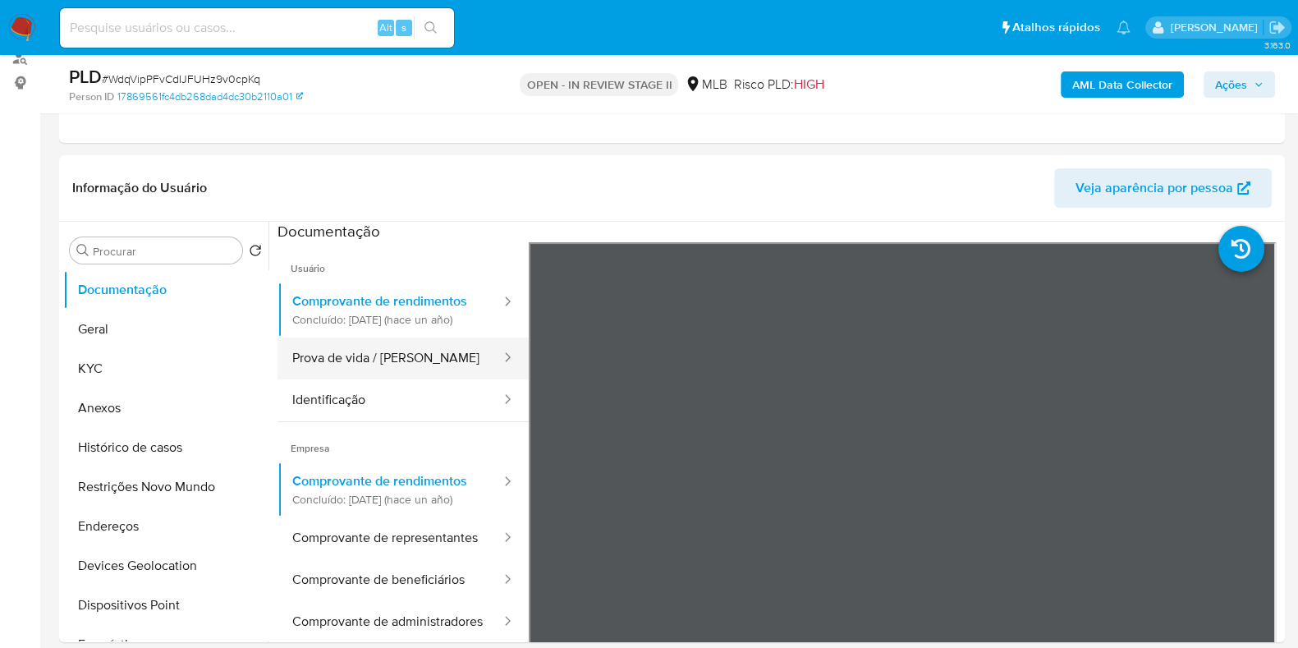
click at [422, 375] on button "Prova de vida / [PERSON_NAME]" at bounding box center [389, 358] width 225 height 42
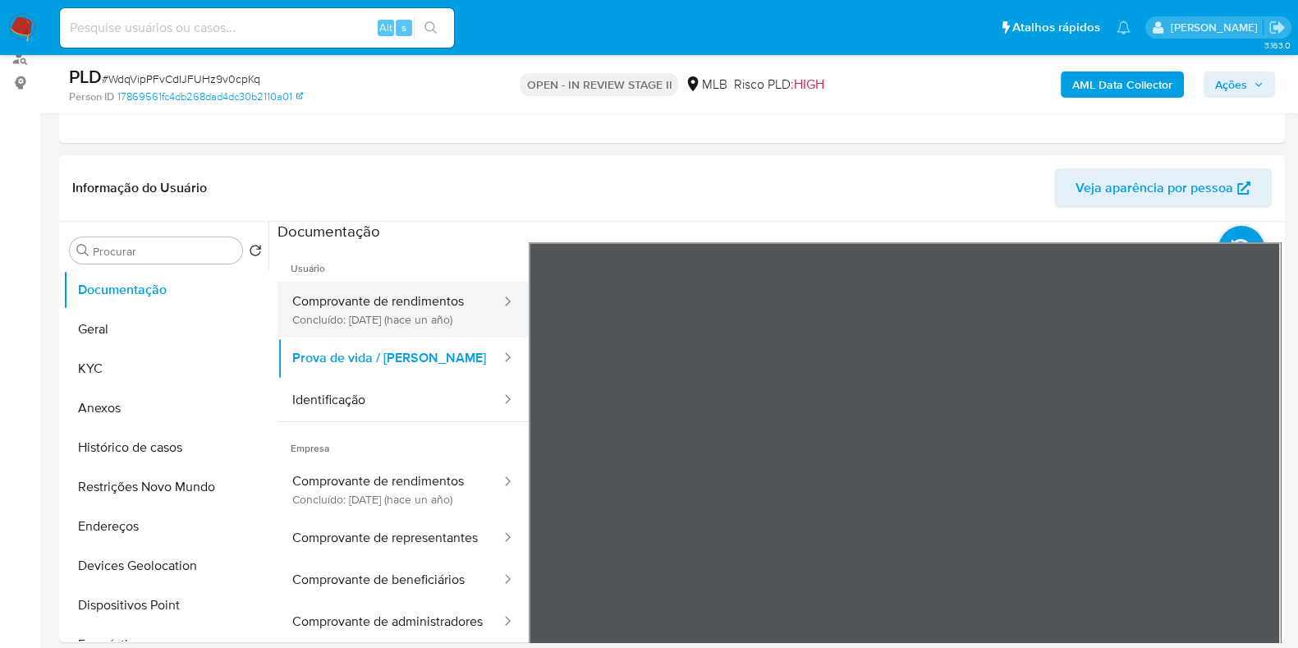
click at [433, 305] on button "Comprovante de rendimentos Concluído: [DATE] (hace un año)" at bounding box center [389, 310] width 225 height 56
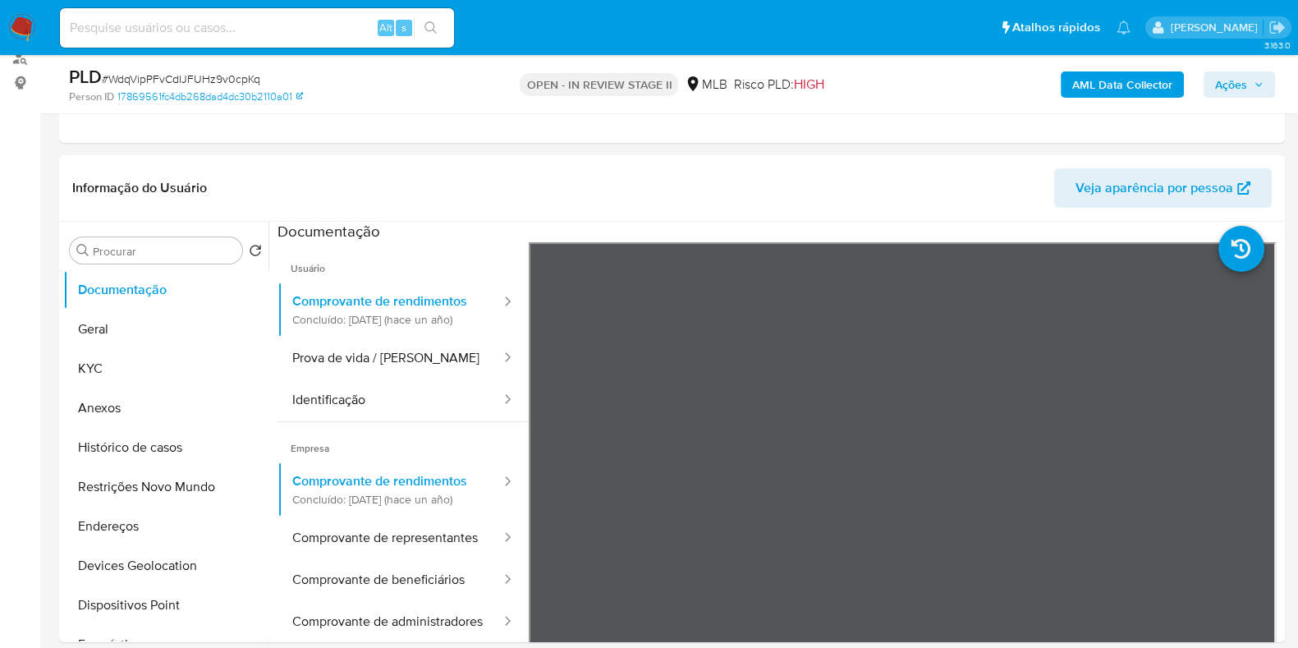
scroll to position [102, 0]
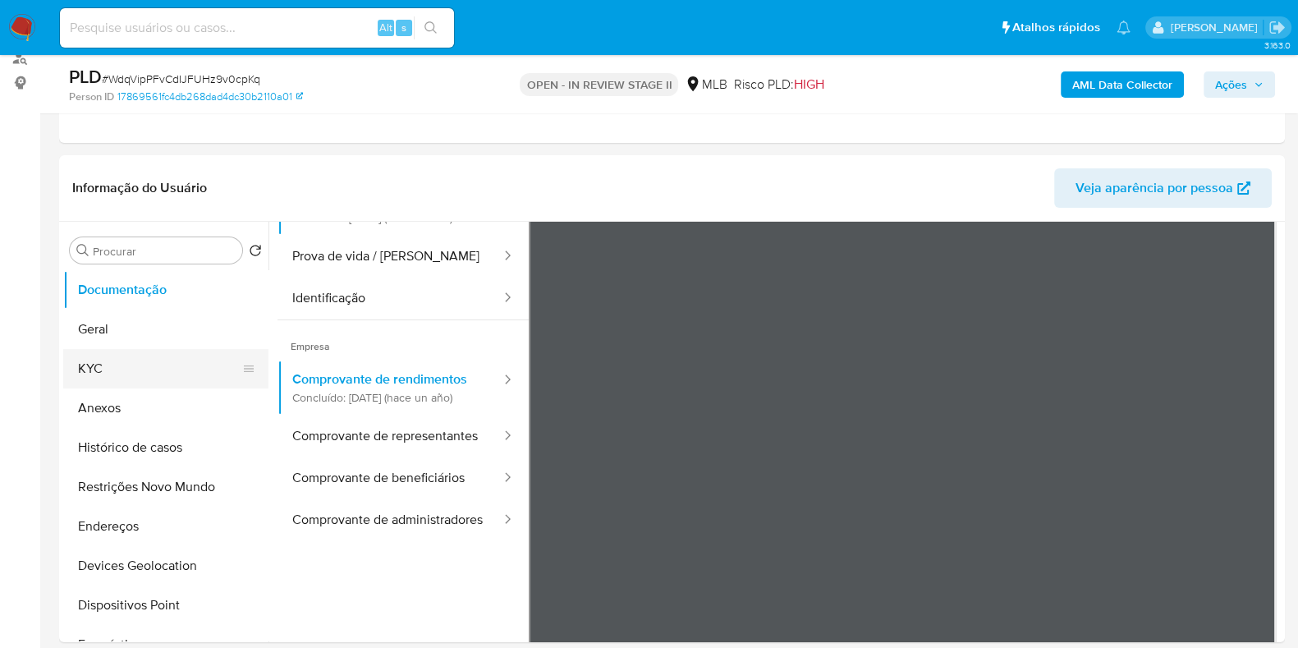
drag, startPoint x: 131, startPoint y: 362, endPoint x: 149, endPoint y: 355, distance: 19.5
click at [130, 363] on button "KYC" at bounding box center [159, 368] width 192 height 39
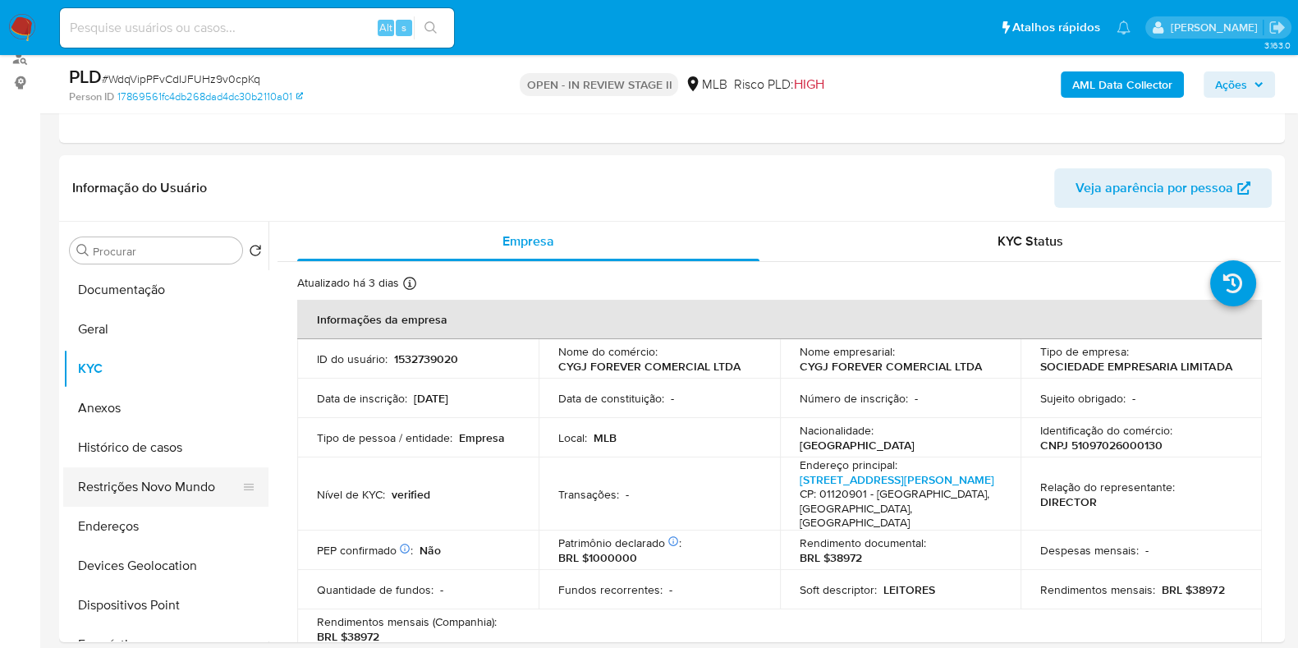
click at [153, 483] on button "Restrições Novo Mundo" at bounding box center [159, 486] width 192 height 39
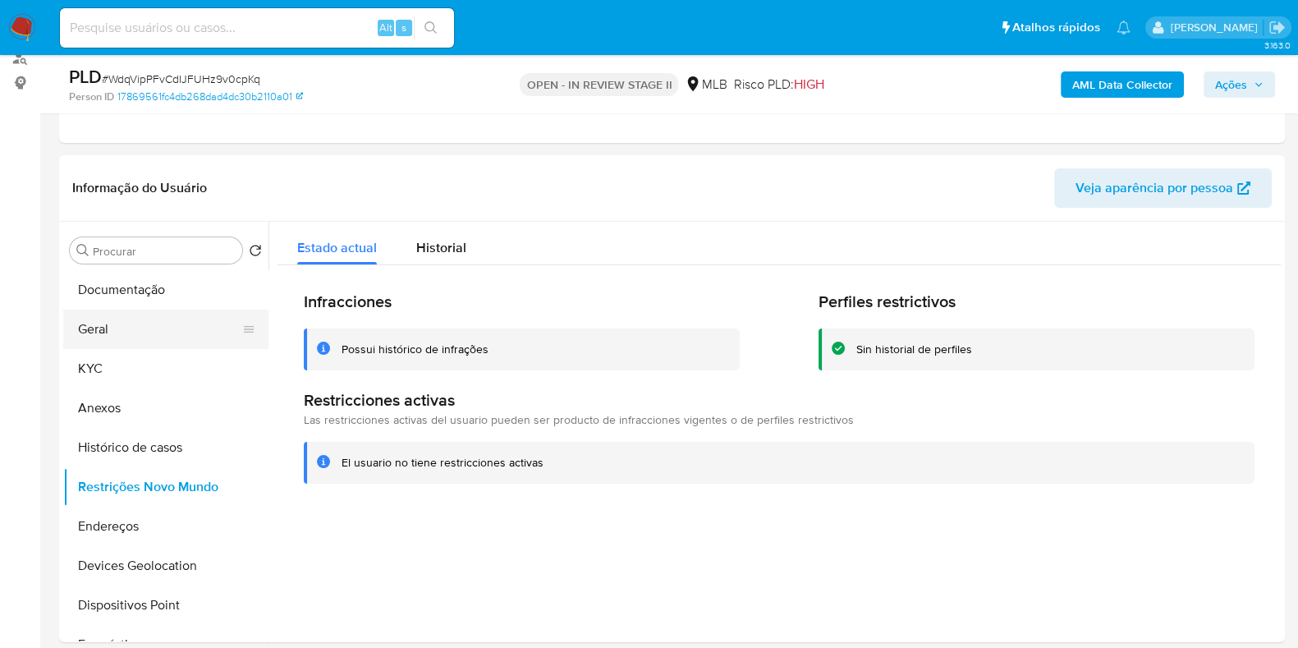
click at [115, 322] on button "Geral" at bounding box center [159, 328] width 192 height 39
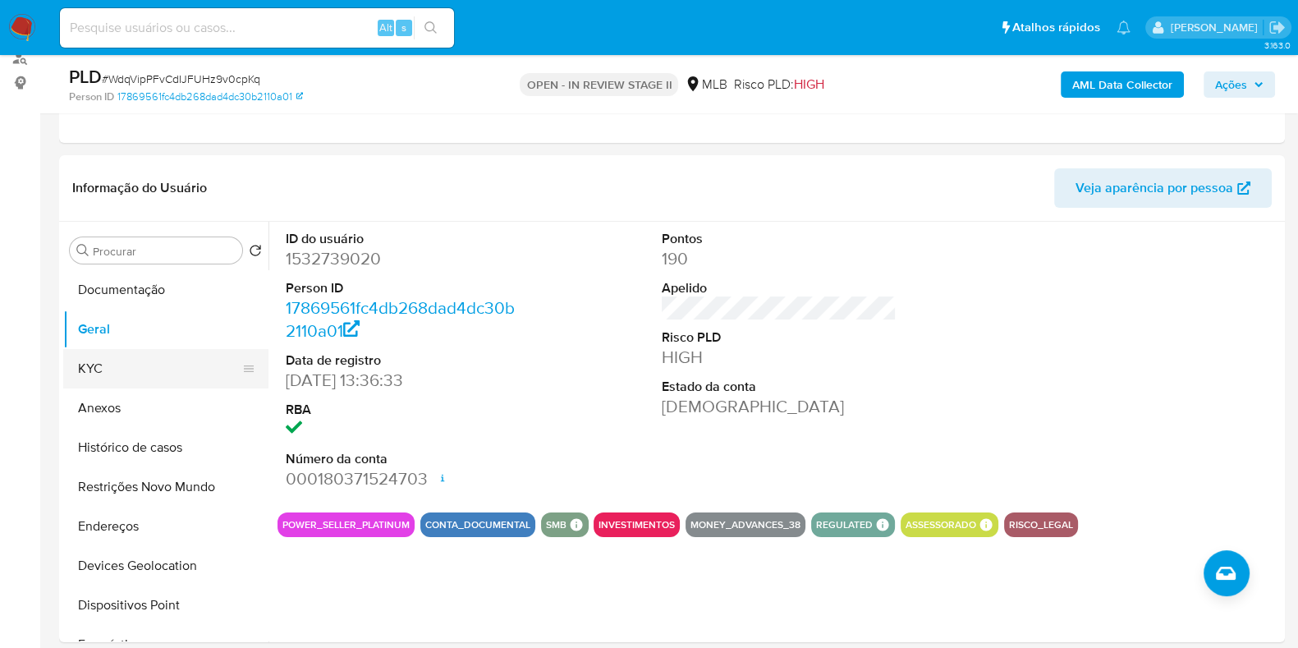
click at [161, 382] on button "KYC" at bounding box center [159, 368] width 192 height 39
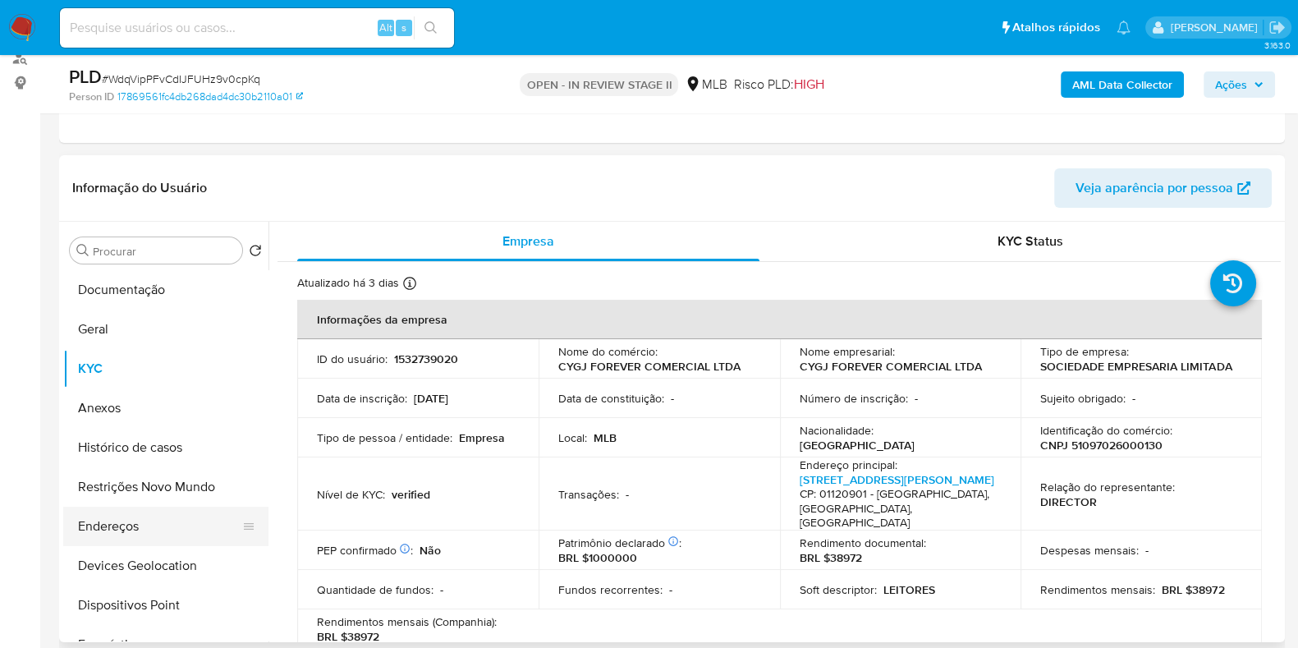
click at [134, 512] on button "Endereços" at bounding box center [159, 525] width 192 height 39
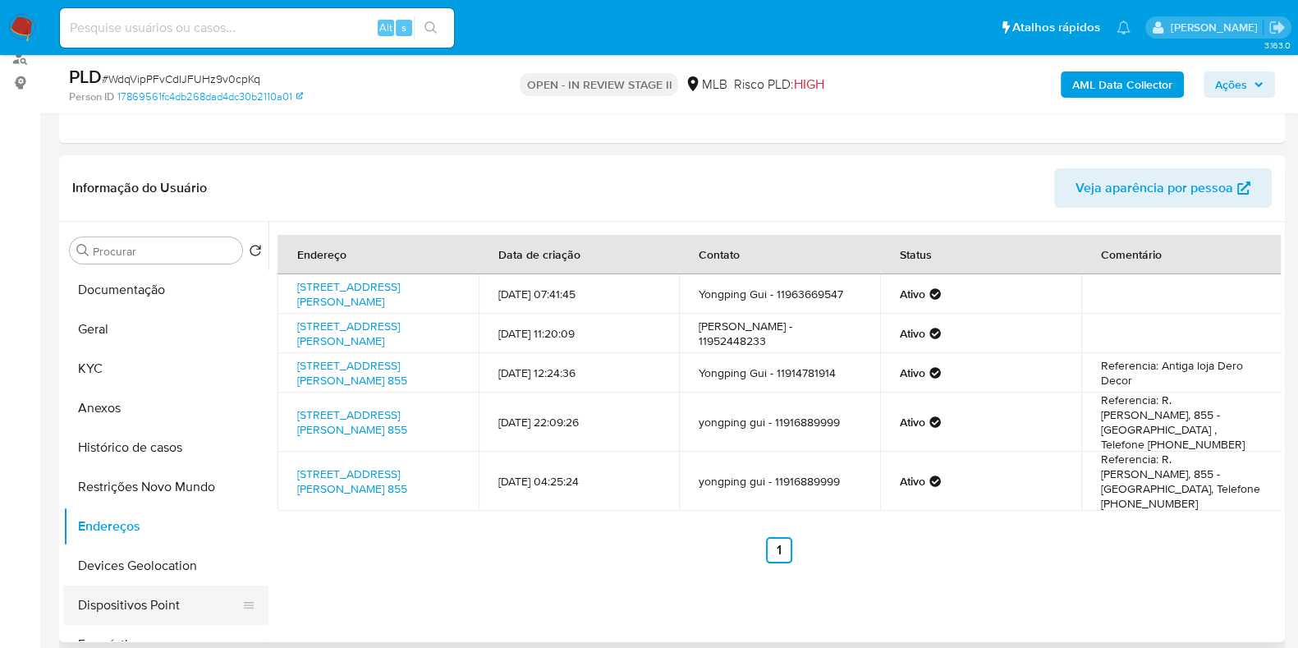
click at [140, 585] on button "Dispositivos Point" at bounding box center [159, 604] width 192 height 39
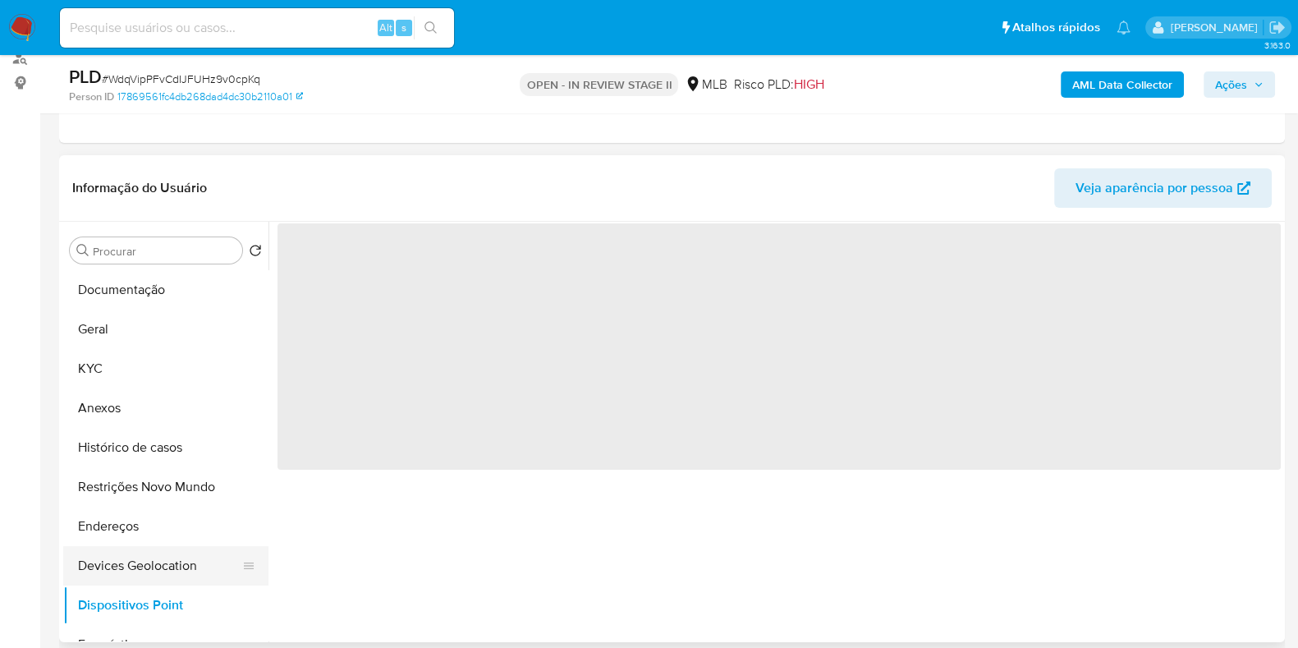
click at [192, 570] on button "Devices Geolocation" at bounding box center [159, 565] width 192 height 39
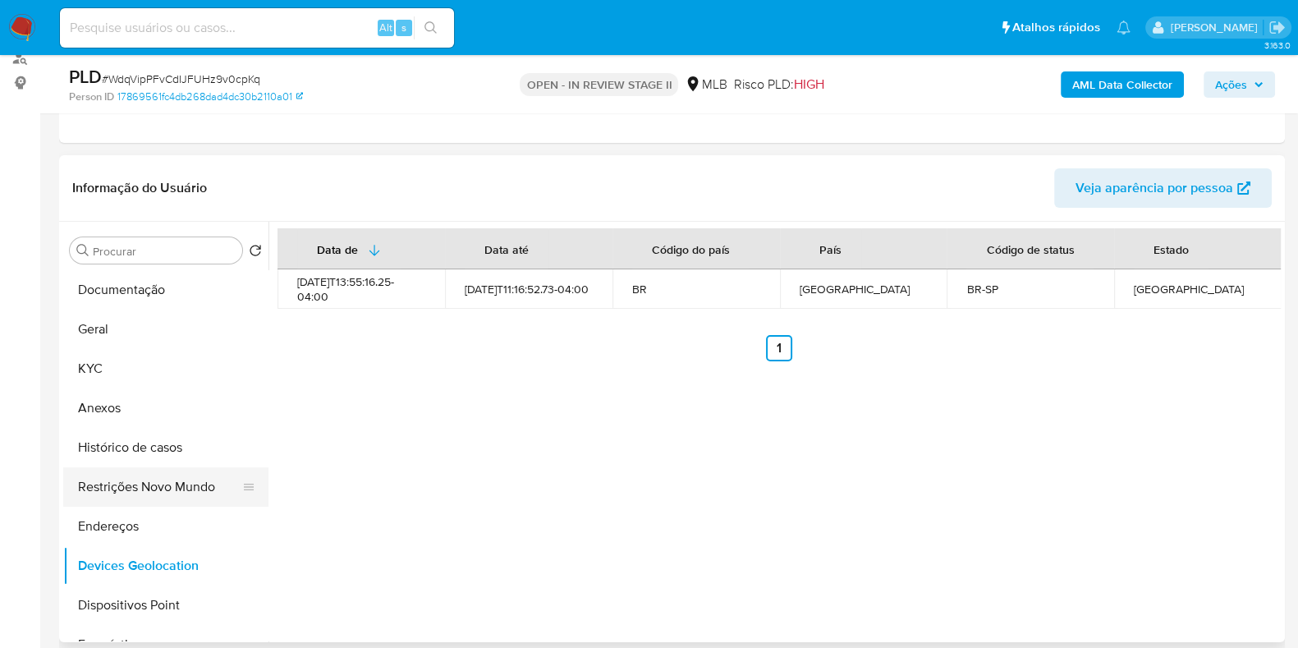
click at [160, 479] on button "Restrições Novo Mundo" at bounding box center [159, 486] width 192 height 39
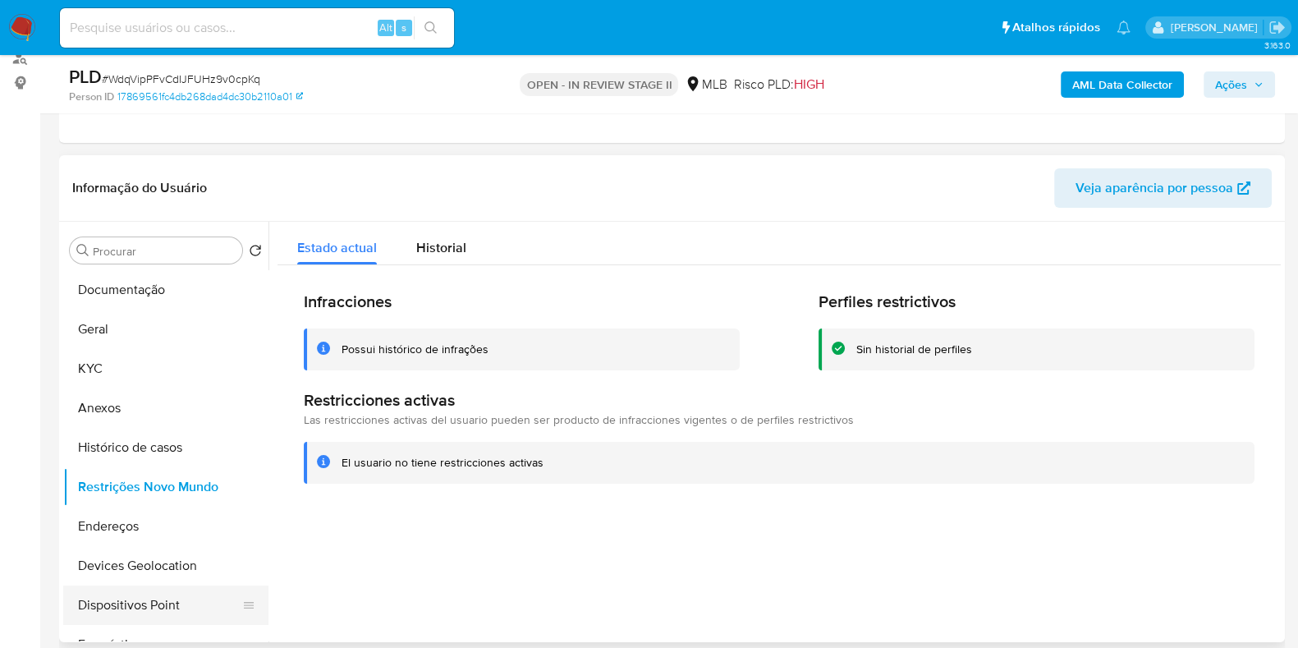
click at [153, 589] on button "Dispositivos Point" at bounding box center [159, 604] width 192 height 39
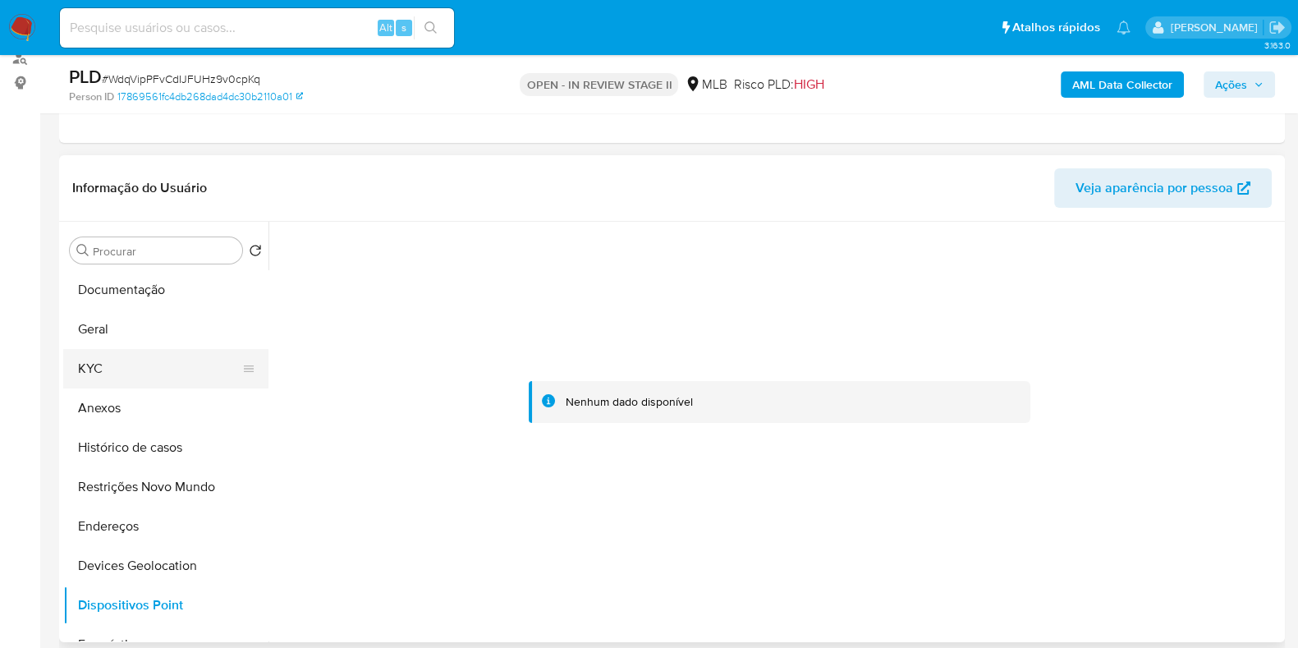
click at [123, 360] on button "KYC" at bounding box center [159, 368] width 192 height 39
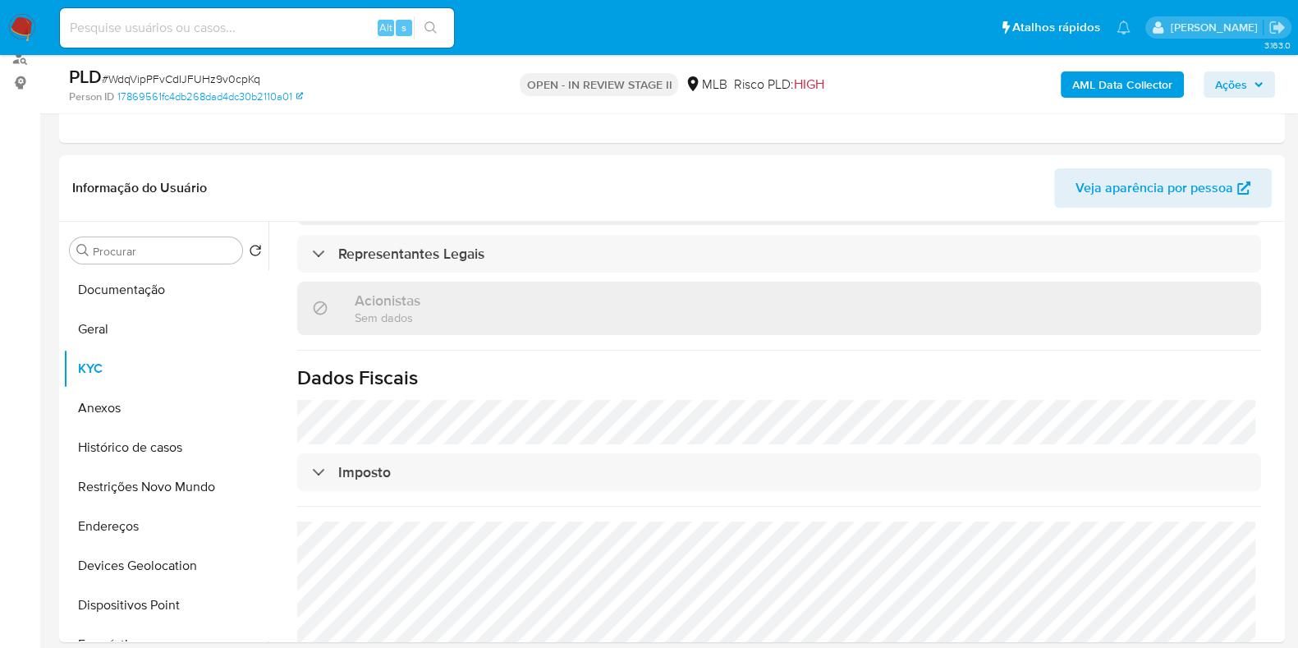
scroll to position [972, 0]
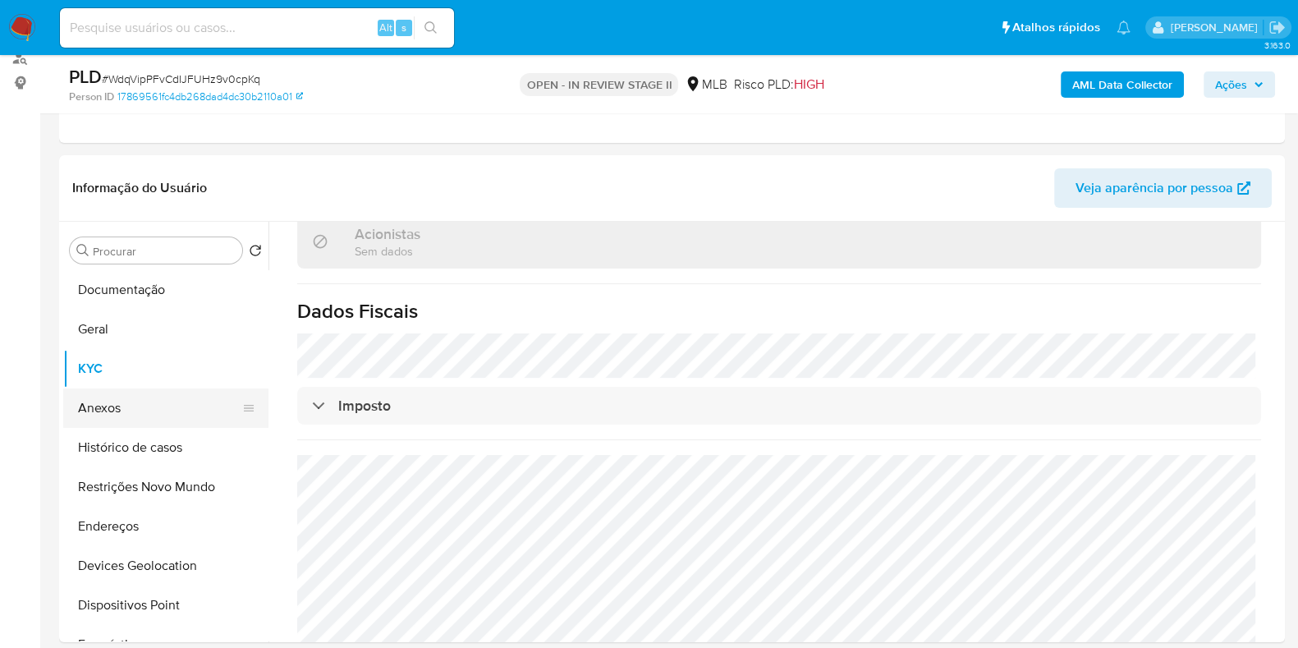
click at [111, 389] on button "Anexos" at bounding box center [159, 407] width 192 height 39
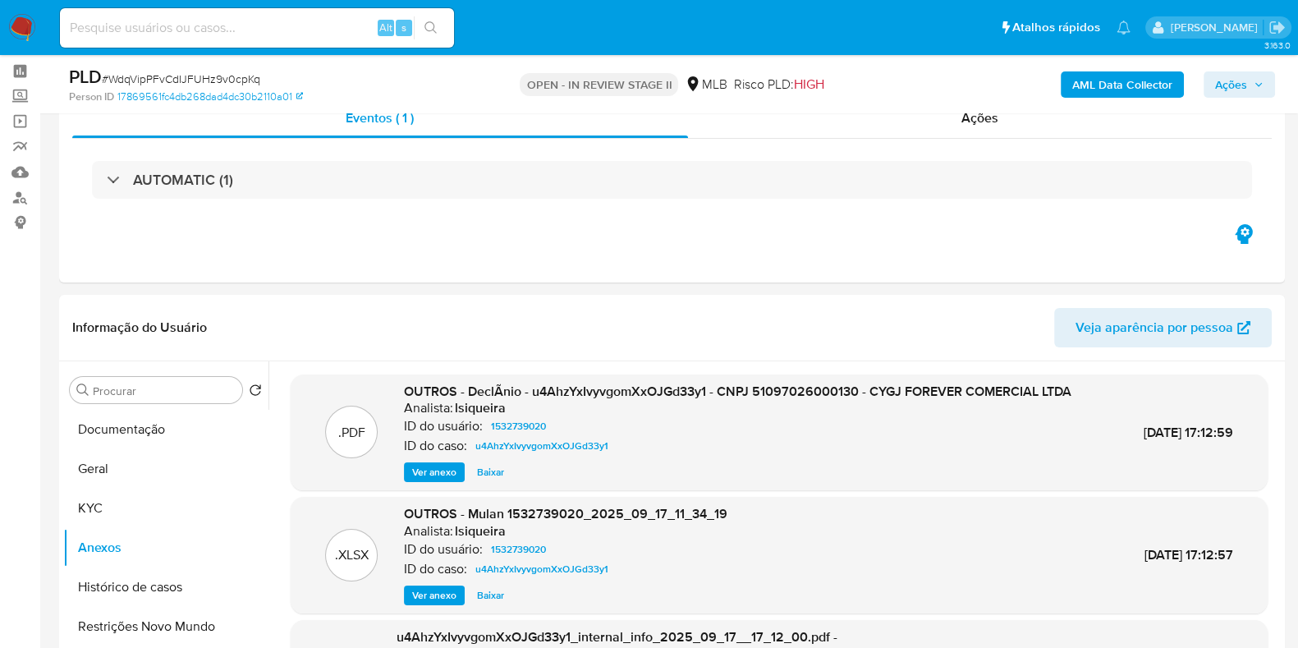
scroll to position [0, 0]
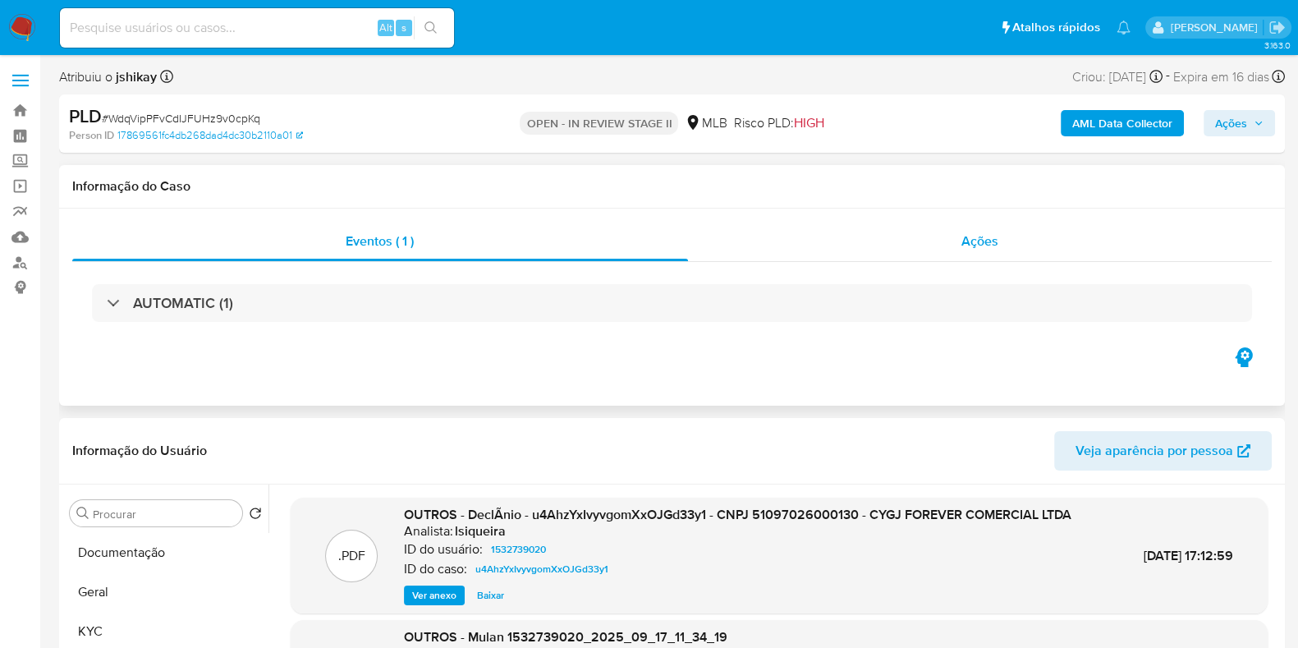
click at [873, 252] on div "Ações" at bounding box center [980, 241] width 584 height 39
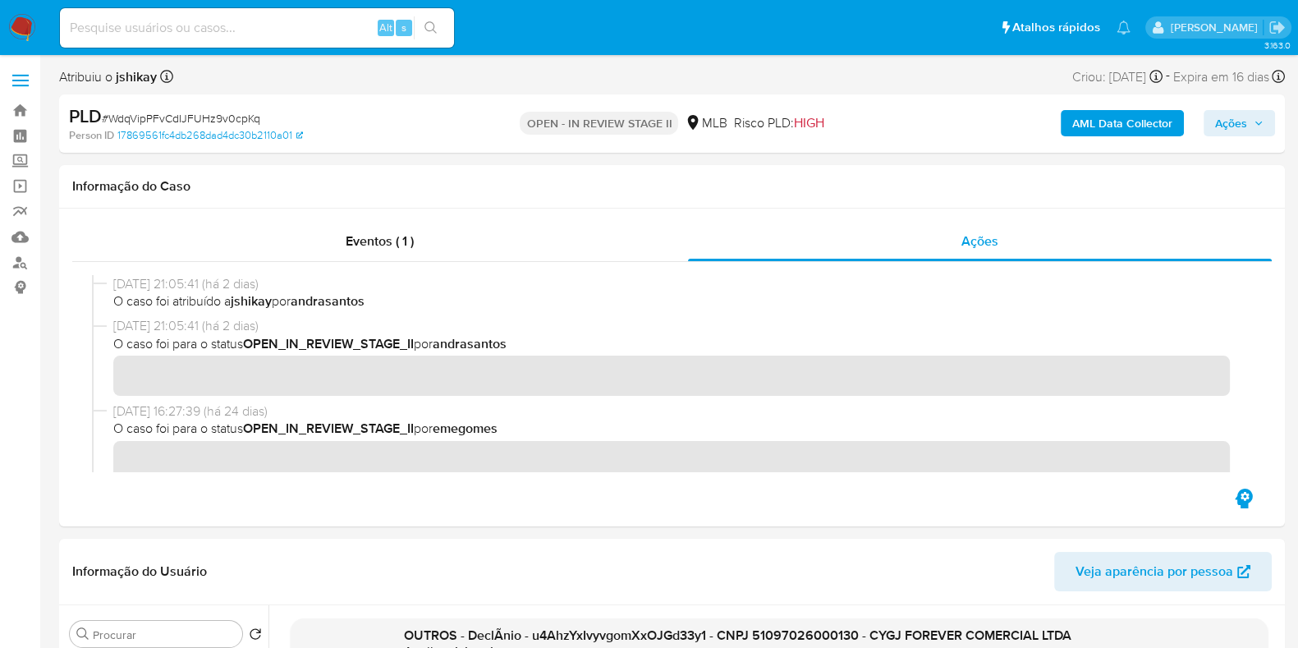
click at [1043, 130] on div "AML Data Collector Ações" at bounding box center [1075, 123] width 397 height 39
click at [1052, 129] on div "AML Data Collector Ações" at bounding box center [1075, 123] width 397 height 39
click at [1106, 121] on b "AML Data Collector" at bounding box center [1122, 123] width 100 height 26
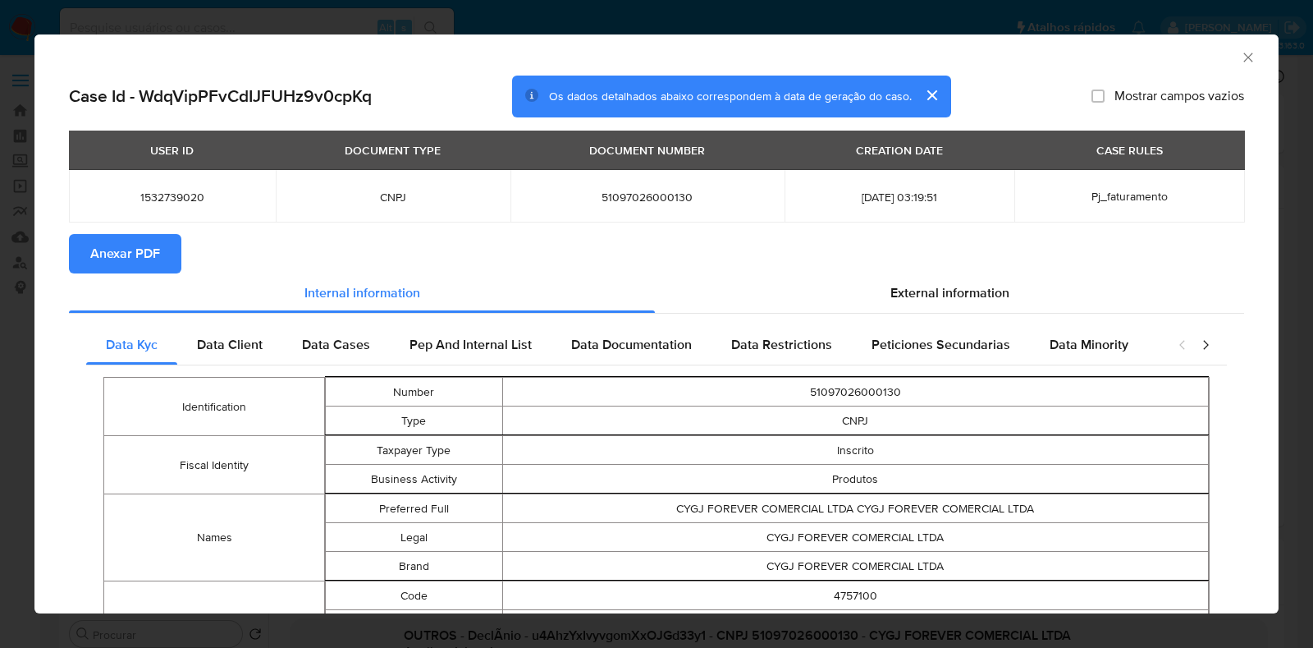
click at [130, 260] on span "Anexar PDF" at bounding box center [125, 254] width 70 height 36
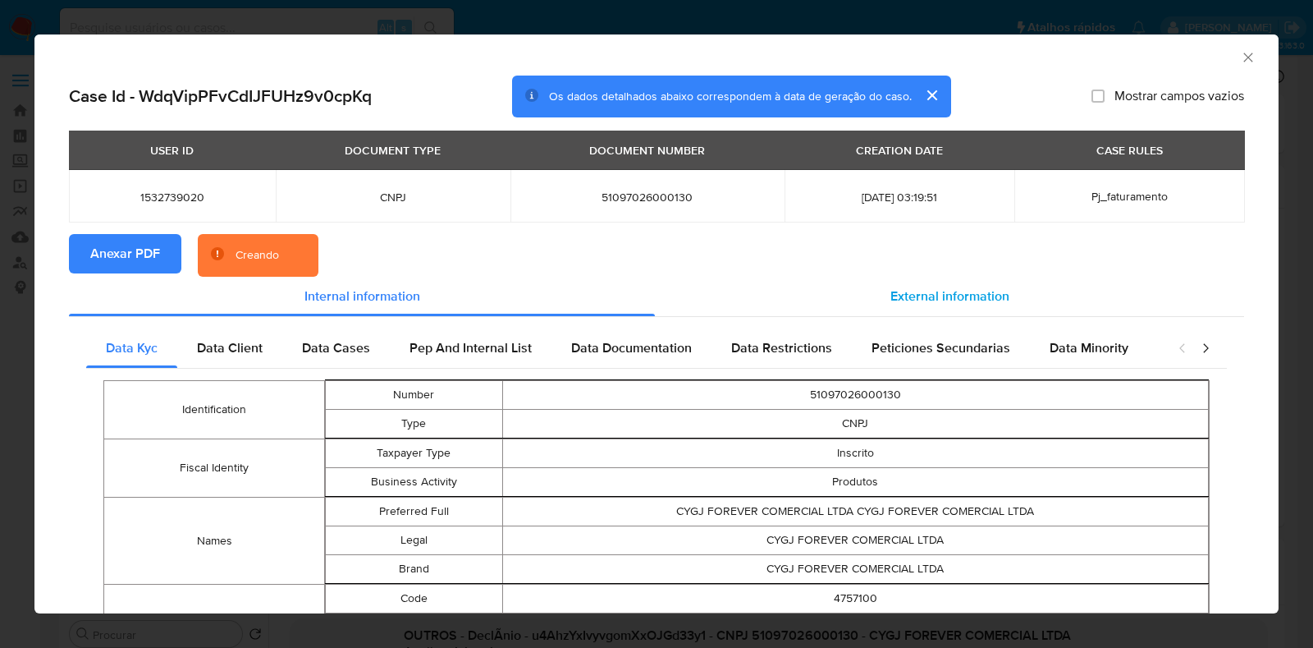
drag, startPoint x: 937, startPoint y: 291, endPoint x: 944, endPoint y: 309, distance: 20.0
click at [939, 290] on span "External information" at bounding box center [950, 295] width 119 height 19
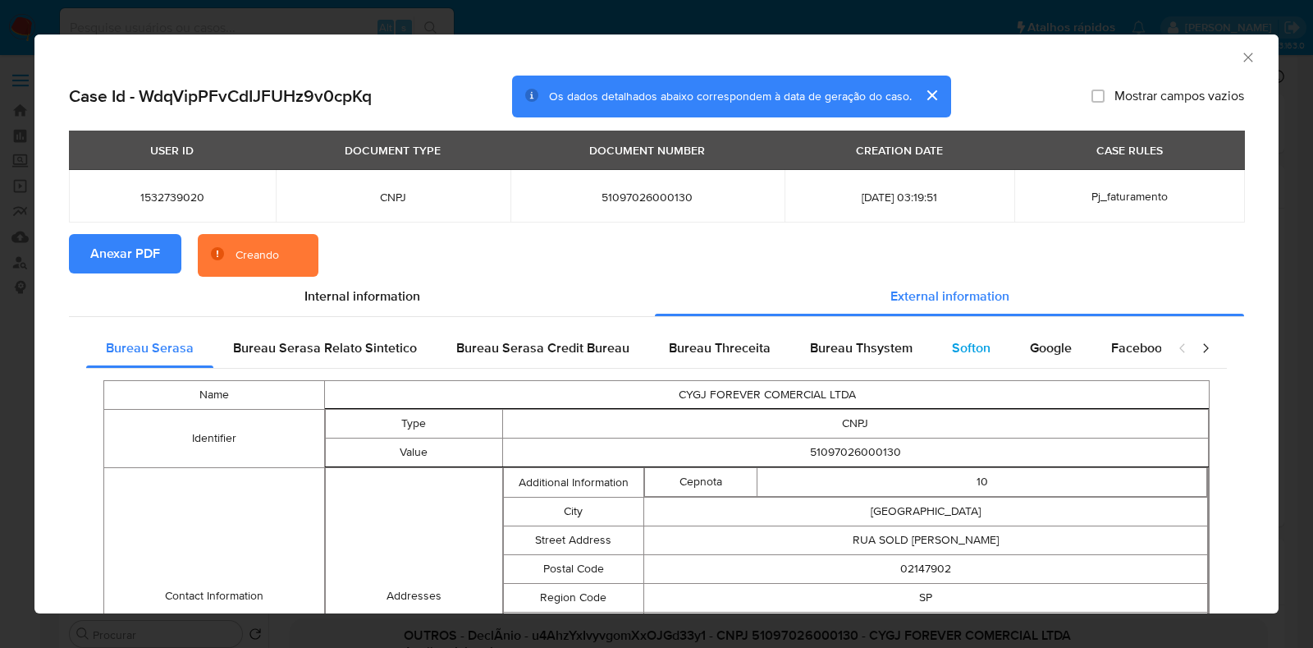
drag, startPoint x: 947, startPoint y: 359, endPoint x: 986, endPoint y: 359, distance: 38.6
click at [947, 359] on div "Softon" at bounding box center [971, 347] width 78 height 39
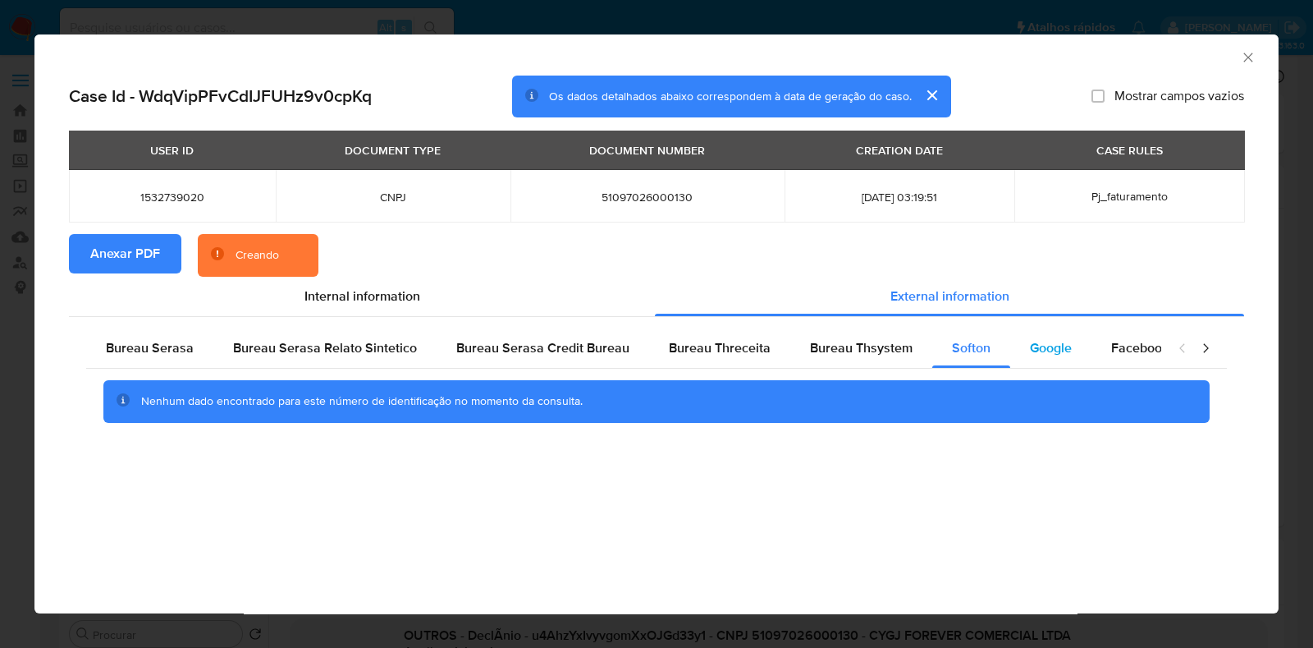
click at [1051, 349] on span "Google" at bounding box center [1051, 347] width 42 height 19
click at [810, 343] on span "Bureau Thsystem" at bounding box center [861, 347] width 103 height 19
click at [591, 247] on section "Anexar PDF Creando" at bounding box center [656, 255] width 1175 height 43
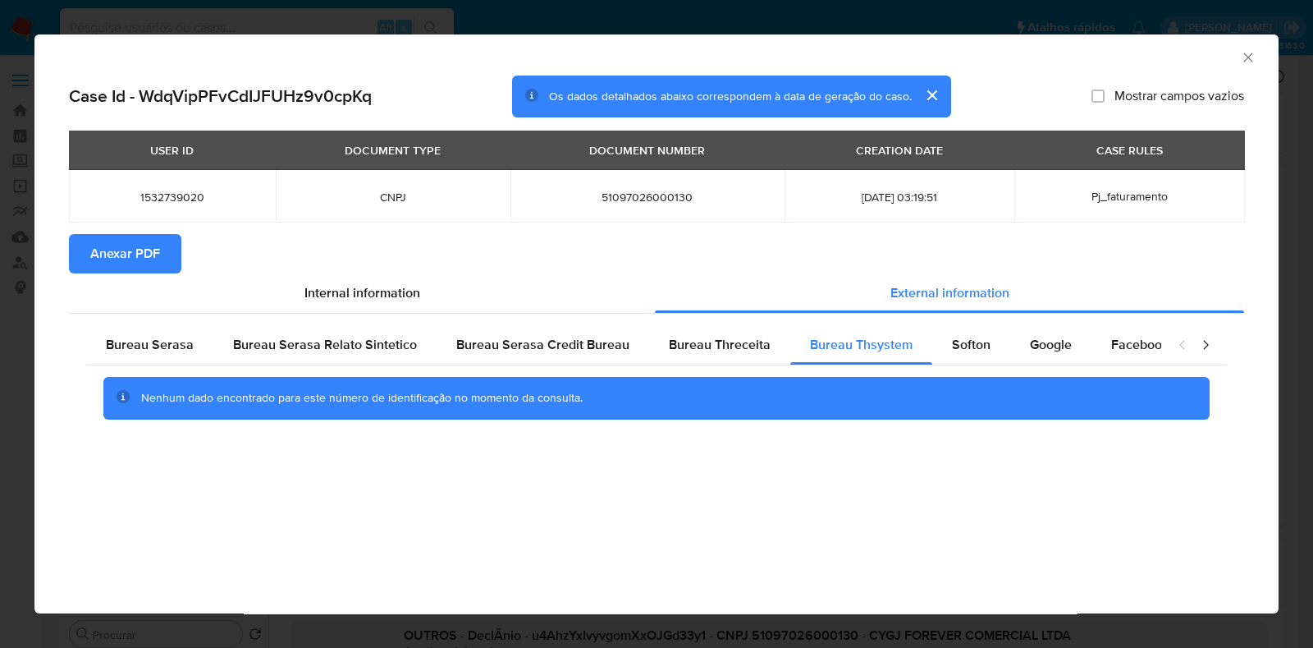
click at [1245, 61] on icon "Fechar a janela" at bounding box center [1248, 57] width 16 height 16
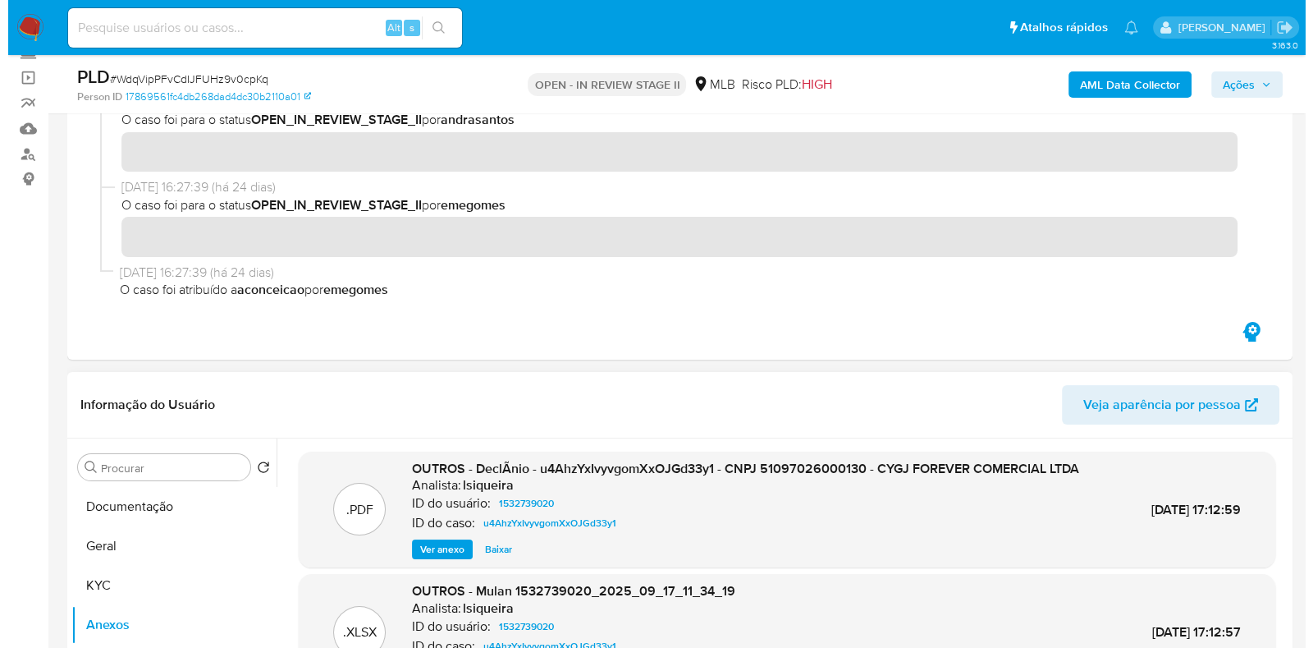
scroll to position [308, 0]
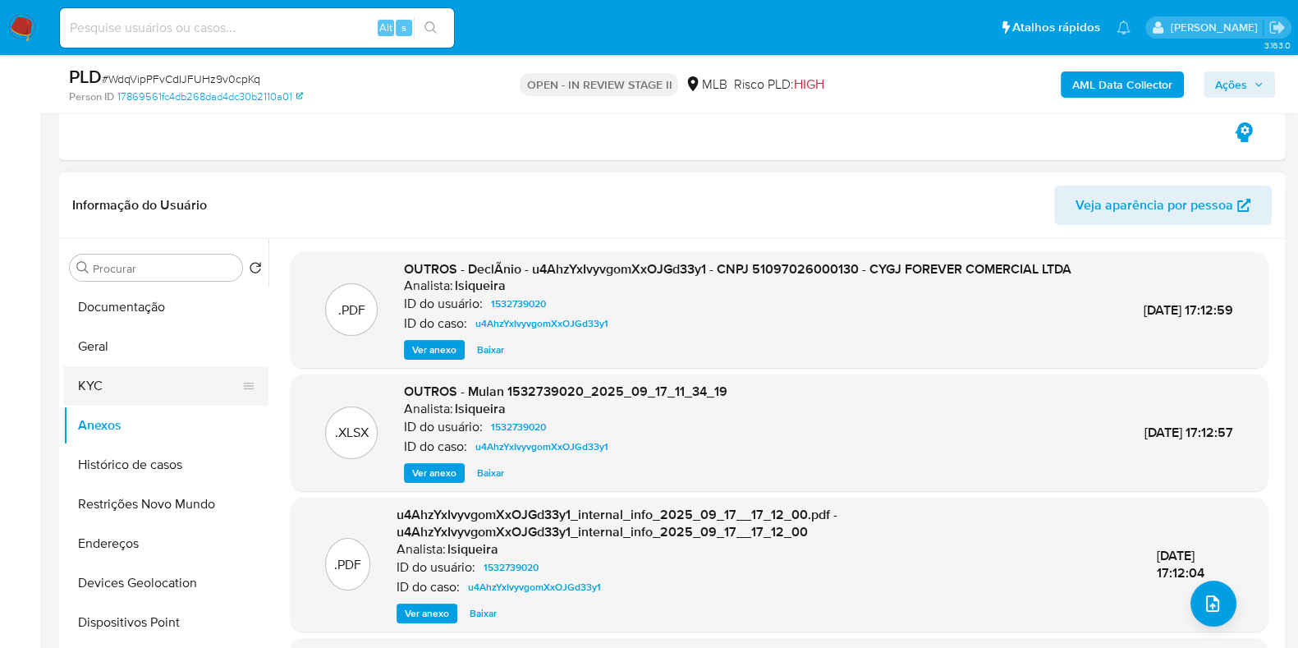
click at [117, 371] on button "KYC" at bounding box center [159, 385] width 192 height 39
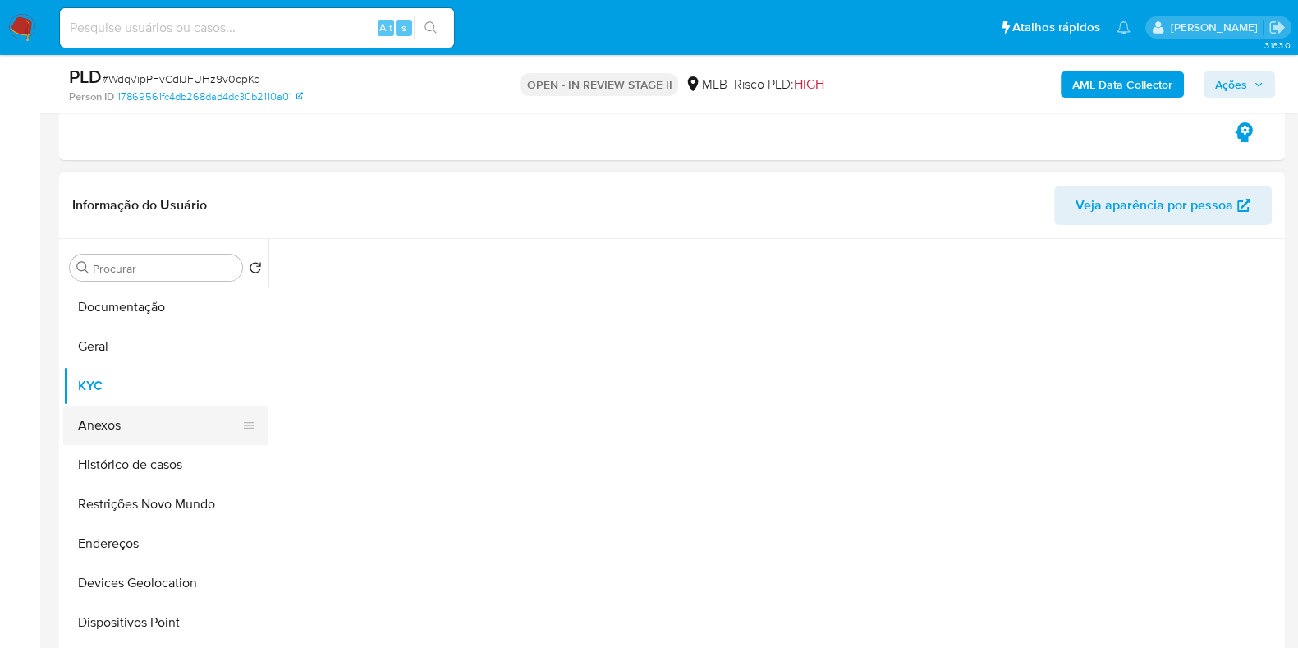
click at [121, 413] on button "Anexos" at bounding box center [159, 424] width 192 height 39
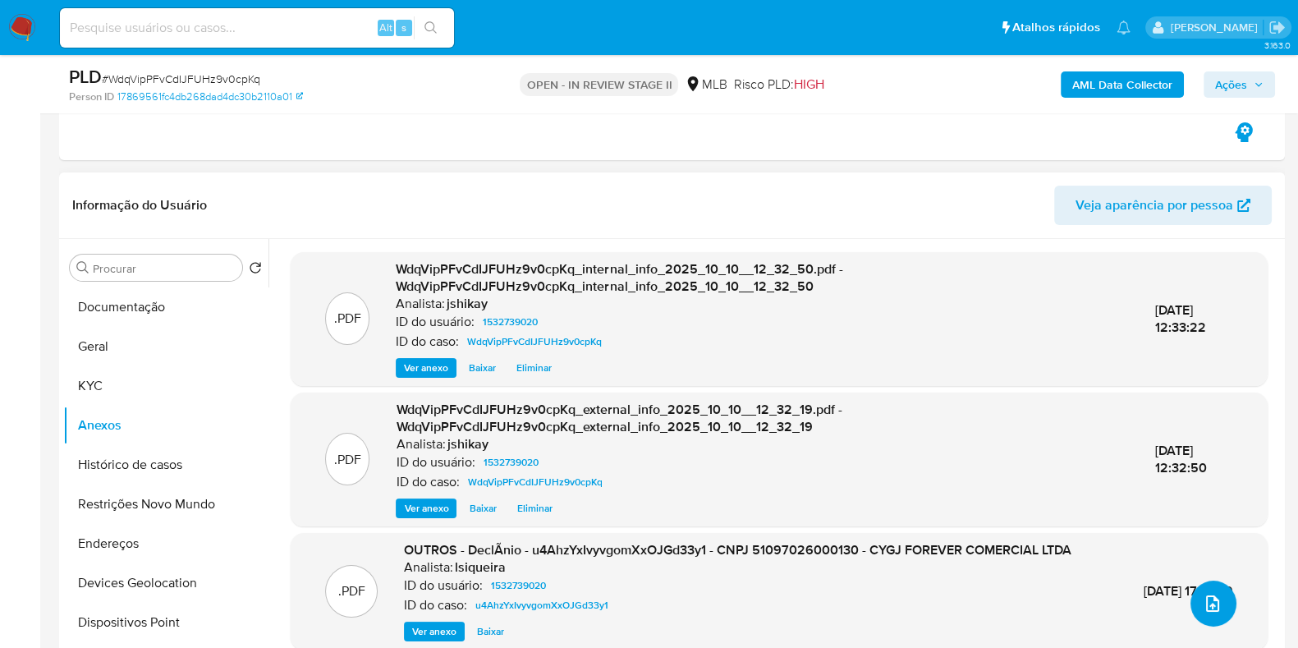
click at [1207, 601] on icon "upload-file" at bounding box center [1212, 603] width 20 height 20
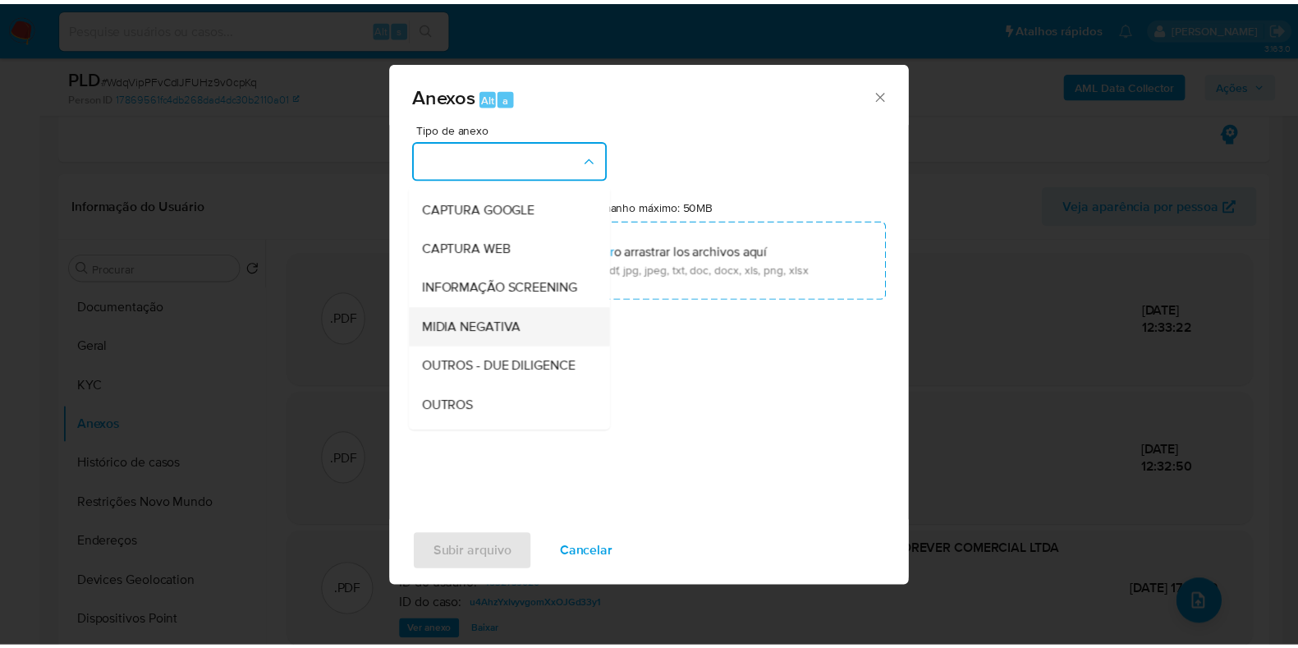
scroll to position [102, 0]
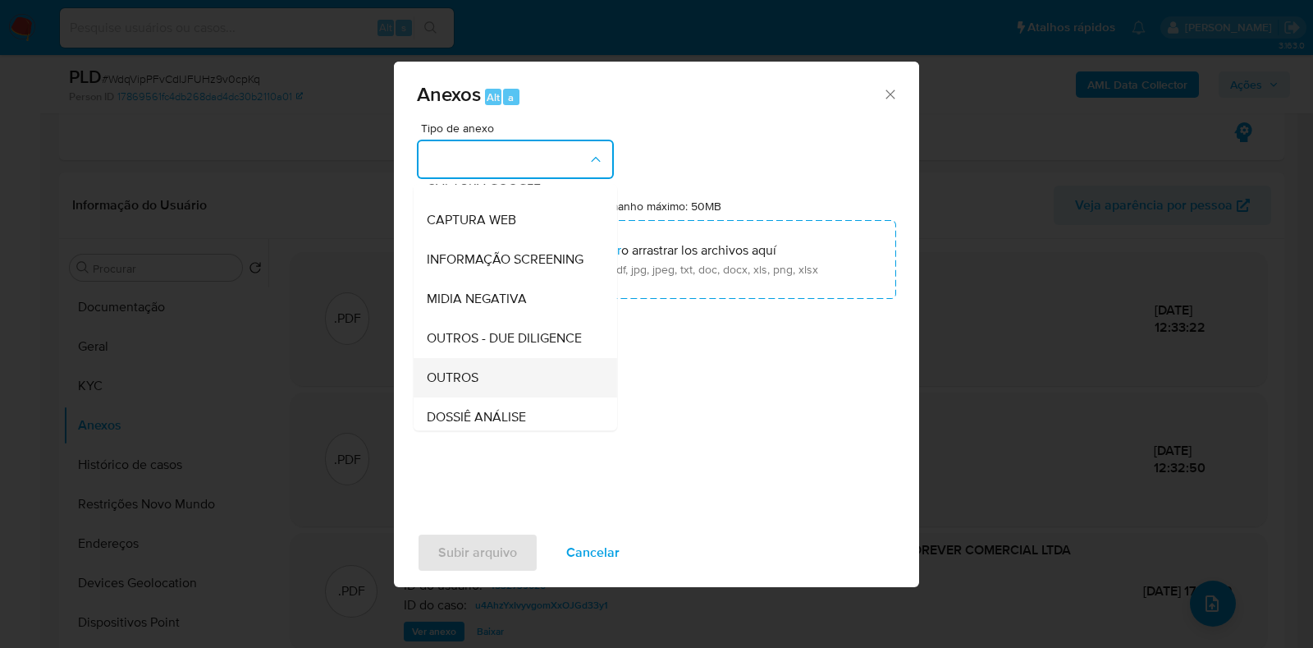
click at [476, 386] on span "OUTROS" at bounding box center [453, 377] width 52 height 16
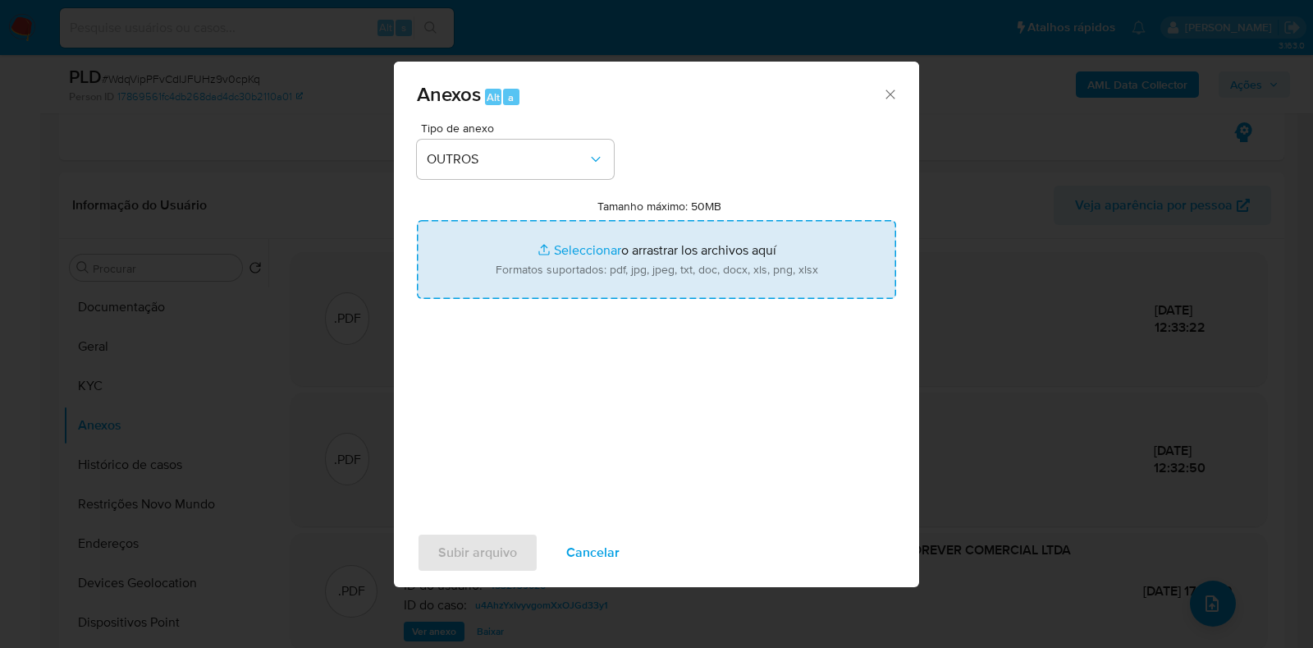
click at [556, 244] on input "Tamanho máximo: 50MB Seleccionar archivos" at bounding box center [656, 259] width 479 height 79
type input "C:\fakepath\Declinio - WdqVipPFvCdIJFUHz9v0cpKq - CNPJ 51097026000130 - CYGJ FO…"
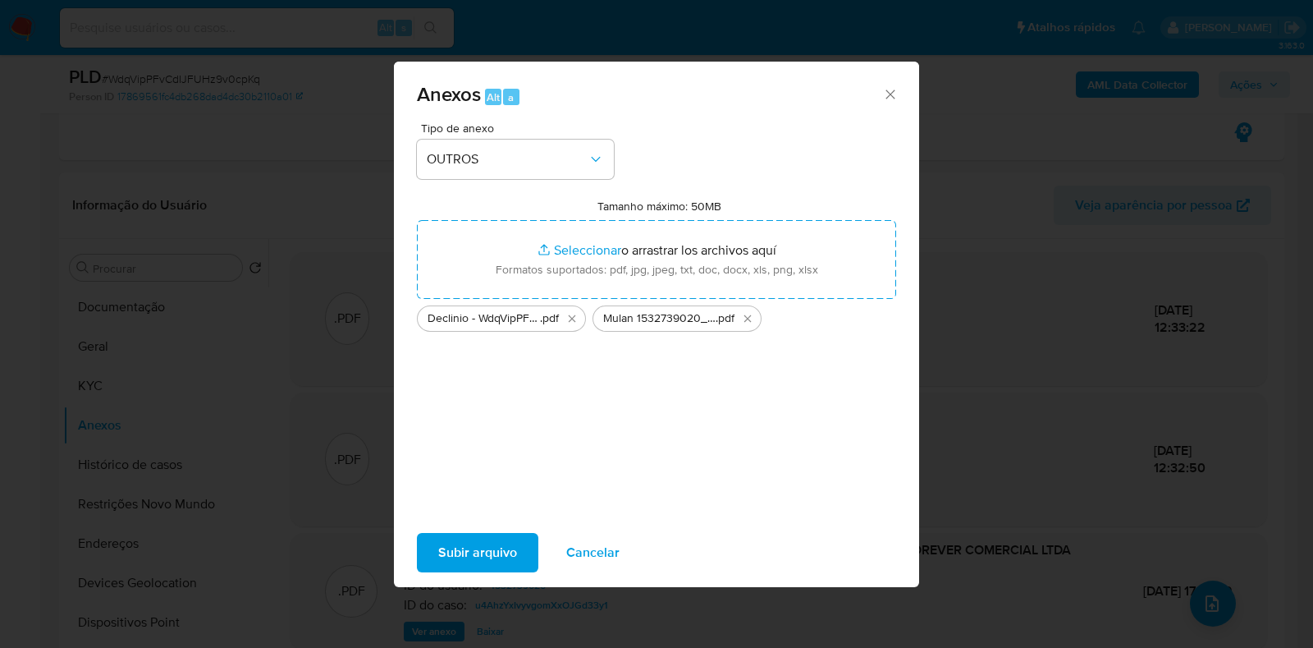
click at [454, 552] on span "Subir arquivo" at bounding box center [477, 552] width 79 height 36
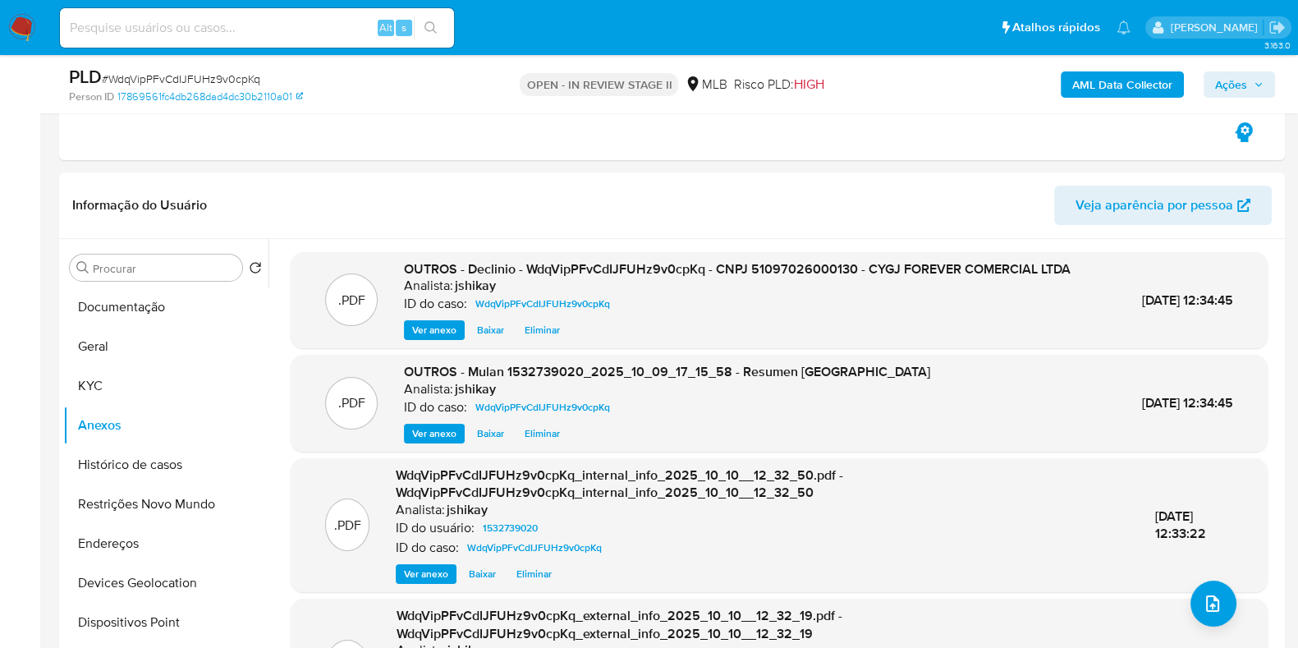
drag, startPoint x: 1228, startPoint y: 88, endPoint x: 1218, endPoint y: 87, distance: 9.9
click at [1228, 87] on span "Ações" at bounding box center [1231, 84] width 32 height 26
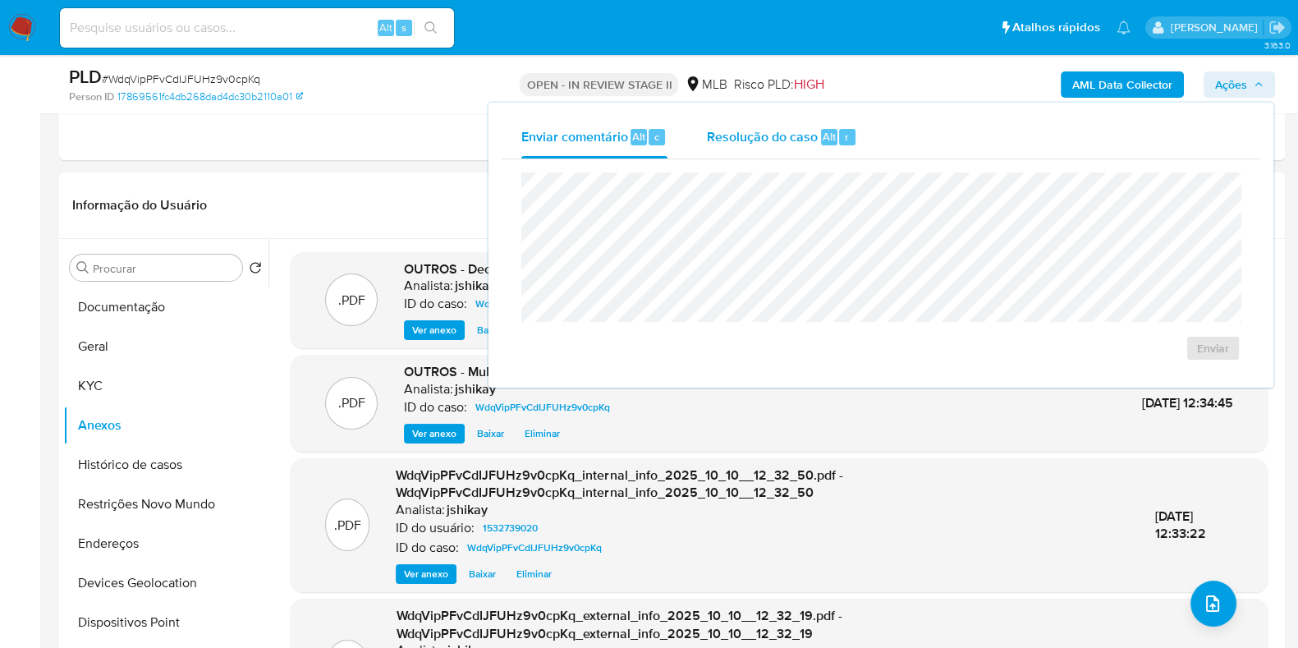
click at [755, 141] on span "Resolução do caso" at bounding box center [762, 135] width 111 height 19
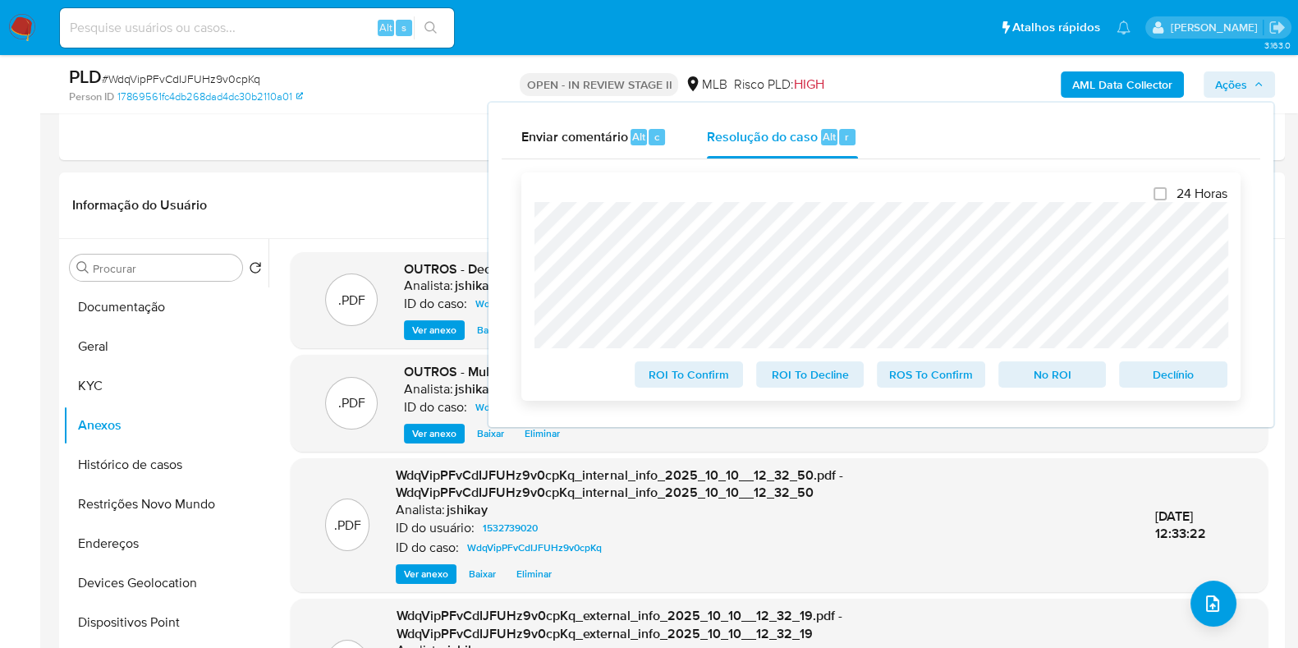
click at [1071, 382] on span "No ROI" at bounding box center [1052, 374] width 85 height 23
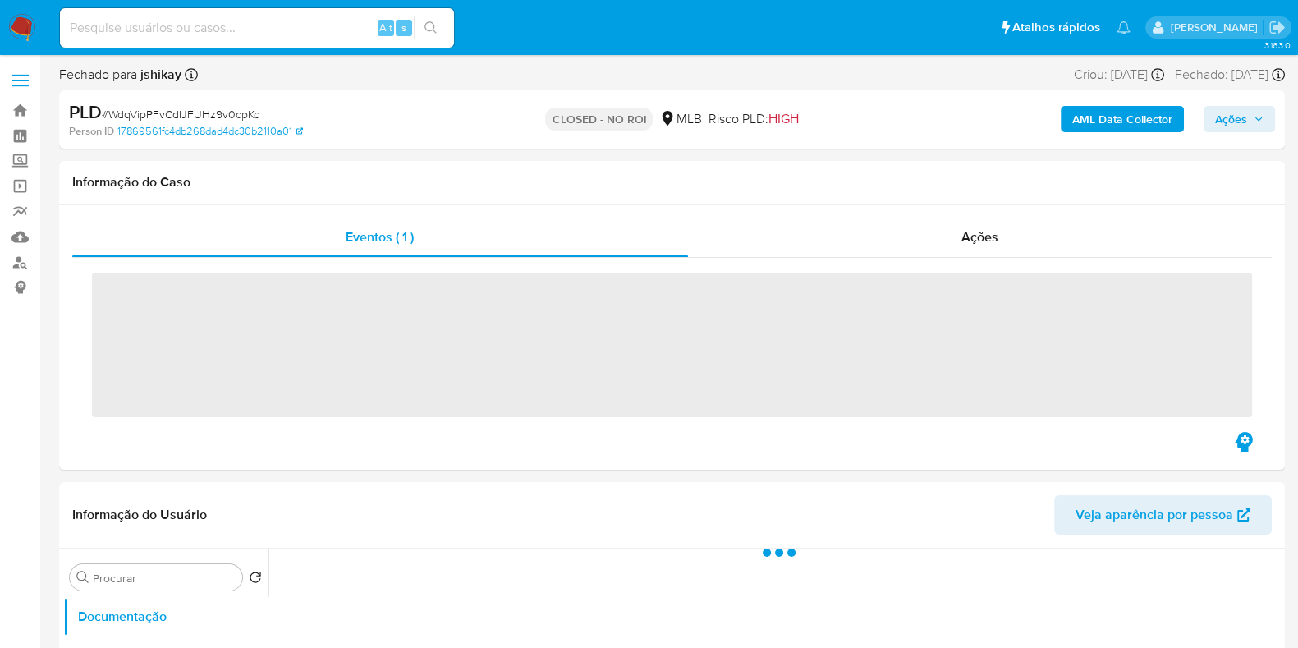
select select "10"
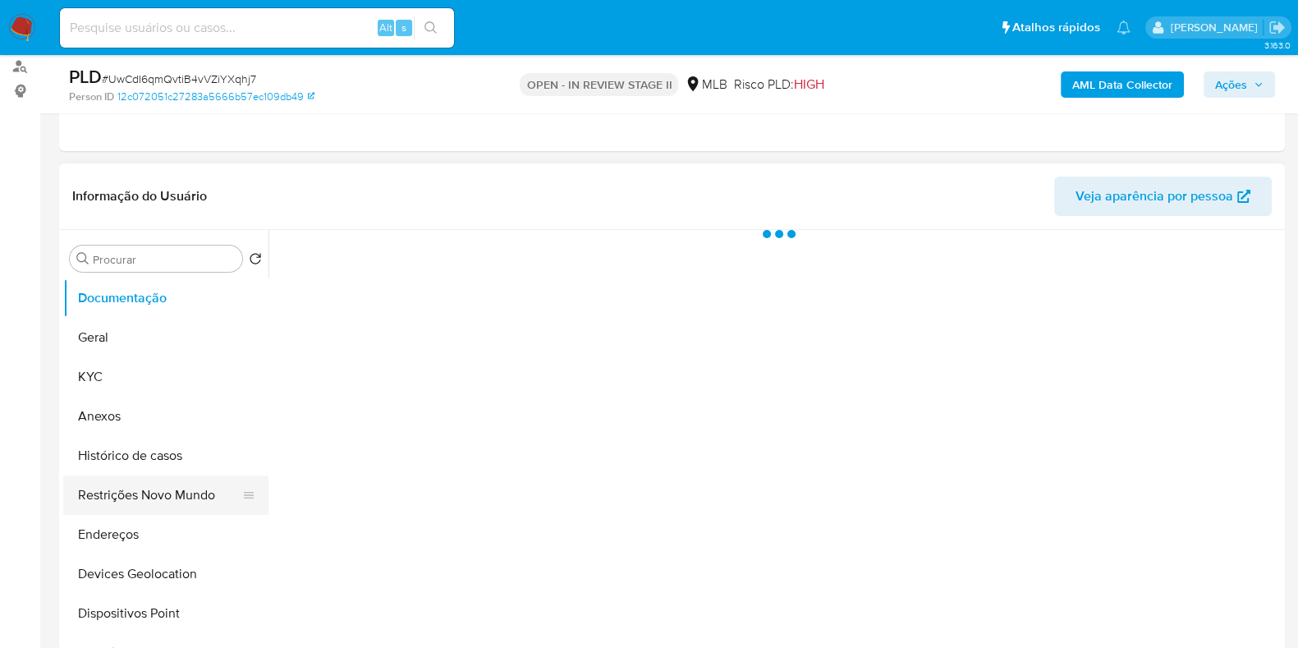
scroll to position [204, 0]
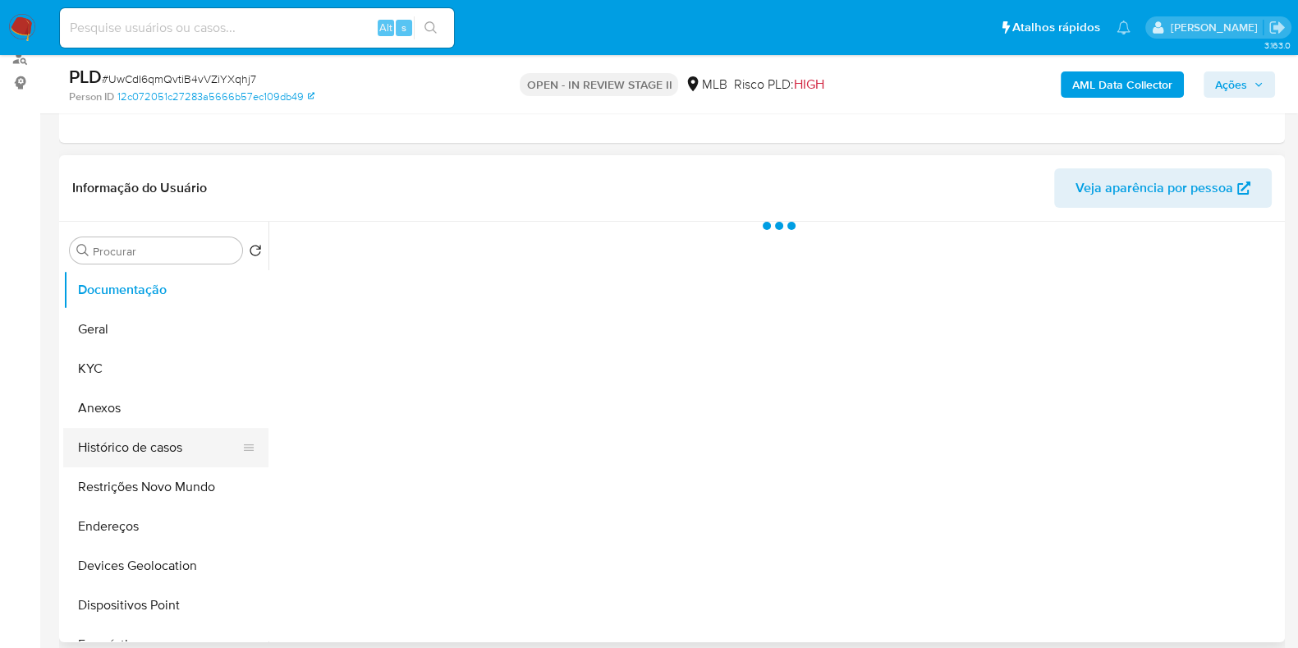
select select "10"
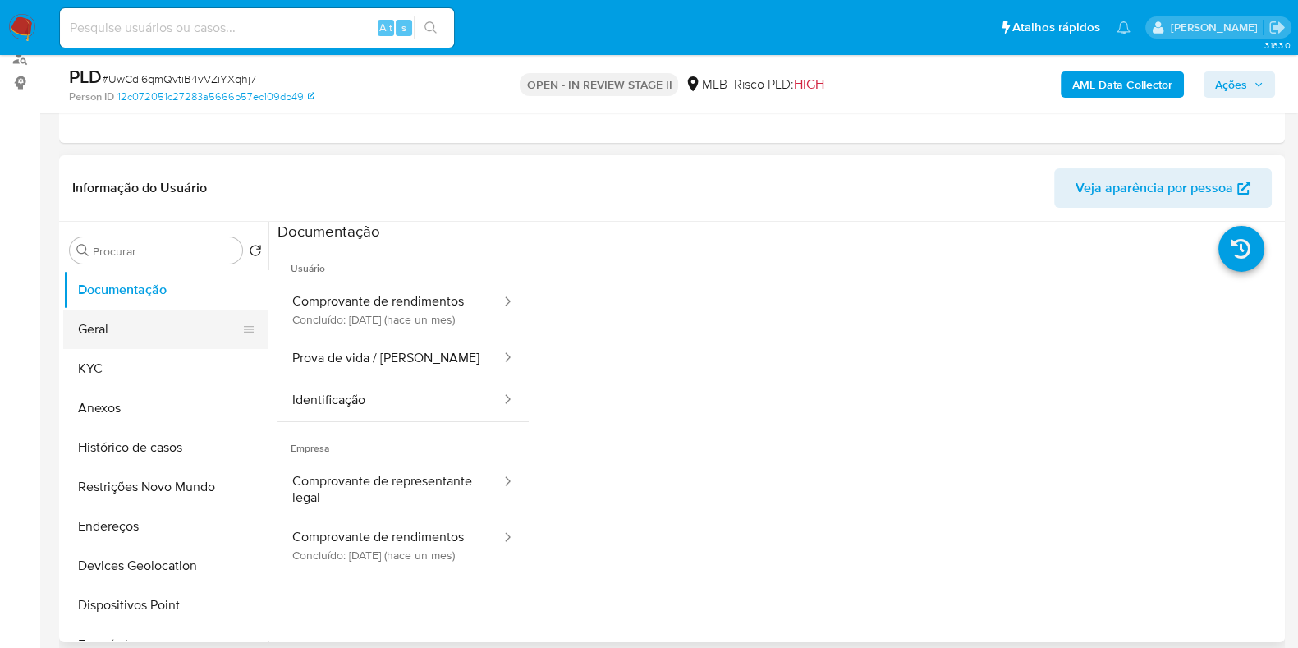
click at [136, 327] on button "Geral" at bounding box center [159, 328] width 192 height 39
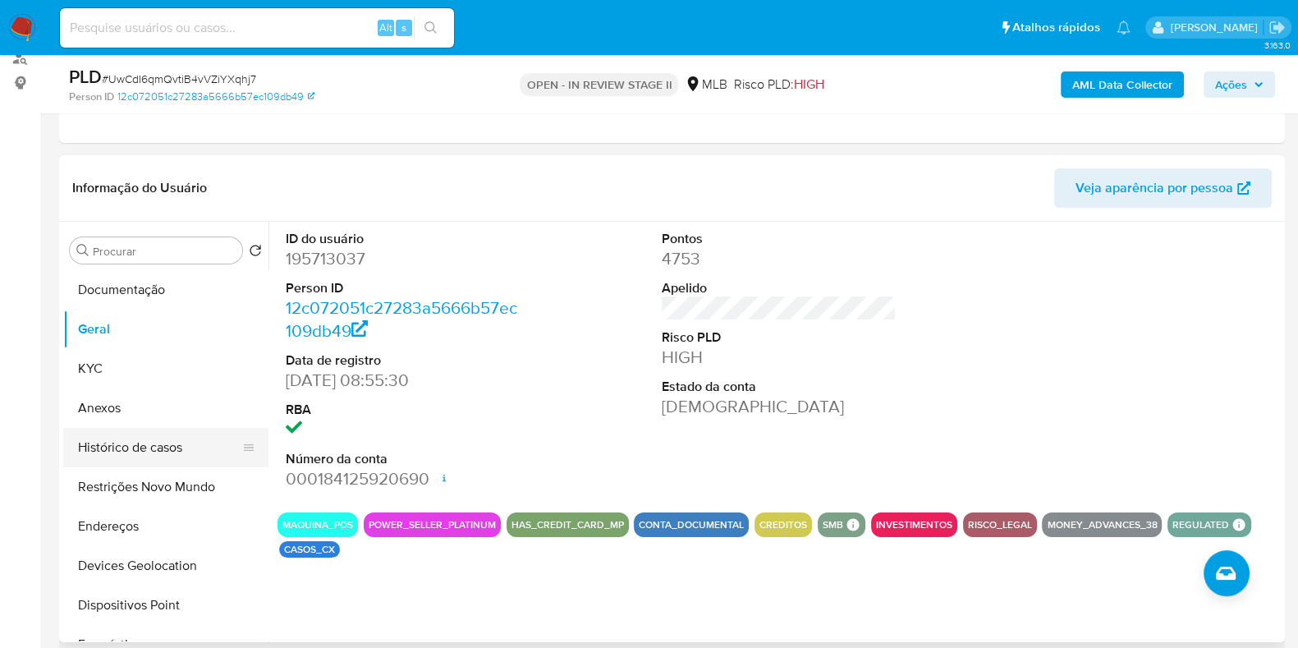
click at [150, 434] on button "Histórico de casos" at bounding box center [159, 447] width 192 height 39
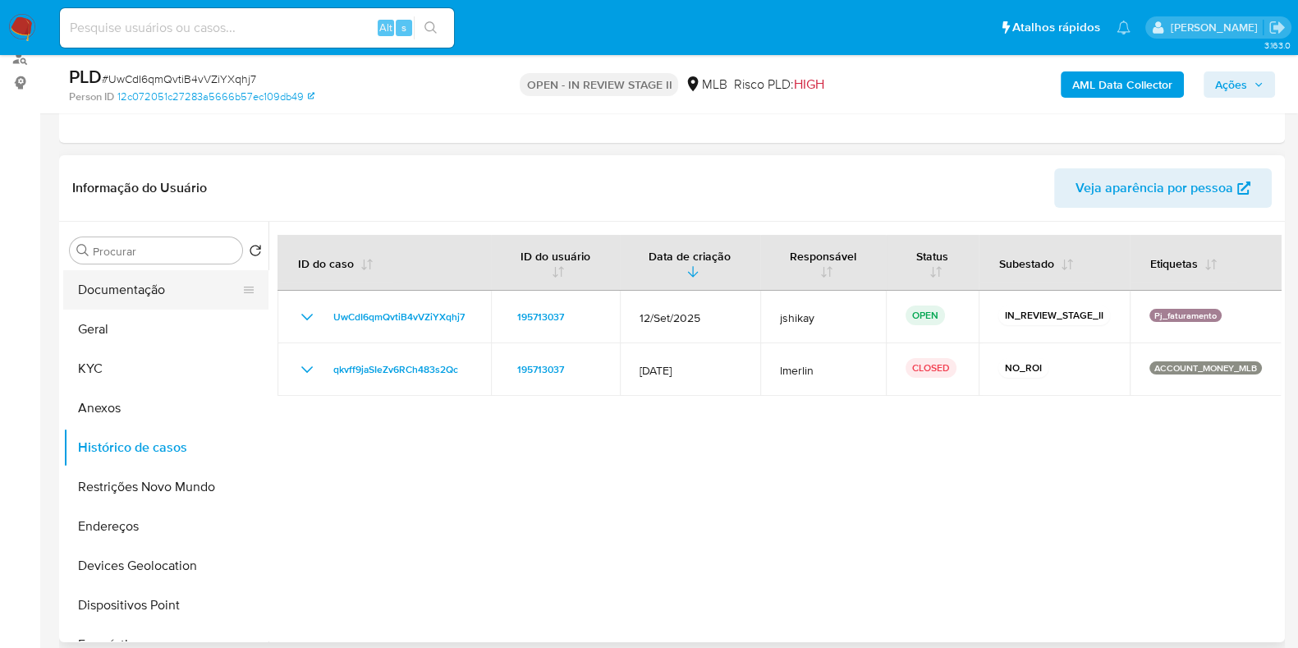
click at [117, 286] on button "Documentação" at bounding box center [159, 289] width 192 height 39
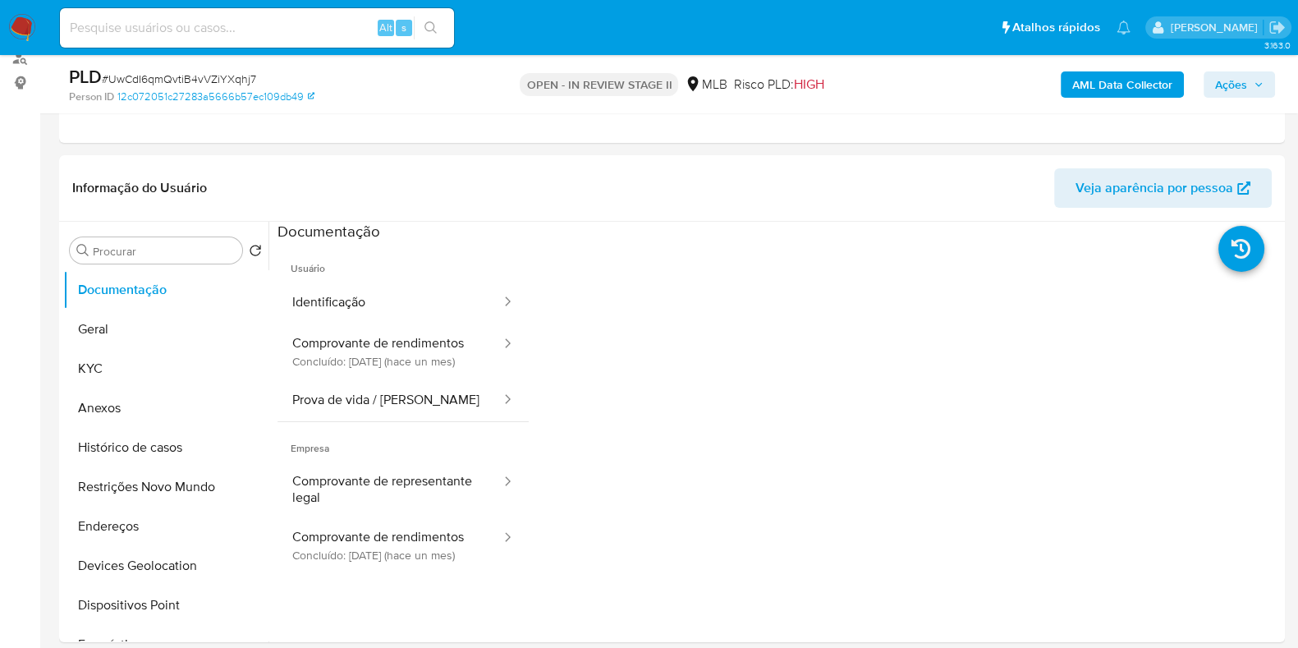
click at [433, 369] on button "Comprovante de rendimentos Concluído: [DATE] (hace un mes)" at bounding box center [389, 351] width 225 height 56
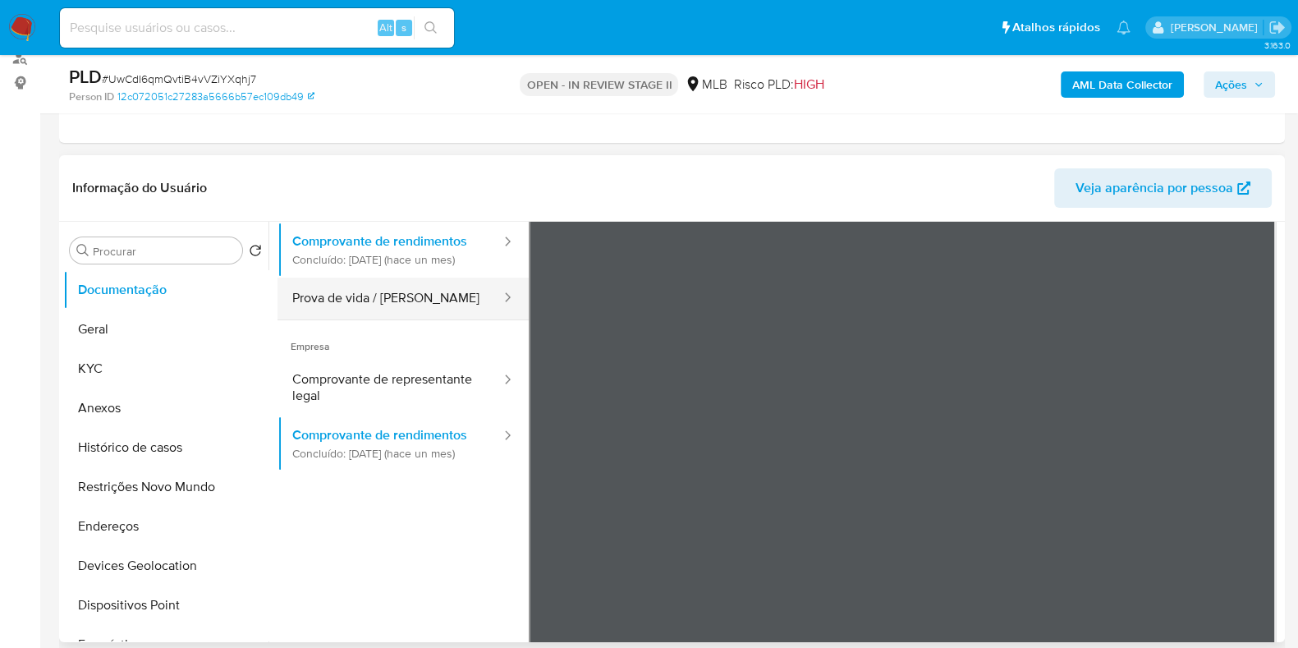
scroll to position [144, 0]
